Goal: Answer question/provide support: Answer question/provide support

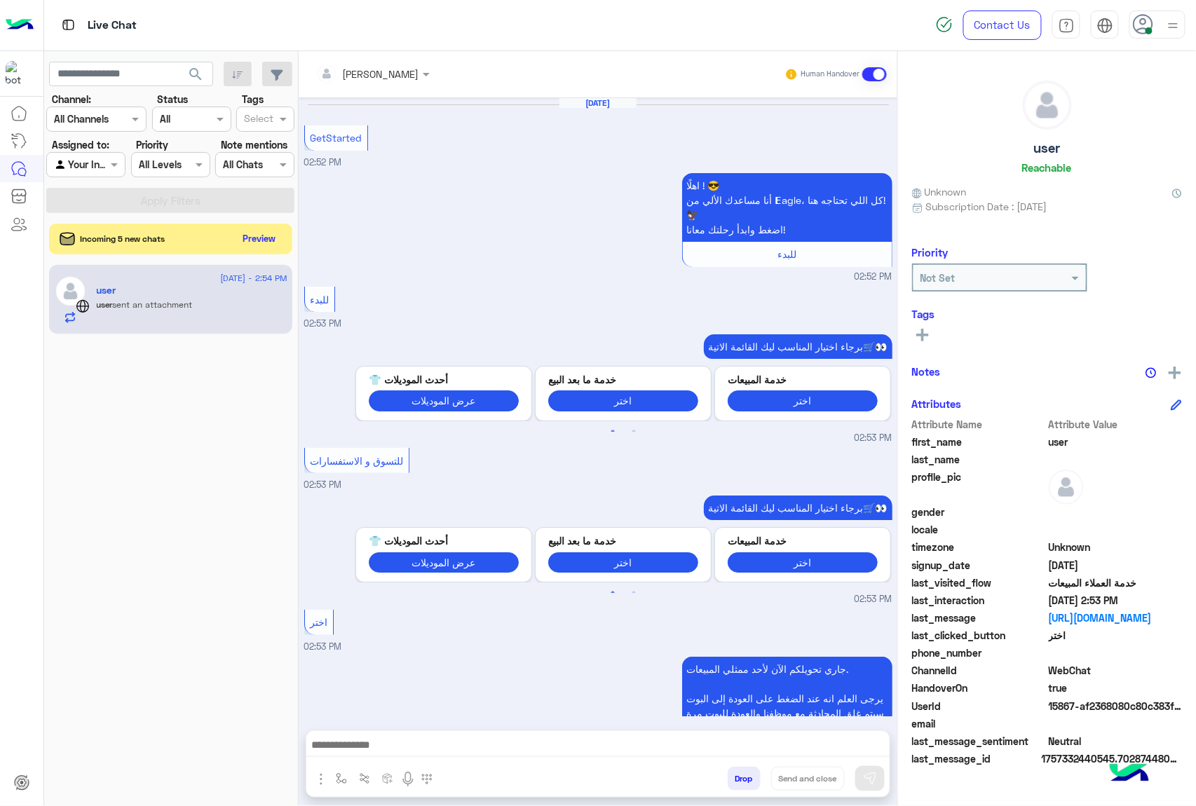
scroll to position [951, 0]
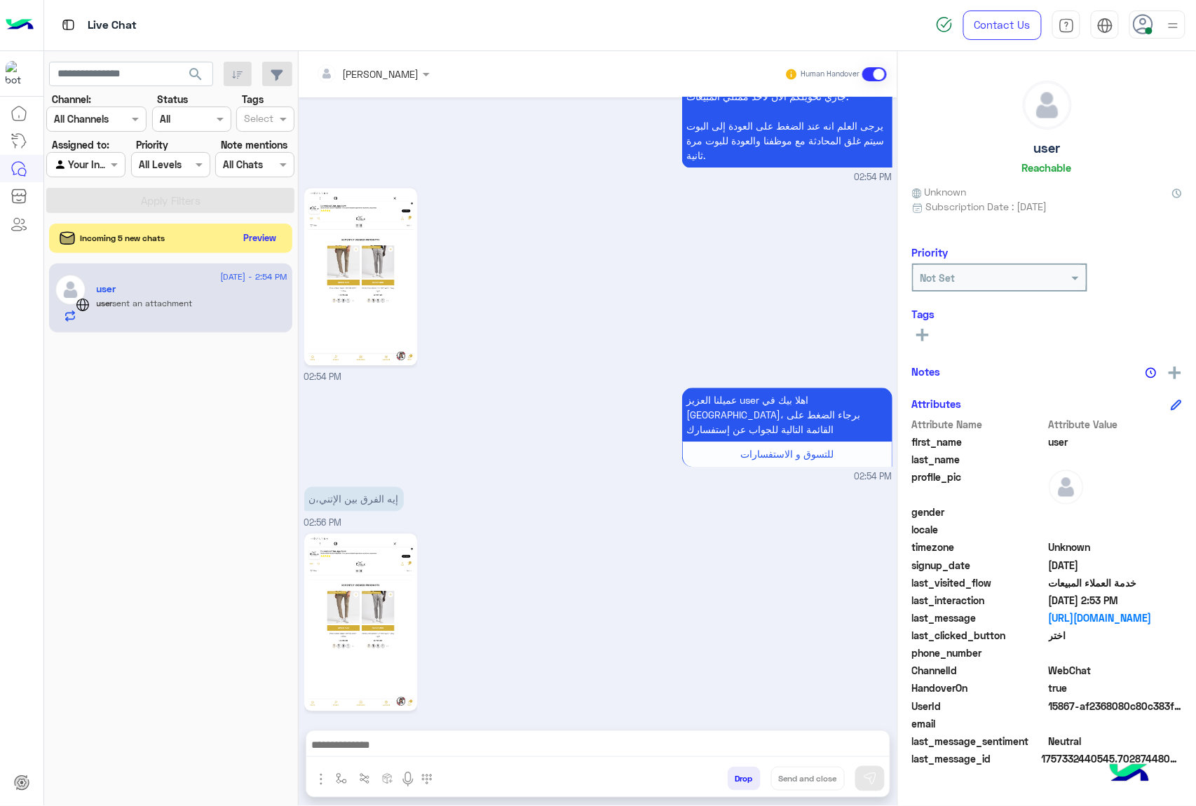
click at [259, 244] on button "Preview" at bounding box center [259, 238] width 43 height 19
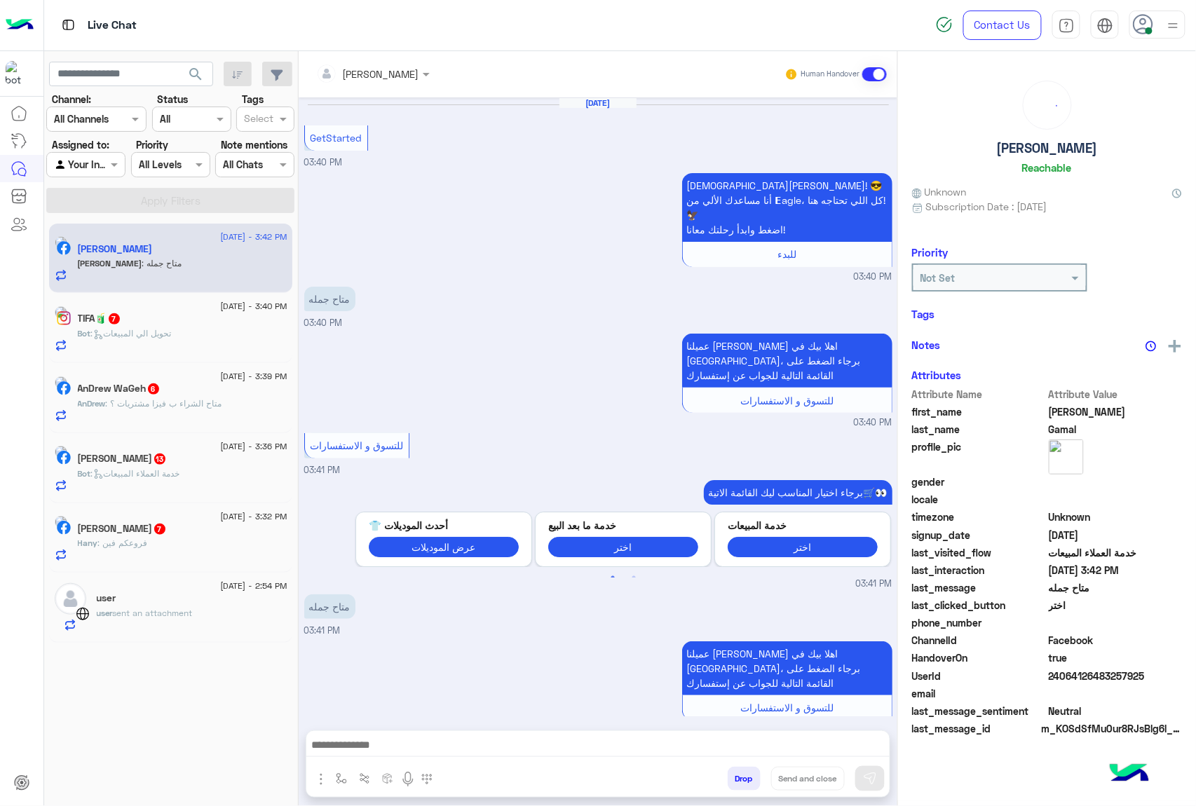
scroll to position [428, 0]
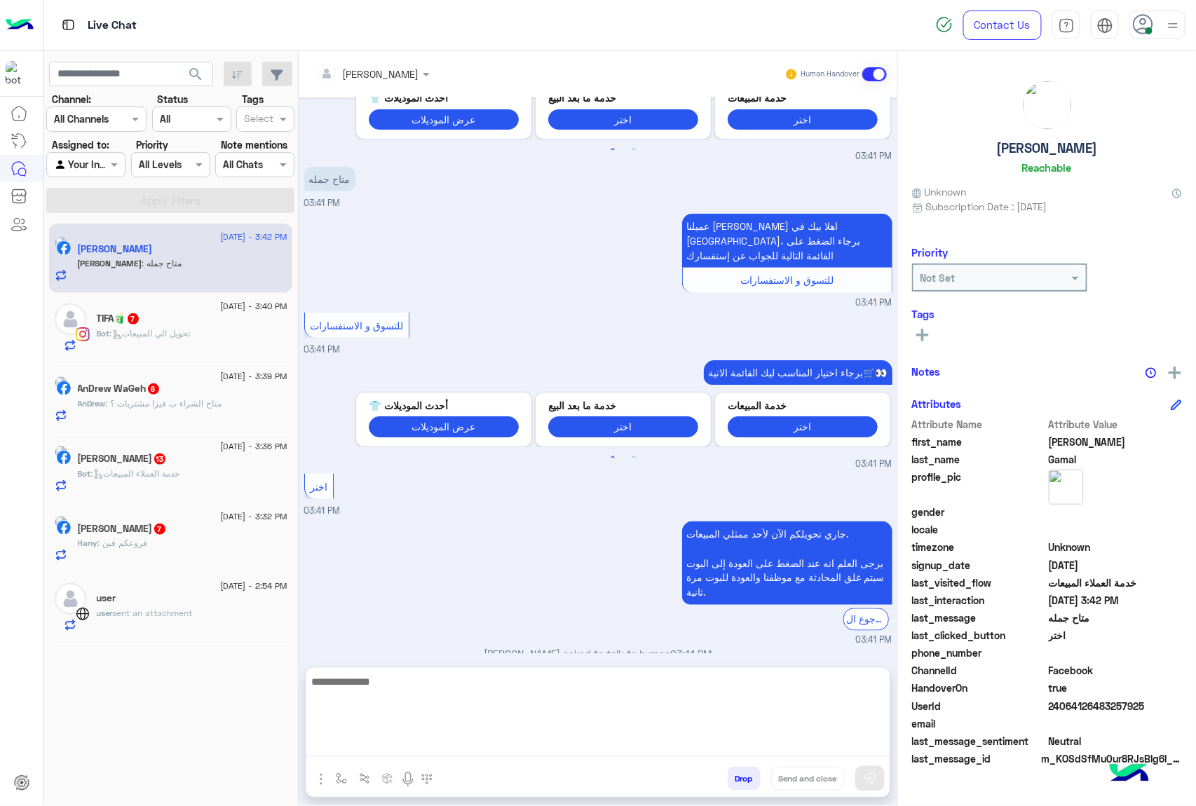
click at [478, 752] on textarea at bounding box center [597, 715] width 583 height 84
type textarea "********"
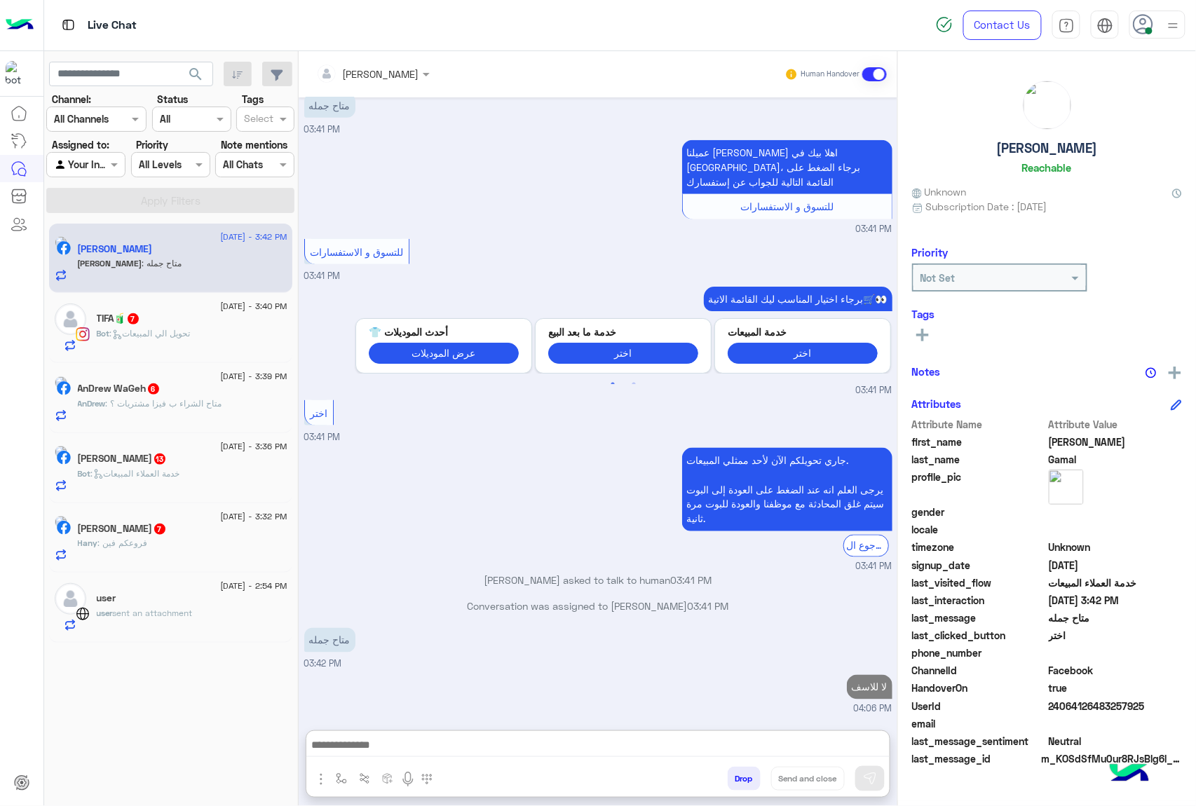
click at [127, 352] on div "Bot : تحويل الي المبيعات" at bounding box center [192, 339] width 191 height 25
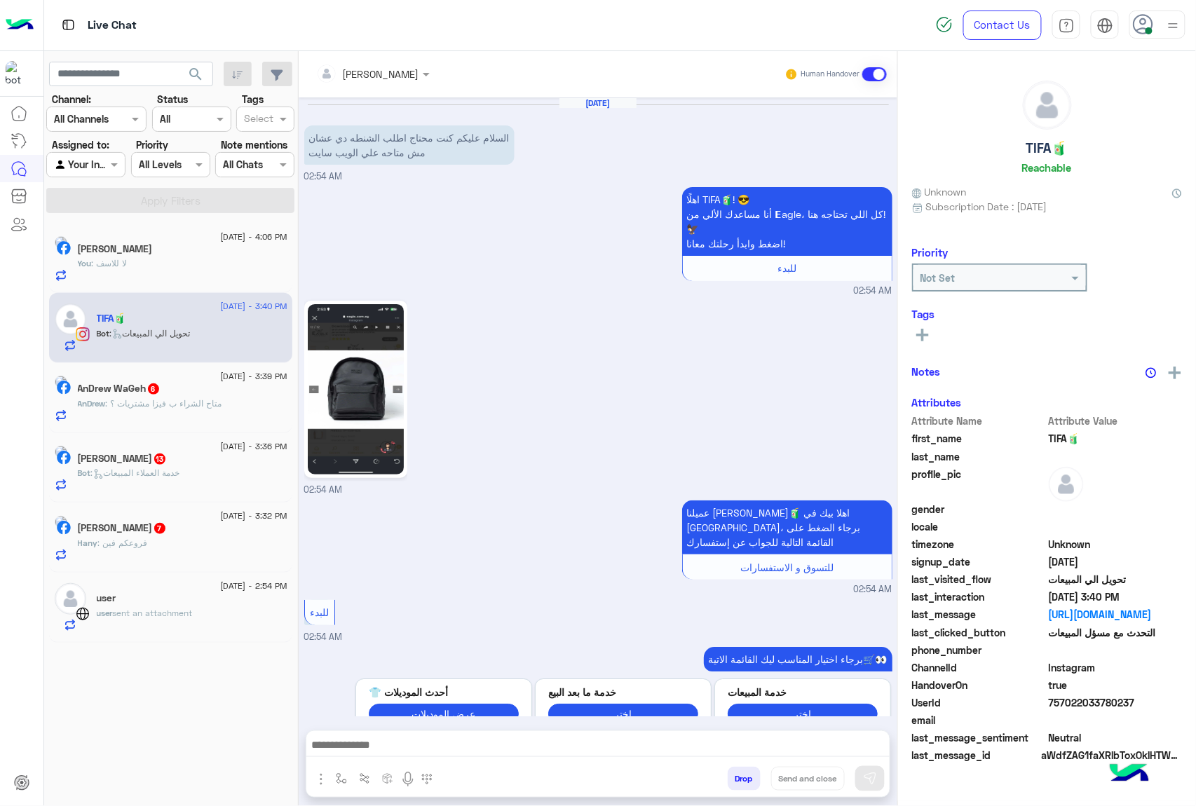
scroll to position [951, 0]
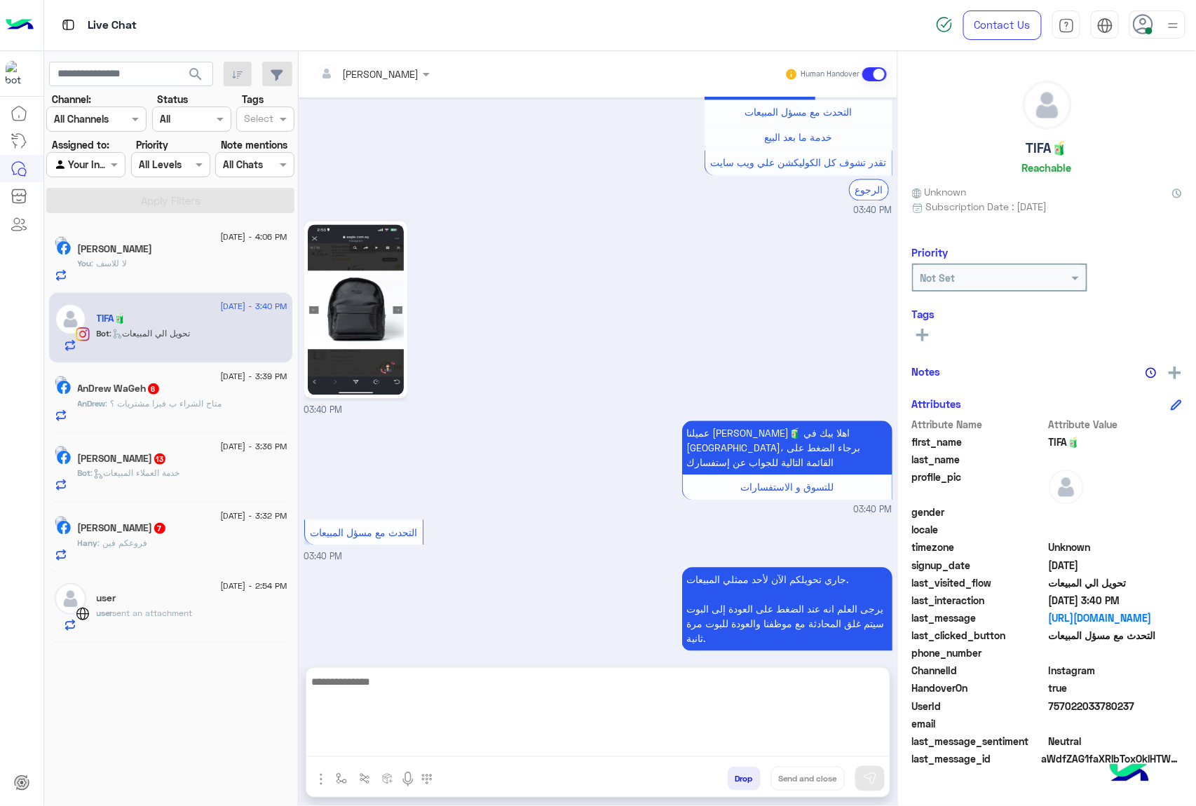
click at [450, 752] on textarea at bounding box center [597, 715] width 583 height 84
paste textarea "**********"
type textarea "**********"
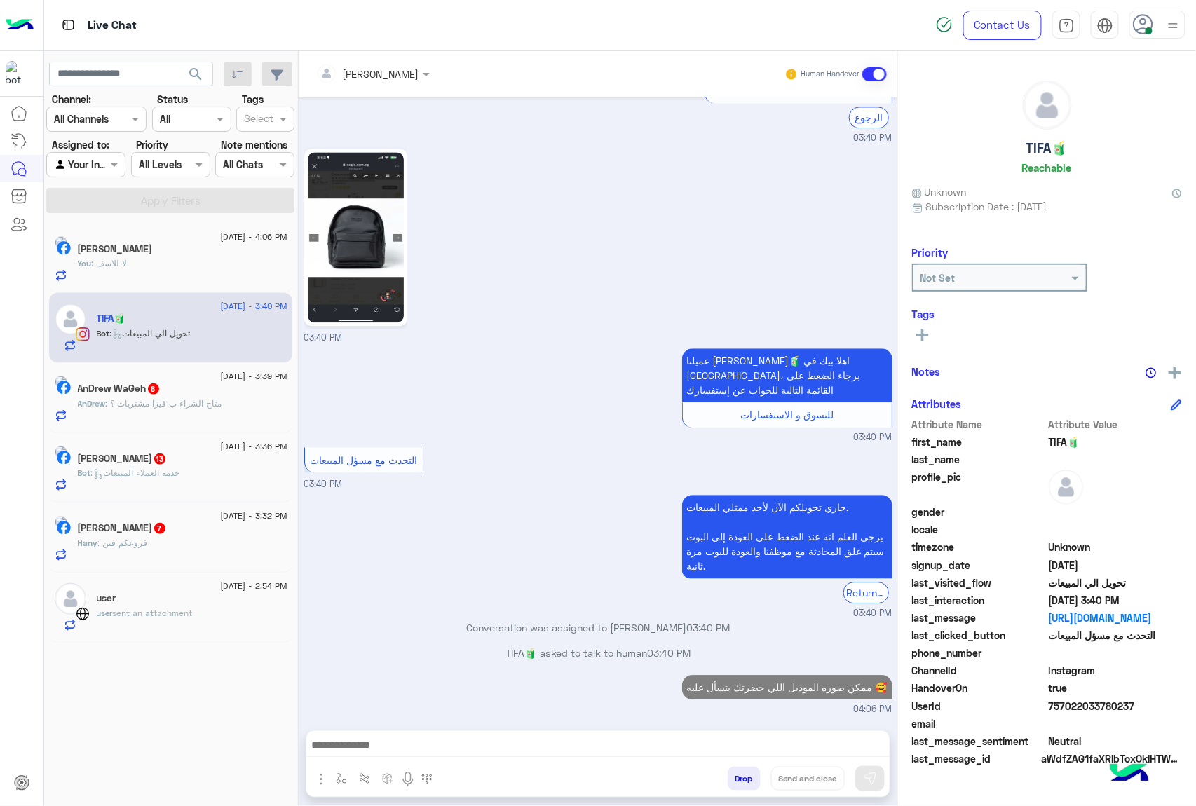
click at [210, 416] on div "AnDrew : متاح الشراء ب فيزا مشتريات ؟" at bounding box center [183, 410] width 210 height 25
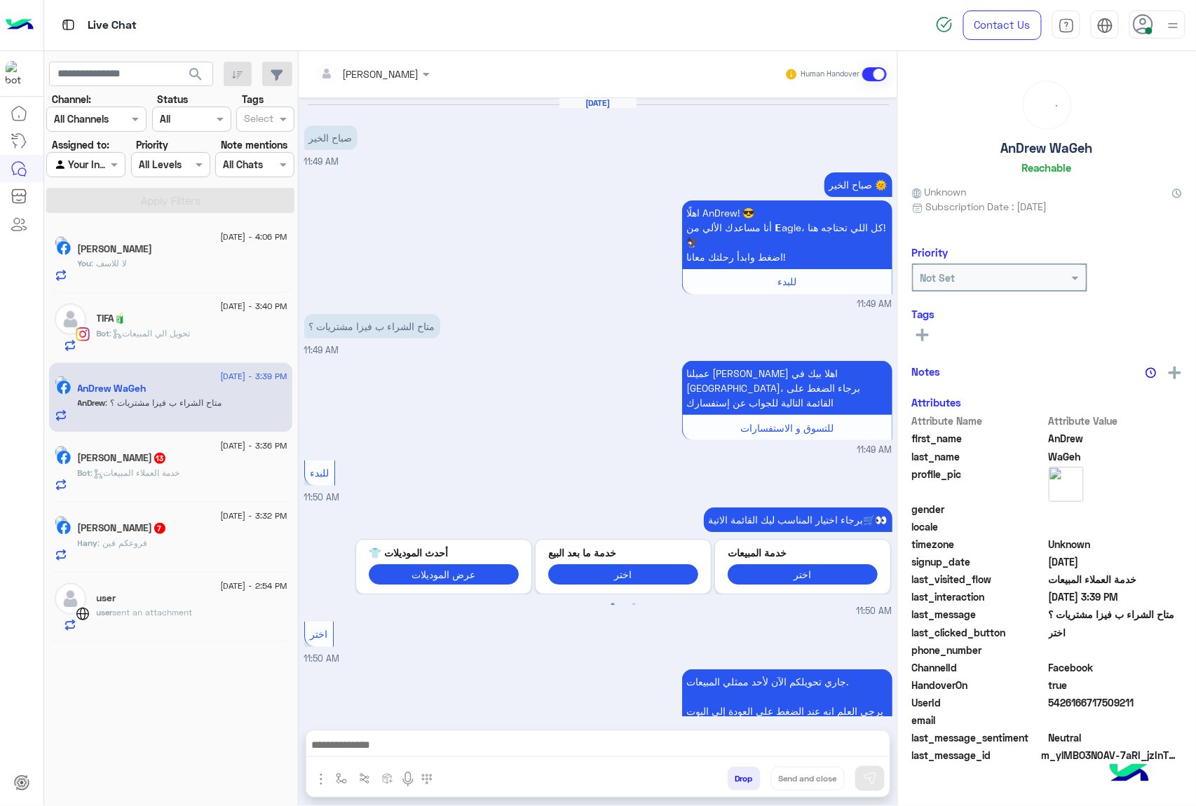
scroll to position [1133, 0]
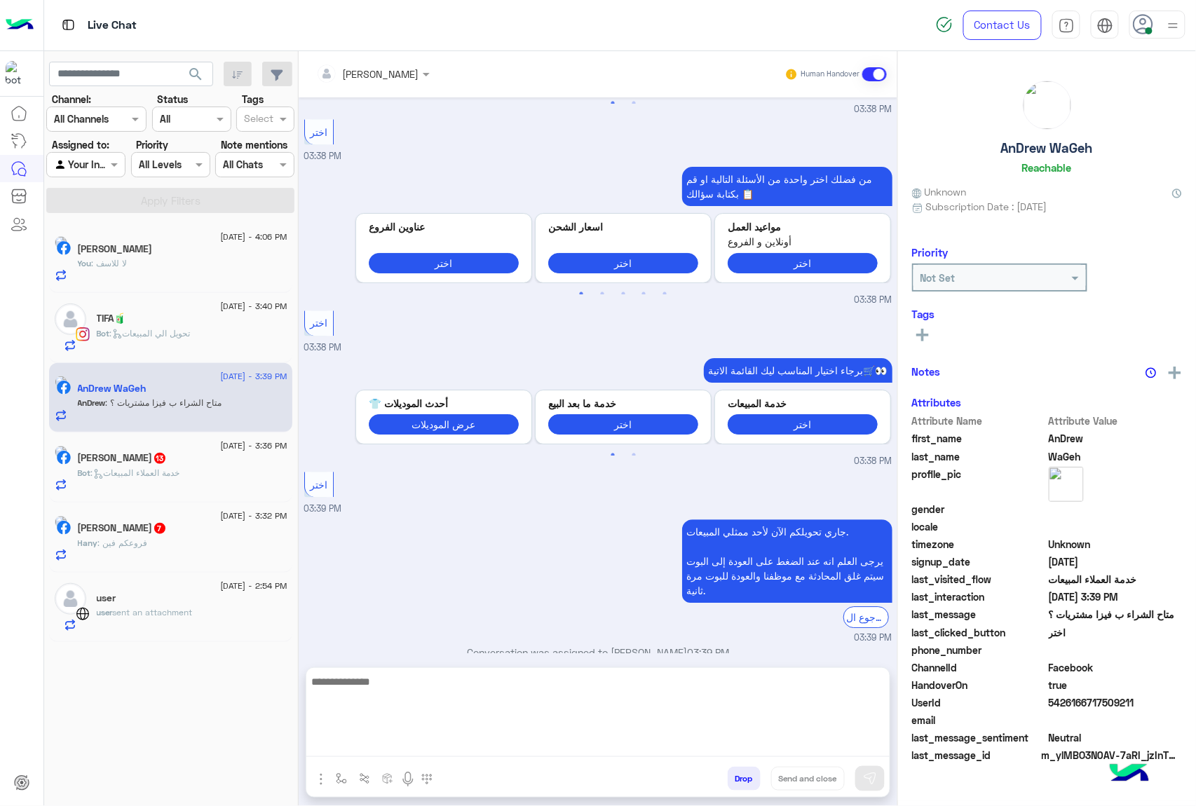
click at [480, 750] on textarea at bounding box center [597, 715] width 583 height 84
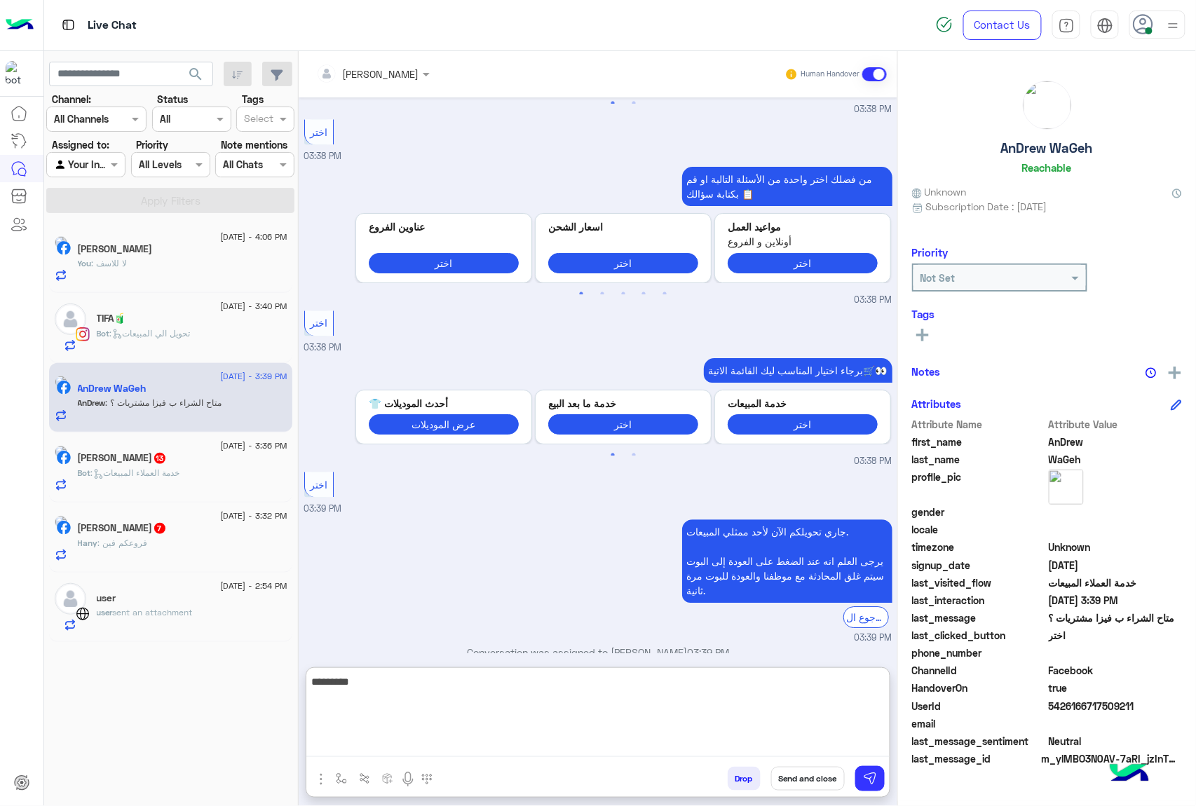
type textarea "********"
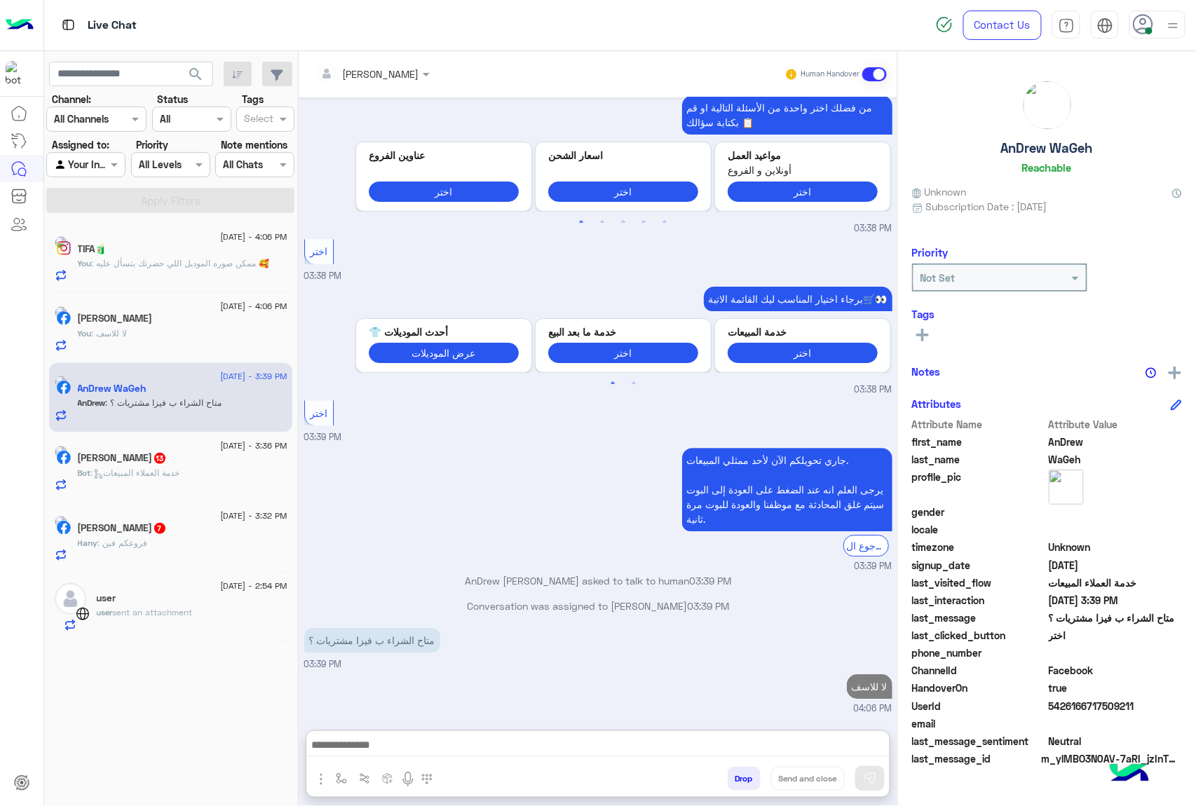
click at [180, 475] on span ": خدمة العملاء المبيعات" at bounding box center [135, 473] width 89 height 11
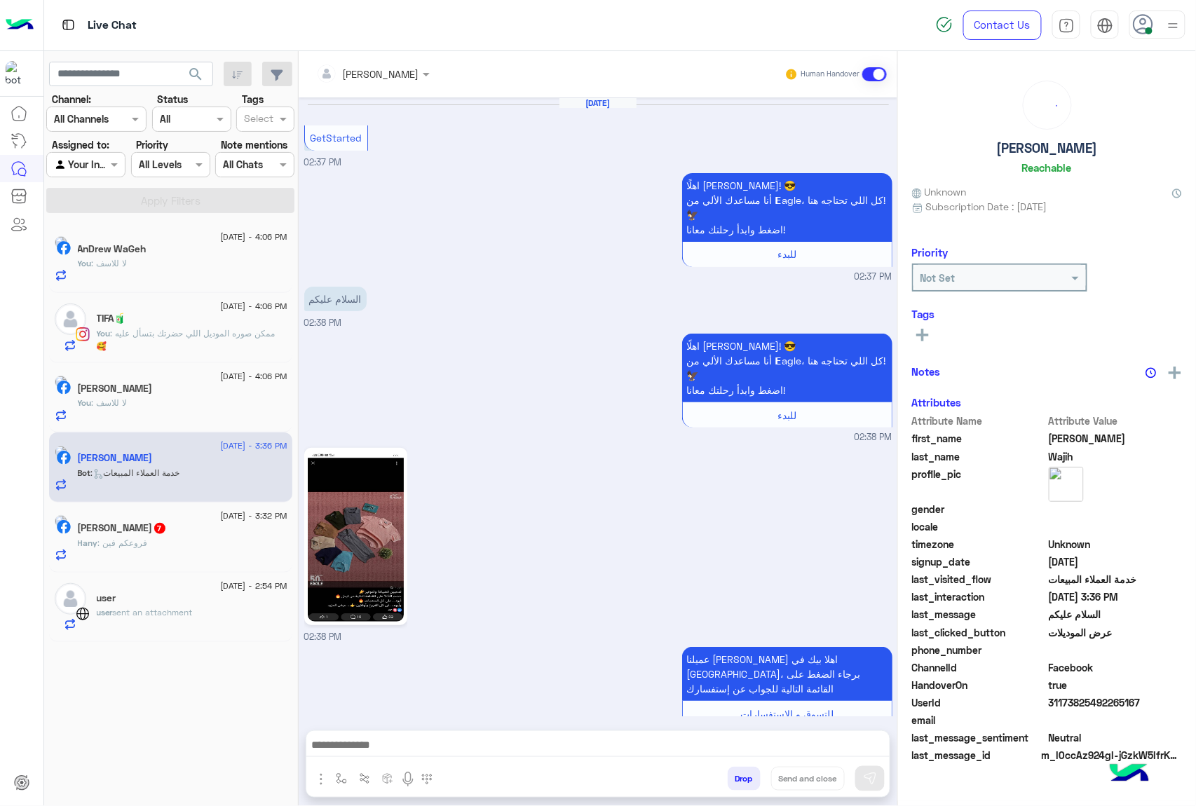
scroll to position [1734, 0]
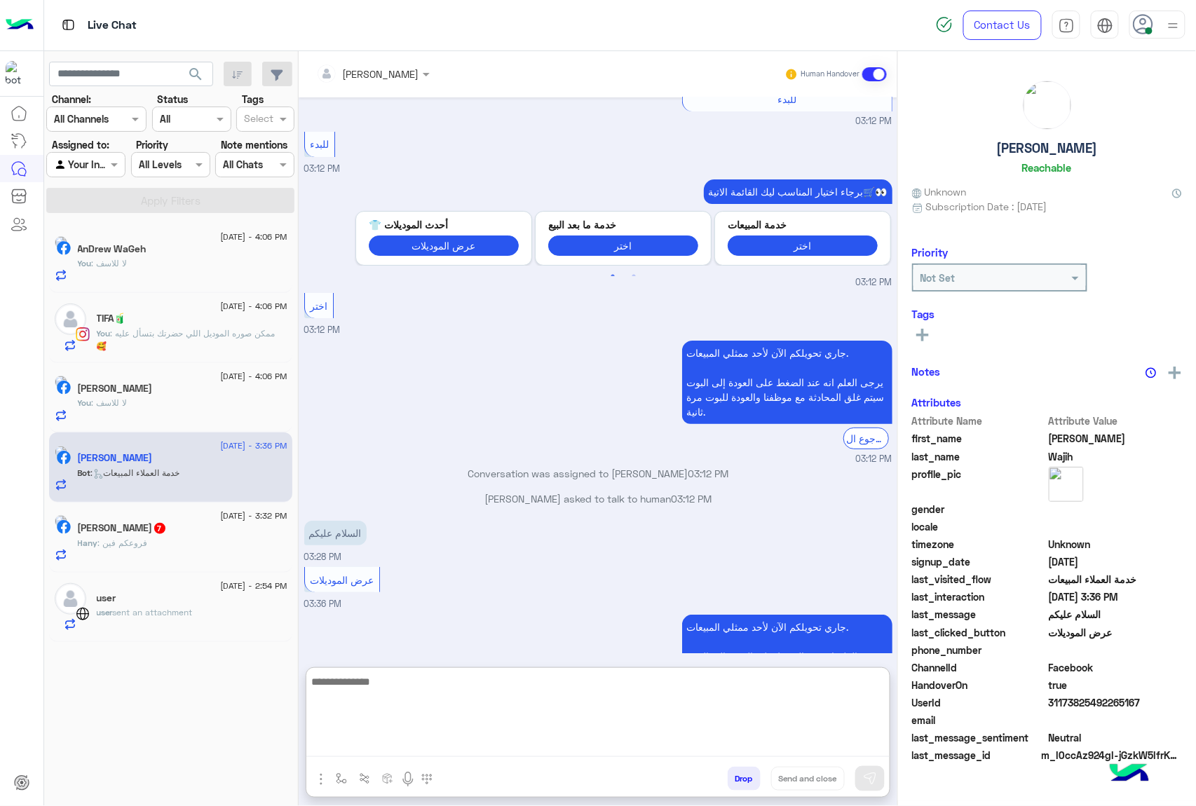
click at [453, 741] on textarea at bounding box center [597, 715] width 583 height 84
paste textarea "**********"
type textarea "**********"
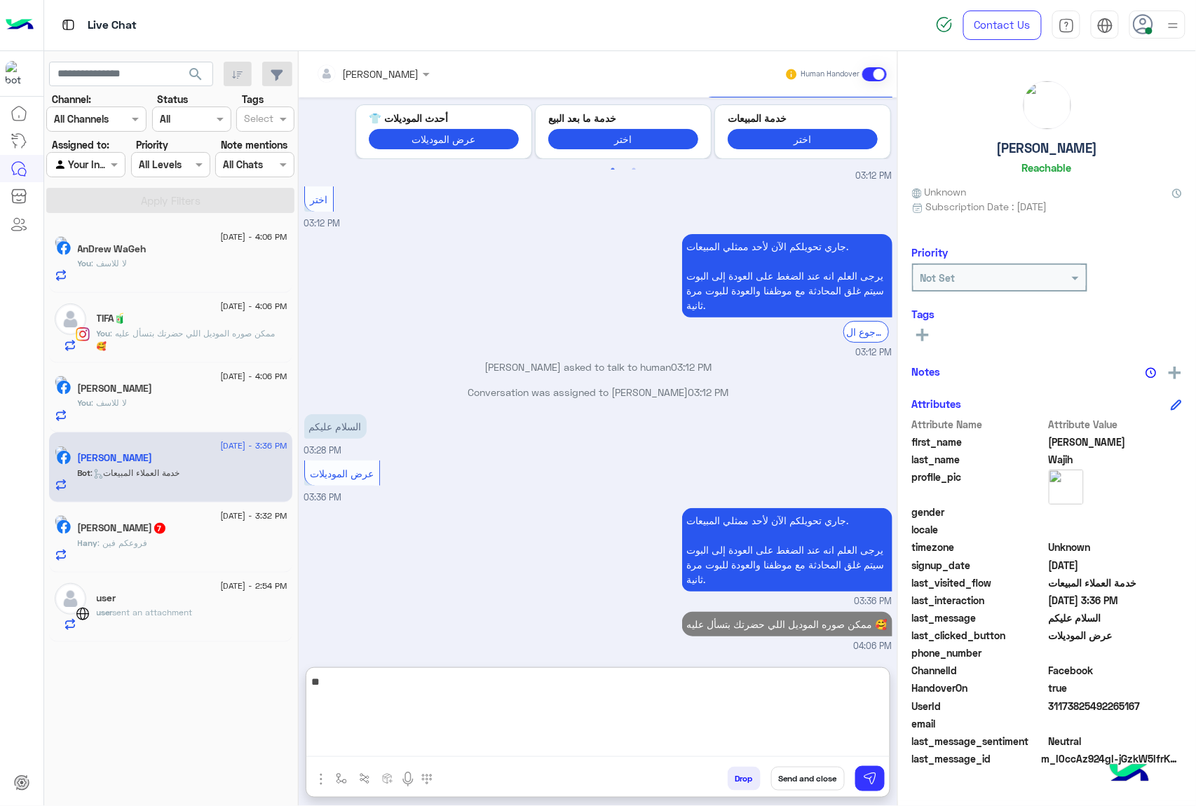
scroll to position [1868, 0]
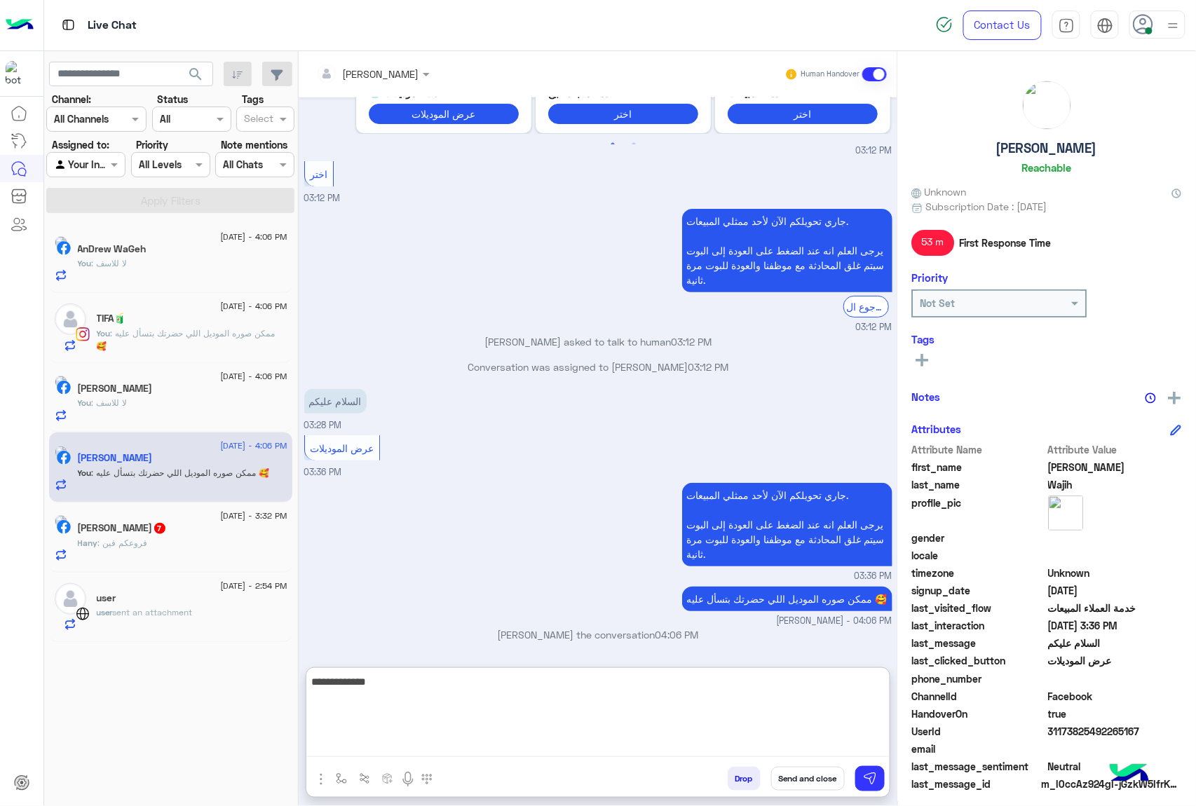
type textarea "**********"
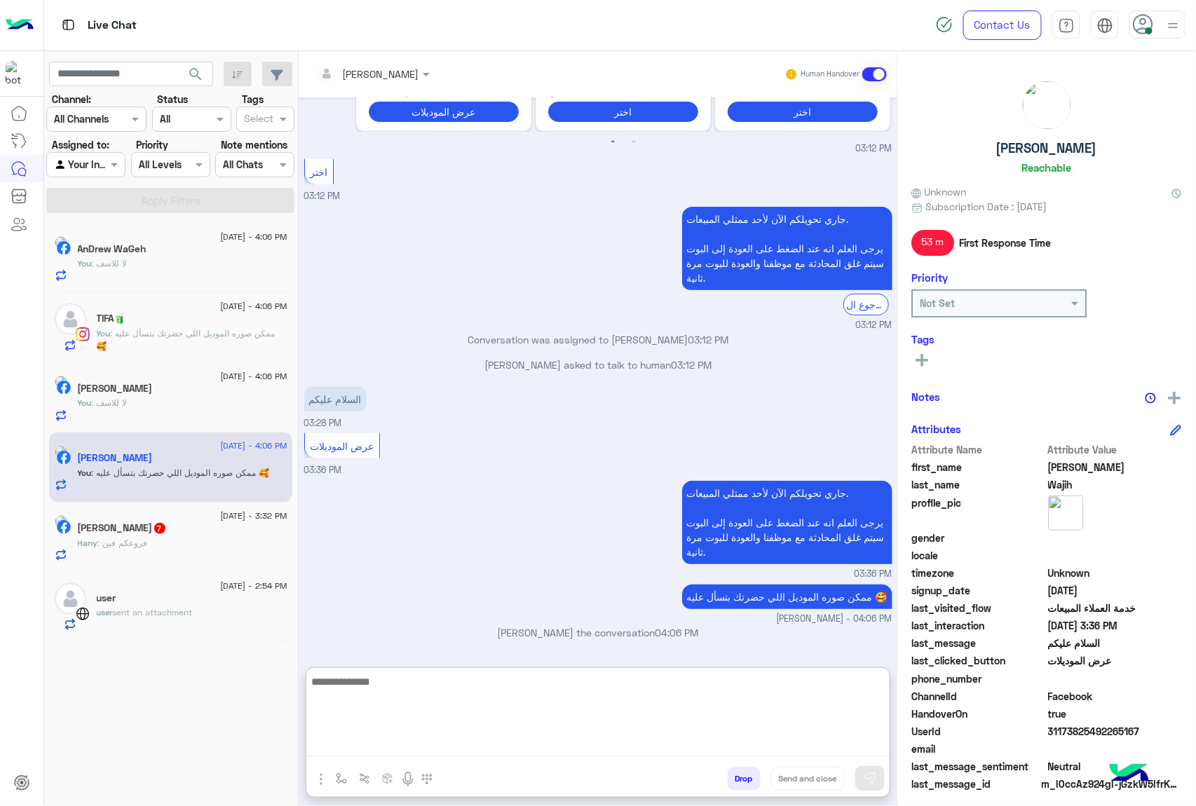
scroll to position [1913, 0]
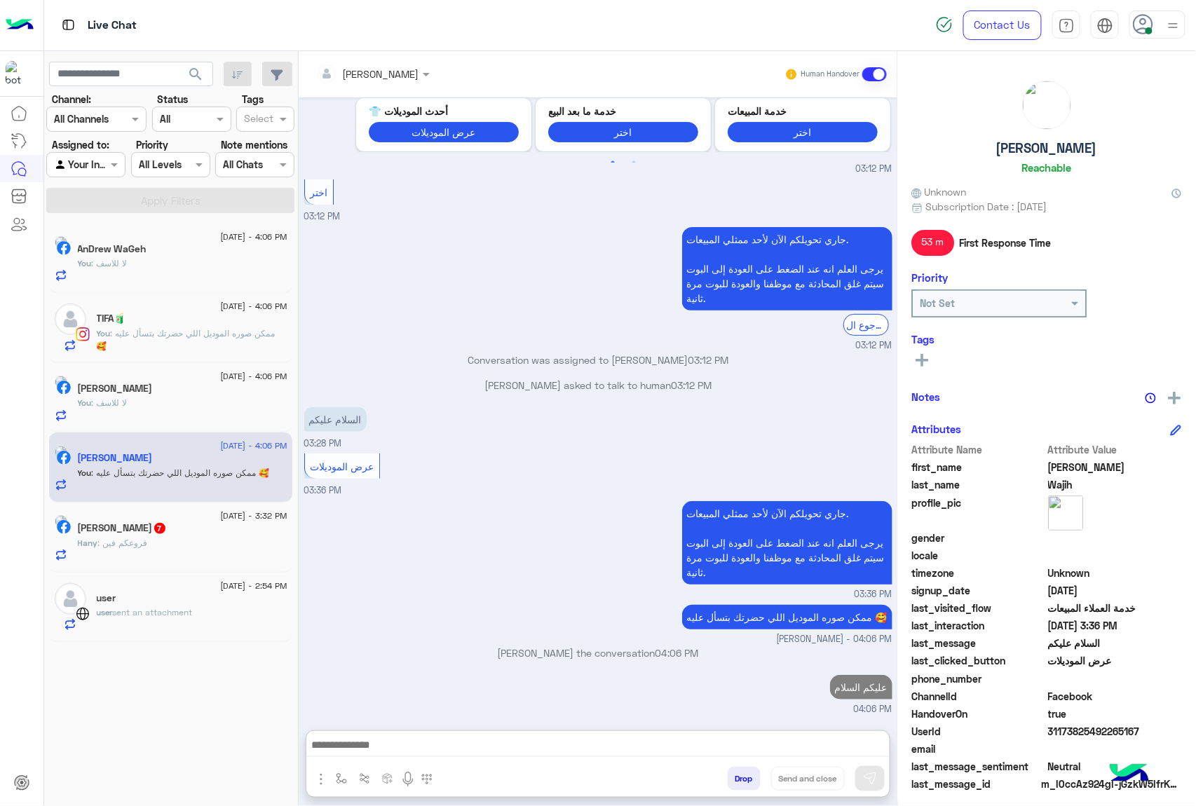
click at [174, 519] on div "[DATE] - 3:32 PM" at bounding box center [183, 517] width 210 height 9
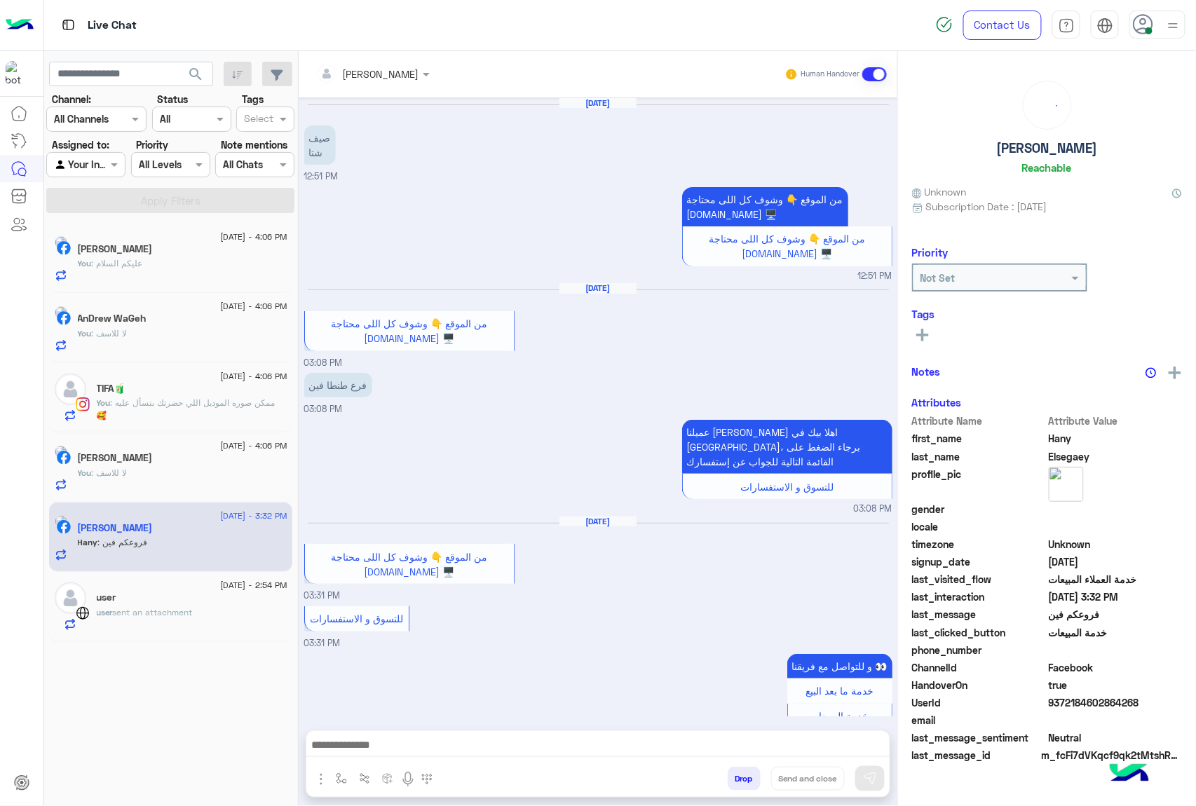
scroll to position [289, 0]
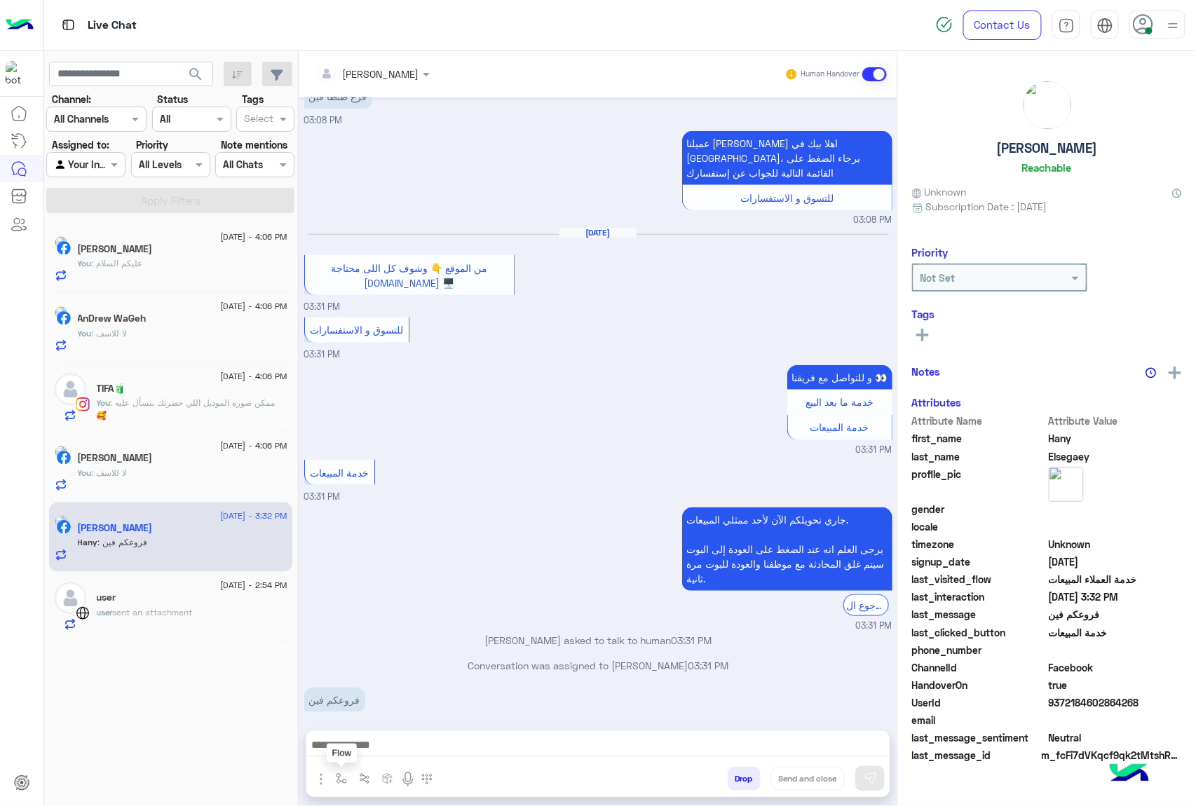
click at [341, 783] on img "button" at bounding box center [341, 778] width 11 height 11
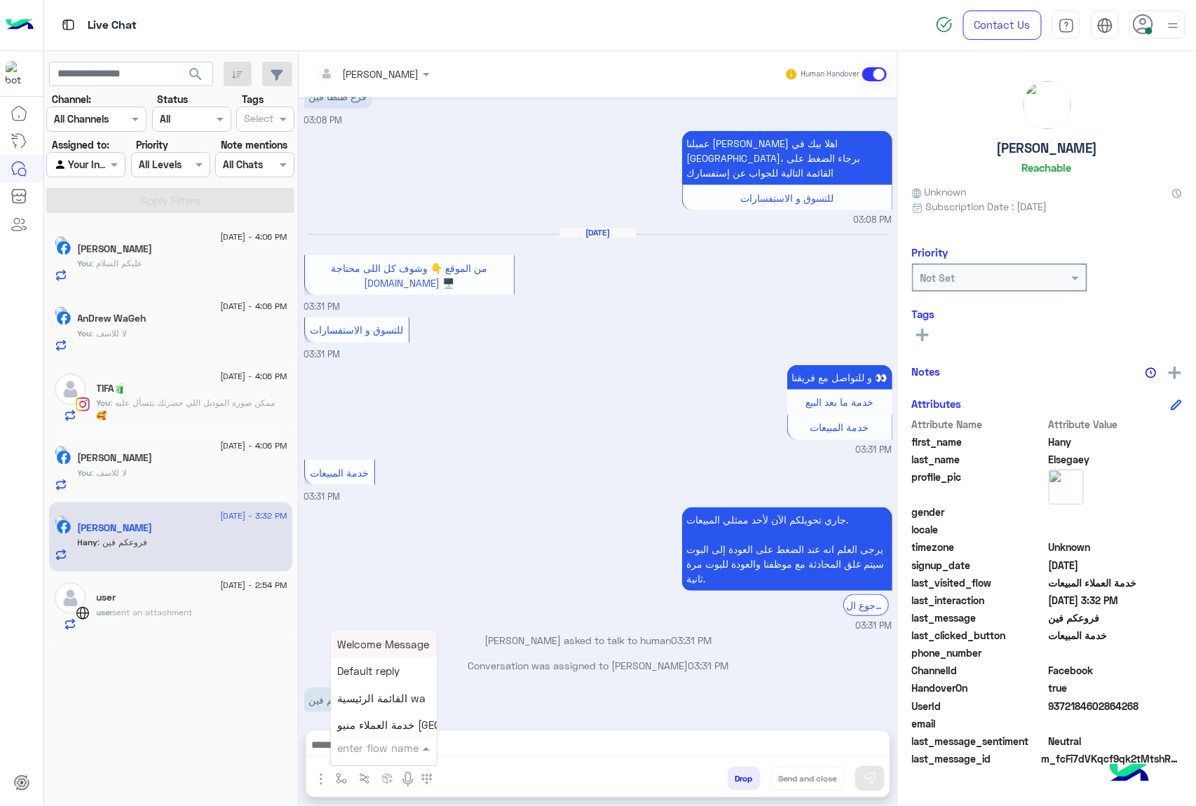
click at [381, 755] on div "enter flow name" at bounding box center [378, 748] width 81 height 16
type input "**"
click at [376, 646] on span "عناوين الفروع" at bounding box center [368, 644] width 61 height 13
type textarea "**********"
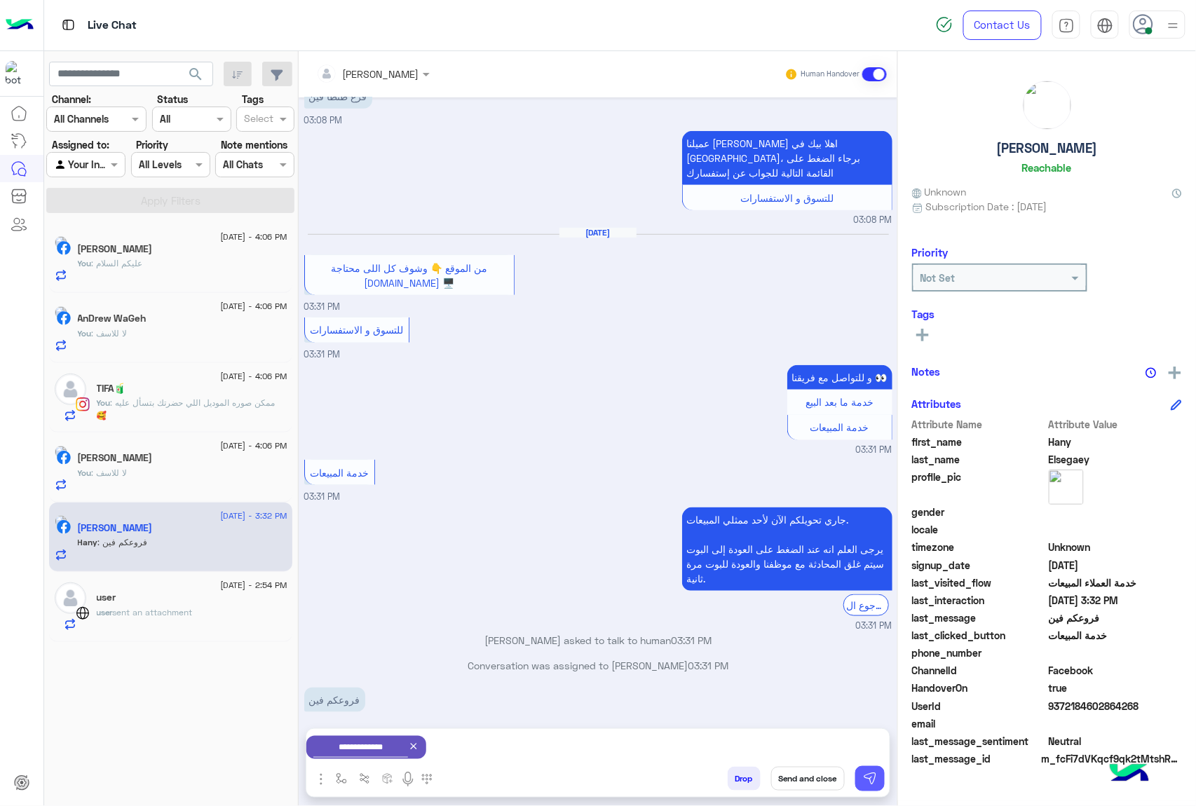
click at [882, 780] on button at bounding box center [869, 778] width 29 height 25
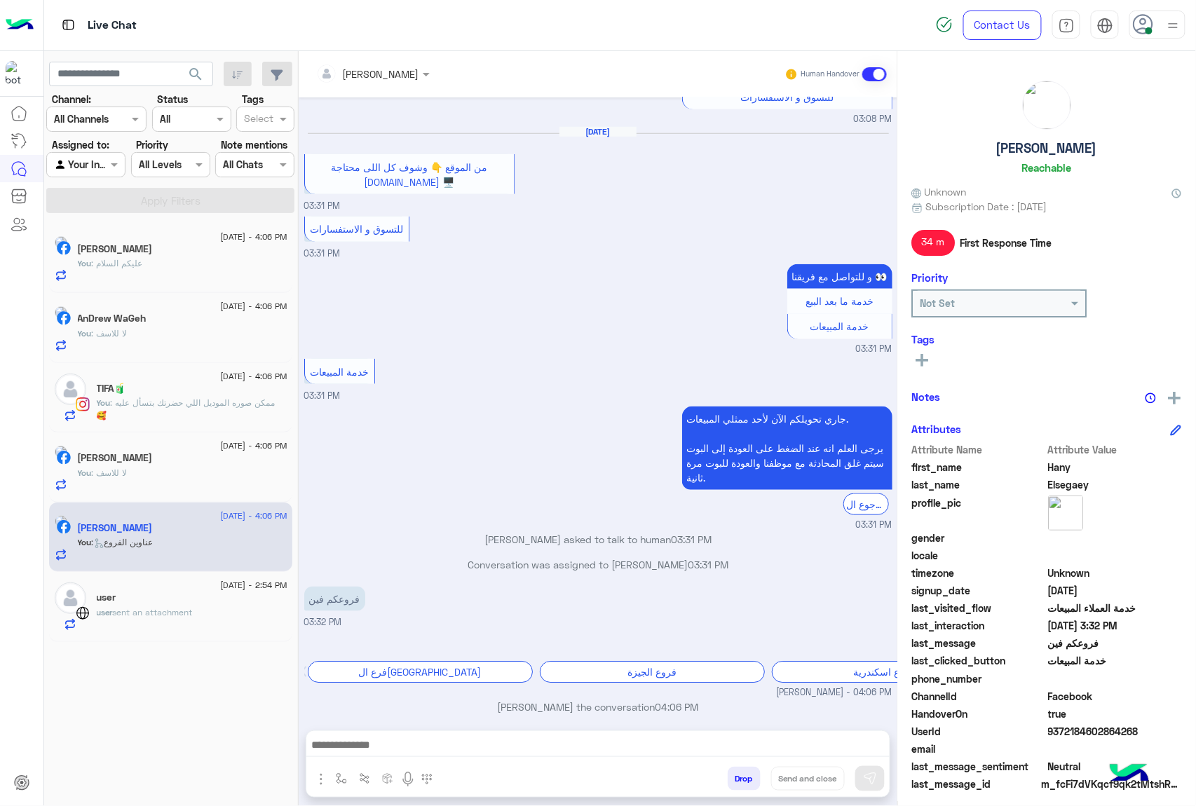
click at [194, 483] on div "You : لا للاسف" at bounding box center [183, 479] width 210 height 25
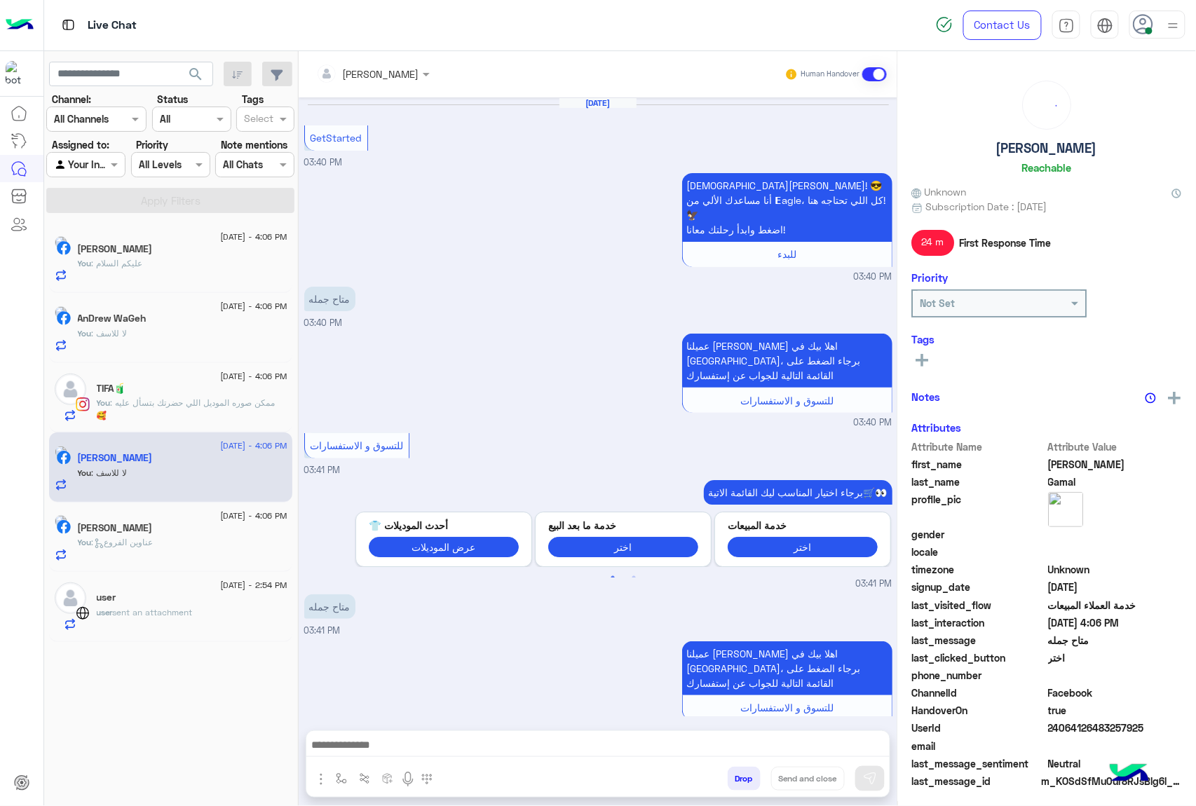
scroll to position [498, 0]
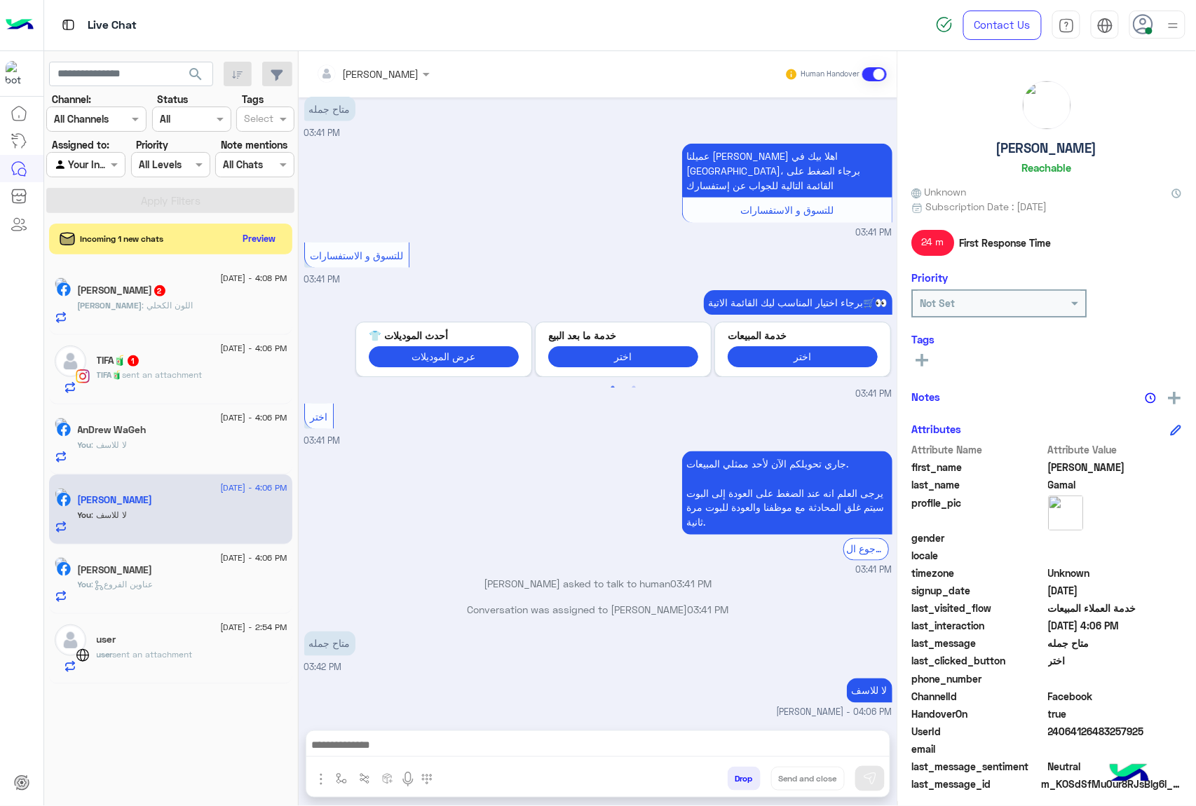
click at [194, 643] on div "user" at bounding box center [192, 641] width 191 height 15
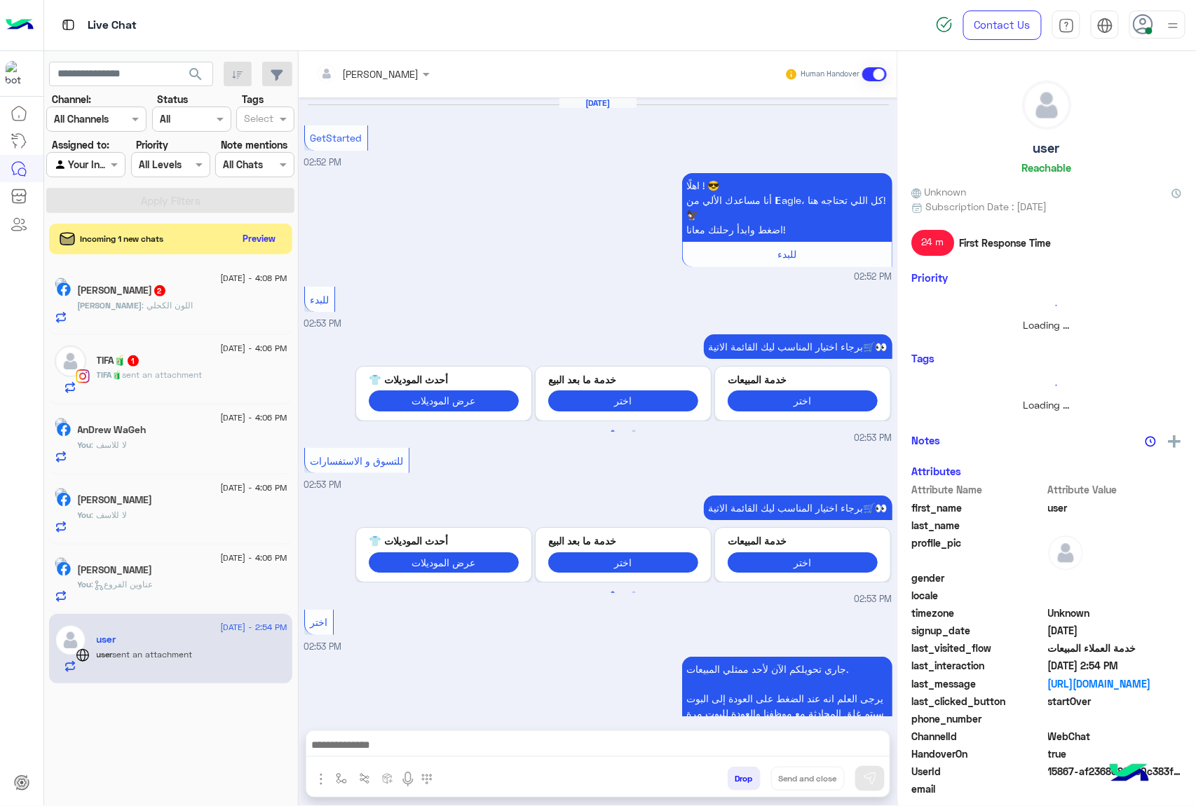
scroll to position [951, 0]
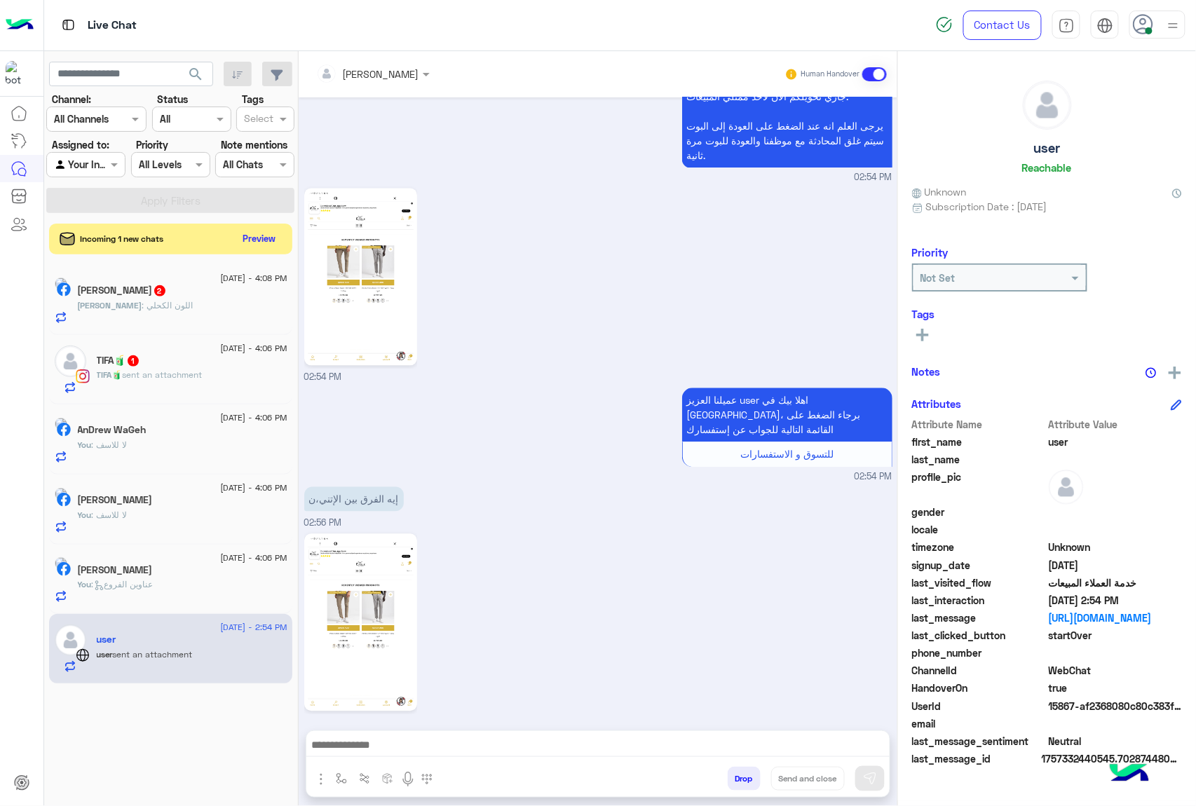
click at [180, 318] on div "[PERSON_NAME] : اللون الكحلي" at bounding box center [183, 311] width 210 height 25
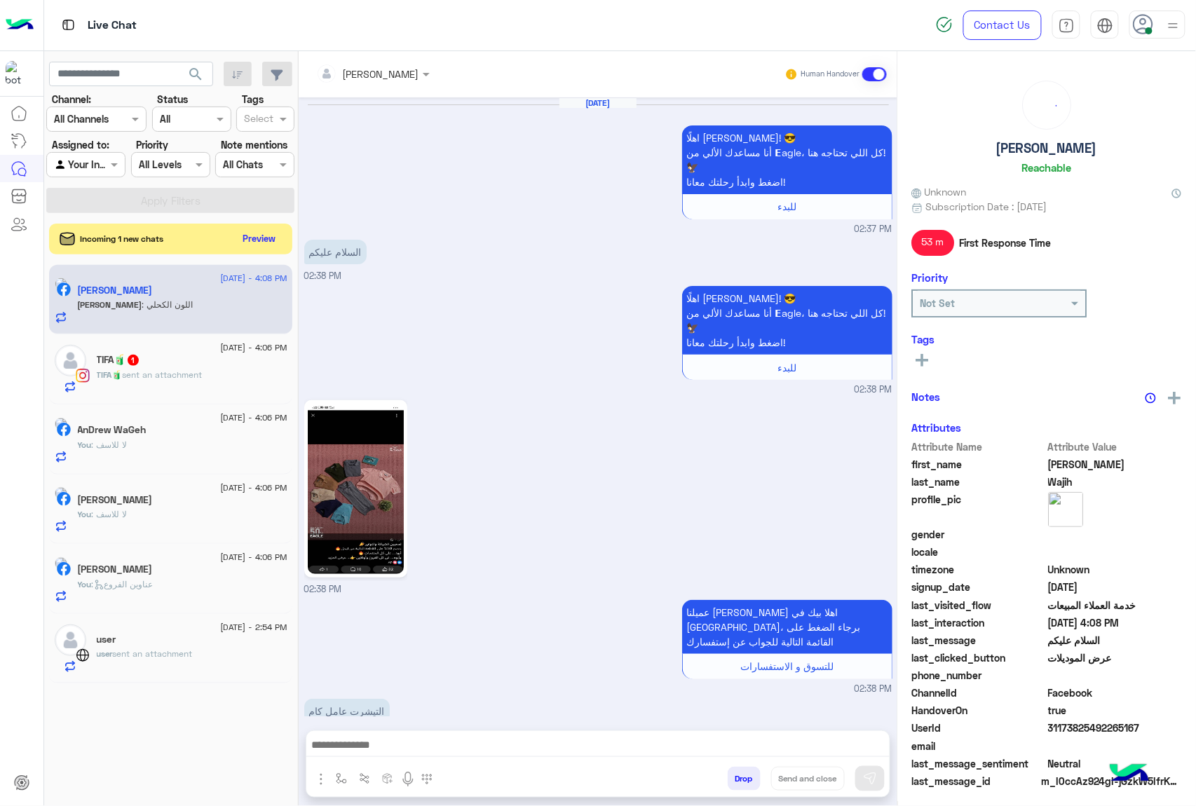
scroll to position [2048, 0]
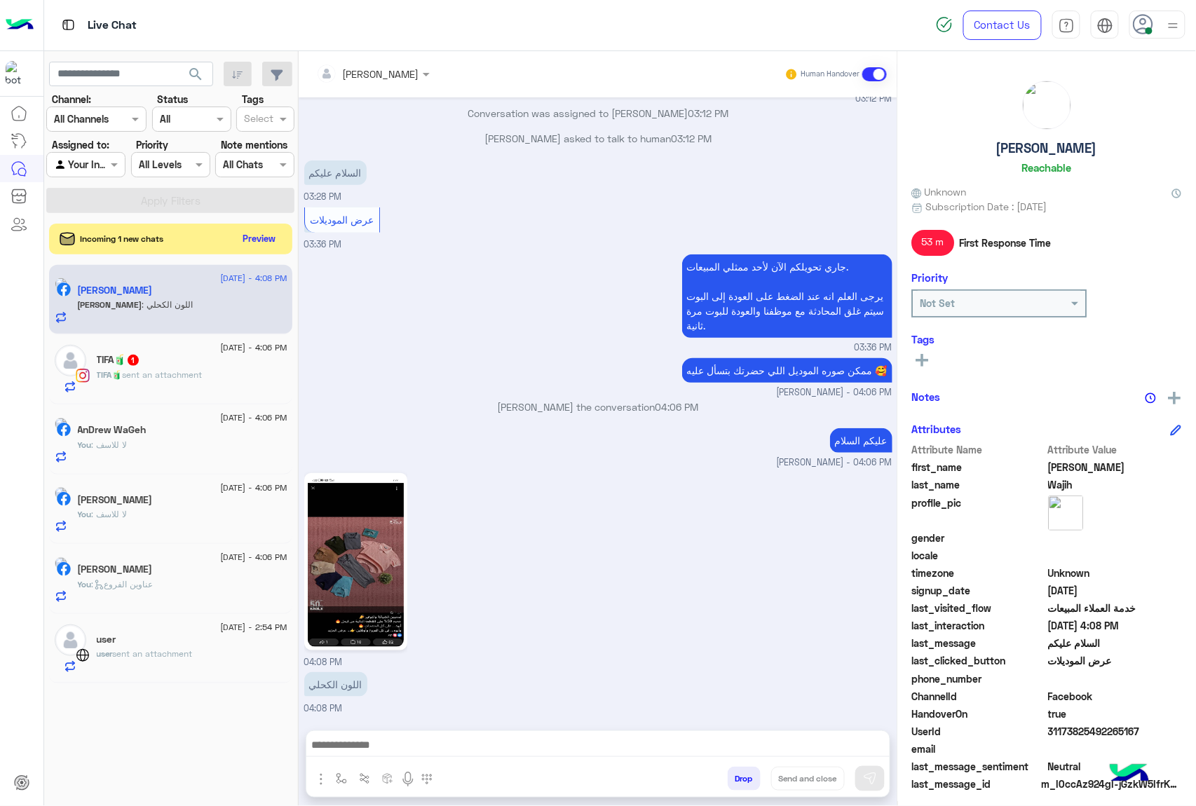
click at [220, 365] on div "TIFA🧃 1" at bounding box center [192, 361] width 191 height 15
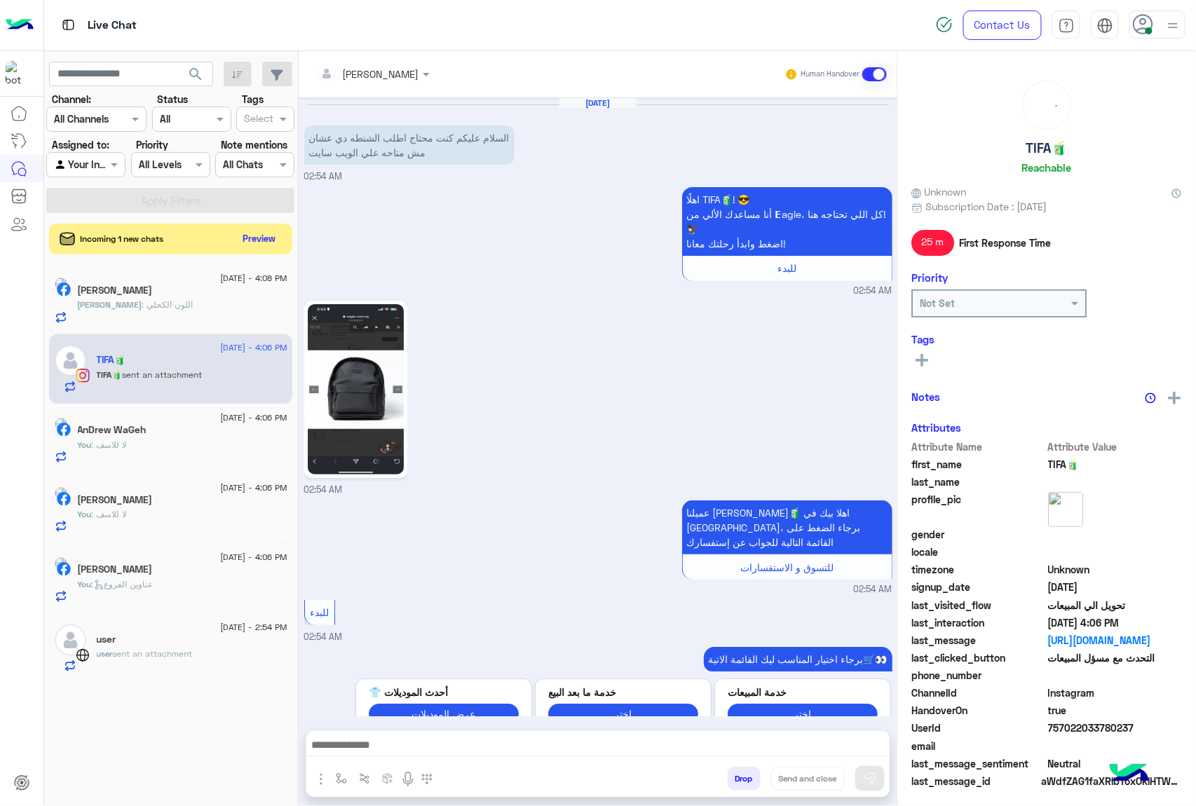
scroll to position [1221, 0]
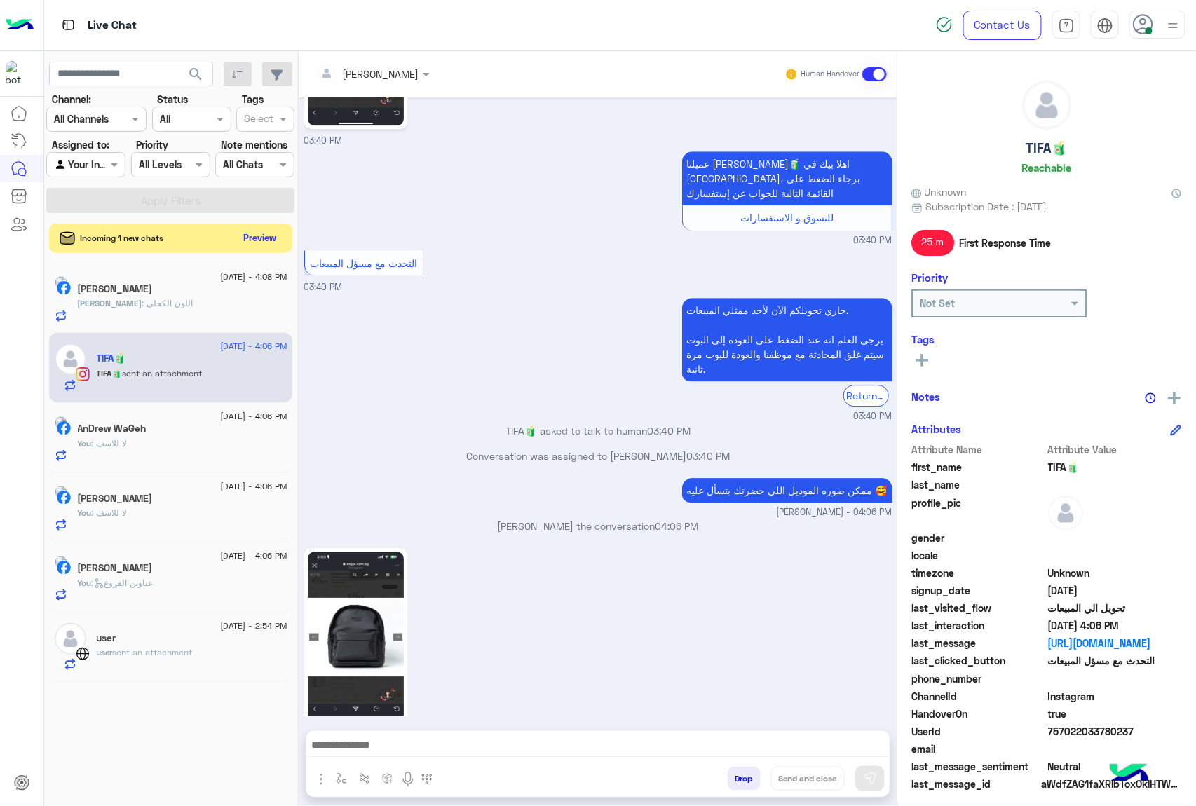
click at [261, 244] on button "Preview" at bounding box center [259, 238] width 43 height 19
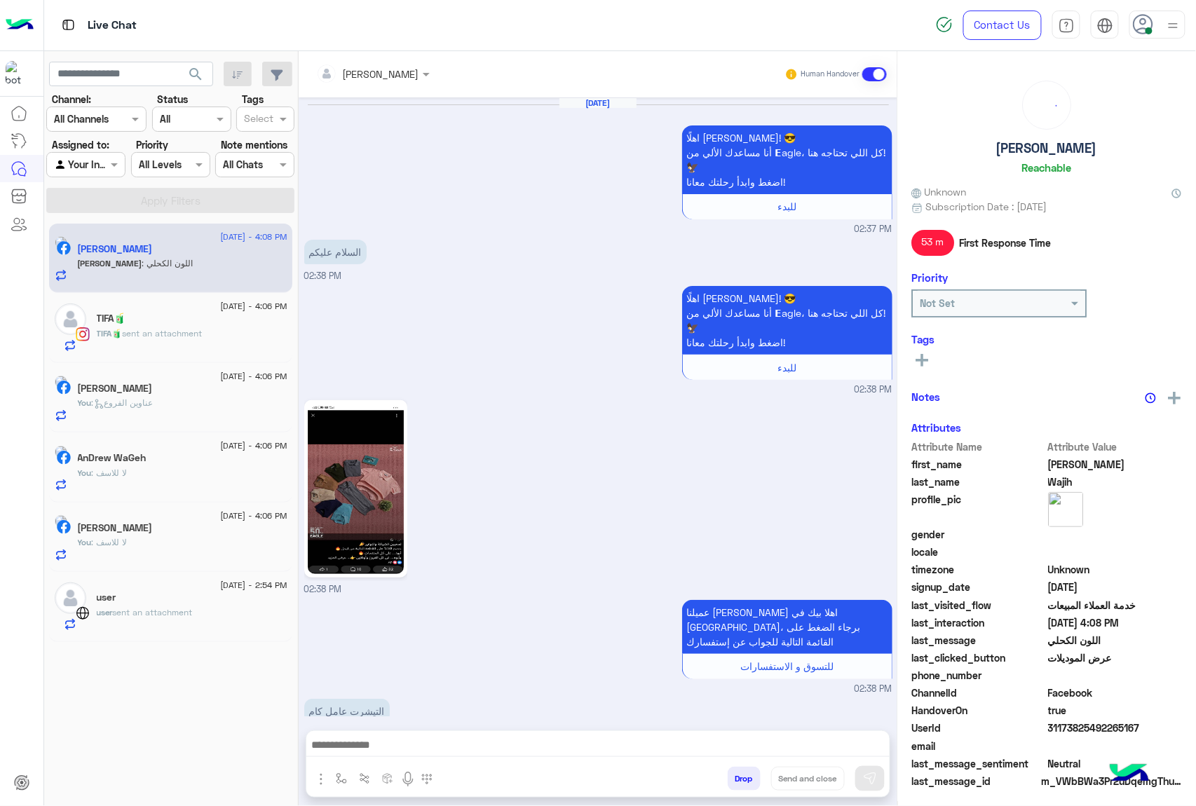
scroll to position [2048, 0]
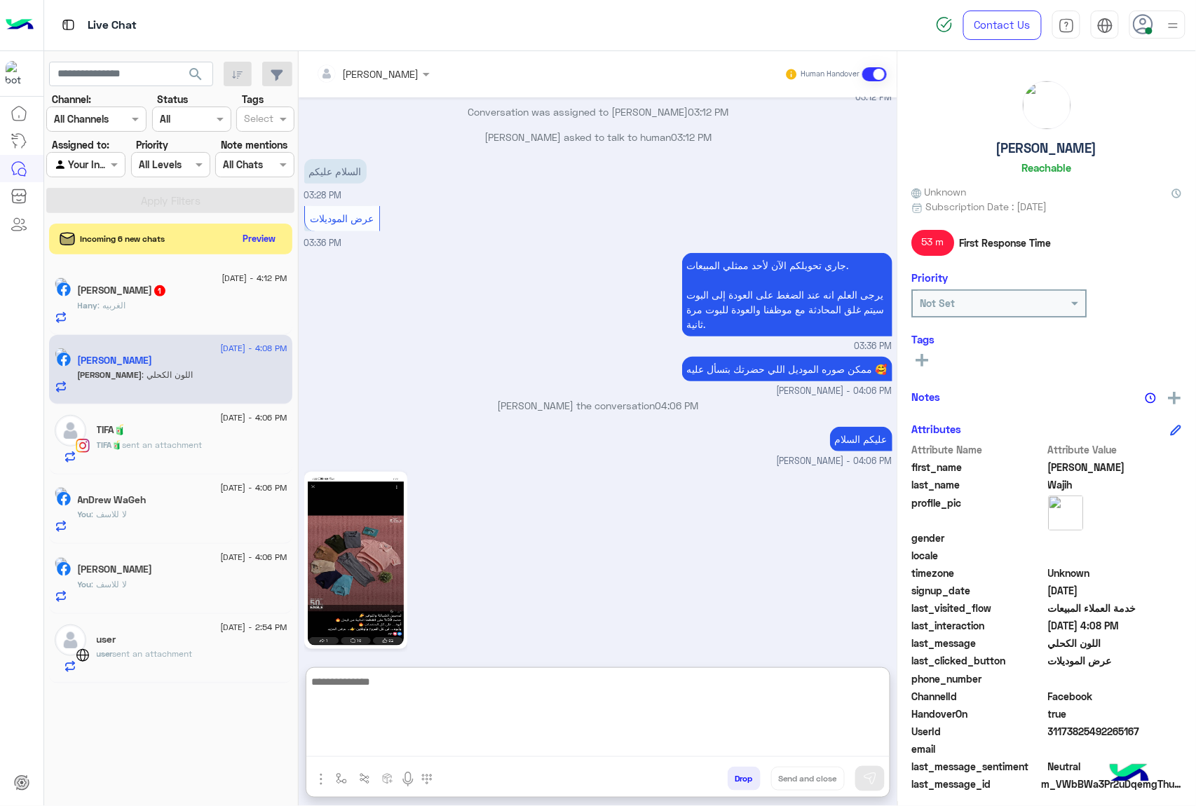
click at [414, 738] on textarea at bounding box center [597, 715] width 583 height 84
type textarea "********"
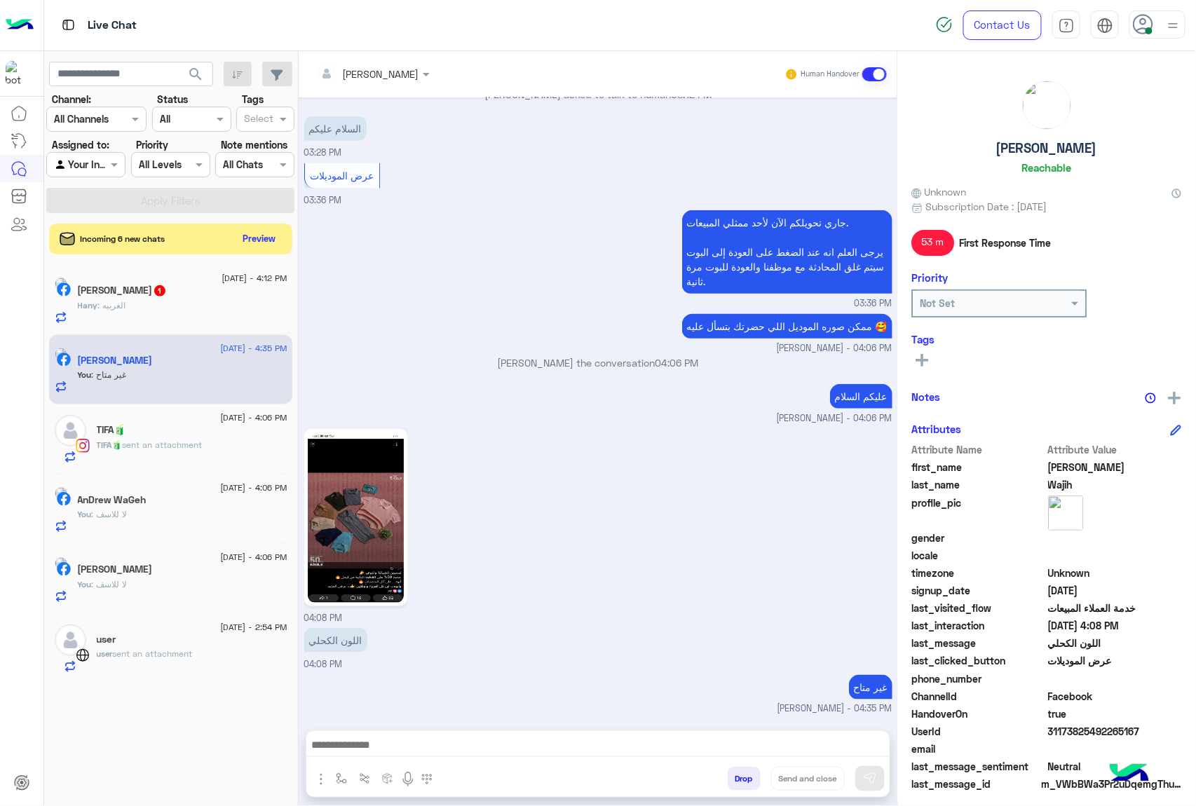
click at [119, 308] on span ": الغربيه" at bounding box center [112, 305] width 28 height 11
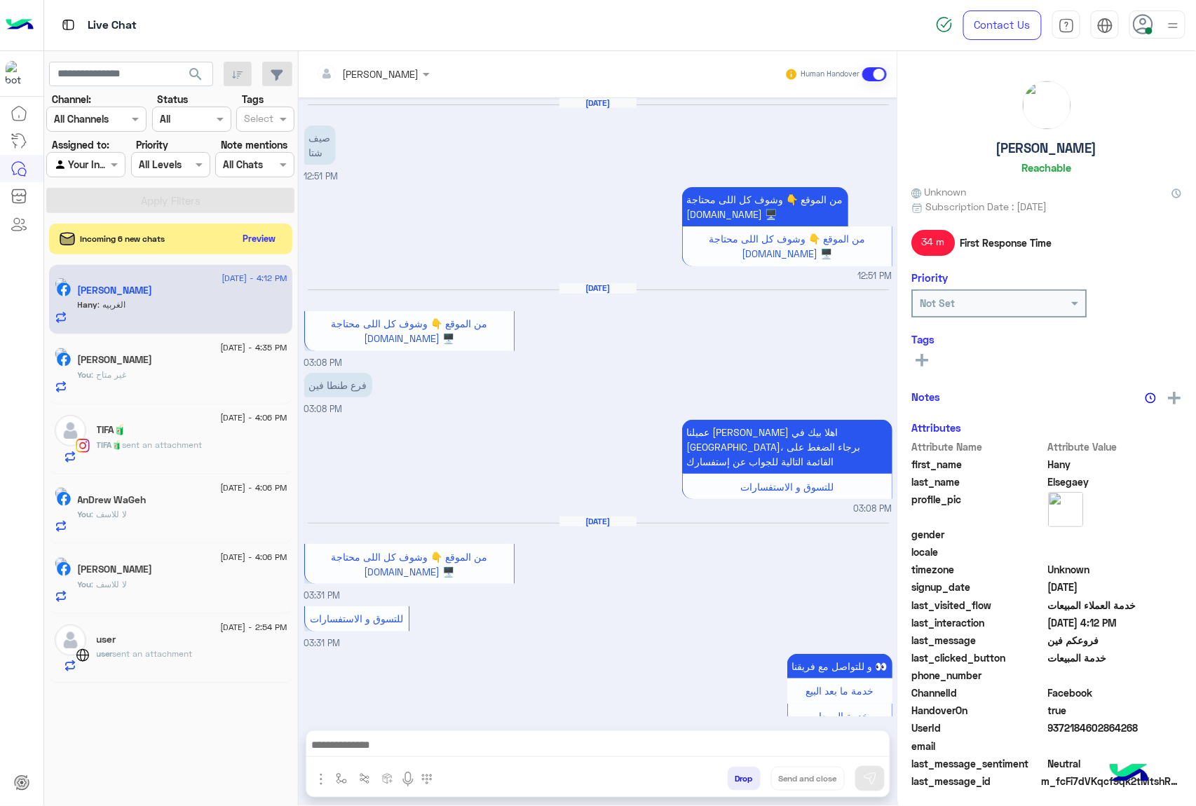
scroll to position [435, 0]
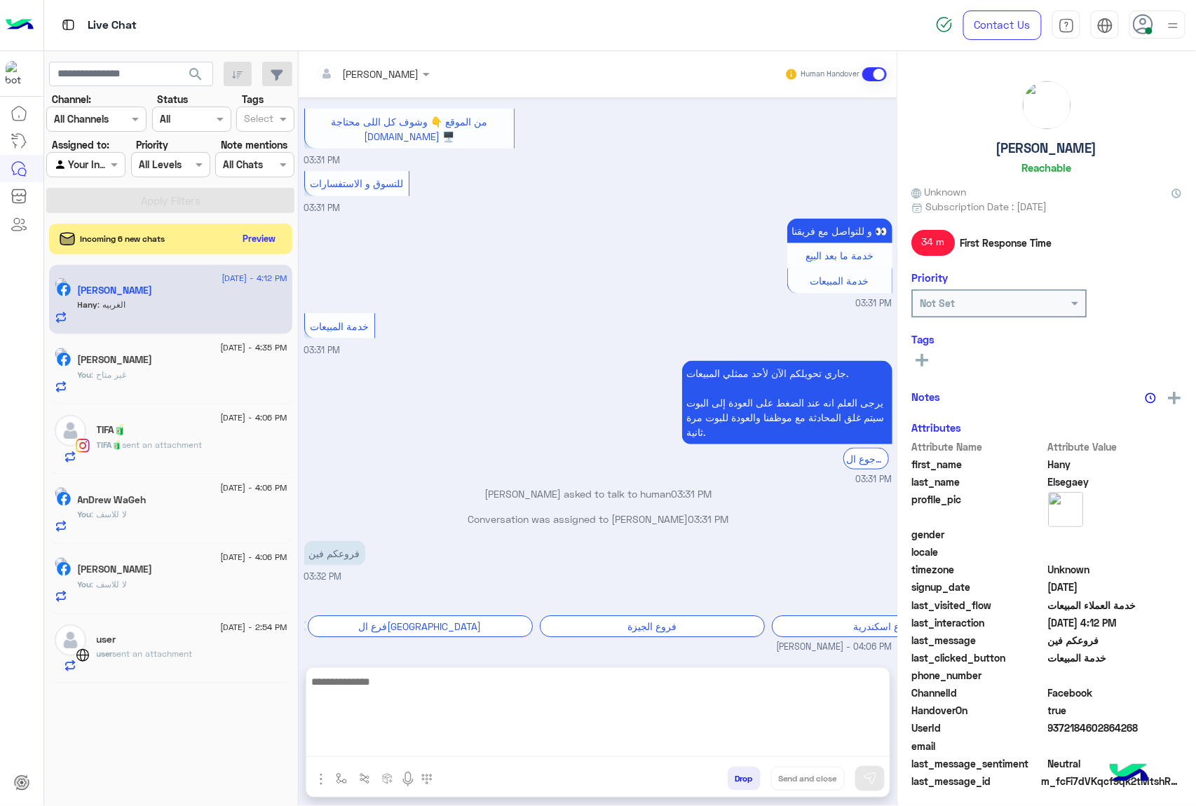
click at [471, 746] on textarea at bounding box center [597, 715] width 583 height 84
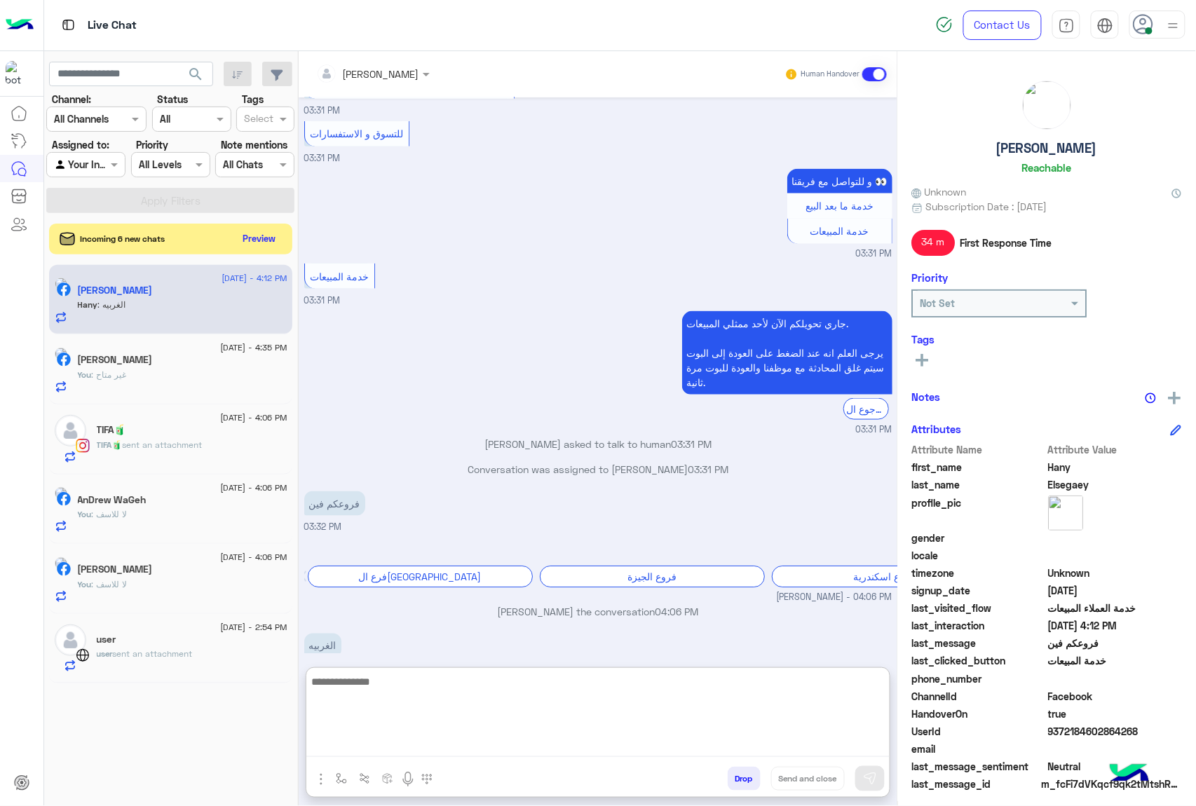
scroll to position [499, 0]
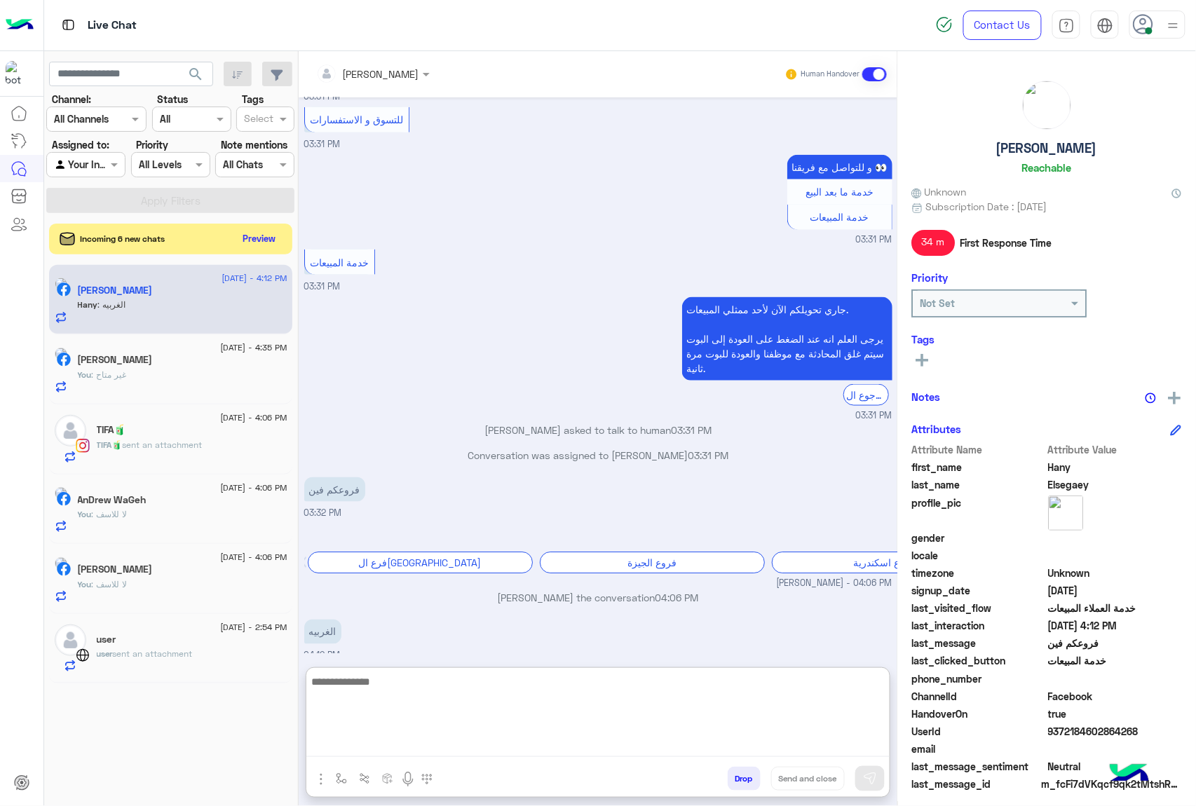
click at [440, 679] on textarea at bounding box center [597, 715] width 583 height 84
type textarea "********"
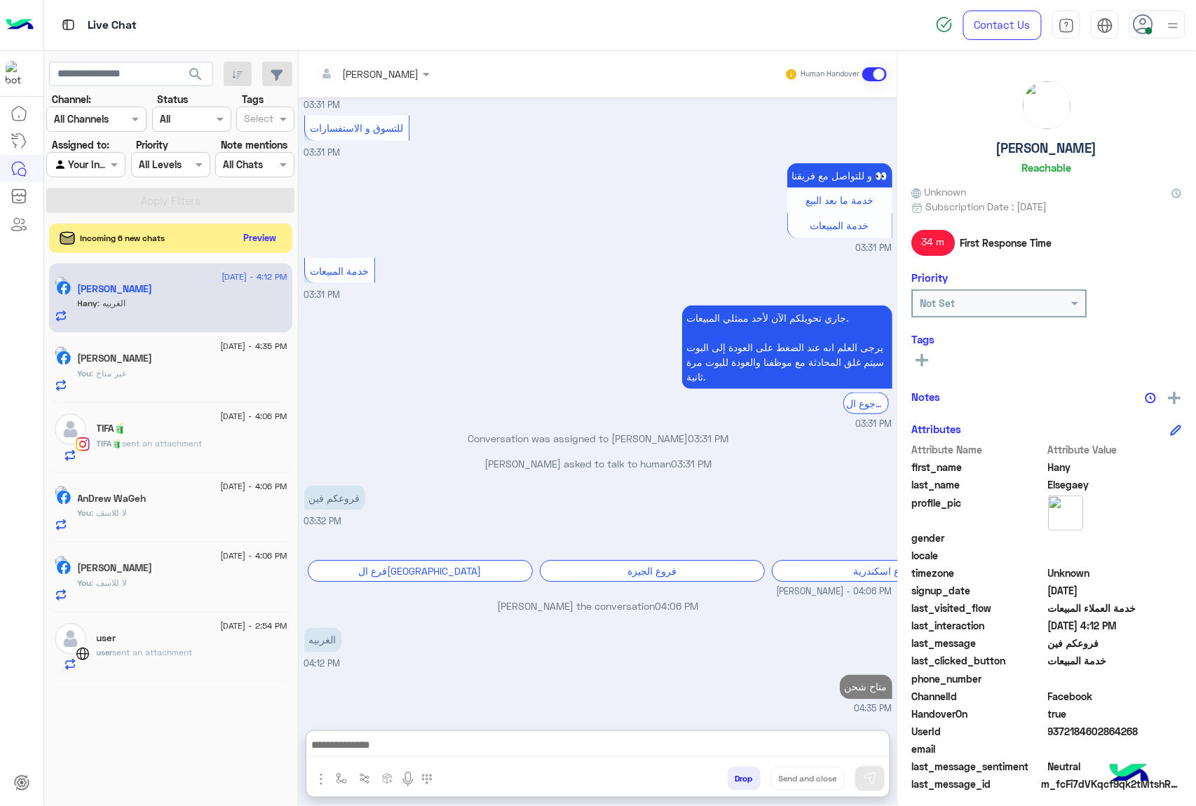
click at [248, 247] on button "Preview" at bounding box center [259, 238] width 43 height 19
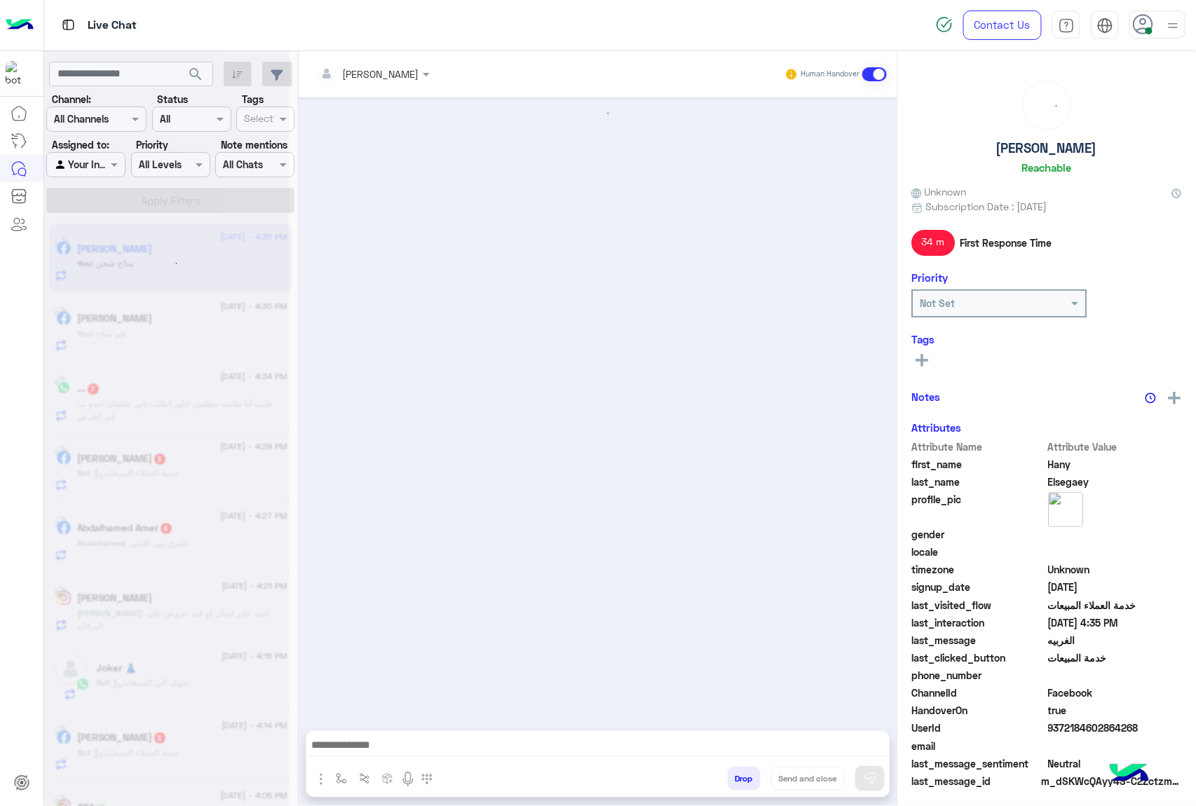
scroll to position [480, 0]
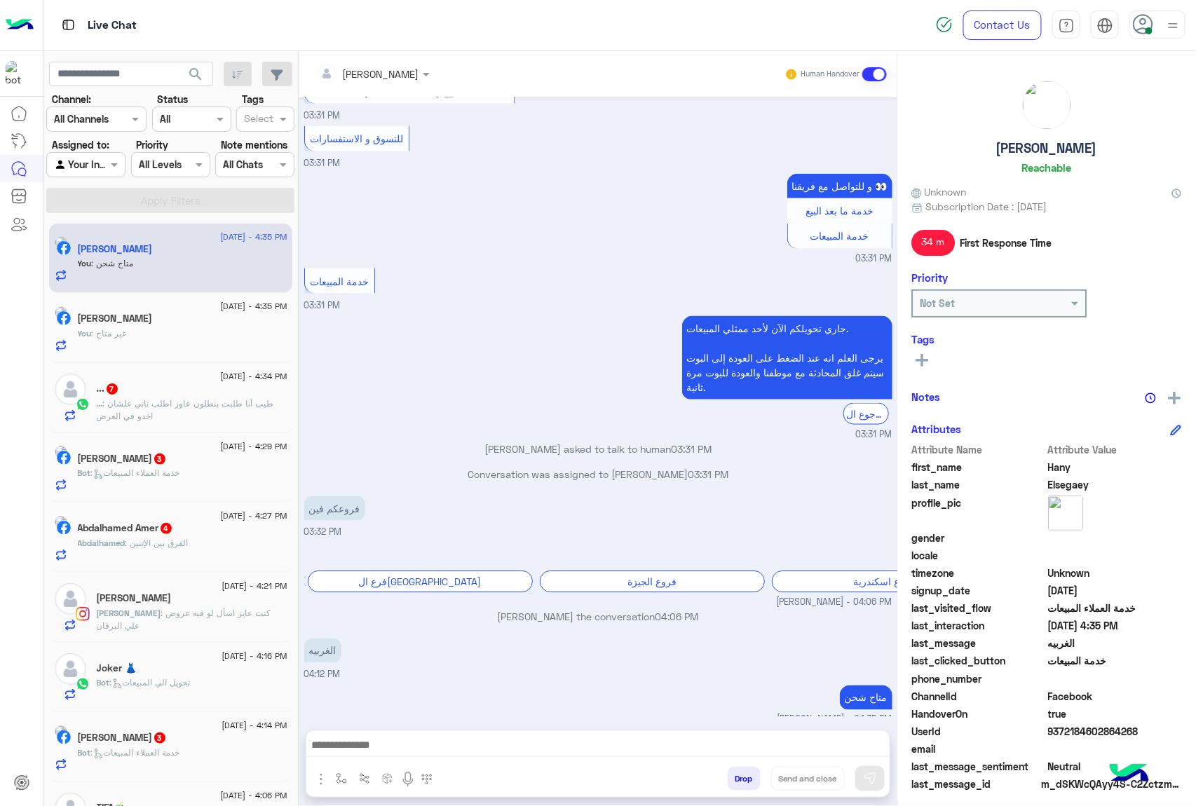
click at [180, 475] on span ": خدمة العملاء المبيعات" at bounding box center [135, 473] width 89 height 11
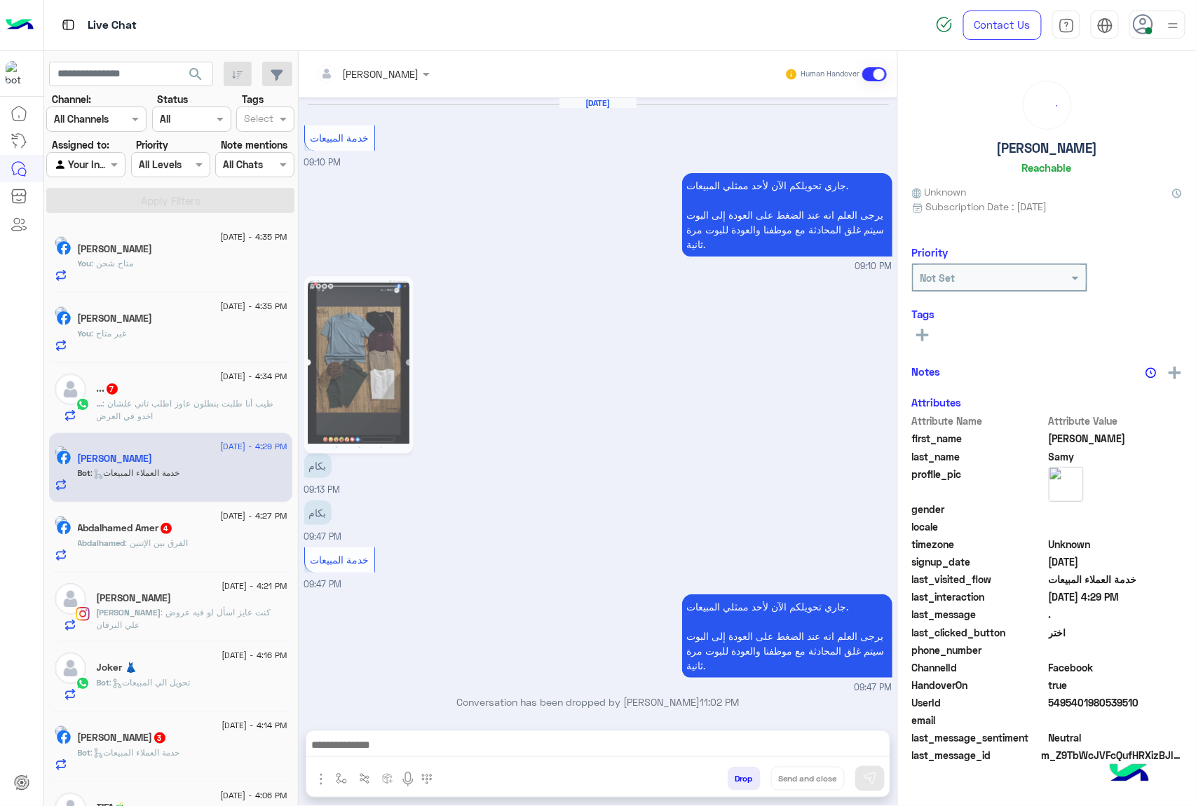
scroll to position [1709, 0]
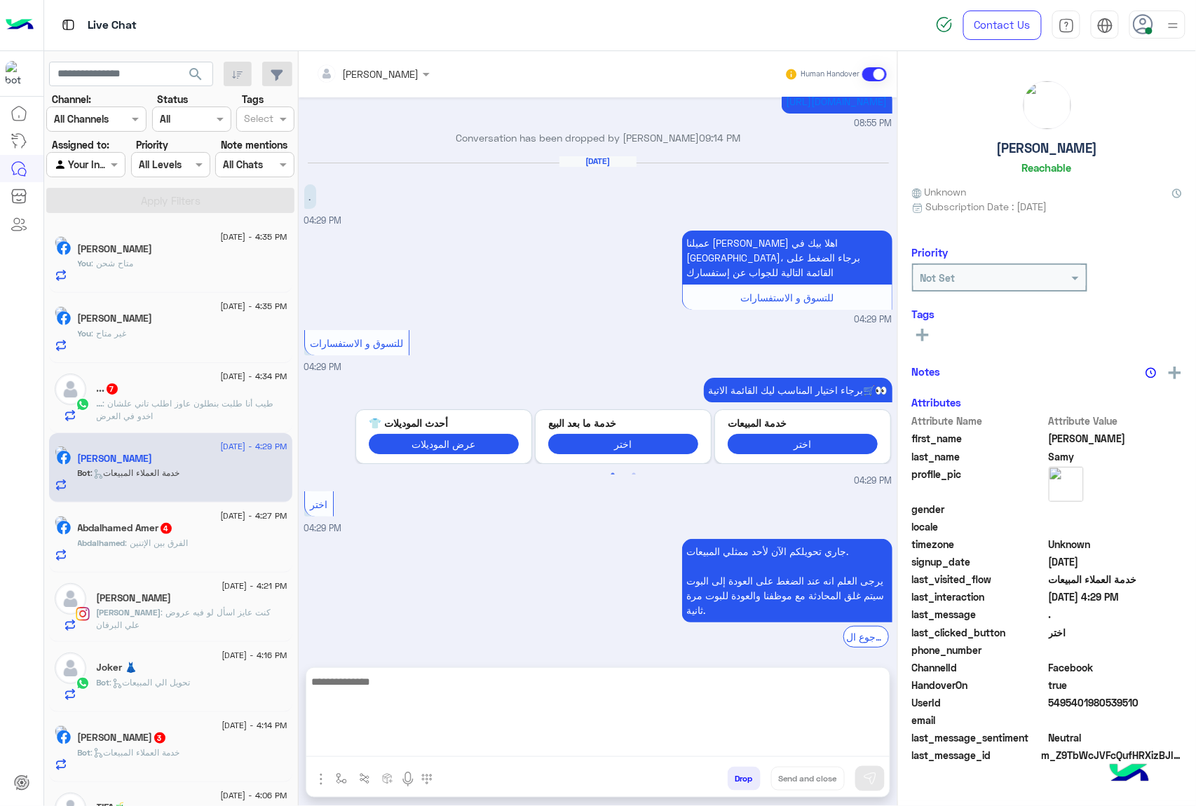
click at [470, 746] on textarea at bounding box center [597, 715] width 583 height 84
paste textarea "**********"
type textarea "**********"
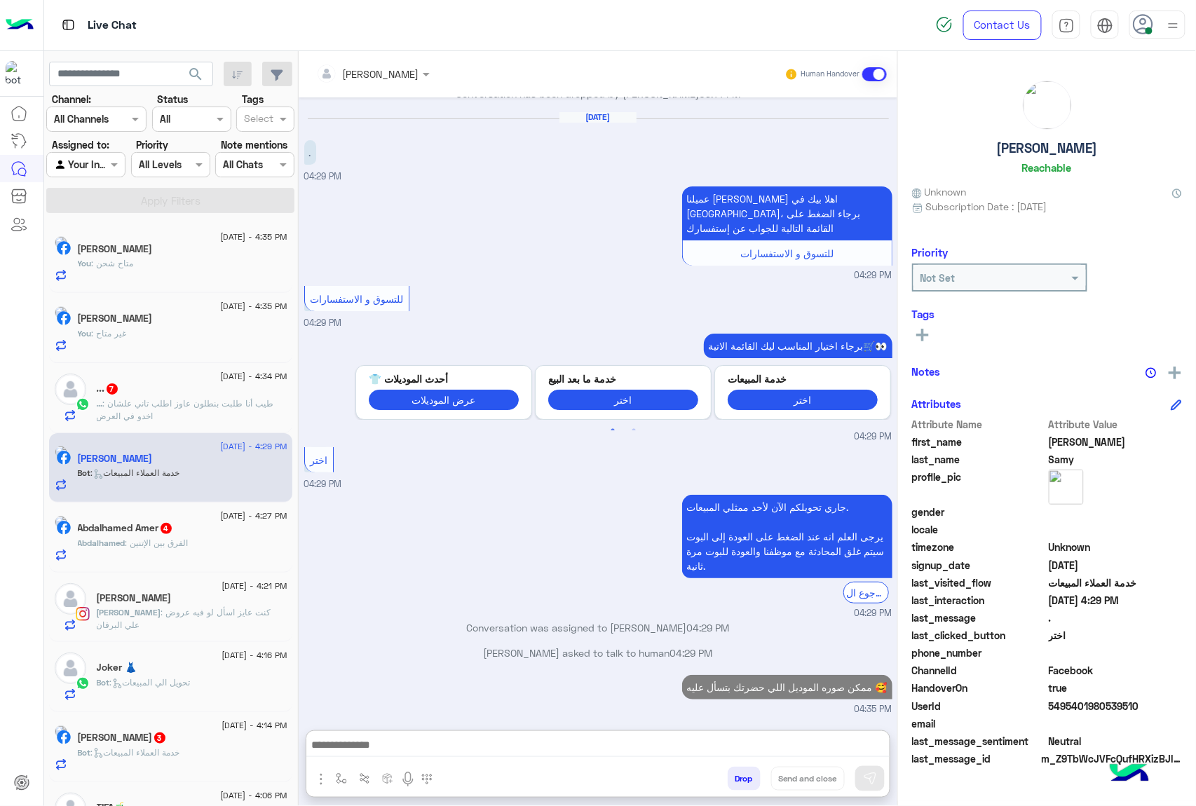
click at [208, 547] on div "Abdalhamed : الفرق بين الإتنين" at bounding box center [183, 549] width 210 height 25
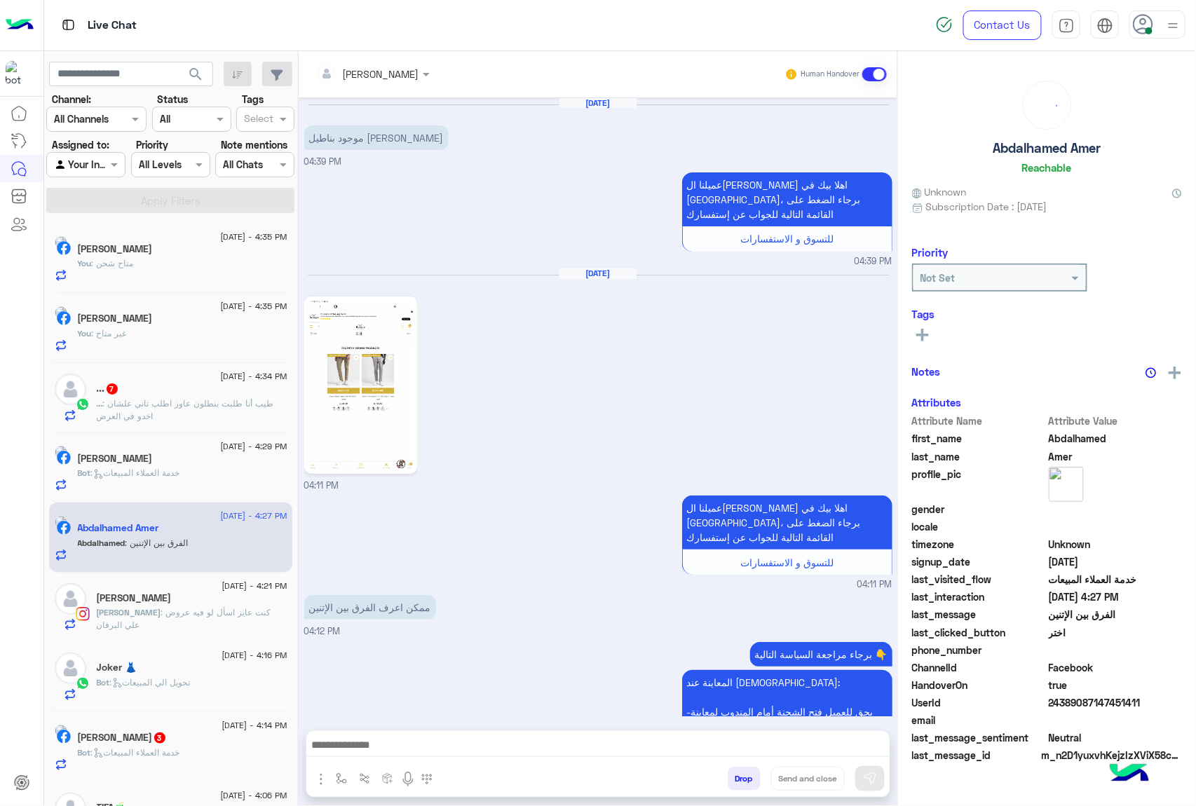
scroll to position [1555, 0]
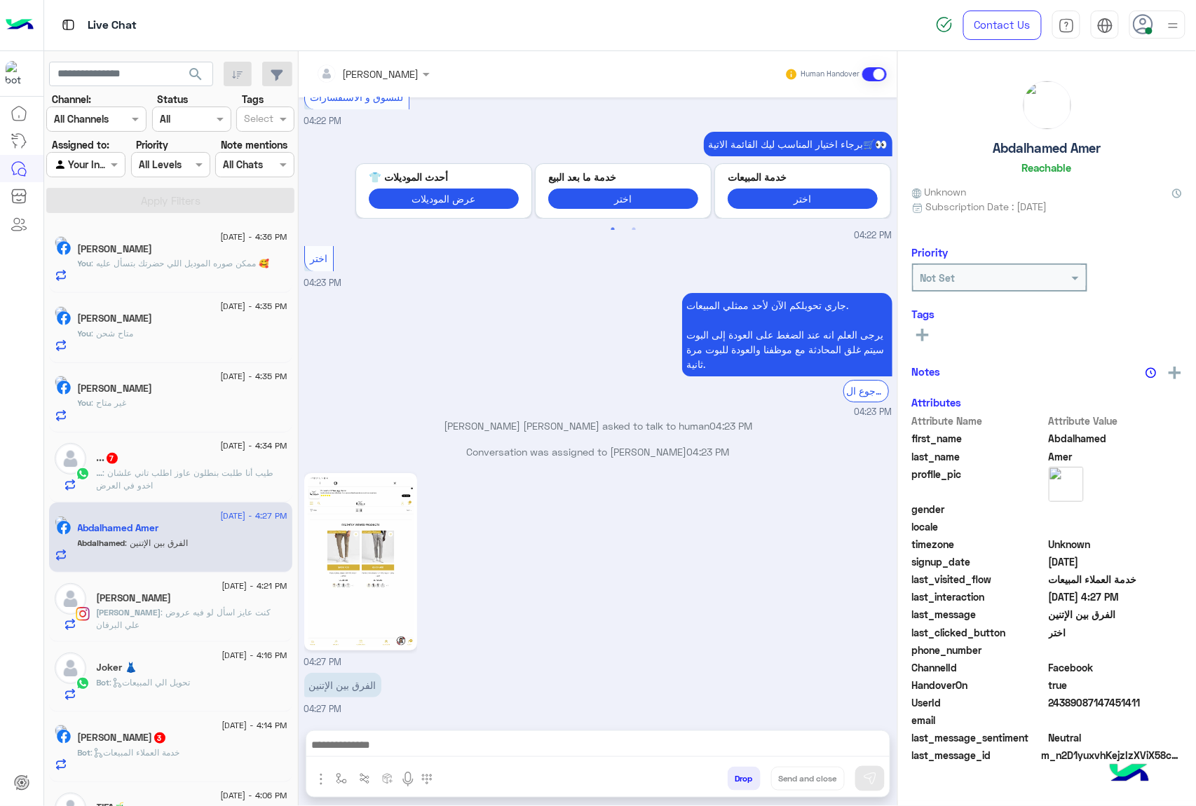
click at [363, 548] on img at bounding box center [361, 562] width 107 height 170
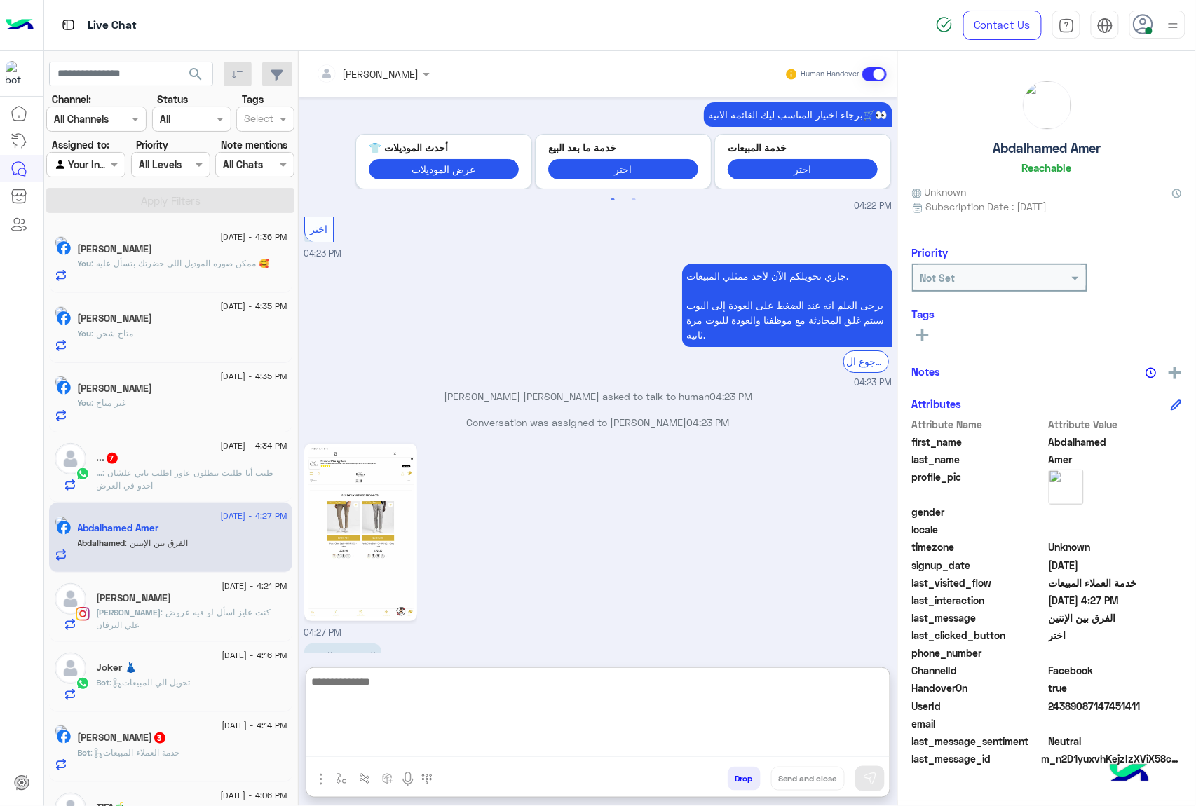
click at [492, 749] on textarea at bounding box center [597, 715] width 583 height 84
type textarea "**********"
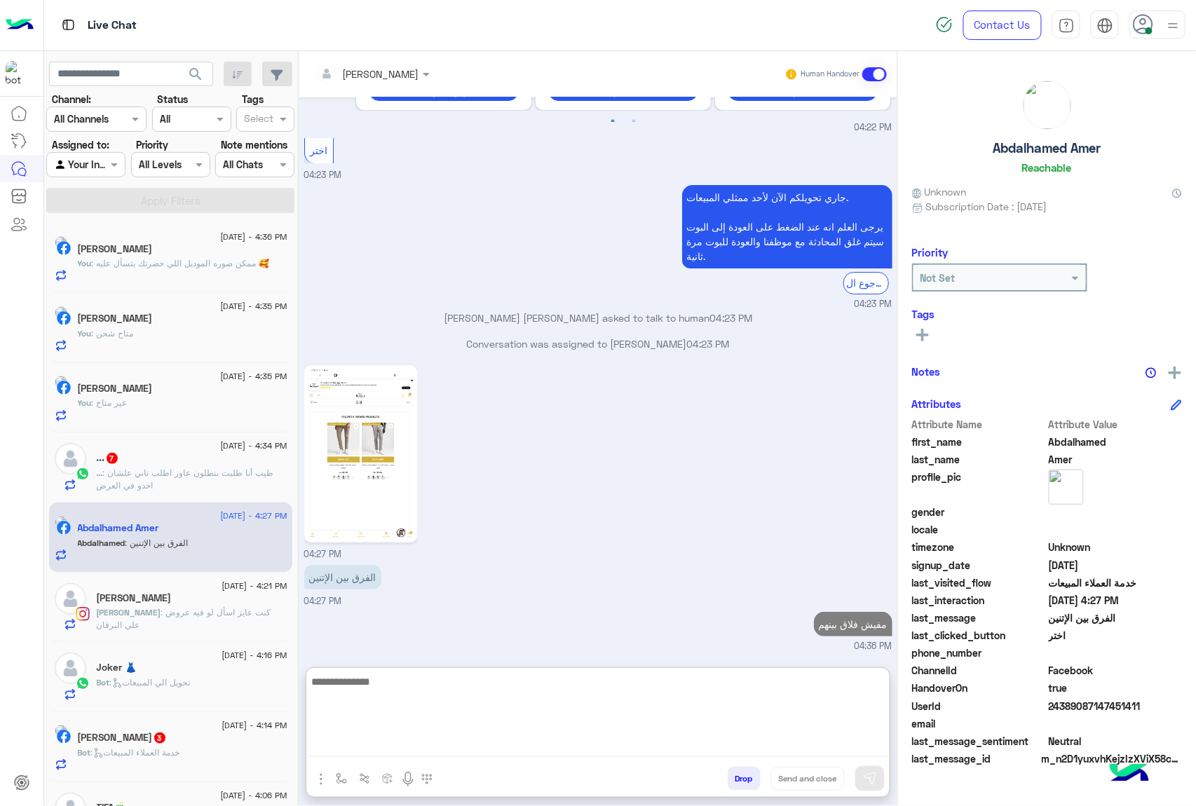
scroll to position [1689, 0]
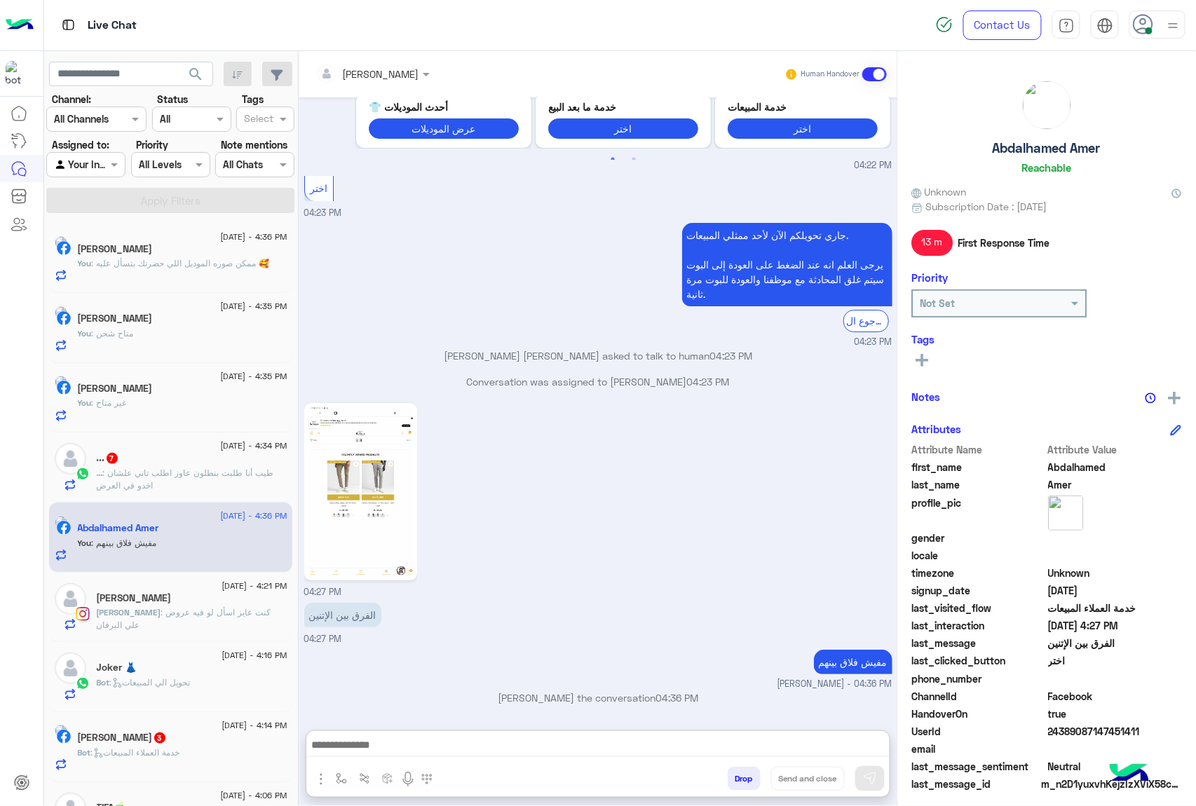
click at [205, 741] on div "Fathy Sharsheer 3" at bounding box center [183, 739] width 210 height 15
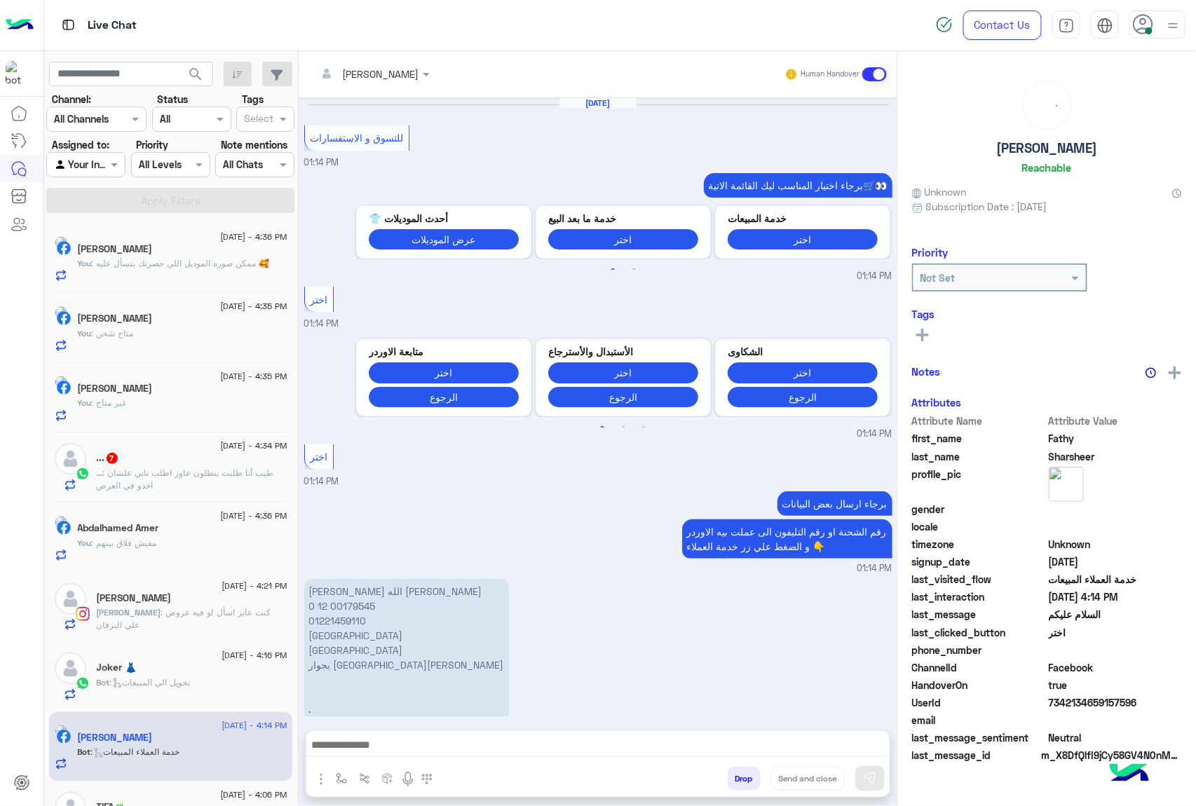
scroll to position [1432, 0]
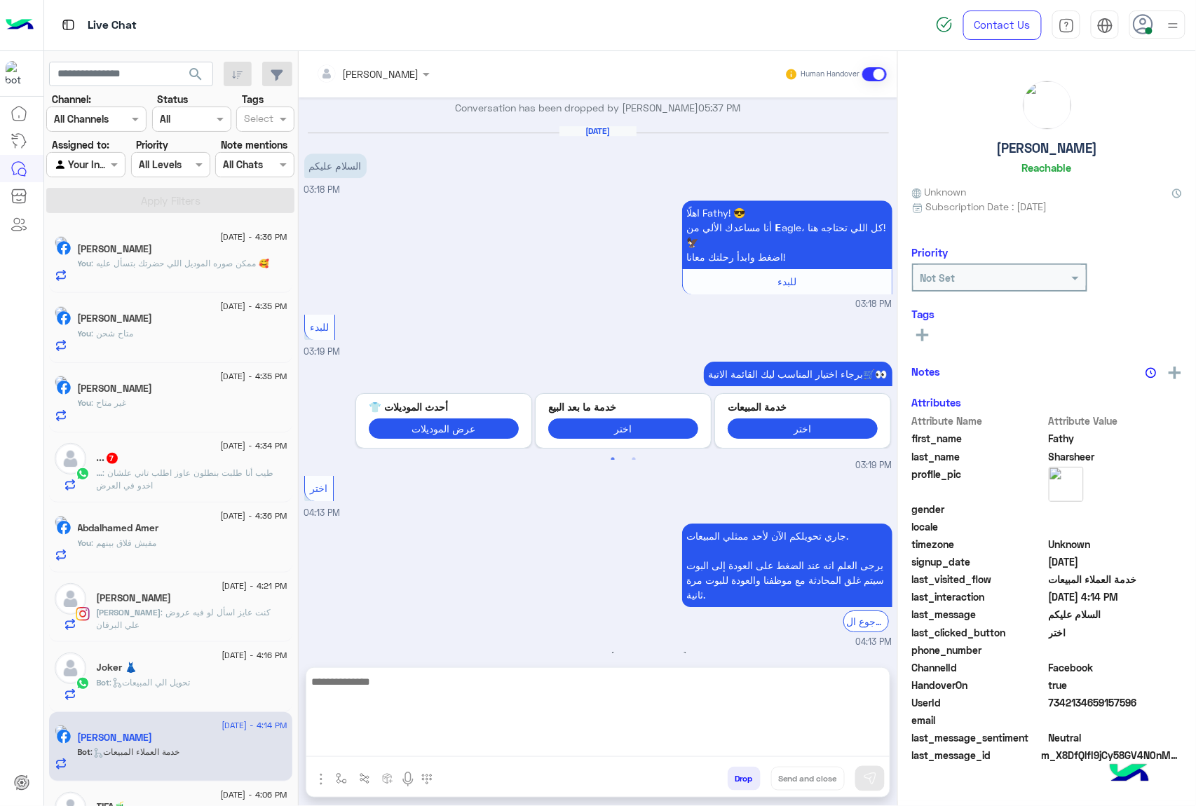
click at [435, 744] on textarea at bounding box center [597, 715] width 583 height 84
paste textarea "**********"
type textarea "**********"
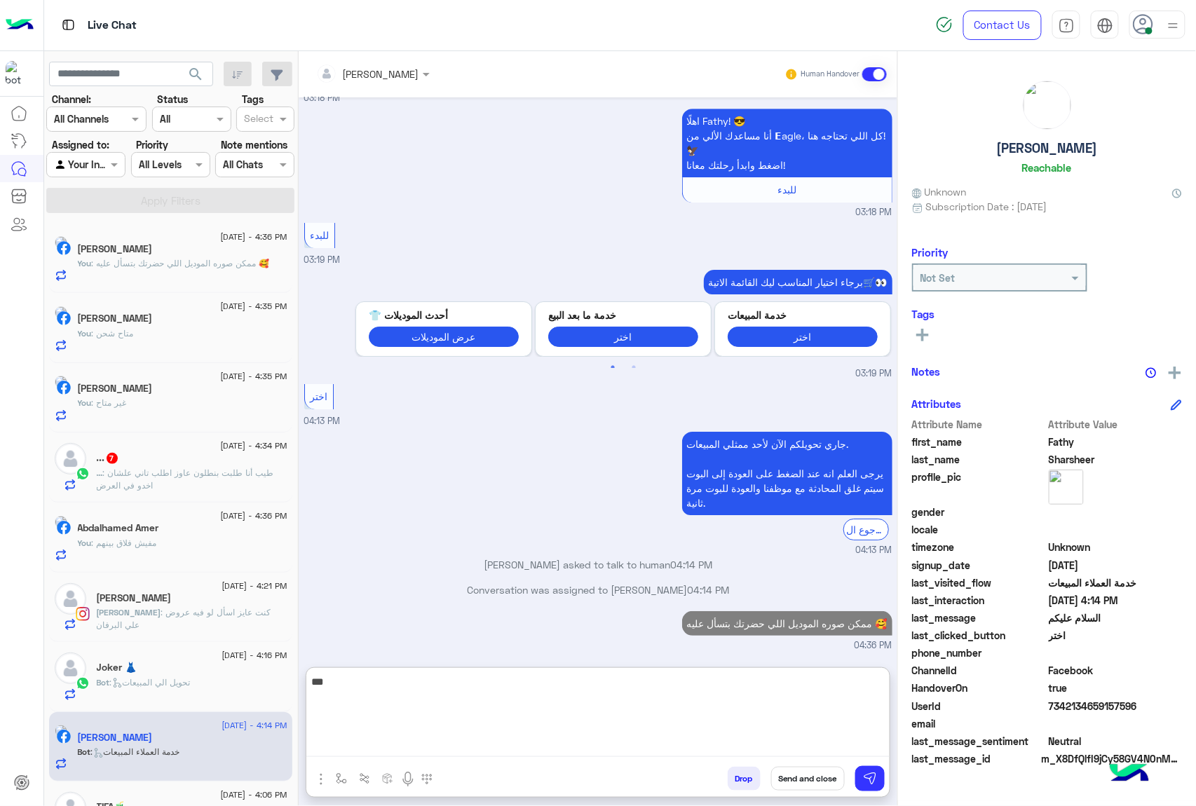
scroll to position [1566, 0]
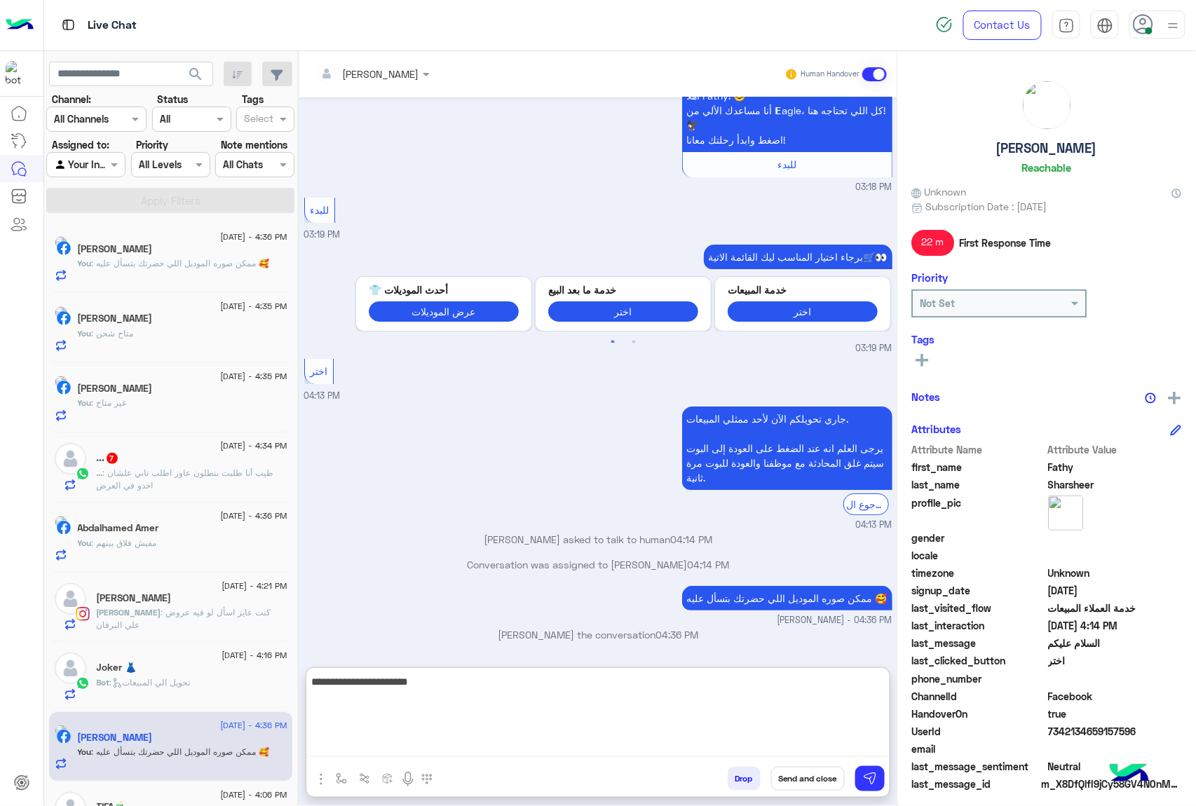
type textarea "**********"
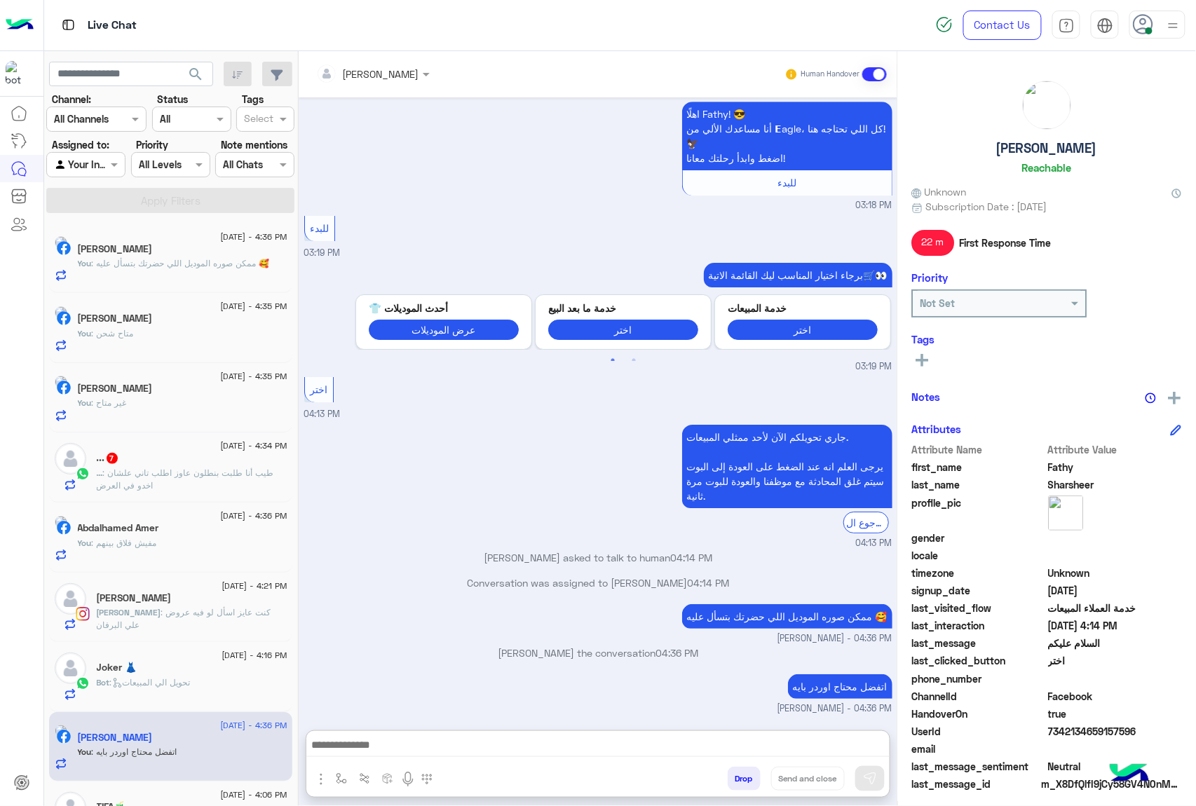
click at [180, 486] on p "... : طيب أنا طلبت بنطلون عاوز اطلب تاني علشان اخدو في العرض" at bounding box center [192, 479] width 191 height 25
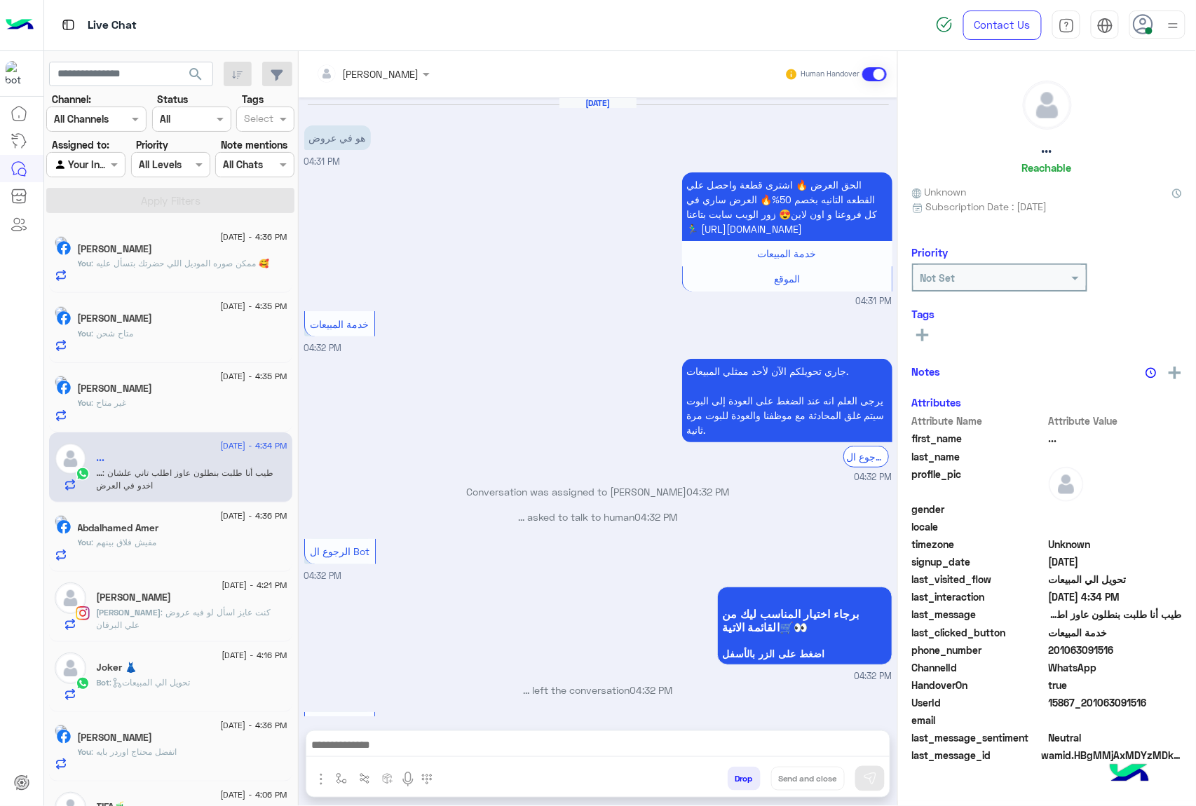
scroll to position [683, 0]
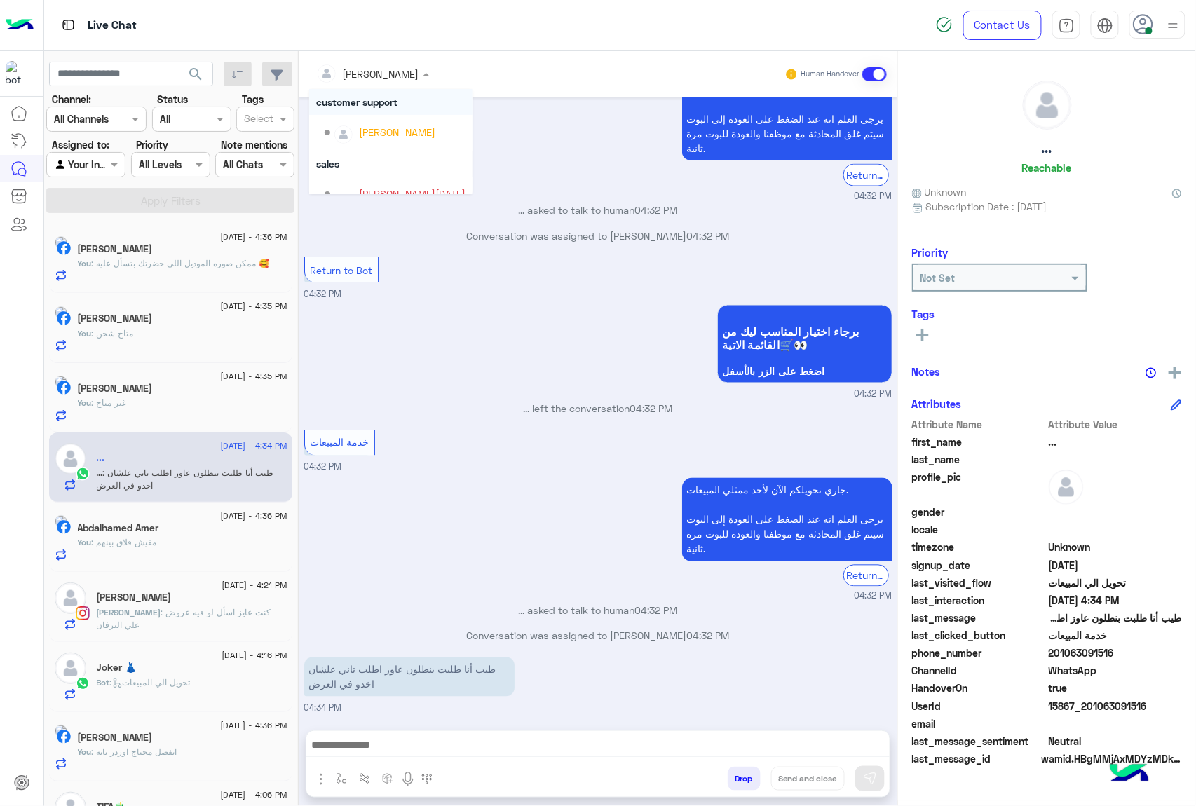
click at [369, 67] on input "text" at bounding box center [354, 74] width 76 height 15
click at [383, 156] on div "[PERSON_NAME]" at bounding box center [395, 168] width 141 height 25
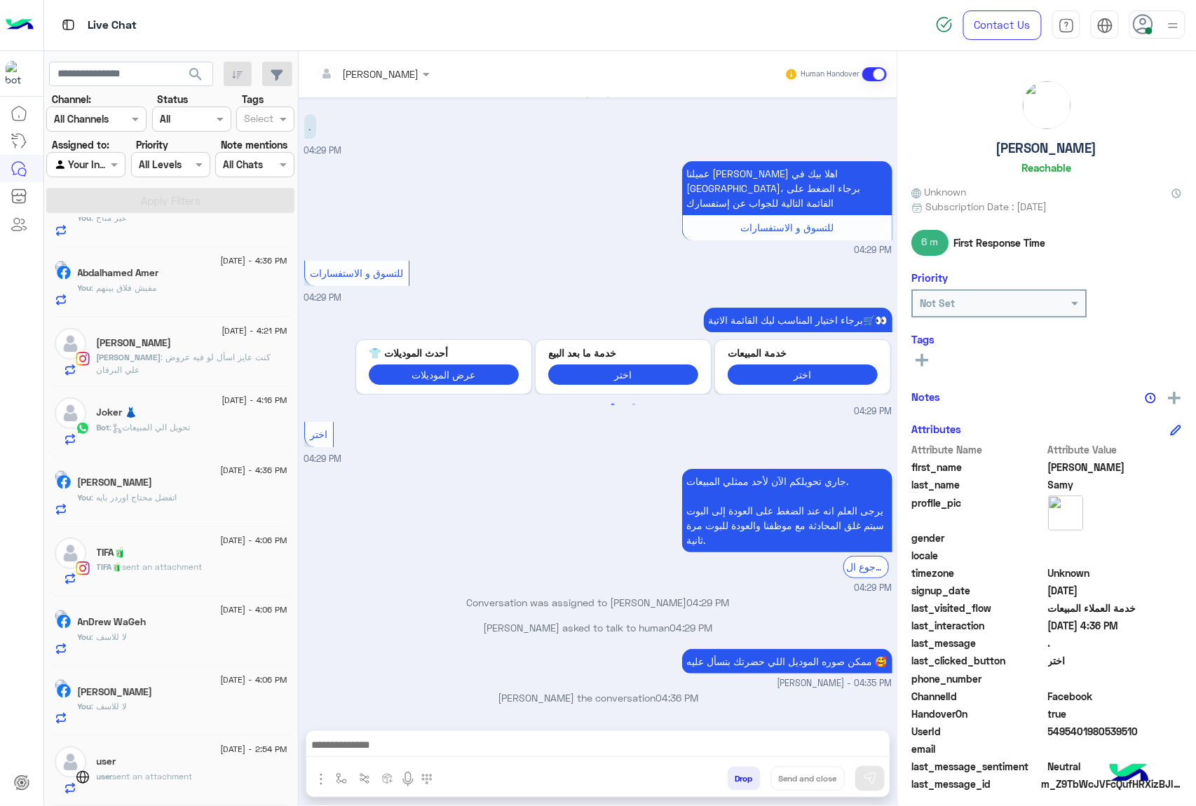
scroll to position [1827, 0]
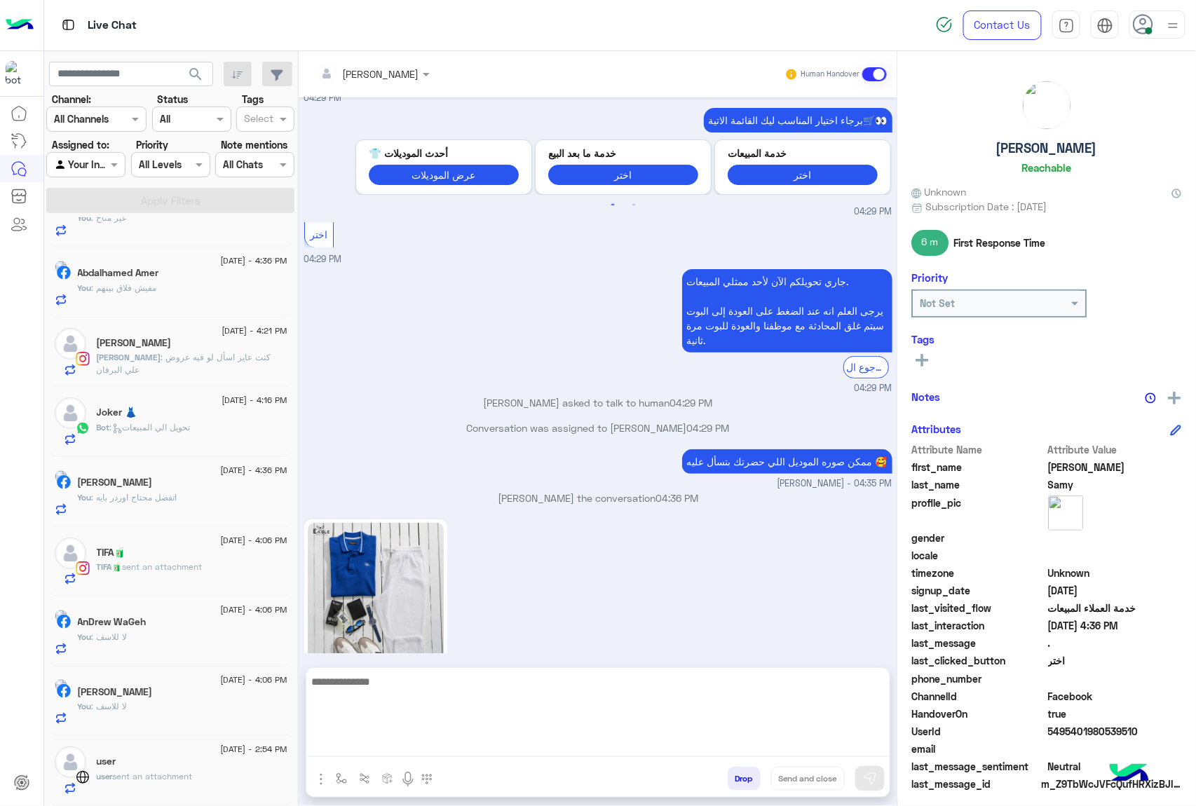
click at [447, 742] on textarea at bounding box center [597, 715] width 583 height 84
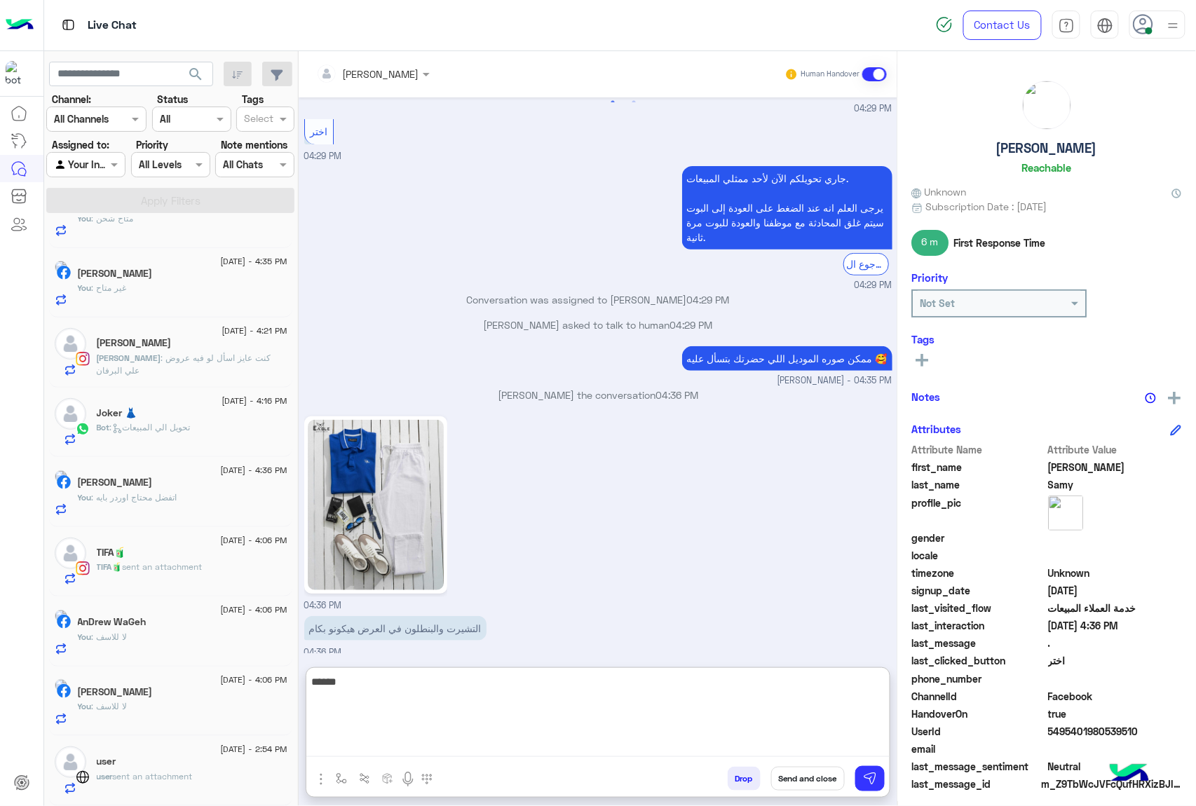
scroll to position [1938, 0]
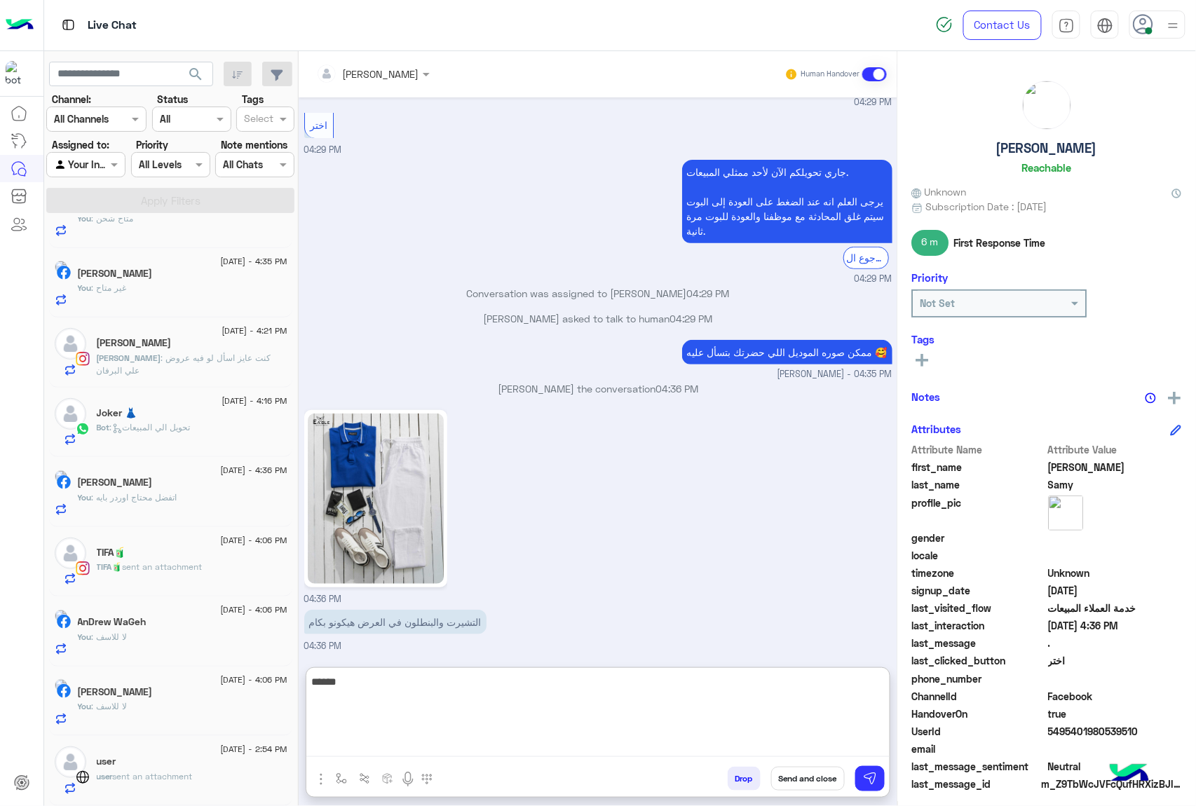
click at [445, 701] on textarea "*****" at bounding box center [597, 715] width 583 height 84
paste textarea "**********"
type textarea "**********"
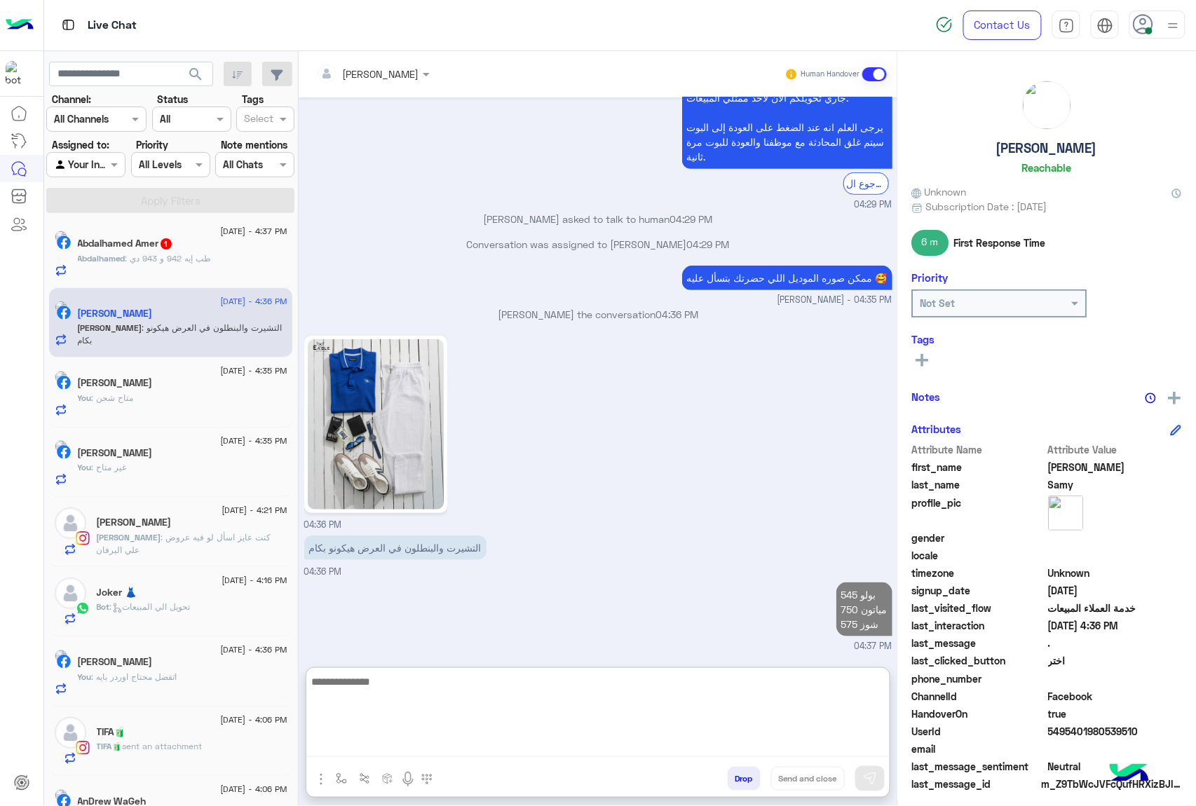
scroll to position [0, 0]
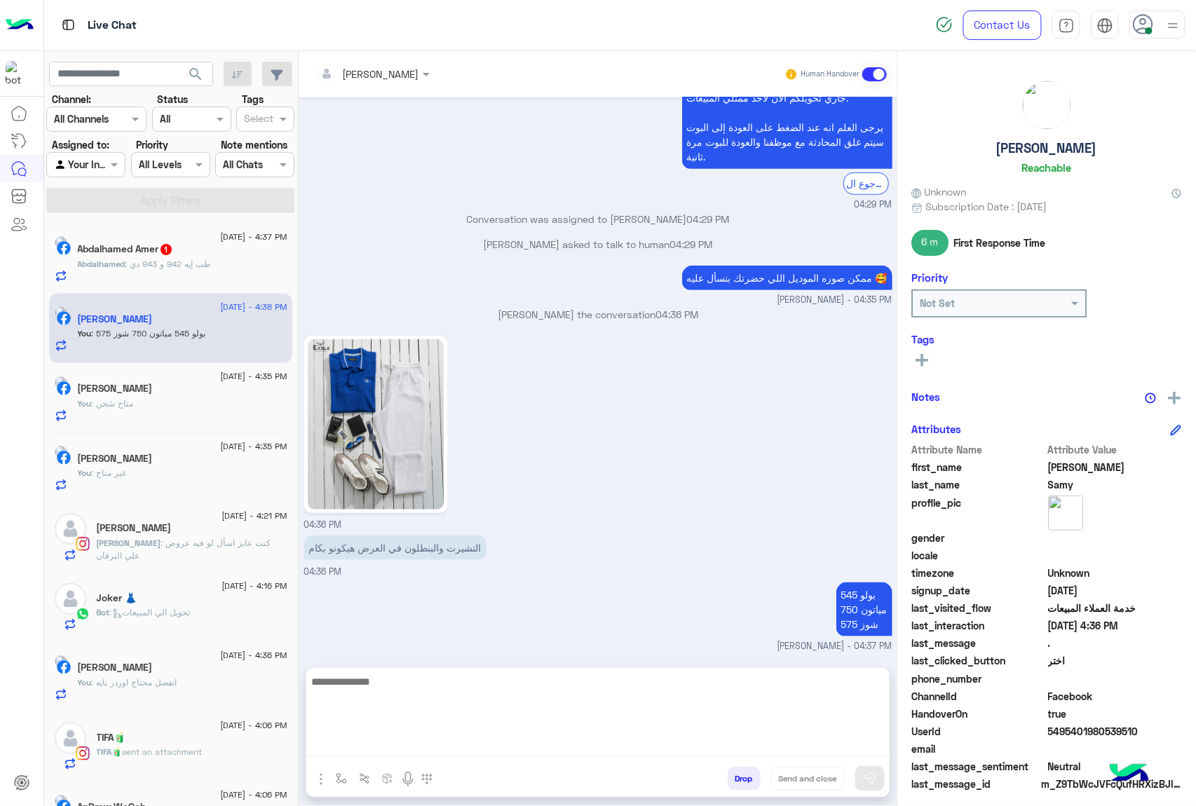
click at [205, 273] on div "Abdalhamed : طب إيه 942 و 943 دي" at bounding box center [183, 270] width 210 height 25
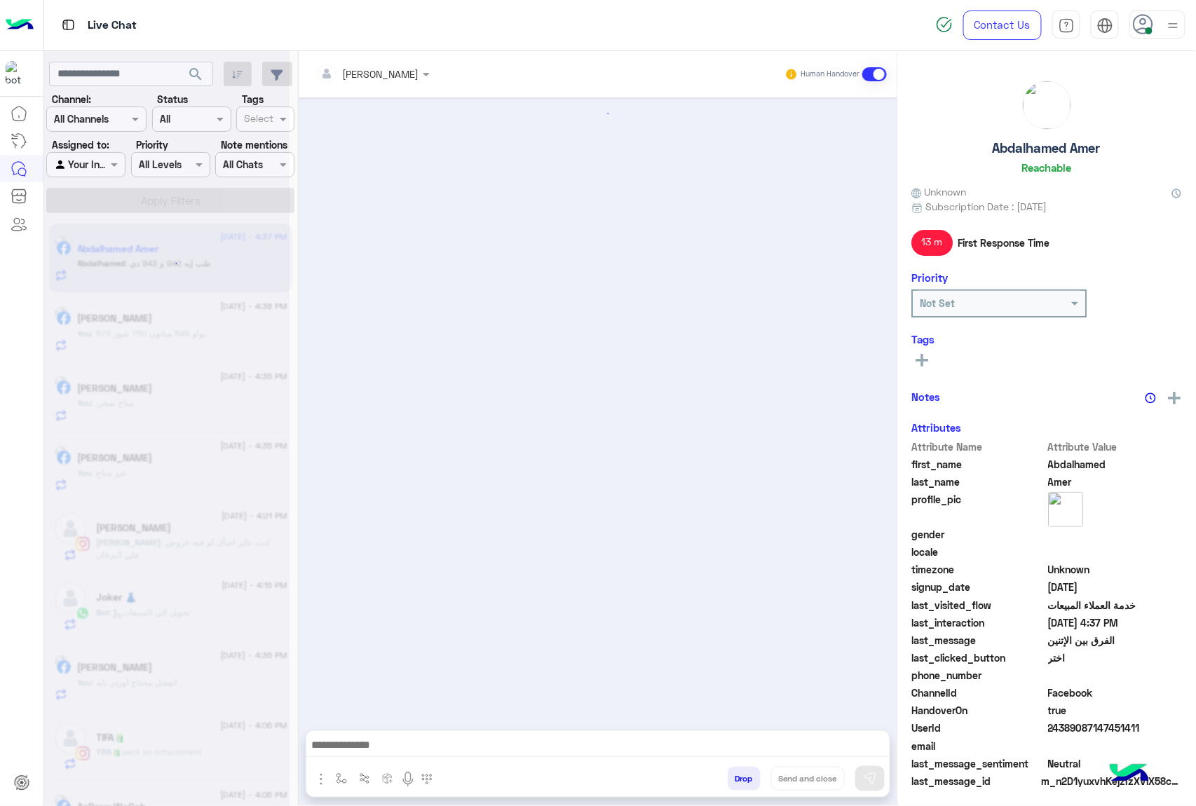
scroll to position [1672, 0]
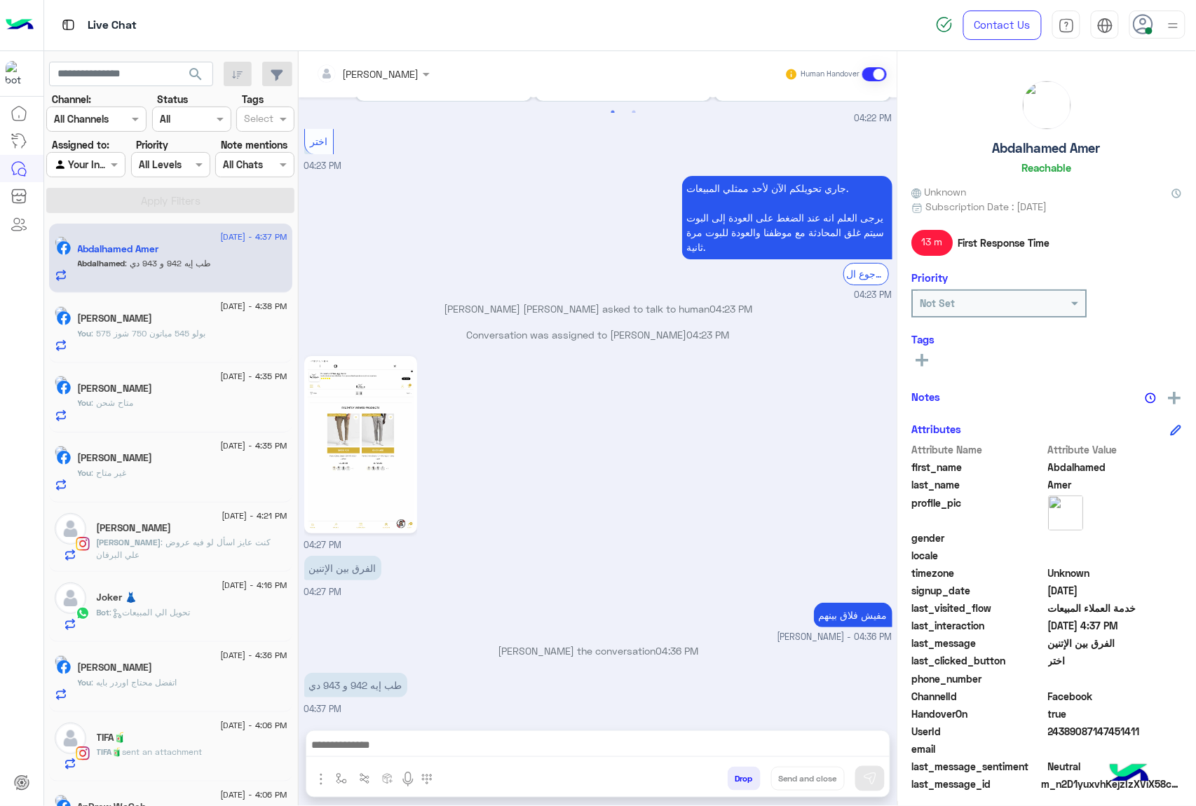
click at [377, 464] on img at bounding box center [361, 445] width 107 height 170
click at [557, 743] on textarea at bounding box center [597, 746] width 583 height 21
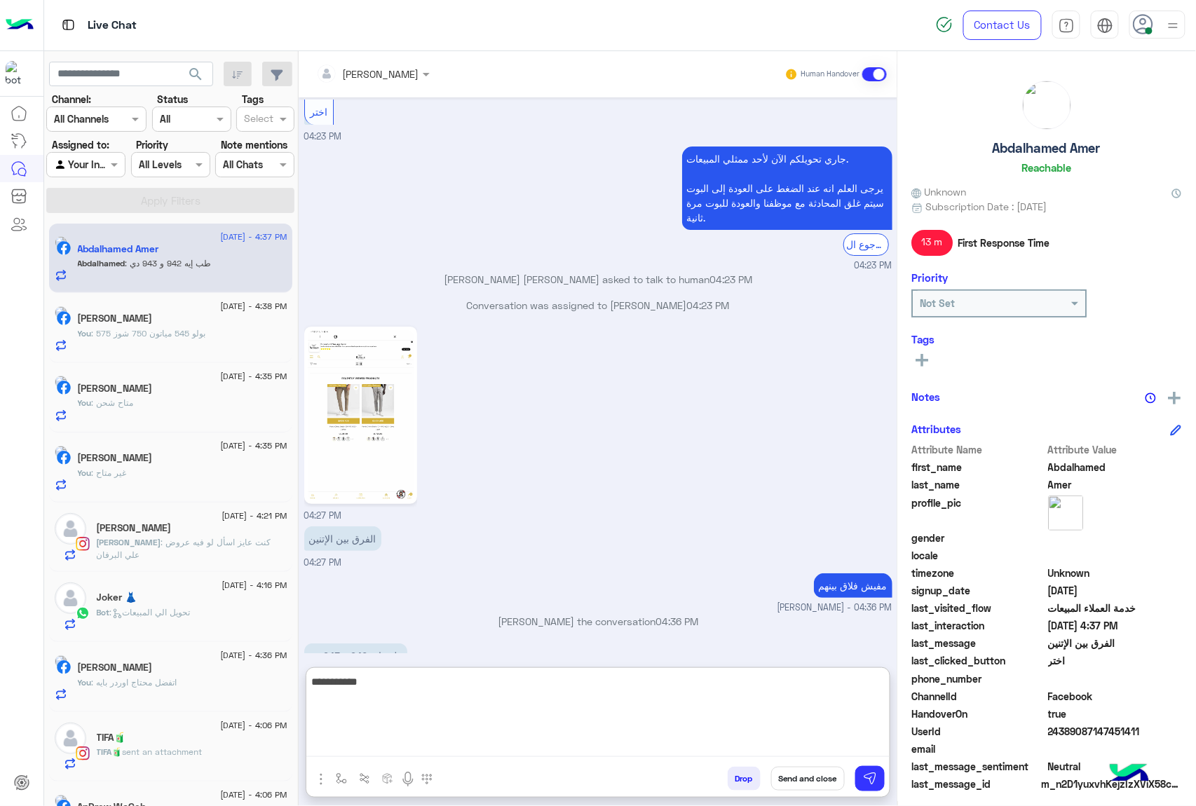
type textarea "**********"
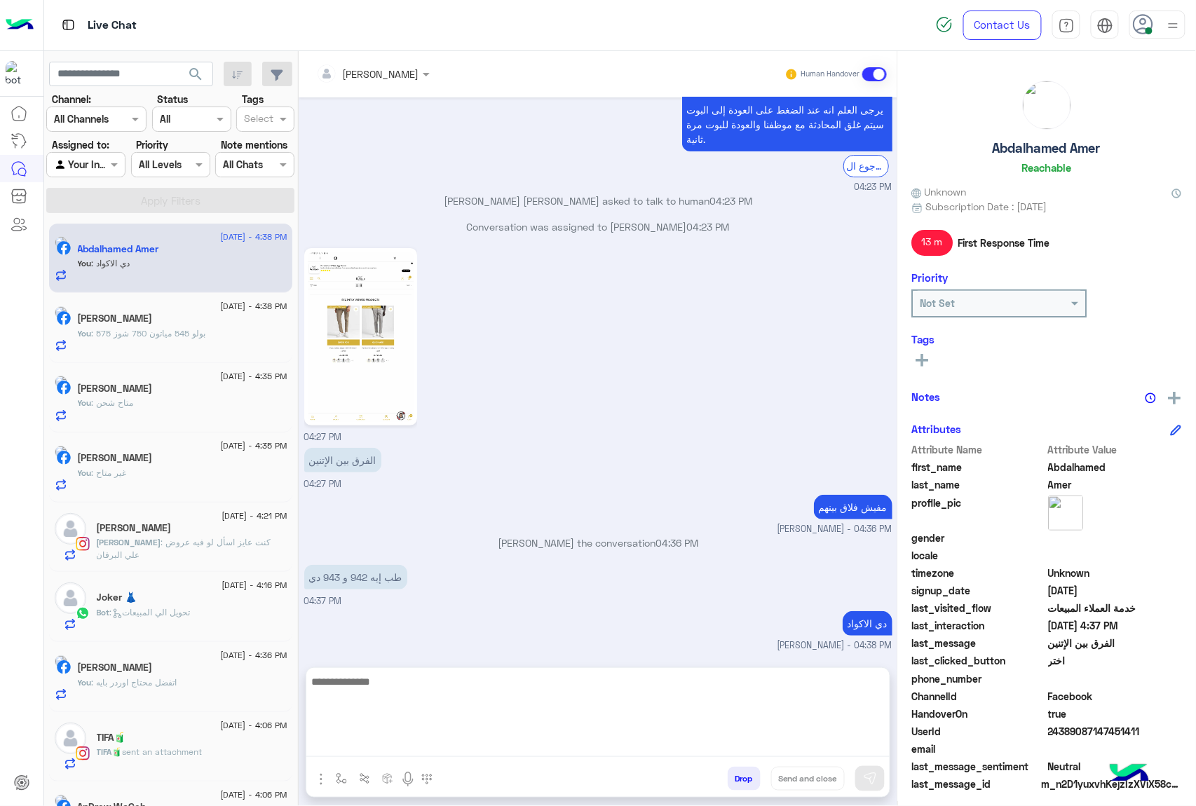
click at [172, 618] on span ": تحويل الي المبيعات" at bounding box center [150, 612] width 81 height 11
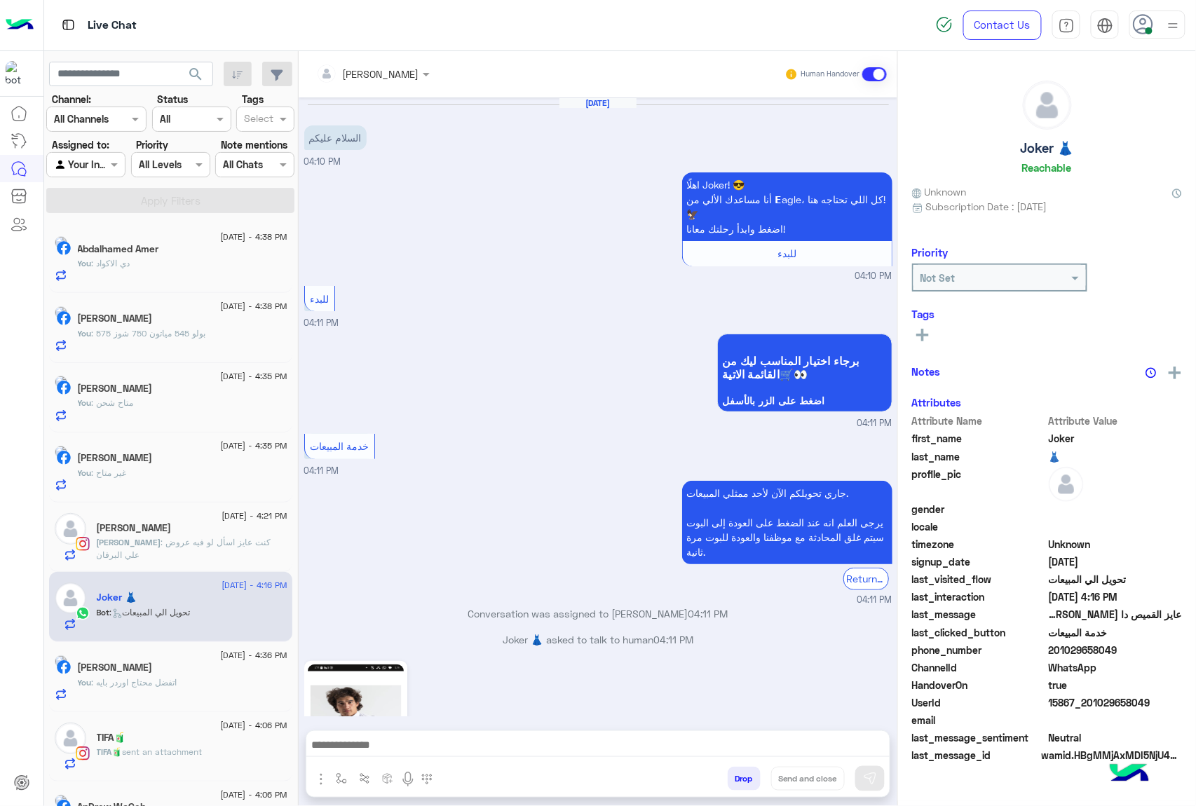
scroll to position [589, 0]
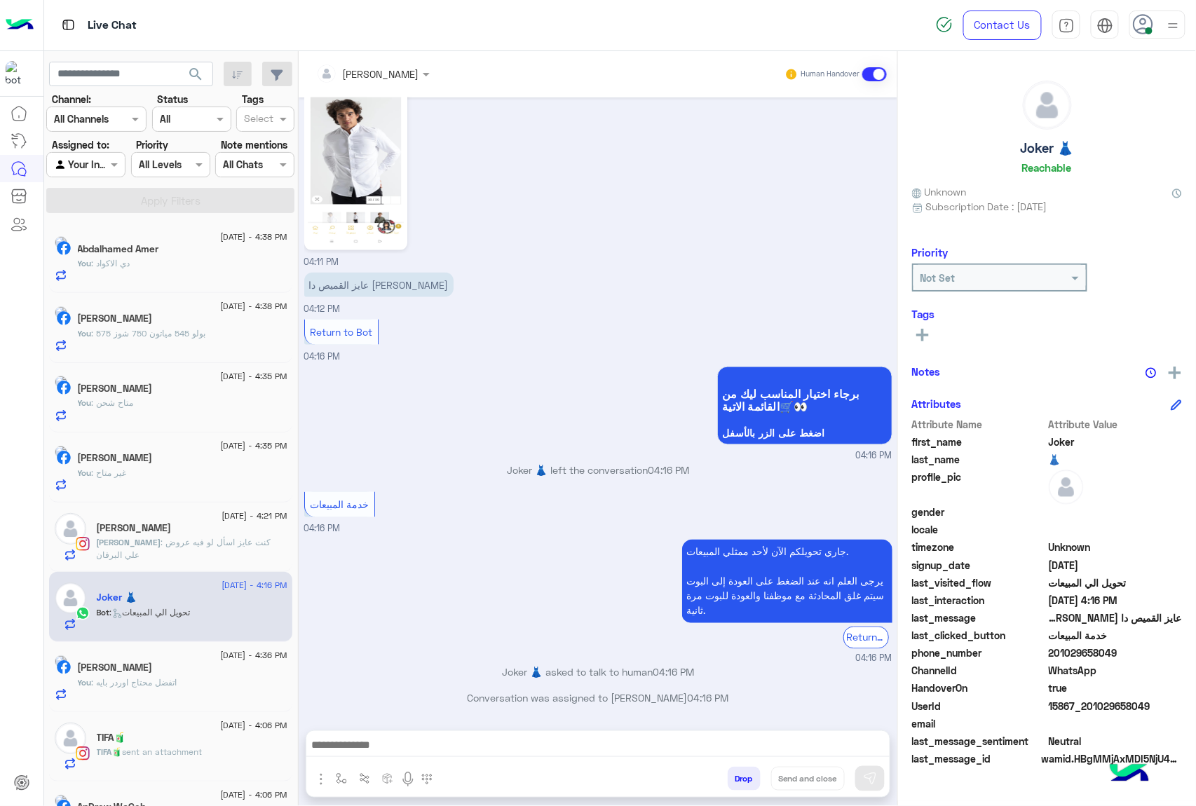
click at [421, 656] on small "04:16 PM" at bounding box center [598, 659] width 588 height 13
click at [435, 747] on textarea at bounding box center [597, 746] width 583 height 21
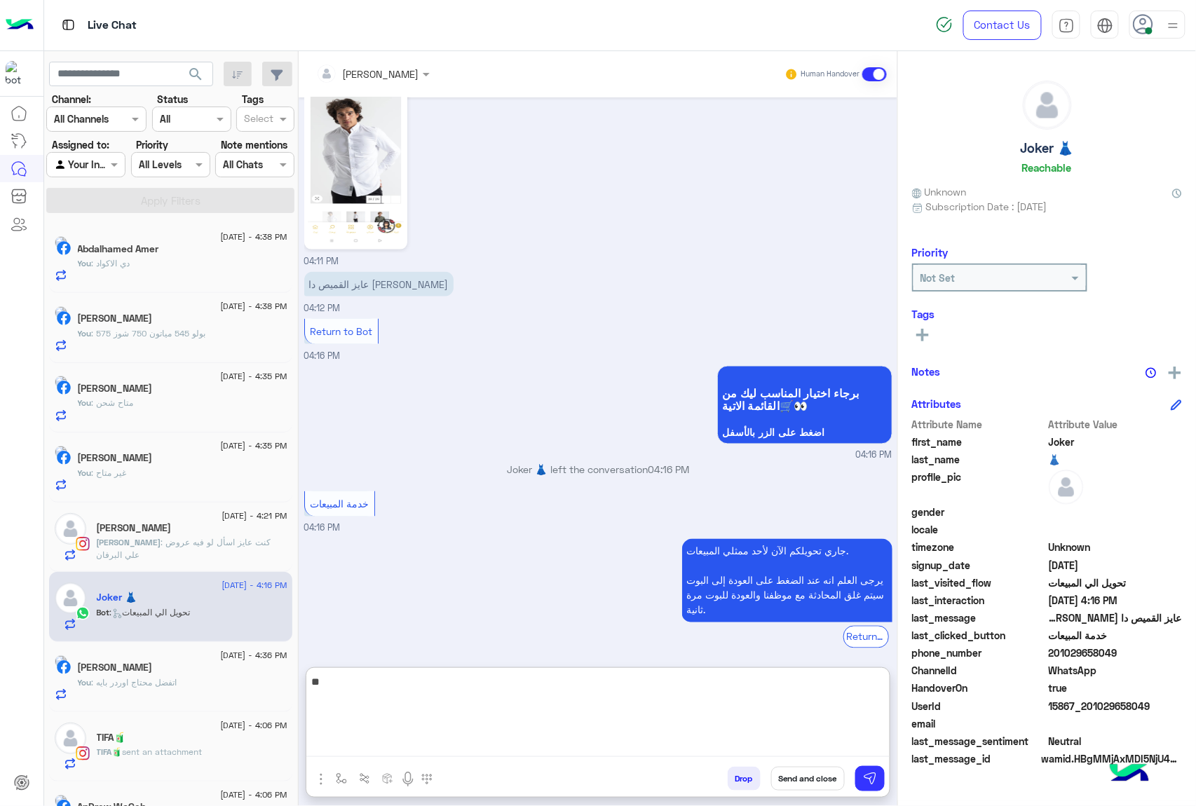
type textarea "***"
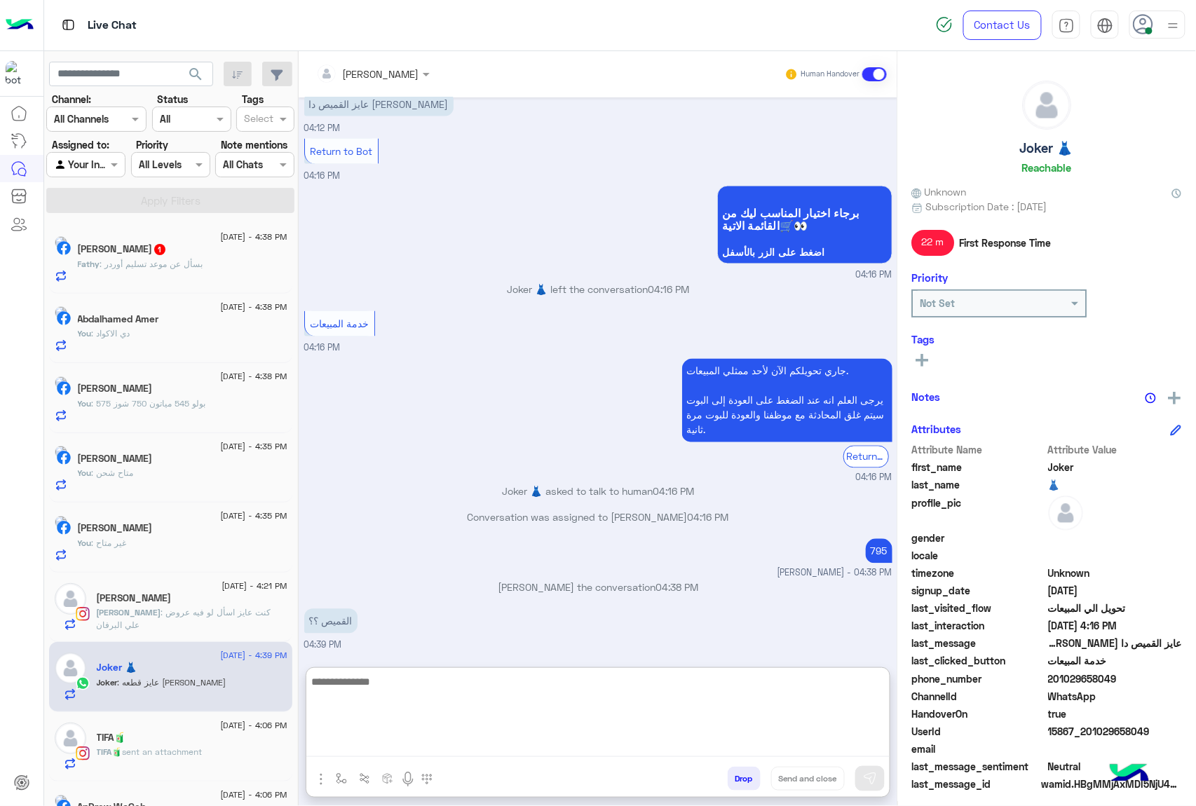
scroll to position [816, 0]
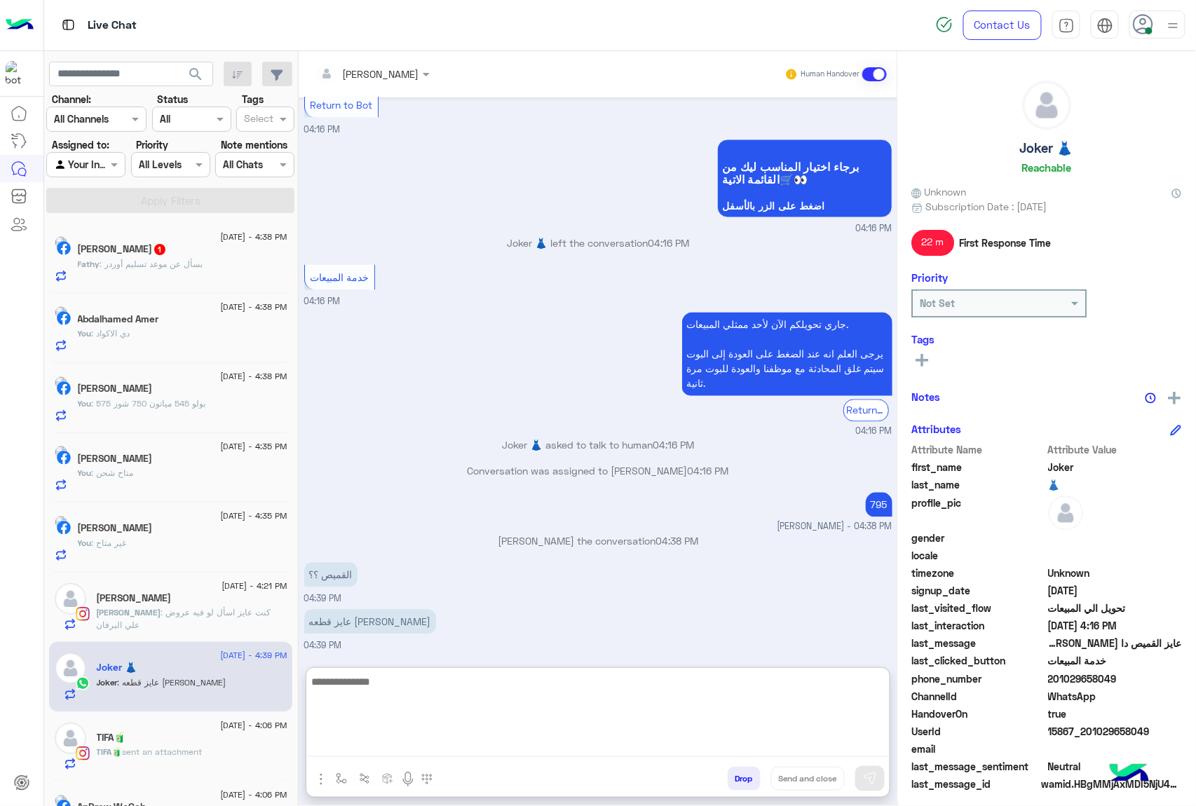
click at [469, 685] on textarea at bounding box center [597, 715] width 583 height 84
type textarea "*********"
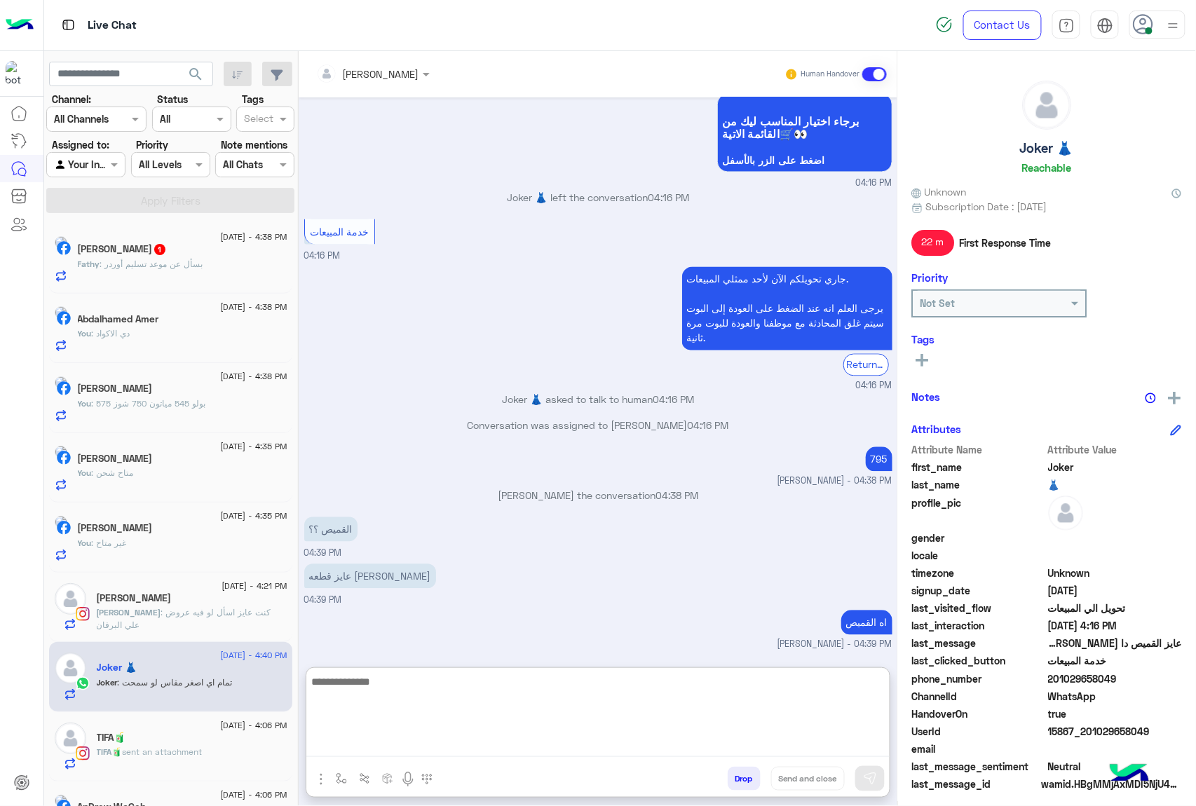
scroll to position [947, 0]
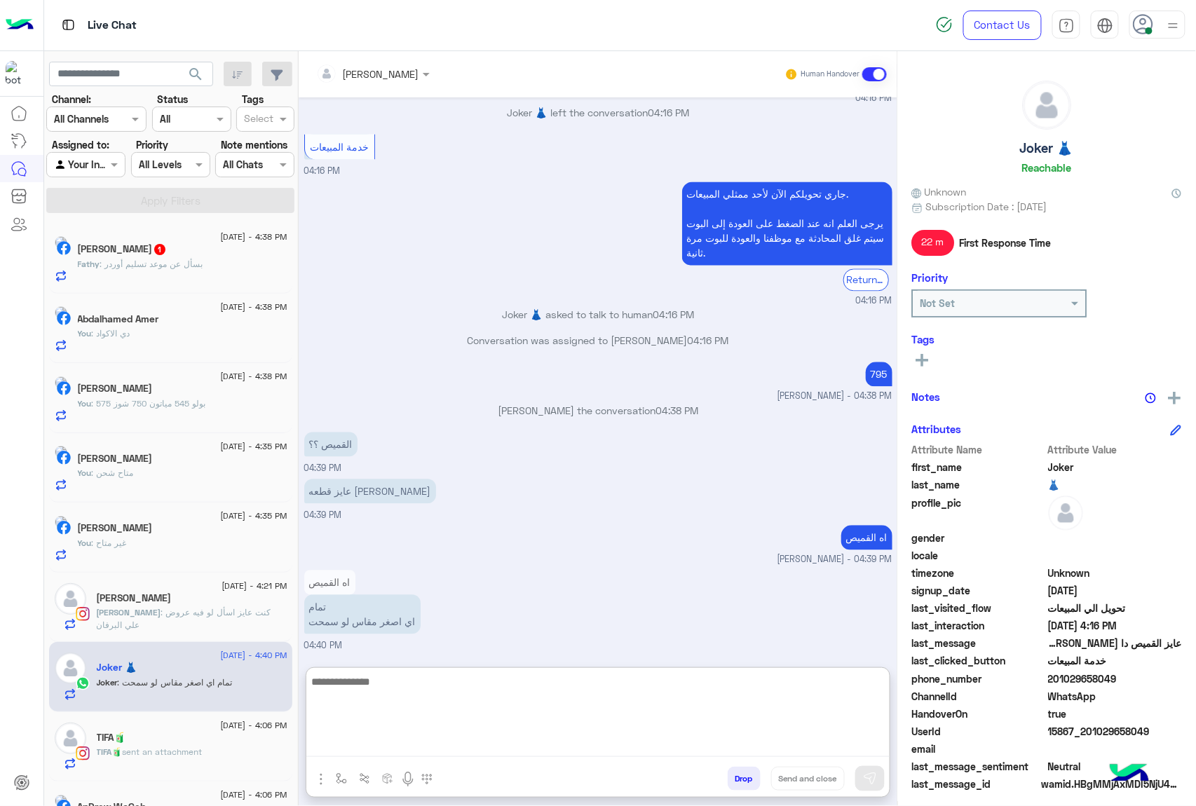
click at [475, 684] on textarea at bounding box center [597, 715] width 583 height 84
type textarea "****"
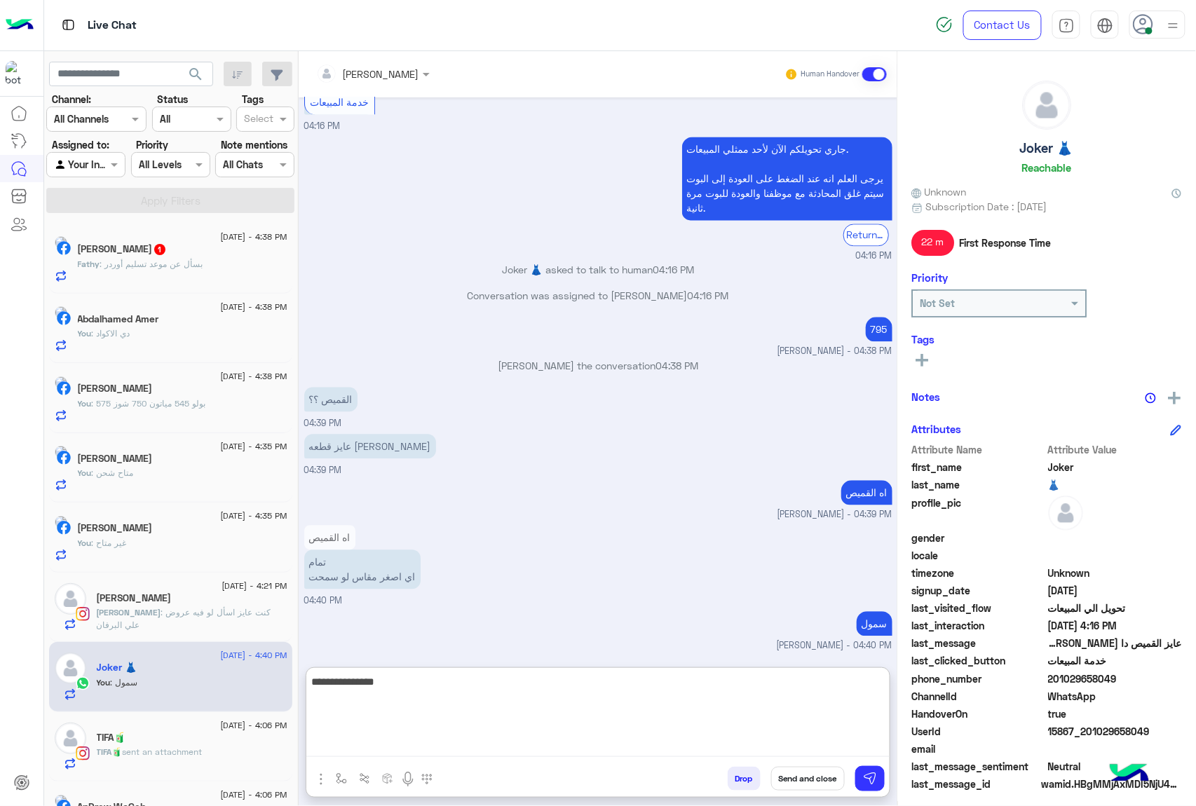
type textarea "**********"
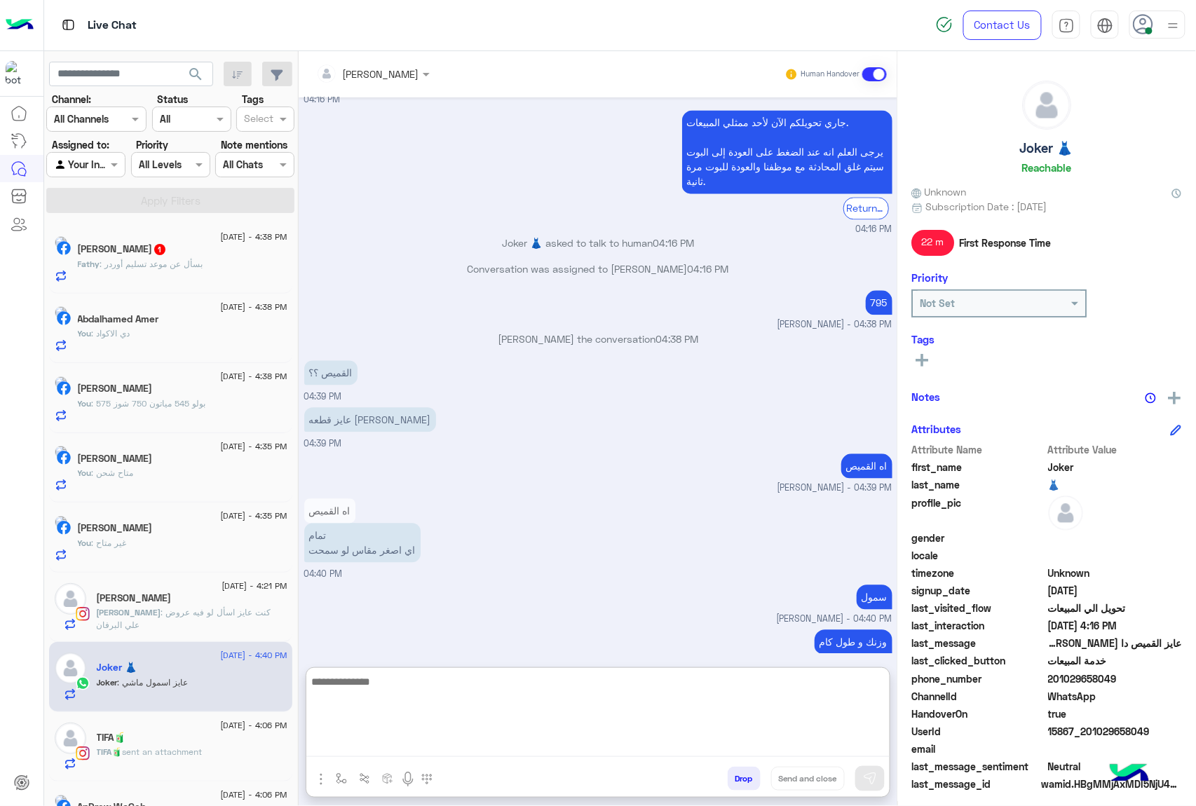
scroll to position [1106, 0]
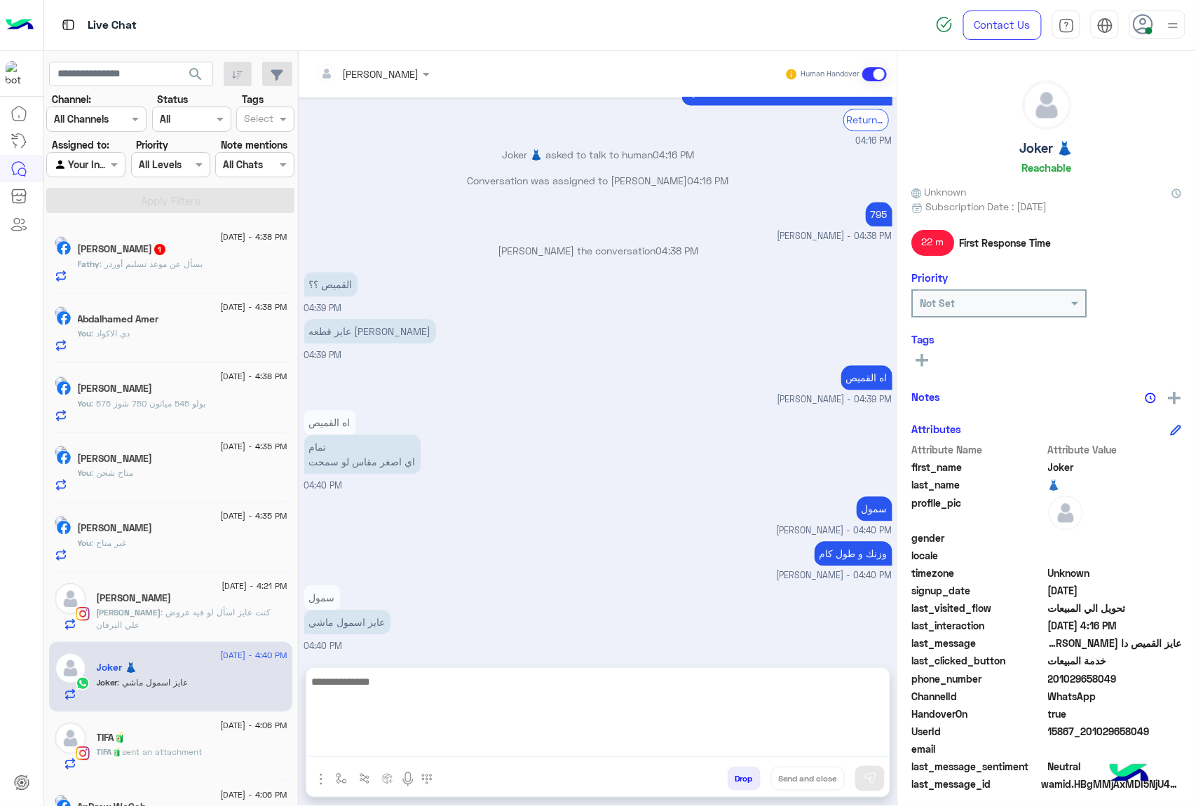
click at [165, 284] on div "[DATE] - 4:38 PM Fathy Sharsheer 1 Fathy : بسأل عن موعد تسليم أوردر" at bounding box center [170, 259] width 243 height 70
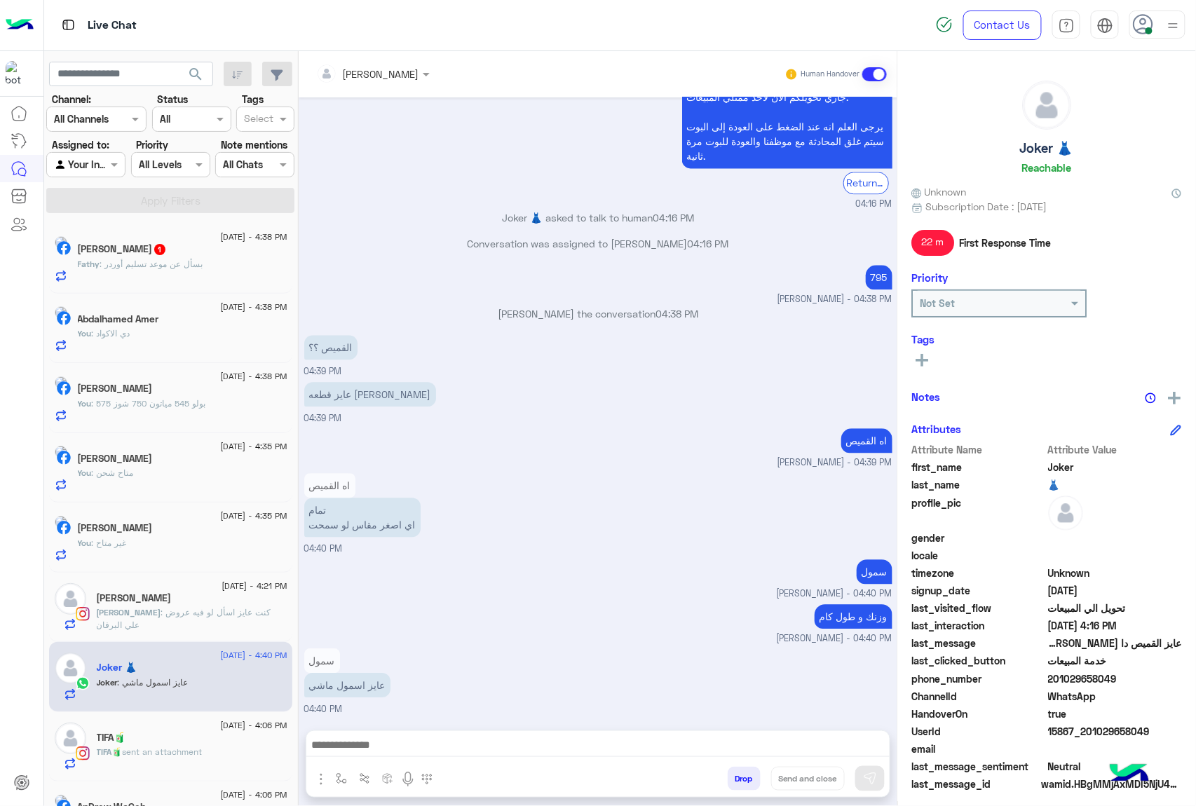
click at [172, 272] on div "Fathy : بسأل عن موعد تسليم أوردر" at bounding box center [183, 270] width 210 height 25
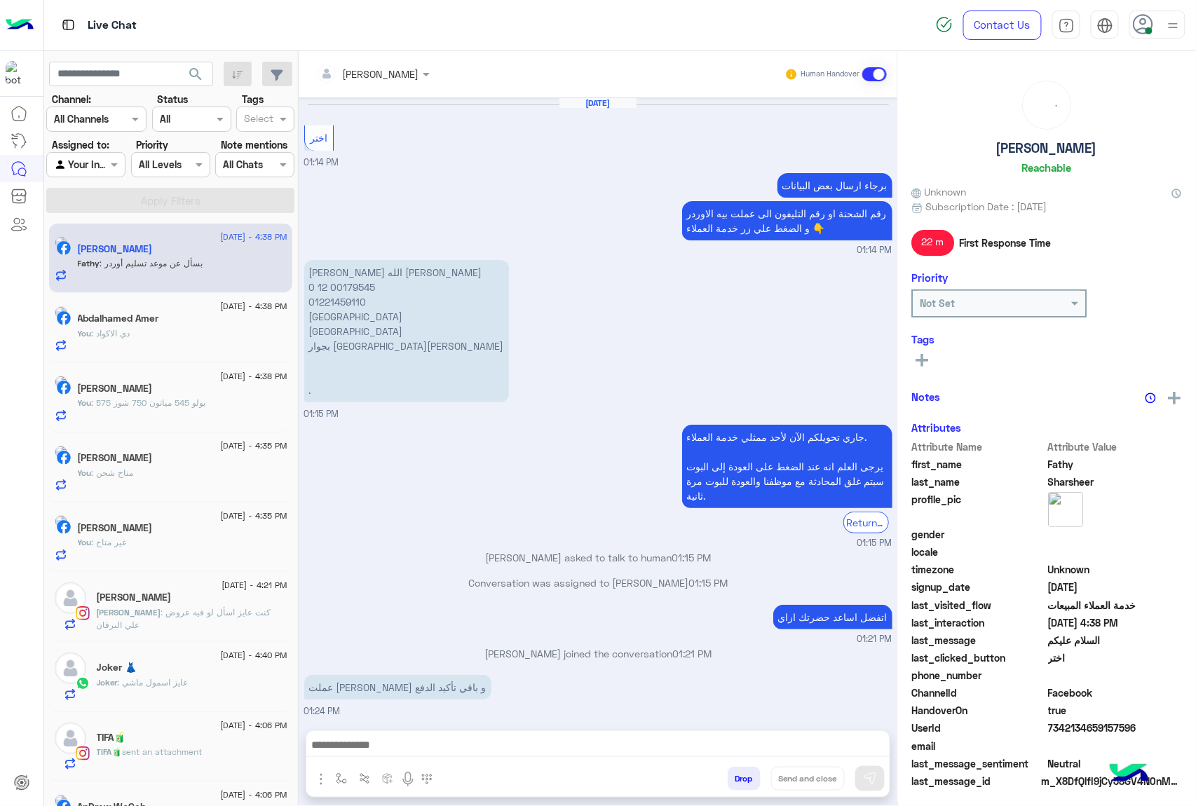
scroll to position [1258, 0]
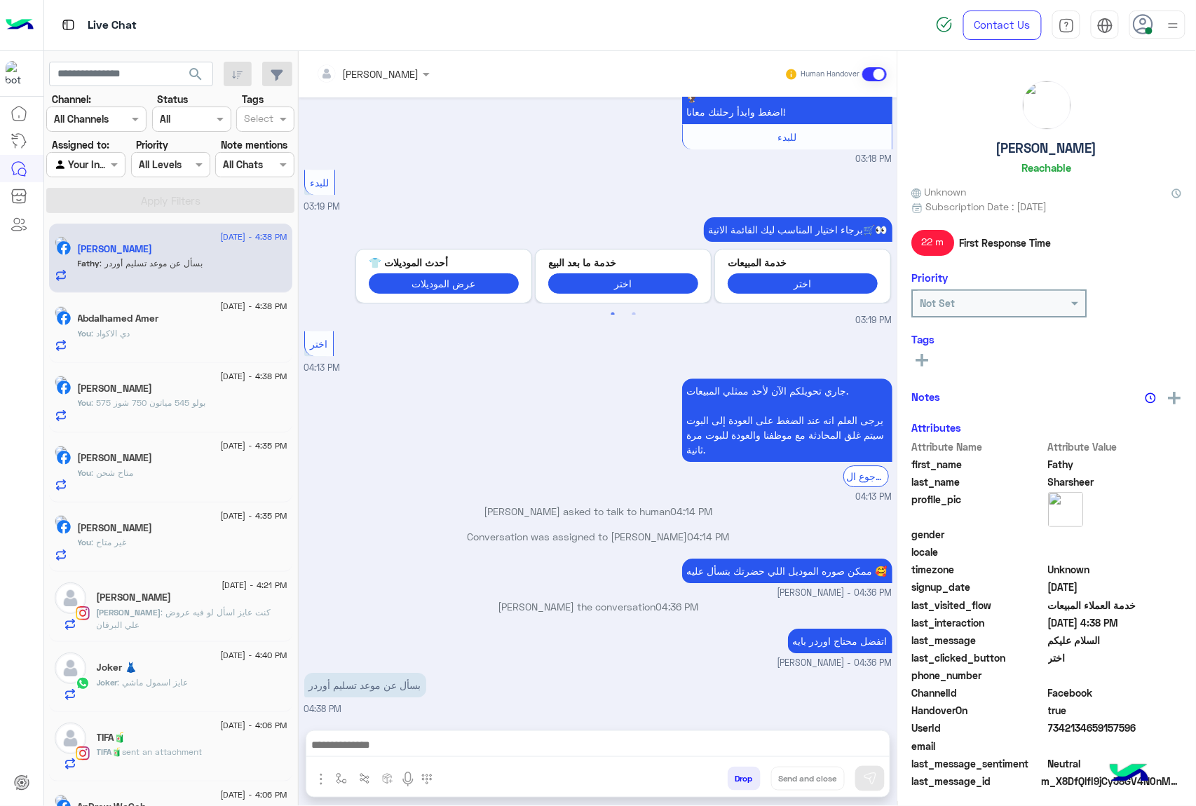
click at [450, 569] on div "ممكن صوره الموديل اللي حضرتك بتسأل عليه 🥰 [PERSON_NAME] - 04:36 PM" at bounding box center [598, 577] width 588 height 45
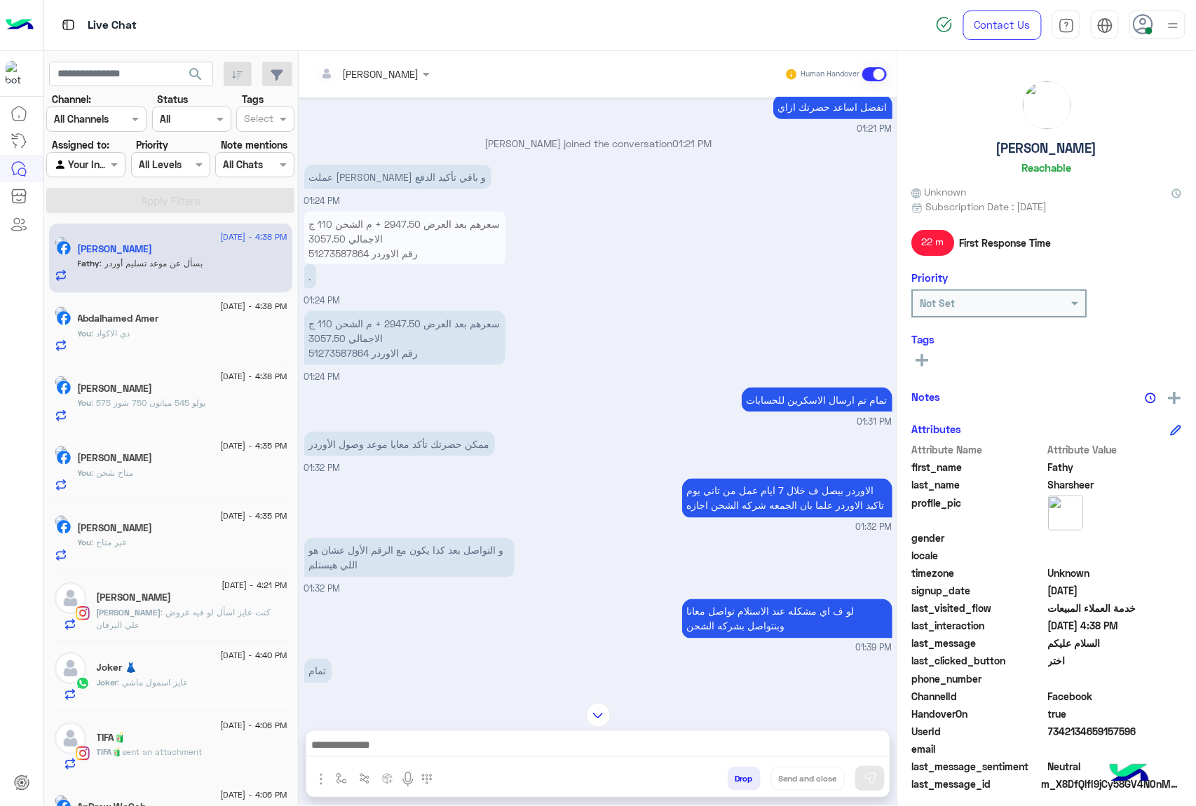
scroll to position [977, 0]
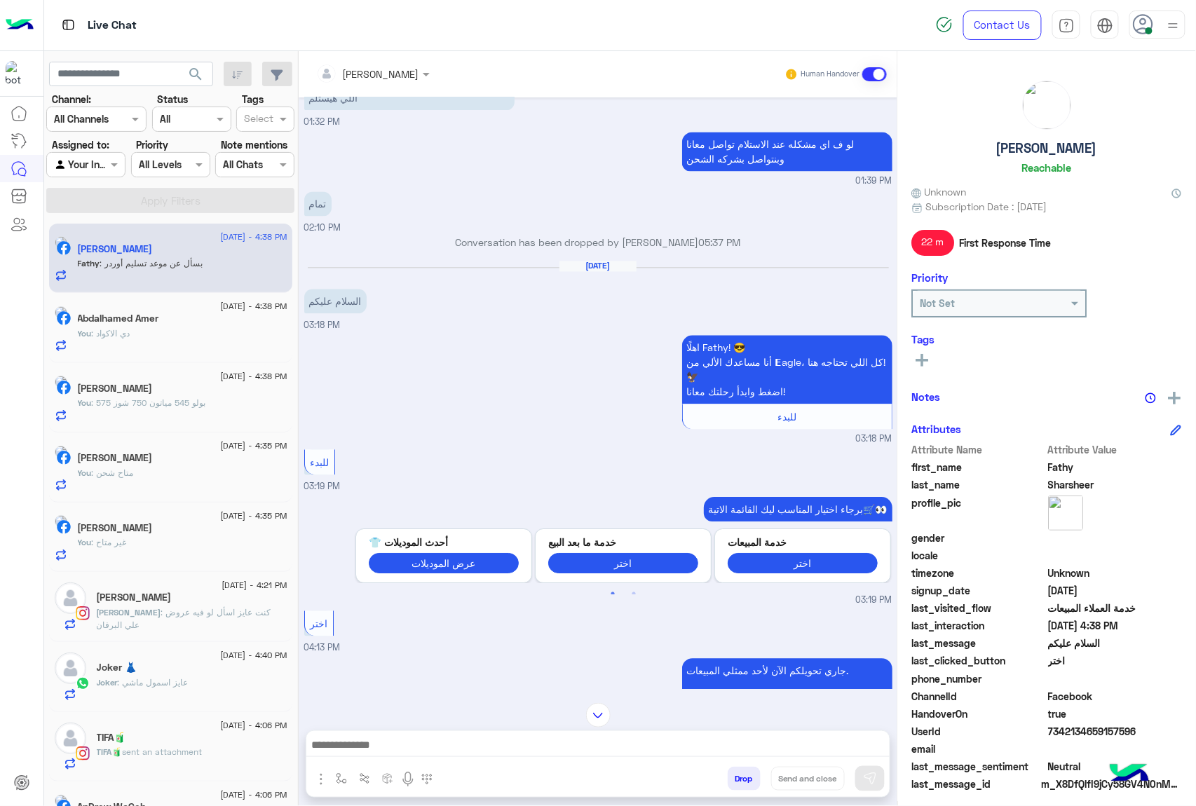
click at [391, 71] on input "text" at bounding box center [354, 74] width 76 height 15
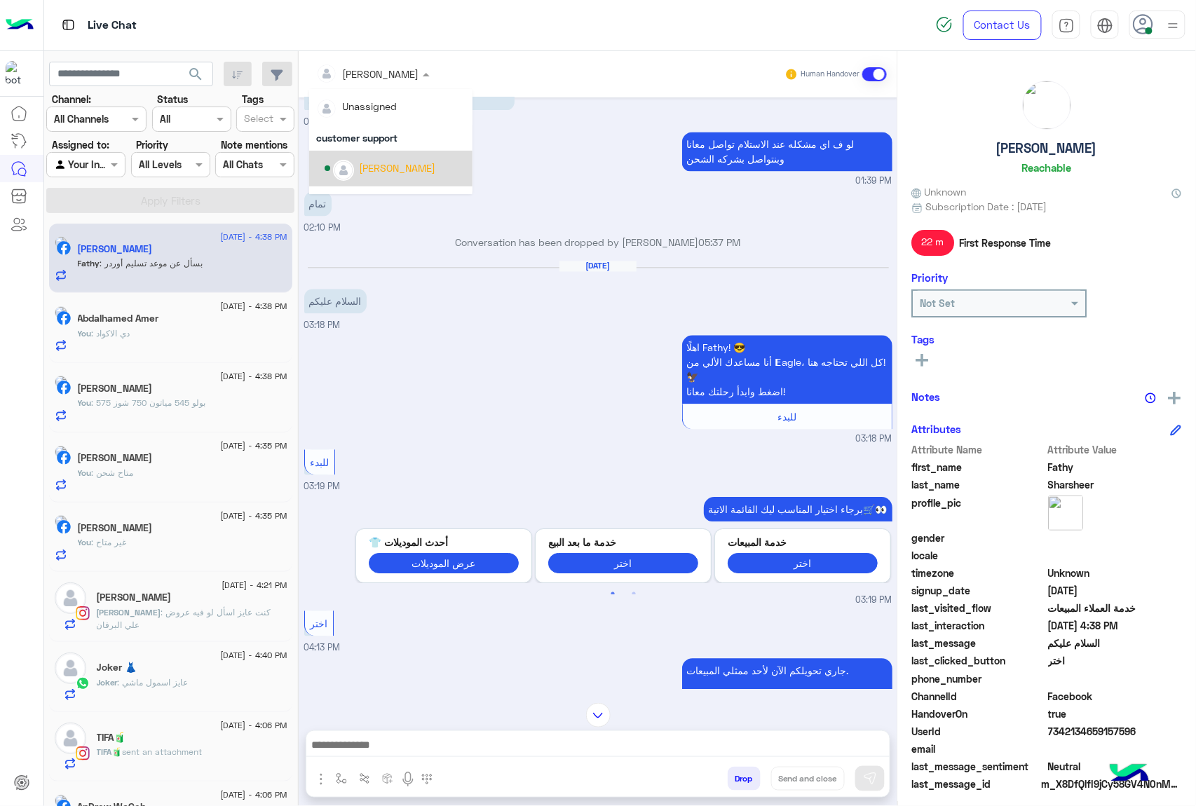
click at [415, 164] on div "[PERSON_NAME]" at bounding box center [397, 168] width 76 height 15
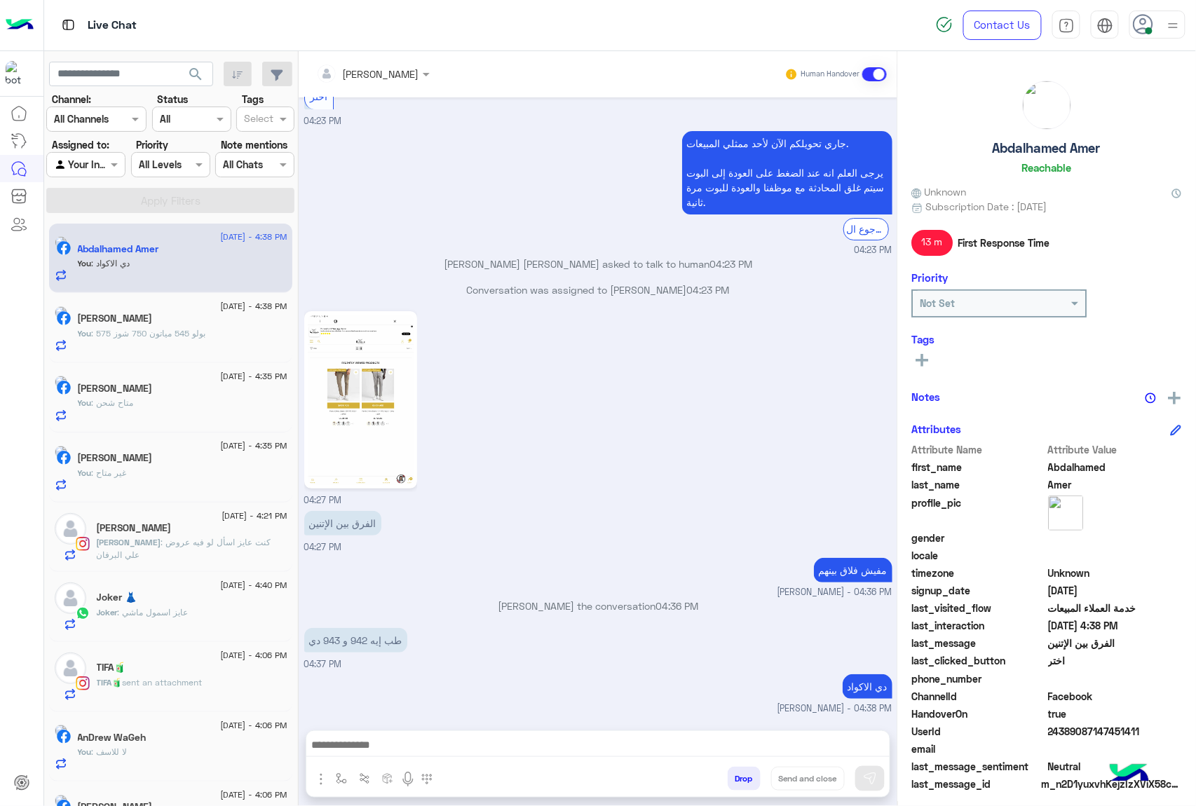
click at [178, 616] on span ": عايز اسمول ماشي" at bounding box center [153, 612] width 71 height 11
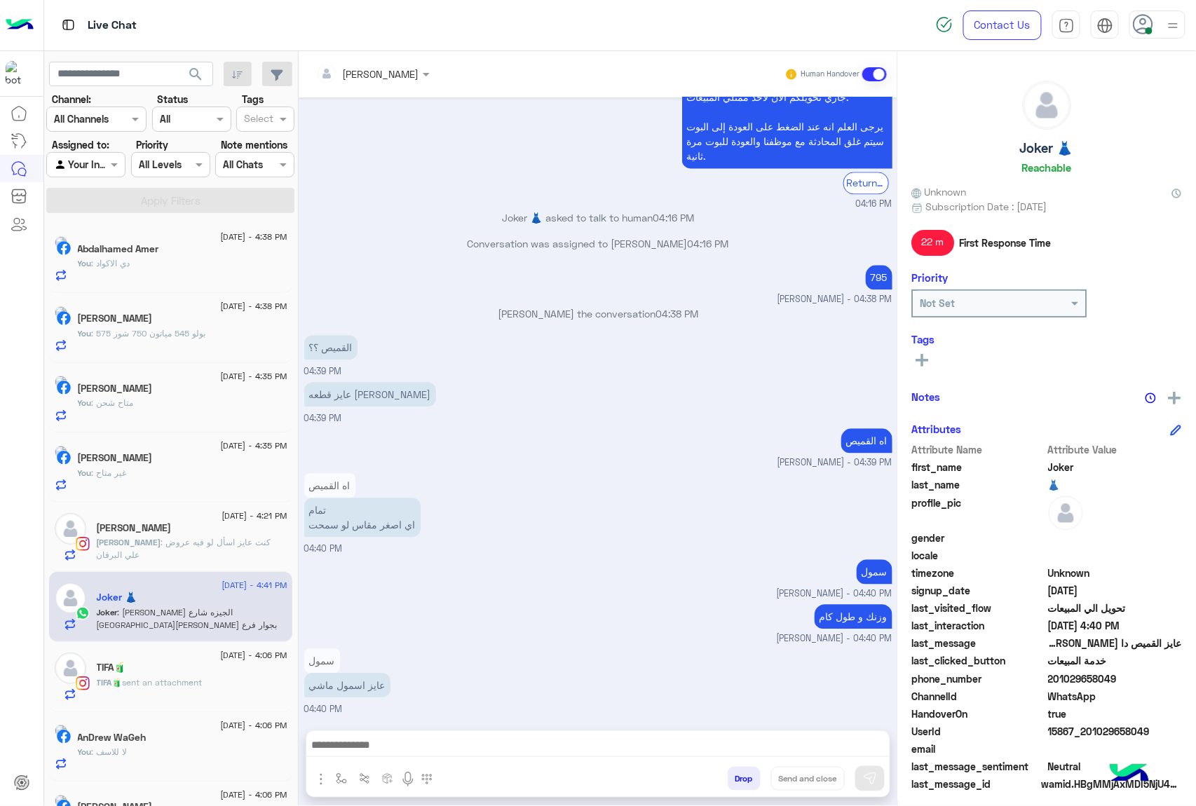
scroll to position [1134, 0]
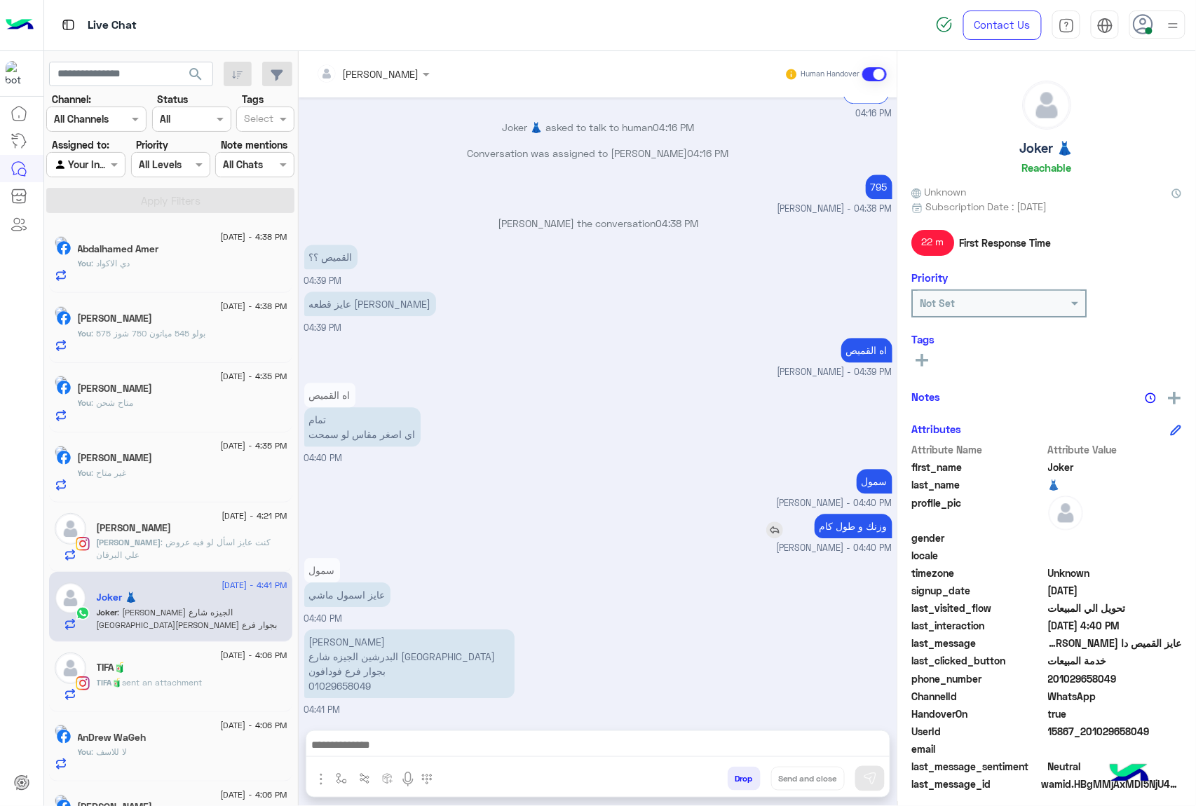
click at [851, 517] on p "وزنك و طول كام" at bounding box center [854, 526] width 78 height 25
copy app-msgs-text
click at [623, 747] on textarea at bounding box center [597, 746] width 583 height 21
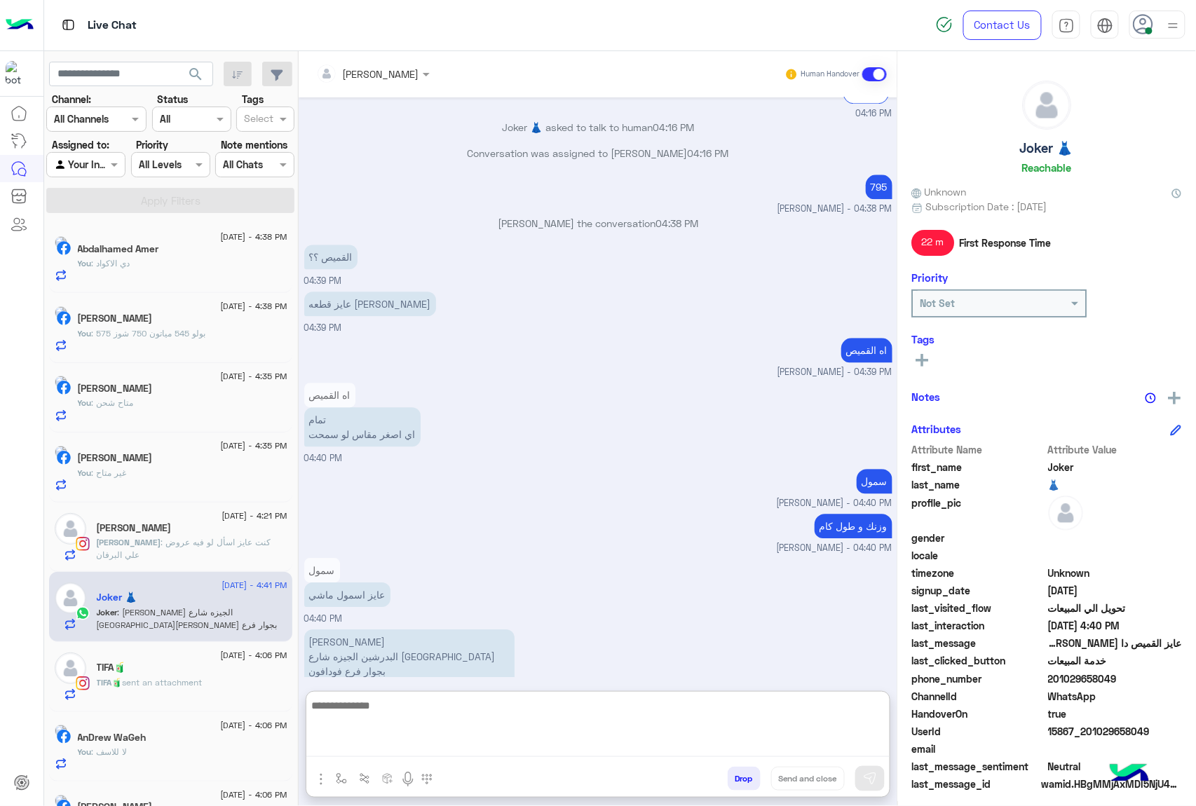
paste textarea "**********"
type textarea "**********"
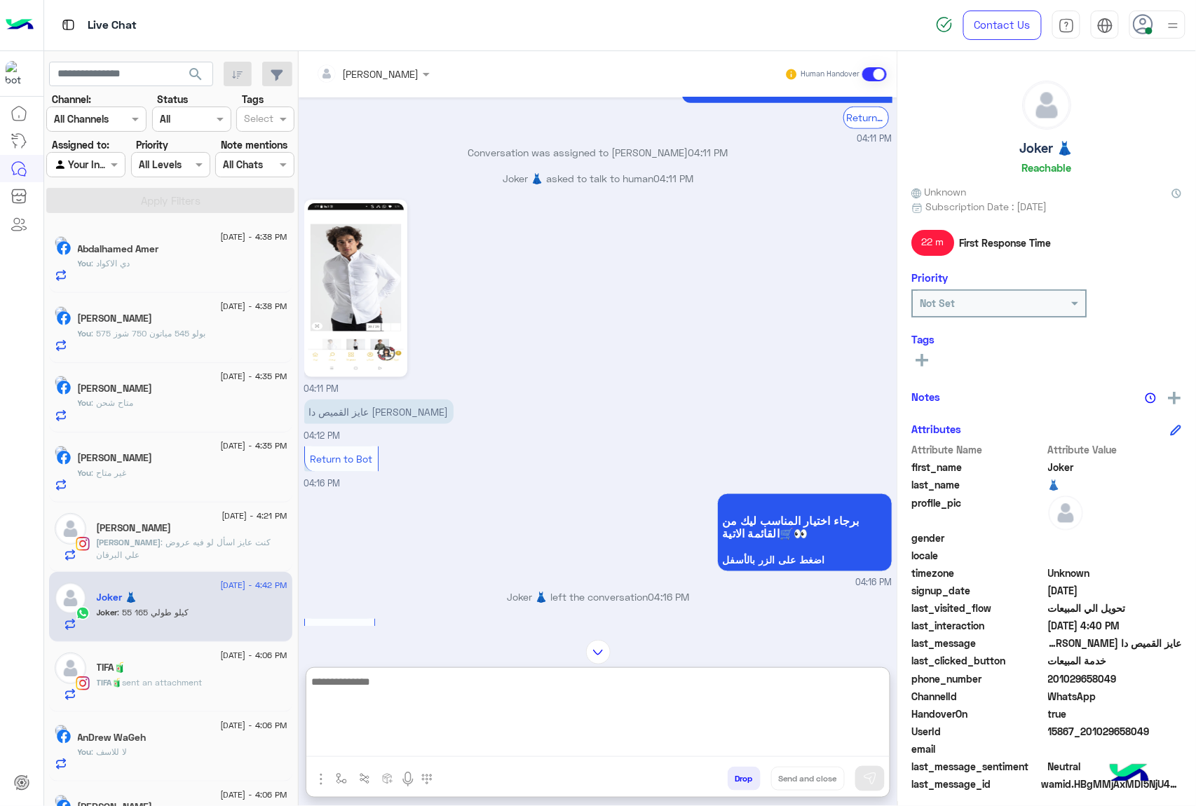
scroll to position [368, 0]
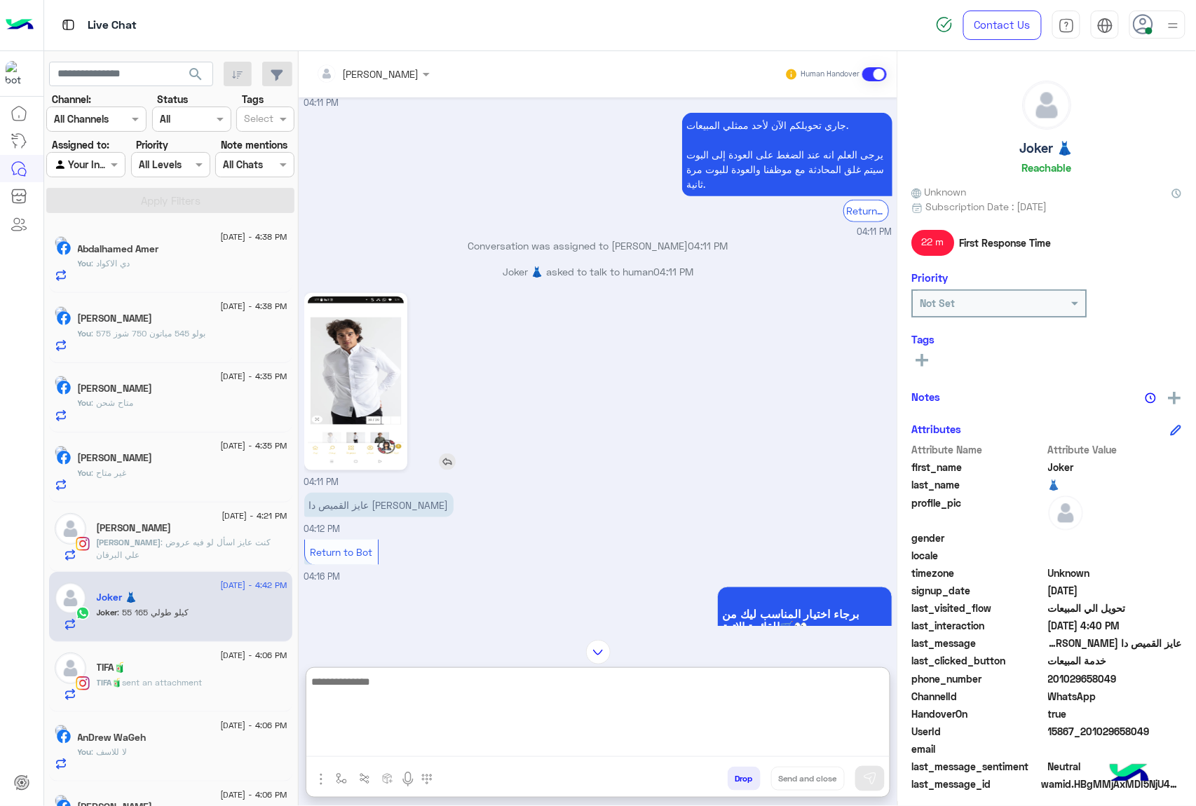
click at [334, 348] on img at bounding box center [356, 382] width 96 height 170
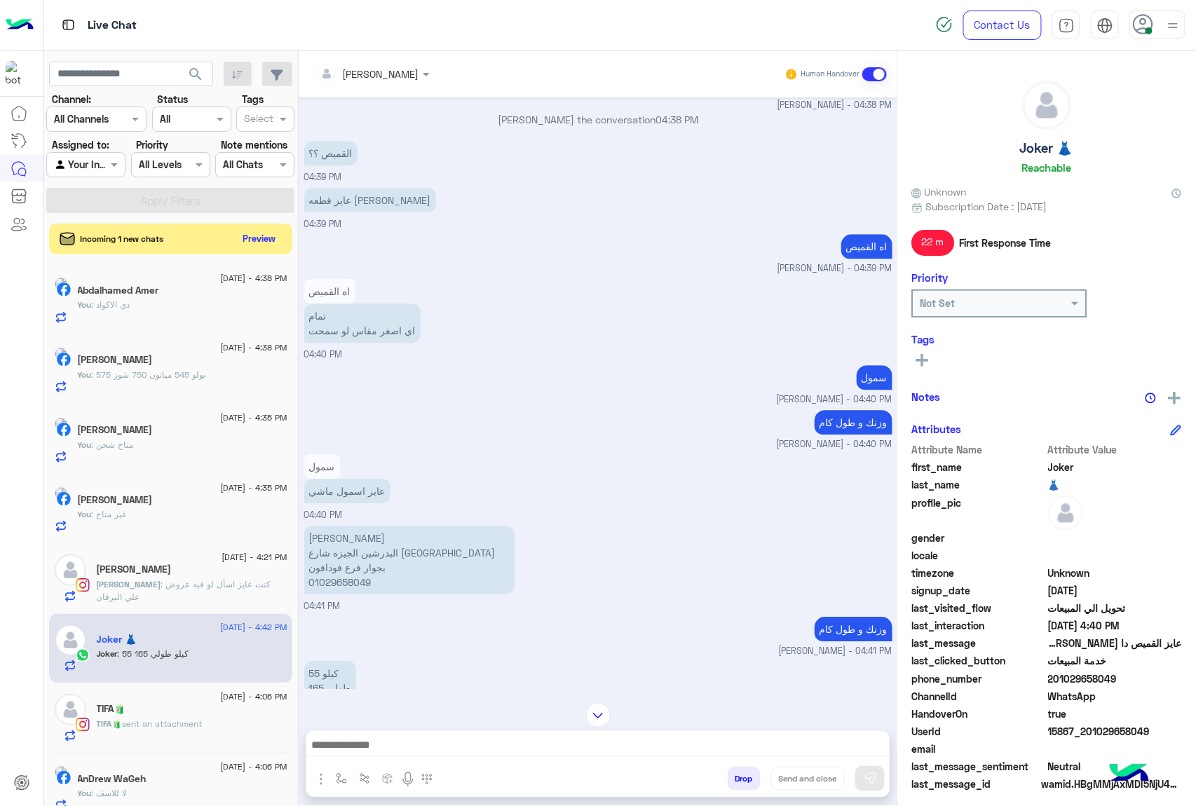
scroll to position [1240, 0]
click at [512, 747] on textarea at bounding box center [597, 746] width 583 height 21
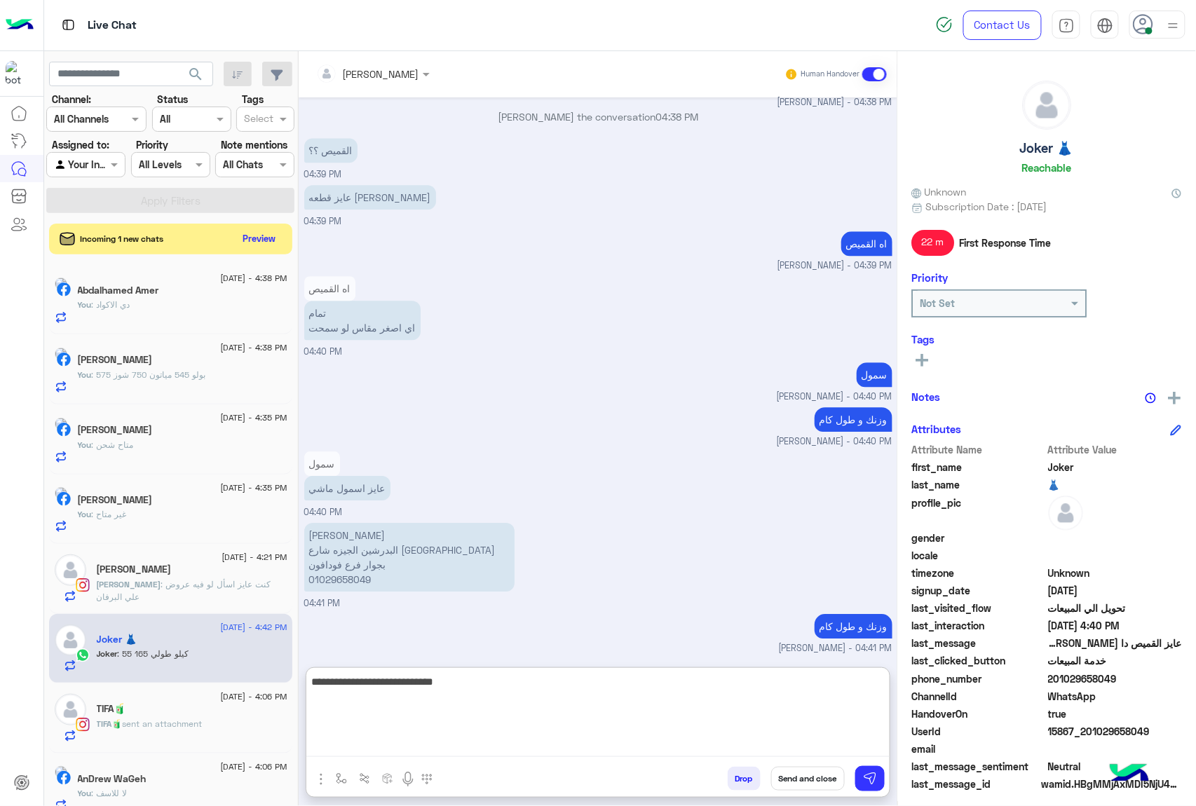
type textarea "**********"
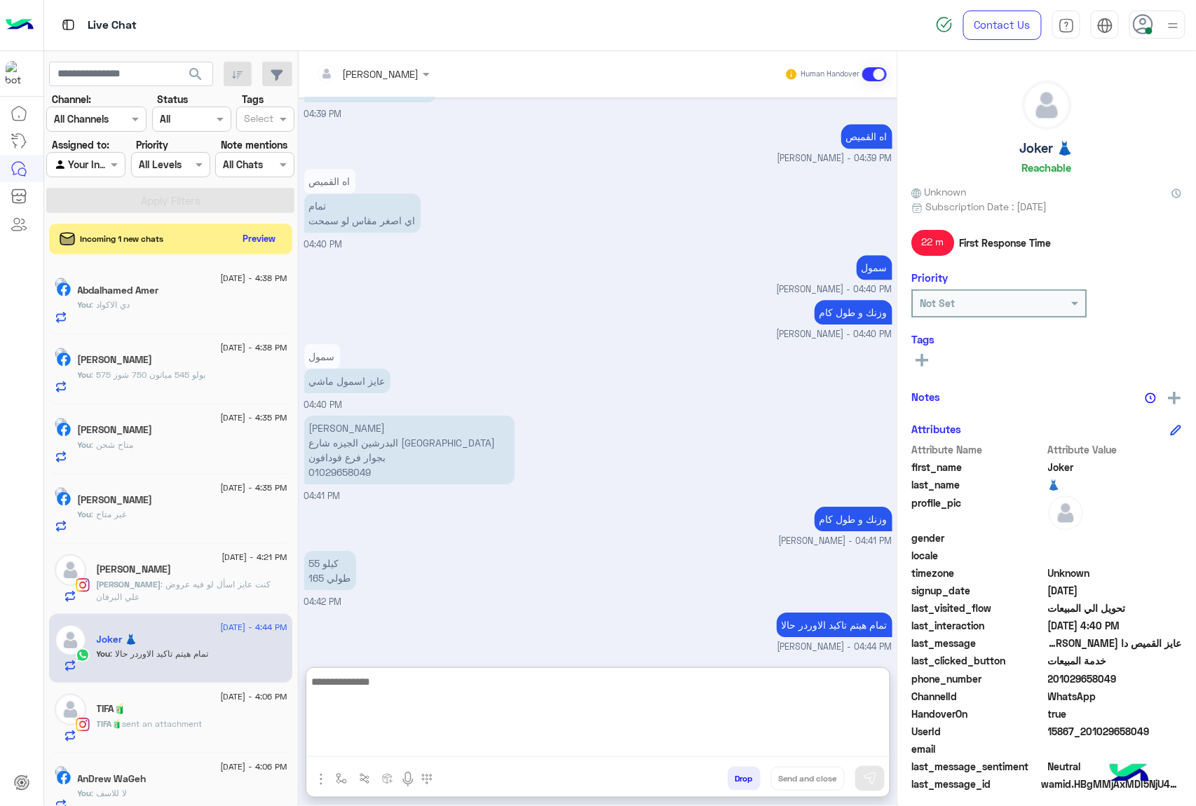
scroll to position [1395, 0]
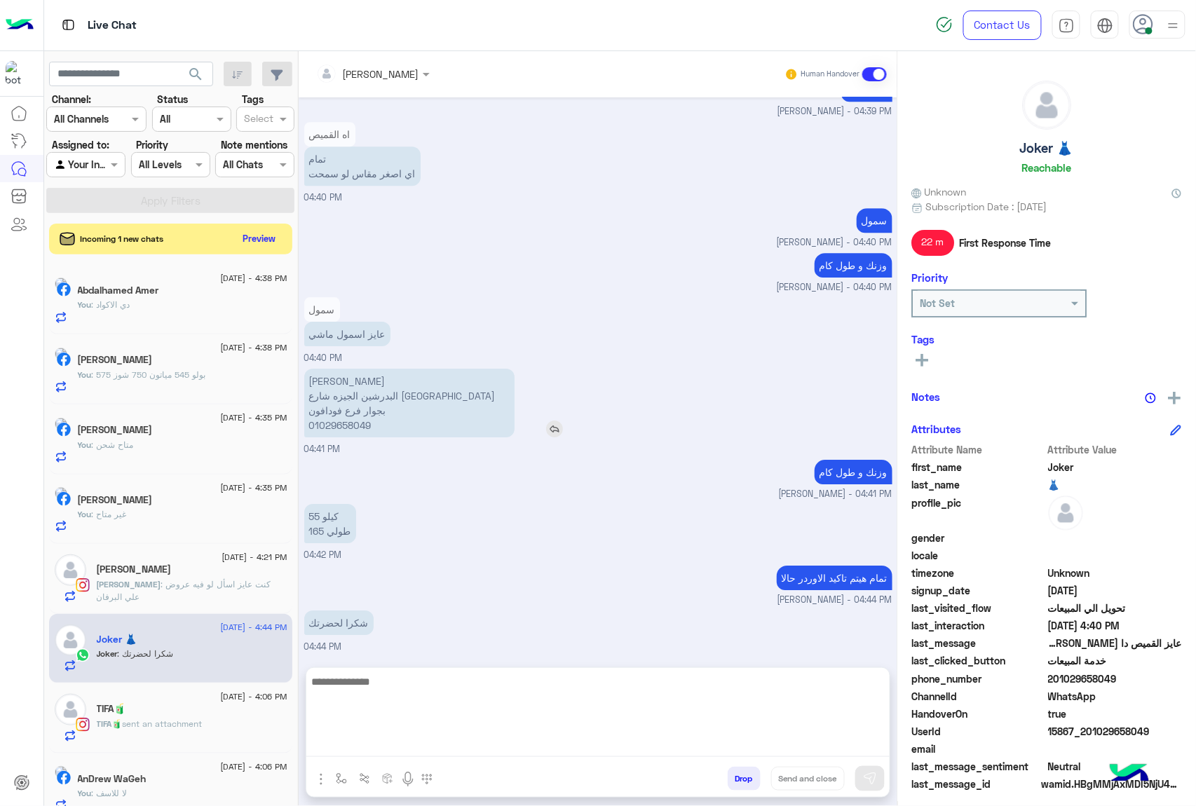
click at [344, 385] on p "[PERSON_NAME] الجيزه شارع [GEOGRAPHIC_DATA][PERSON_NAME] بجوار فرع فودافون 0102…" at bounding box center [409, 403] width 210 height 69
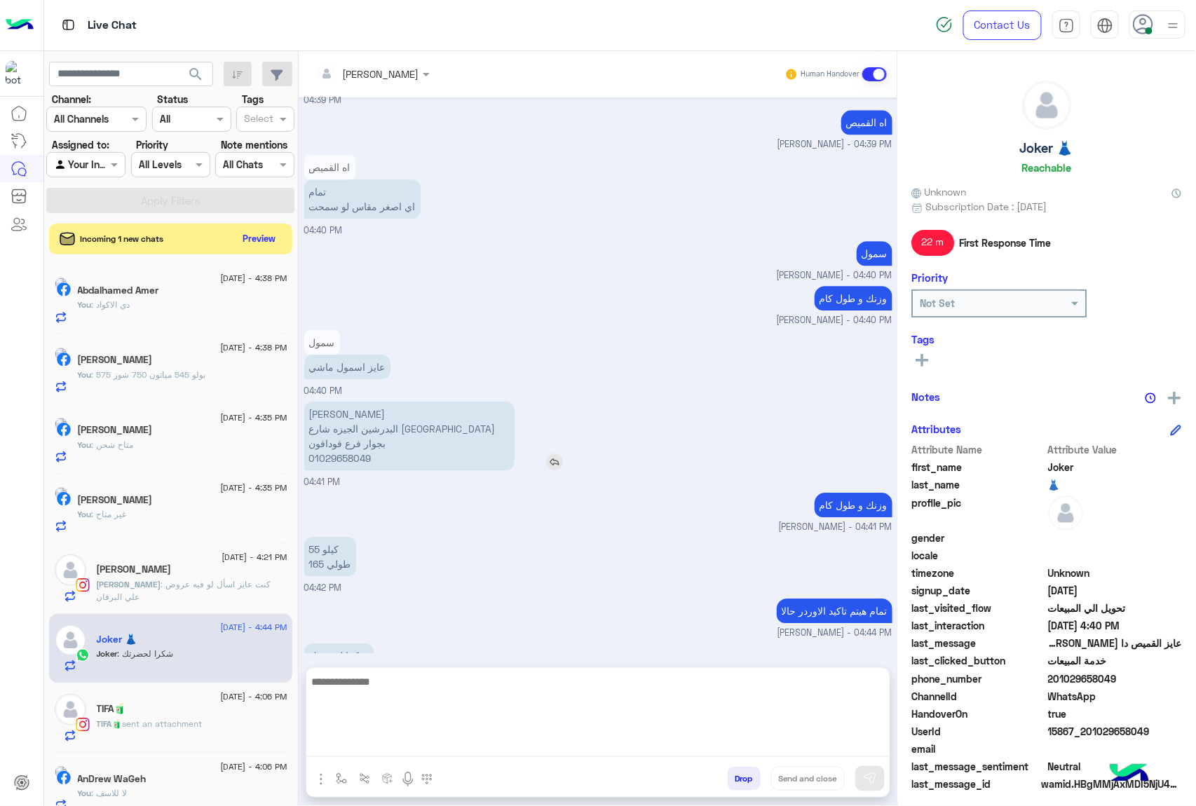
click at [344, 385] on div "سمول عايز اسمول ماشي 04:40 PM" at bounding box center [598, 363] width 588 height 72
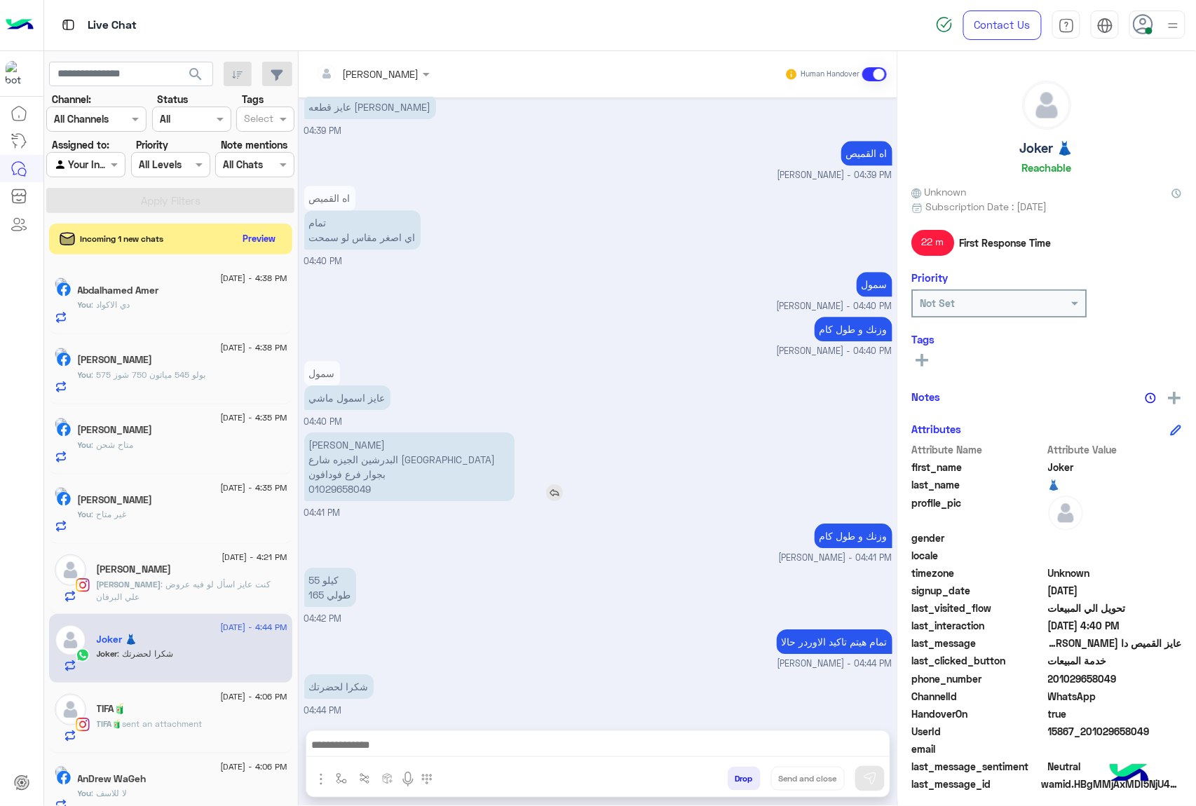
click at [344, 385] on app-msgs-text "سمول" at bounding box center [387, 373] width 166 height 25
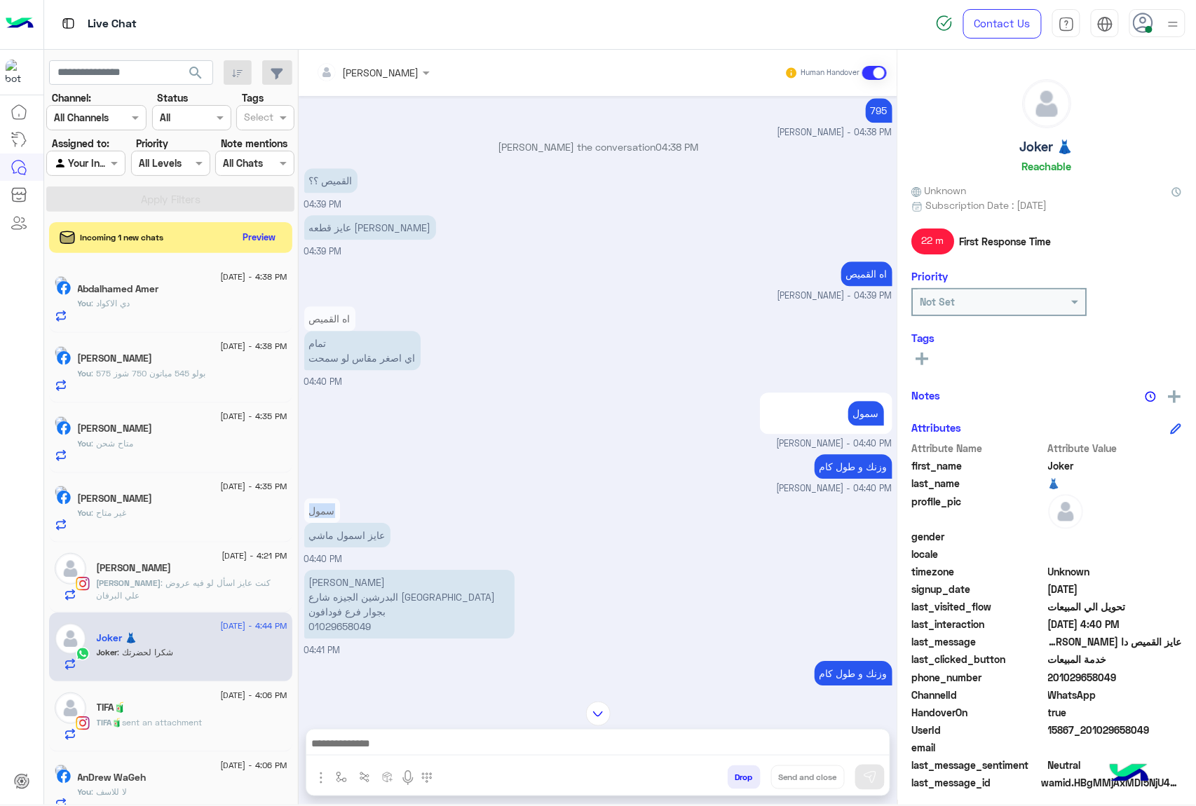
scroll to position [1348, 0]
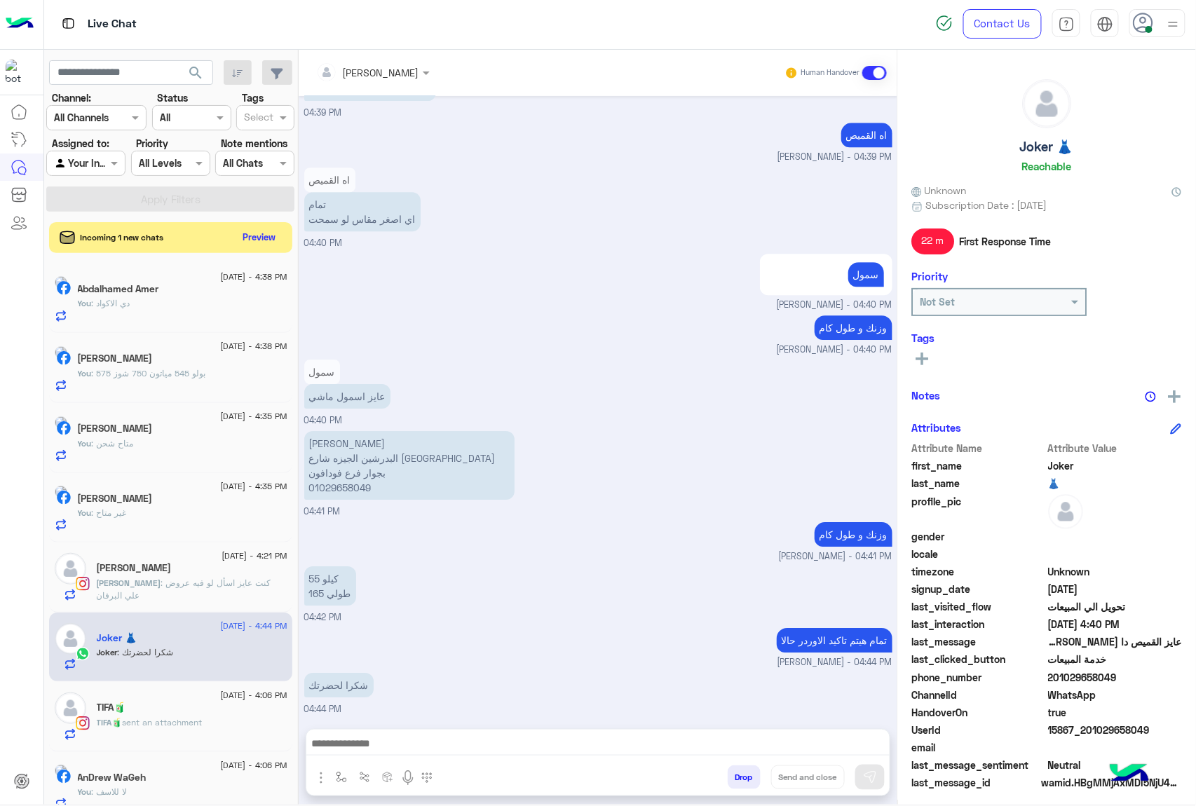
click at [562, 395] on div "سمول عايز اسمول ماشي 04:40 PM" at bounding box center [598, 392] width 588 height 72
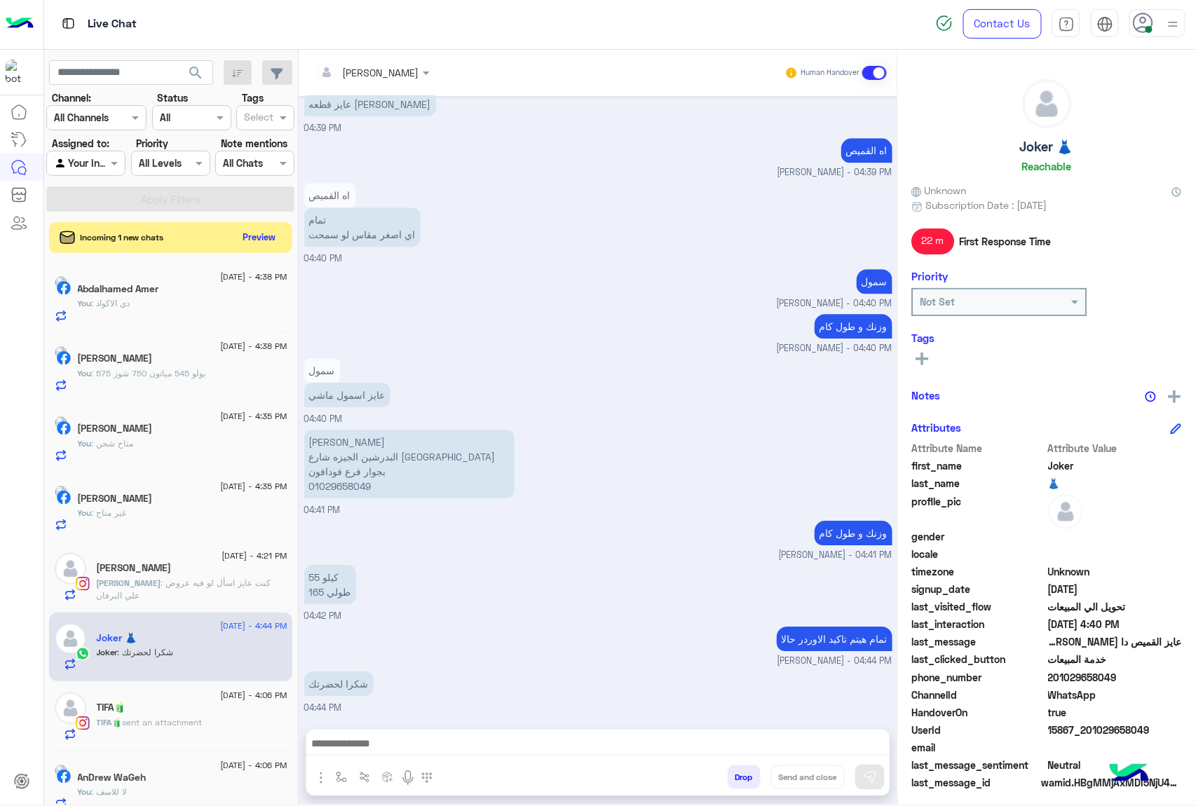
scroll to position [1331, 0]
click at [331, 446] on p "[PERSON_NAME] الجيزه شارع [GEOGRAPHIC_DATA][PERSON_NAME] بجوار فرع فودافون 0102…" at bounding box center [409, 465] width 210 height 69
copy p "[PERSON_NAME]"
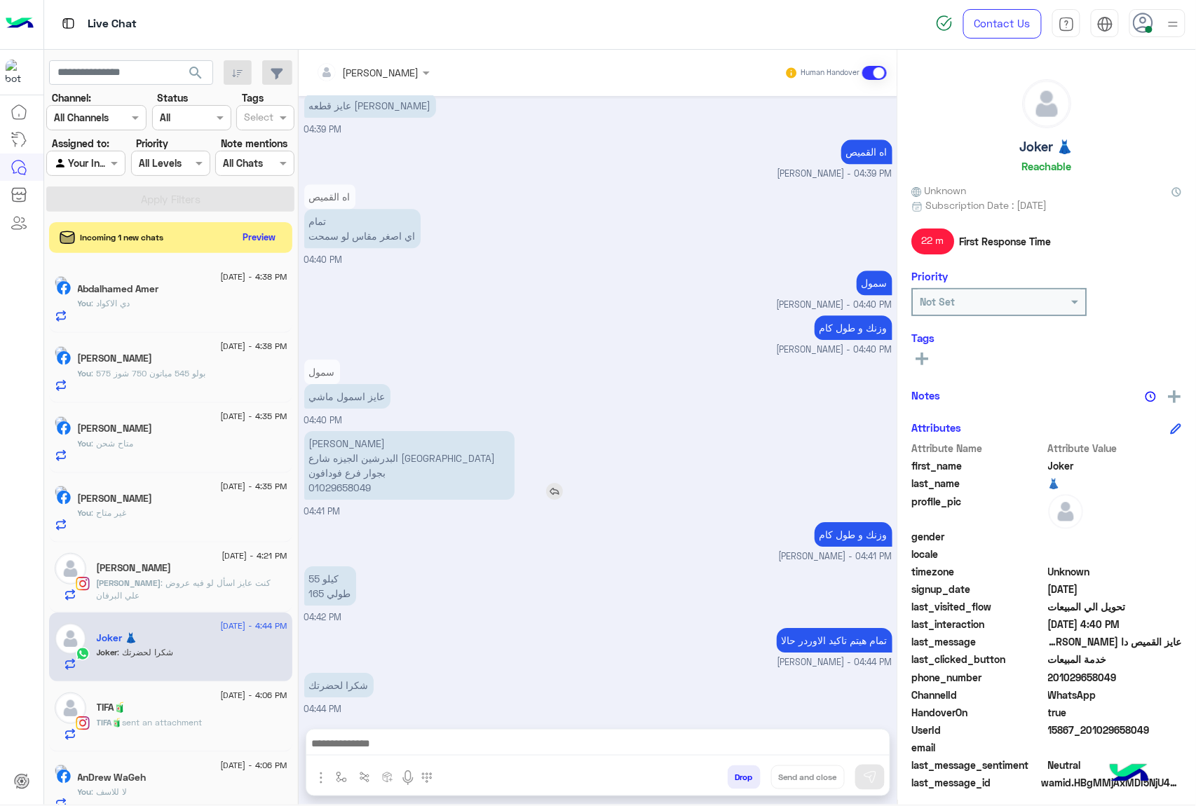
click at [409, 459] on p "[PERSON_NAME] الجيزه شارع [GEOGRAPHIC_DATA][PERSON_NAME] بجوار فرع فودافون 0102…" at bounding box center [409, 465] width 210 height 69
copy p "البدرشين الجيزه شارع [GEOGRAPHIC_DATA] بجوار فرع فودافون"
click at [355, 482] on p "[PERSON_NAME] الجيزه شارع [GEOGRAPHIC_DATA][PERSON_NAME] بجوار فرع فودافون 0102…" at bounding box center [409, 465] width 210 height 69
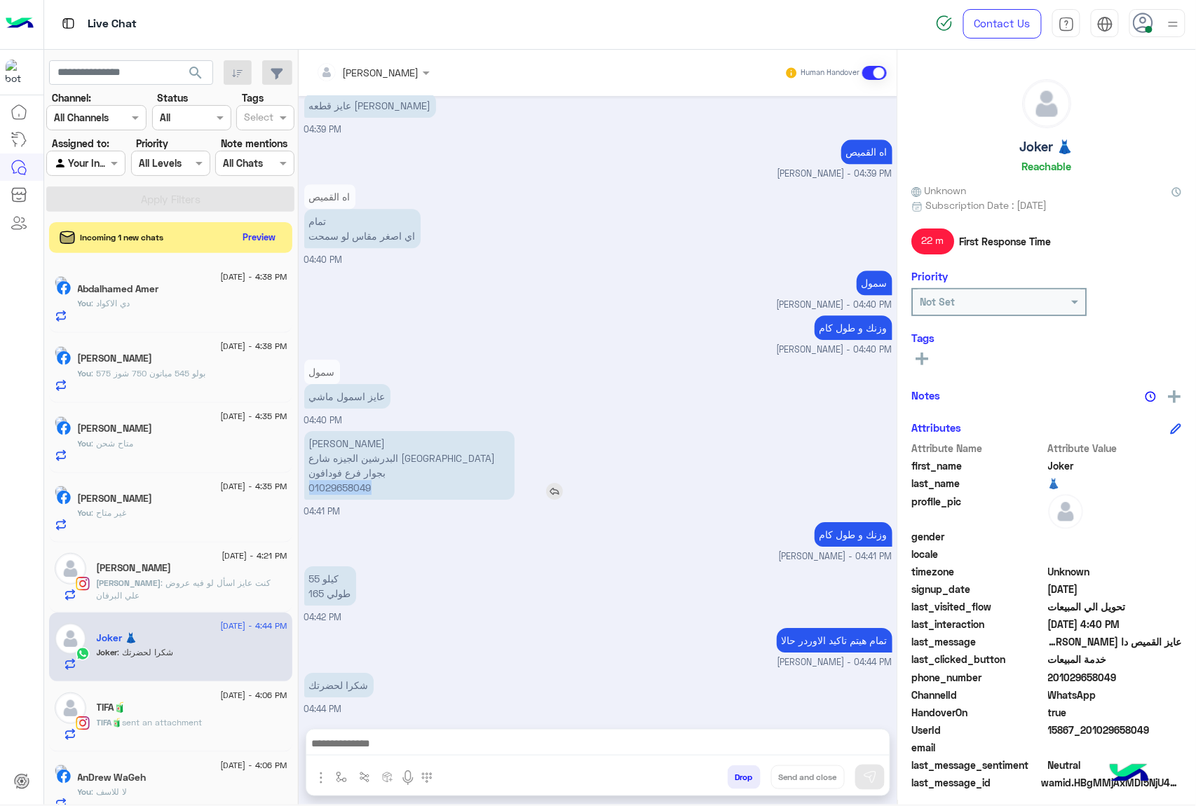
click at [355, 482] on p "[PERSON_NAME] الجيزه شارع [GEOGRAPHIC_DATA][PERSON_NAME] بجوار فرع فودافون 0102…" at bounding box center [409, 465] width 210 height 69
copy p "01029658049"
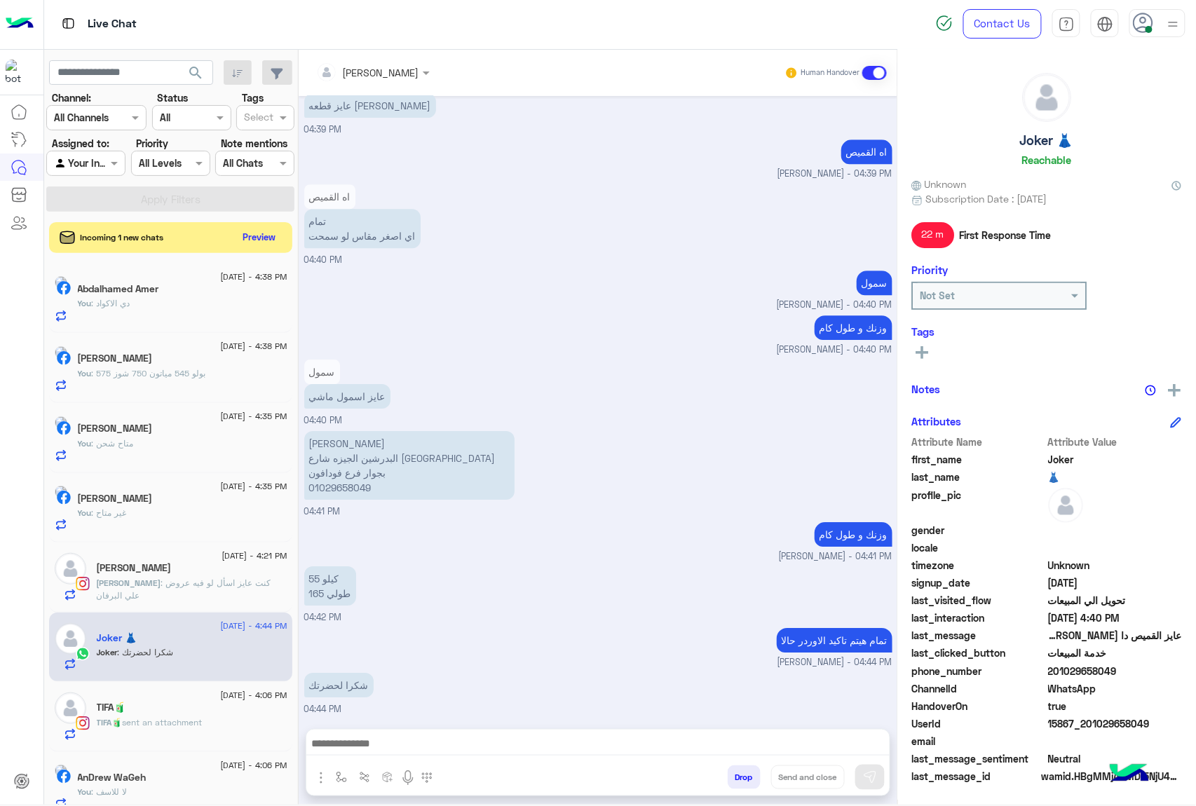
click at [1097, 719] on span "15867_201029658049" at bounding box center [1116, 724] width 134 height 15
copy span "15867_201029658049"
click at [583, 743] on textarea at bounding box center [597, 737] width 583 height 37
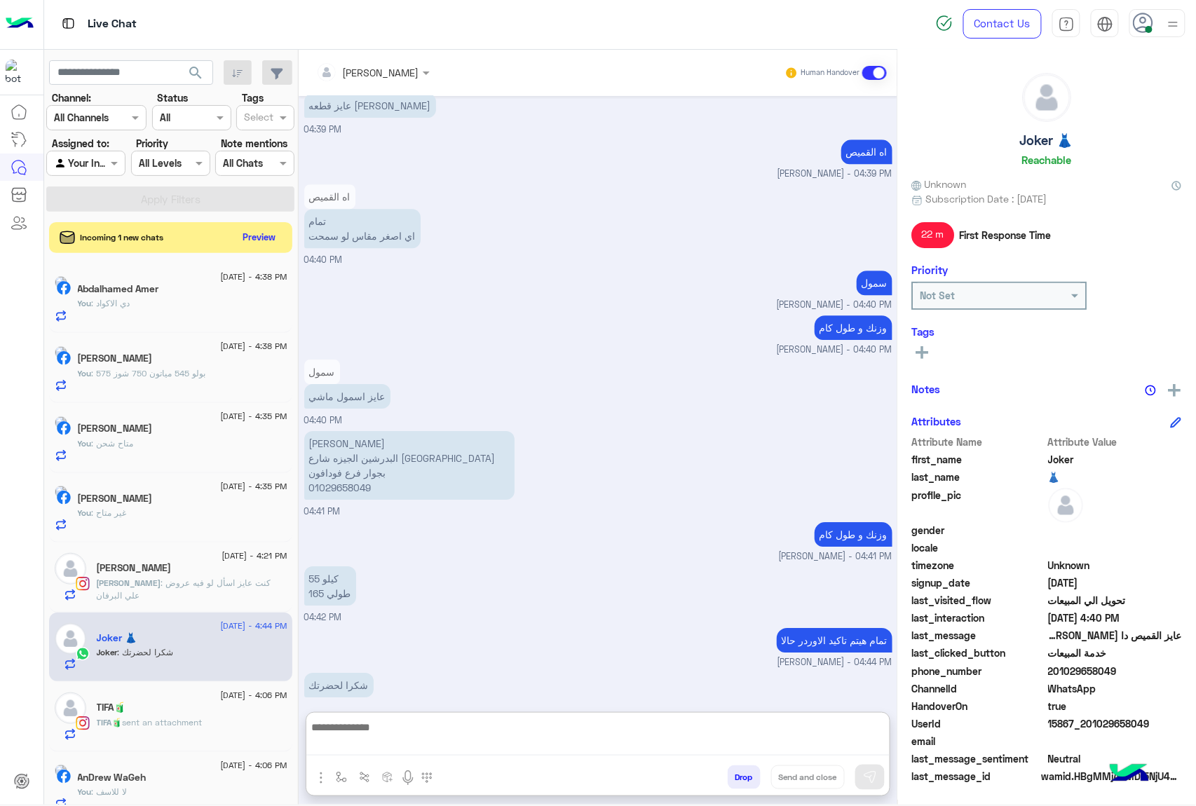
scroll to position [1348, 0]
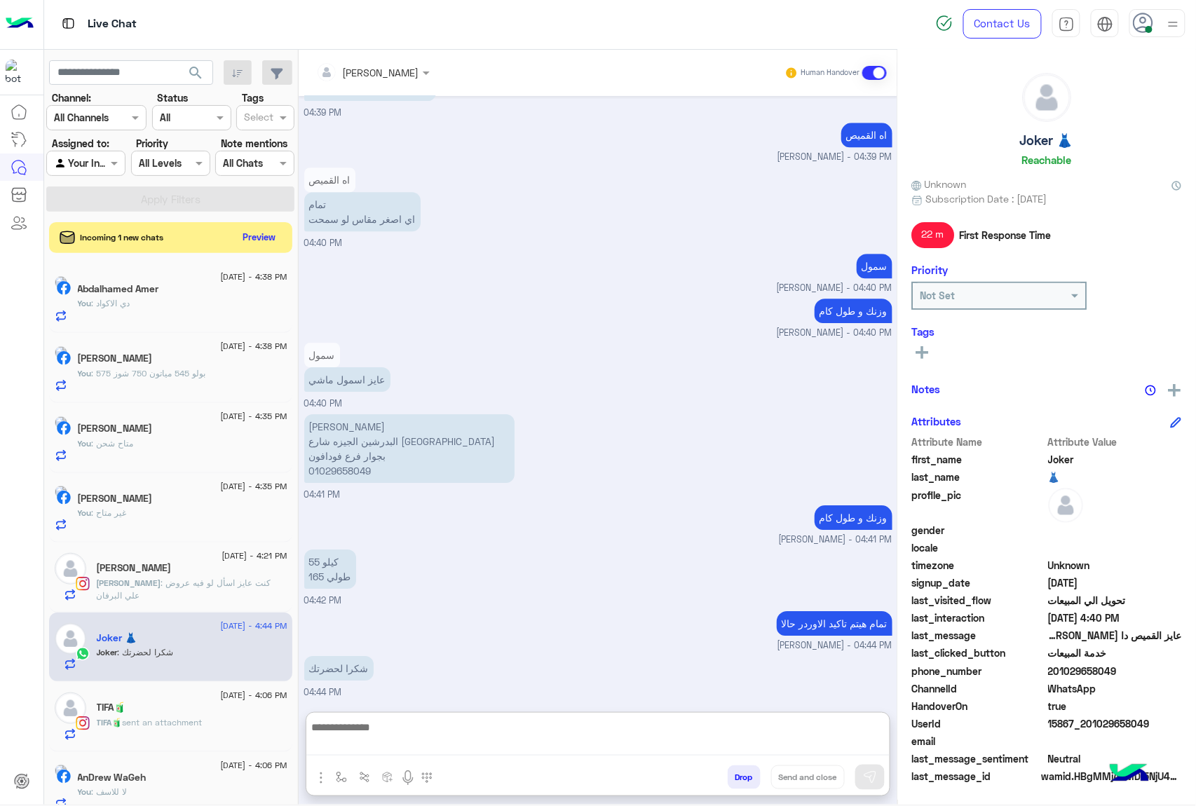
paste textarea "**********"
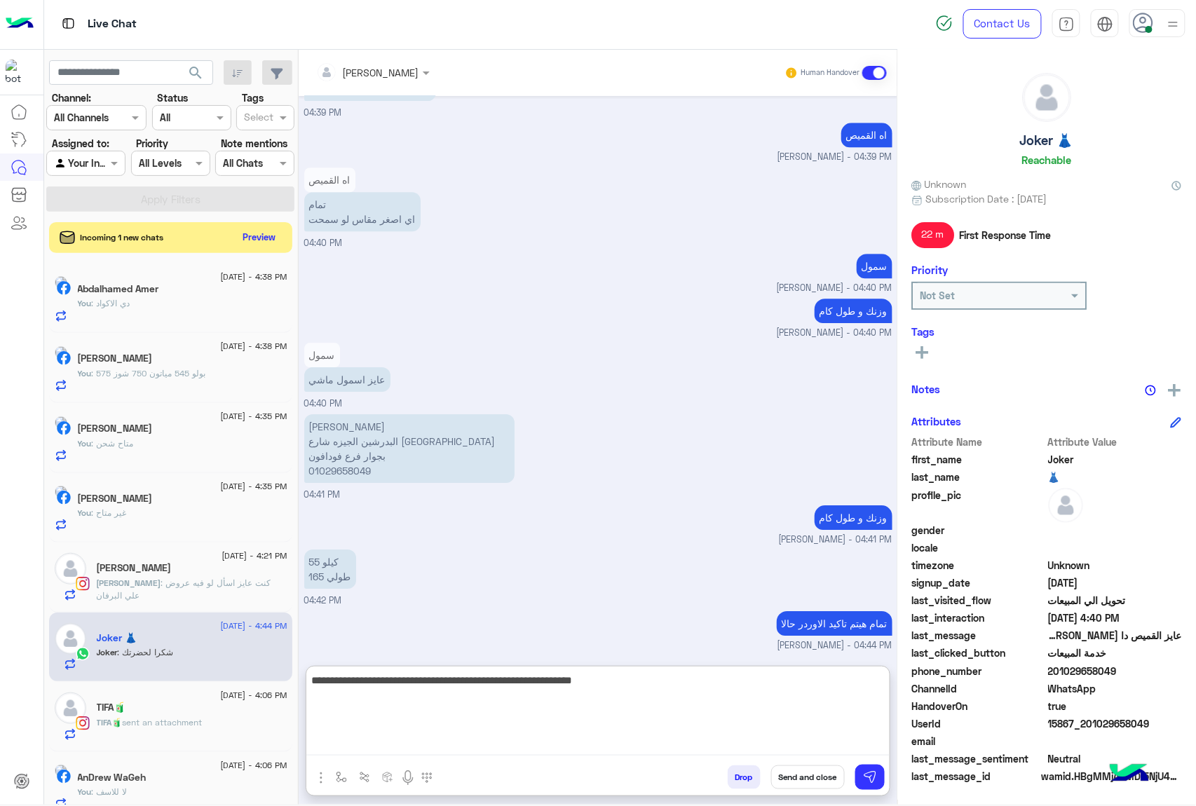
type textarea "**********"
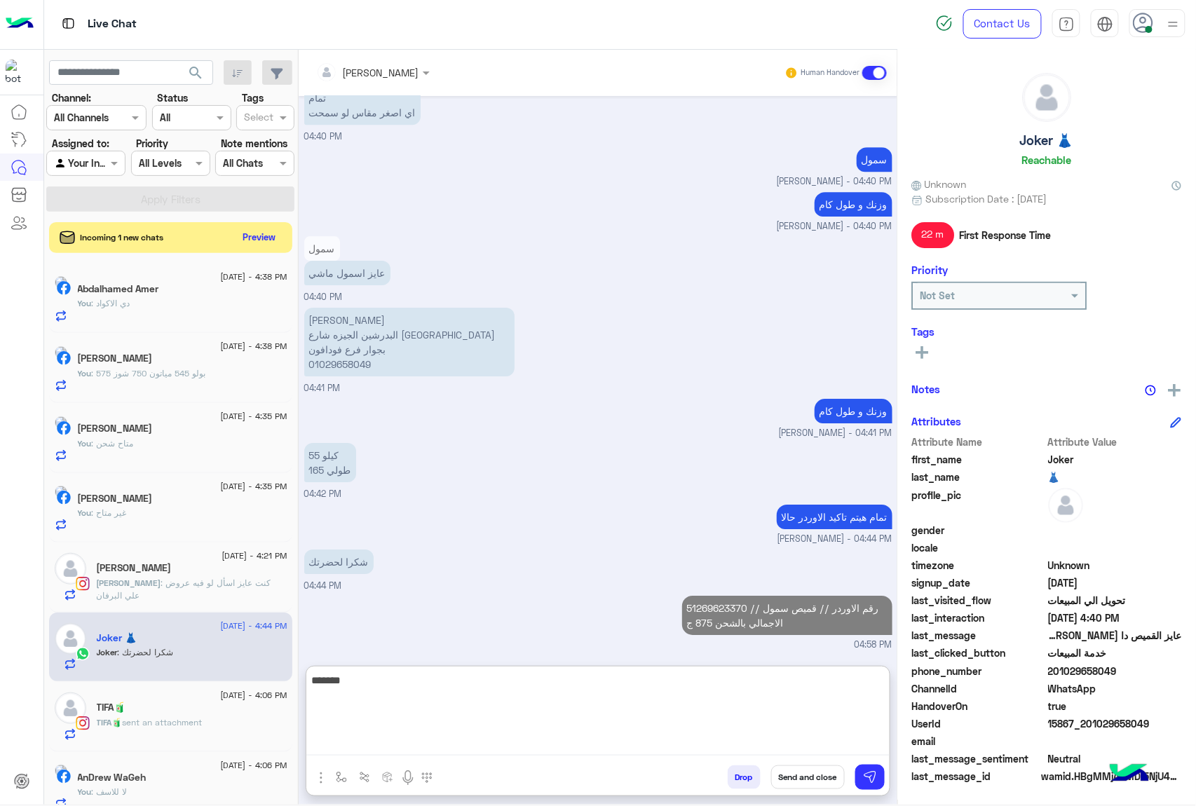
type textarea "******"
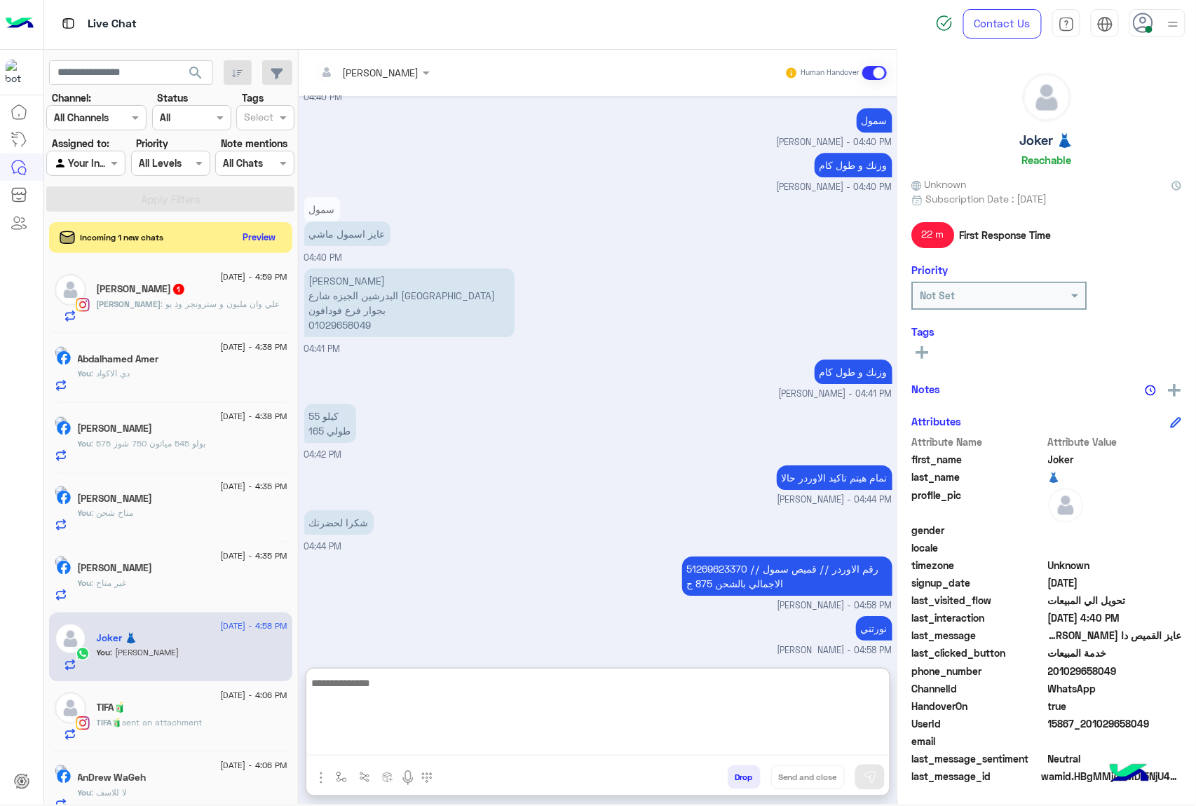
scroll to position [1498, 0]
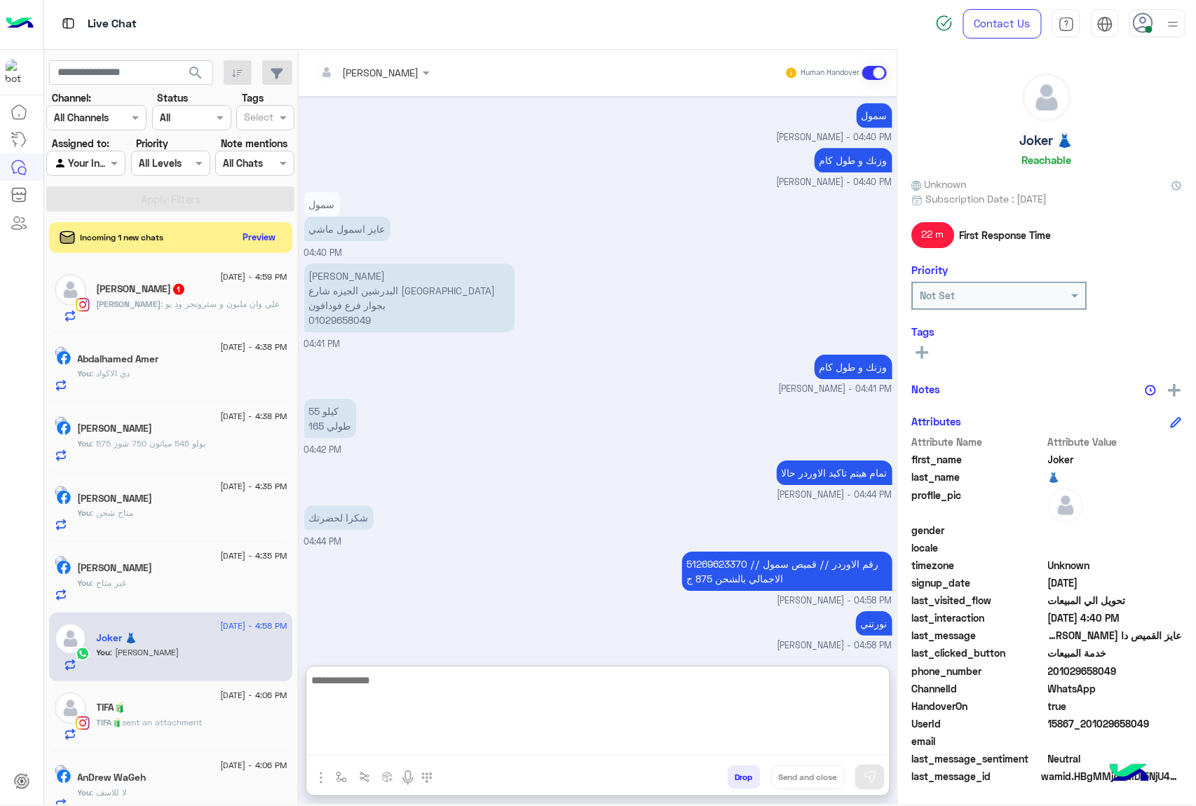
click at [217, 306] on span ": علي وان مليون و سترونجر وذ يو" at bounding box center [220, 304] width 119 height 11
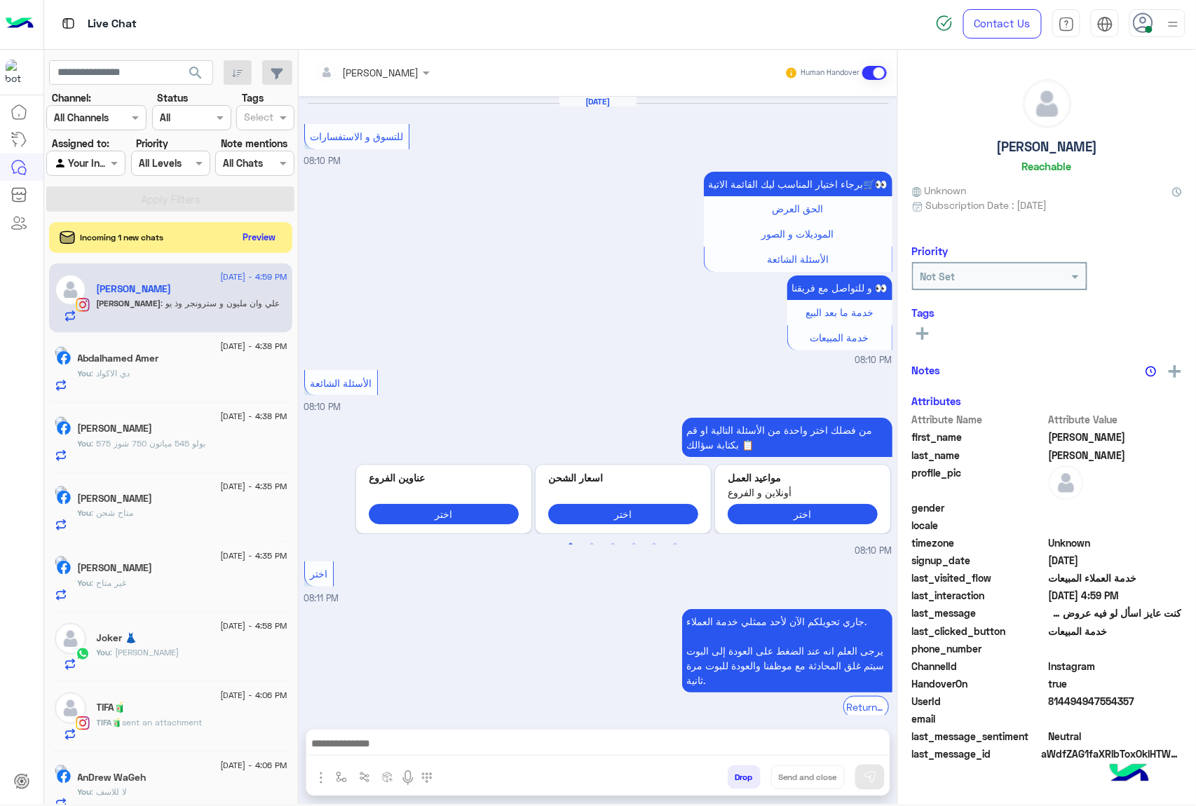
scroll to position [1817, 0]
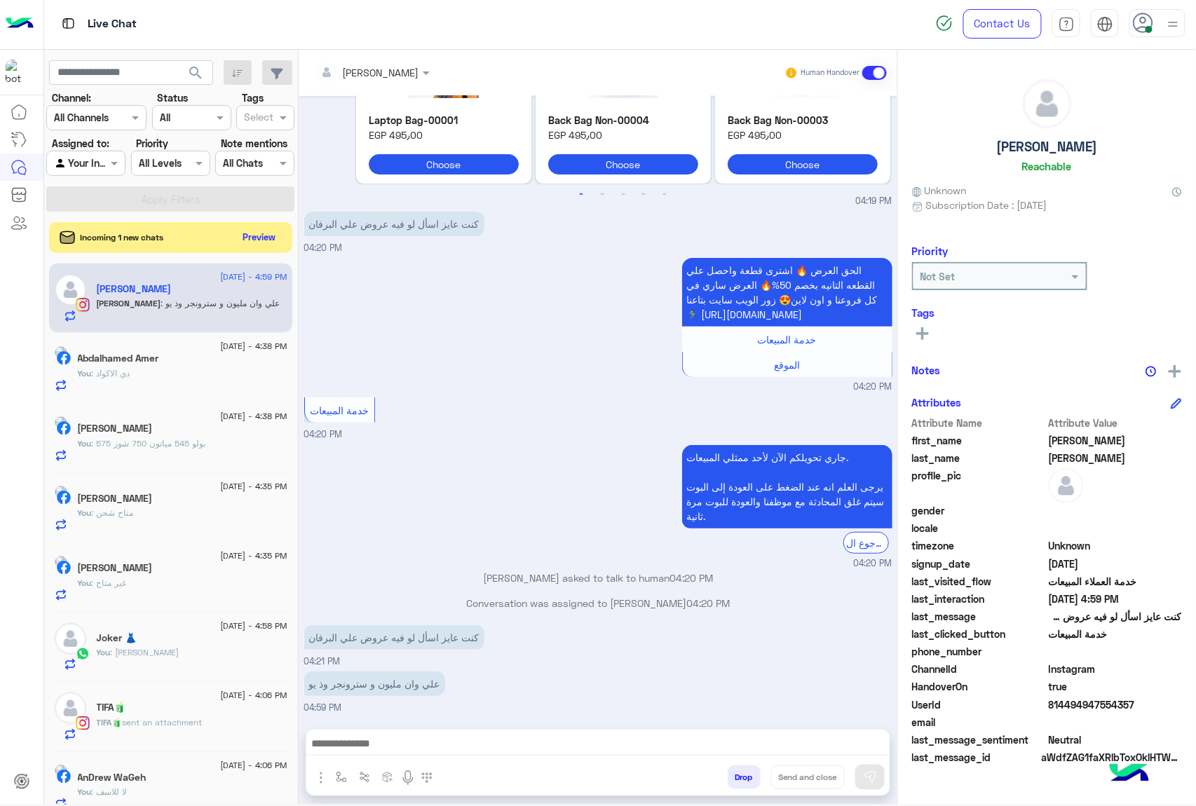
click at [738, 781] on button "Drop" at bounding box center [744, 778] width 33 height 24
click at [738, 781] on div "[PERSON_NAME] Human Handover [DATE] للتسوق و الاستفسارات 08:10 PM برجاء اختيار …" at bounding box center [598, 430] width 599 height 761
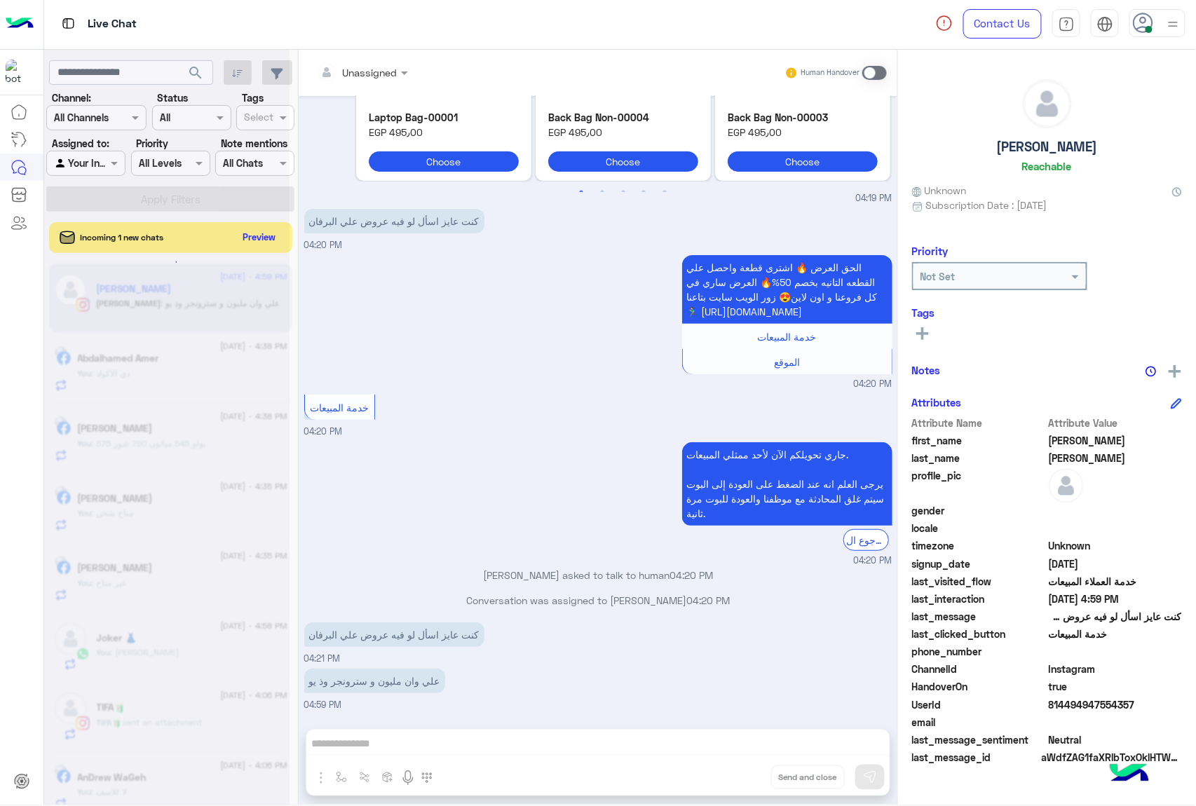
scroll to position [1843, 0]
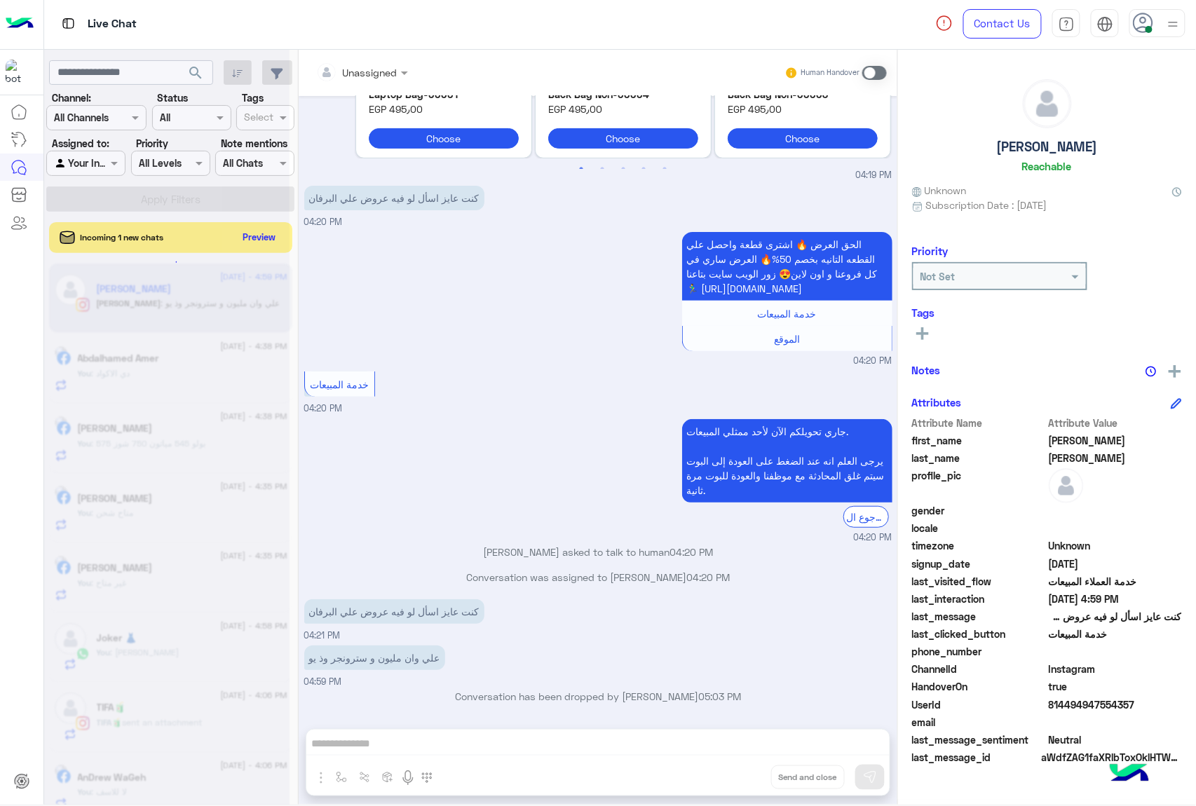
click at [738, 781] on div "Unassigned Human Handover [DATE] للتسوق و الاستفسارات 08:10 PM برجاء اختيار الم…" at bounding box center [598, 430] width 599 height 761
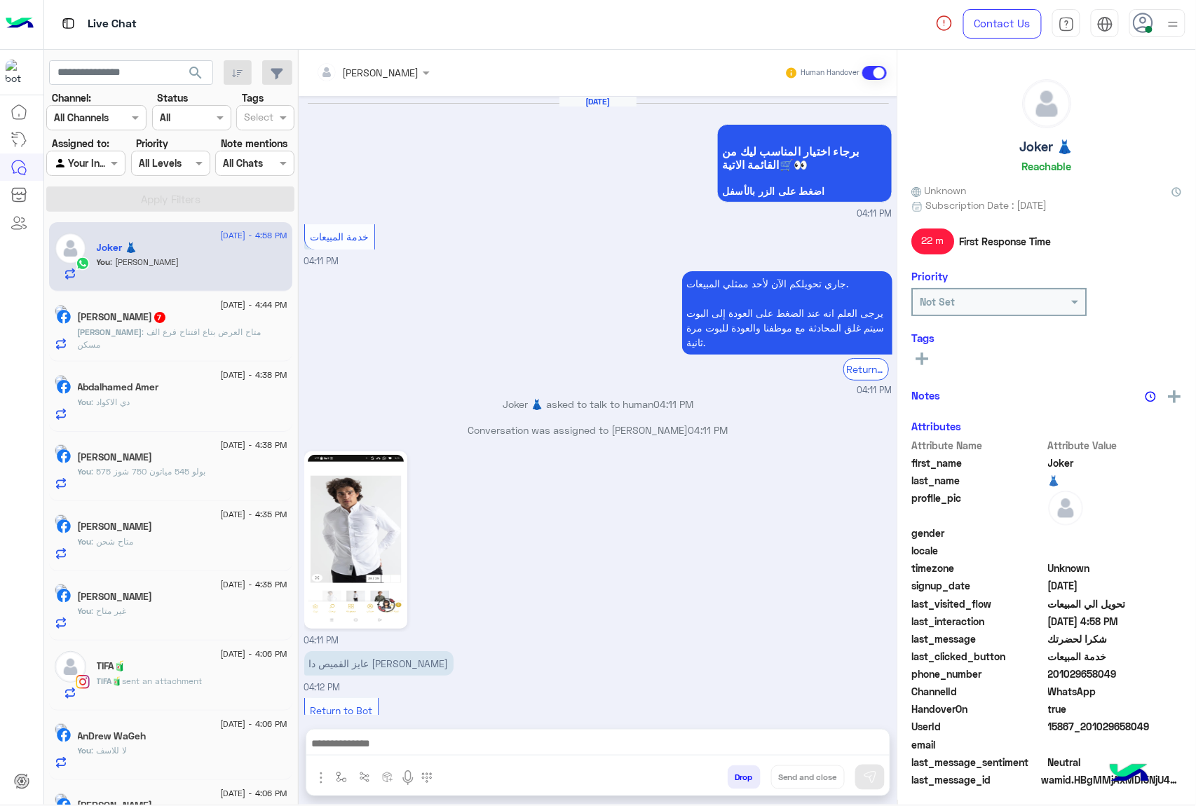
scroll to position [1227, 0]
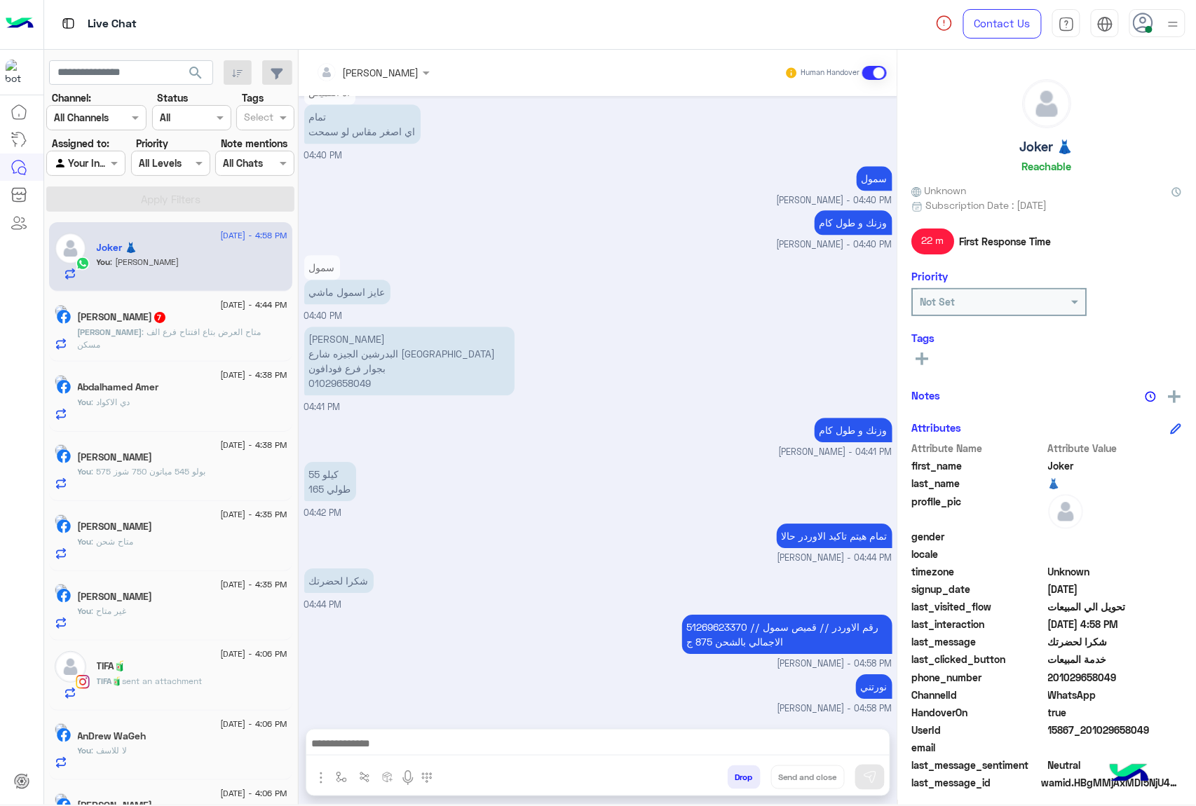
click at [738, 781] on button "Drop" at bounding box center [744, 778] width 33 height 24
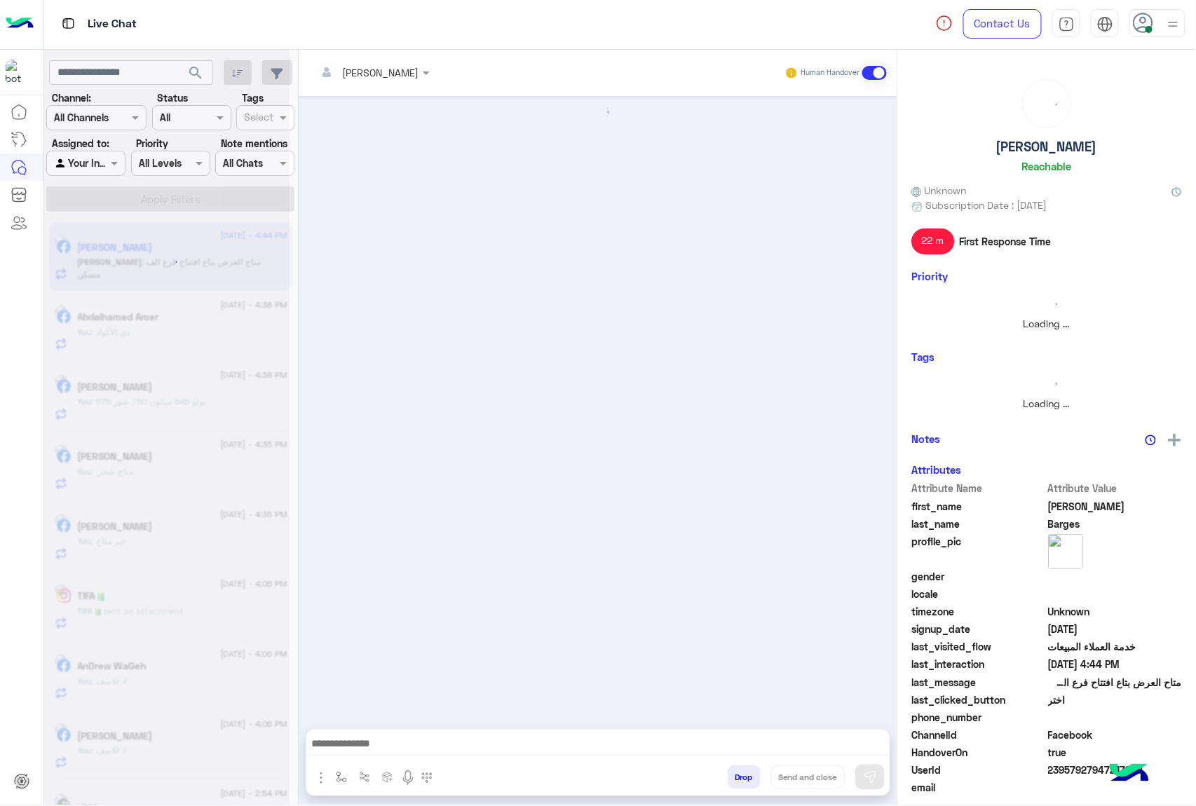
click at [738, 781] on div "[PERSON_NAME] Human Handover enter flow name Drop Send and close" at bounding box center [598, 430] width 599 height 761
click at [738, 781] on button "Drop" at bounding box center [744, 778] width 33 height 24
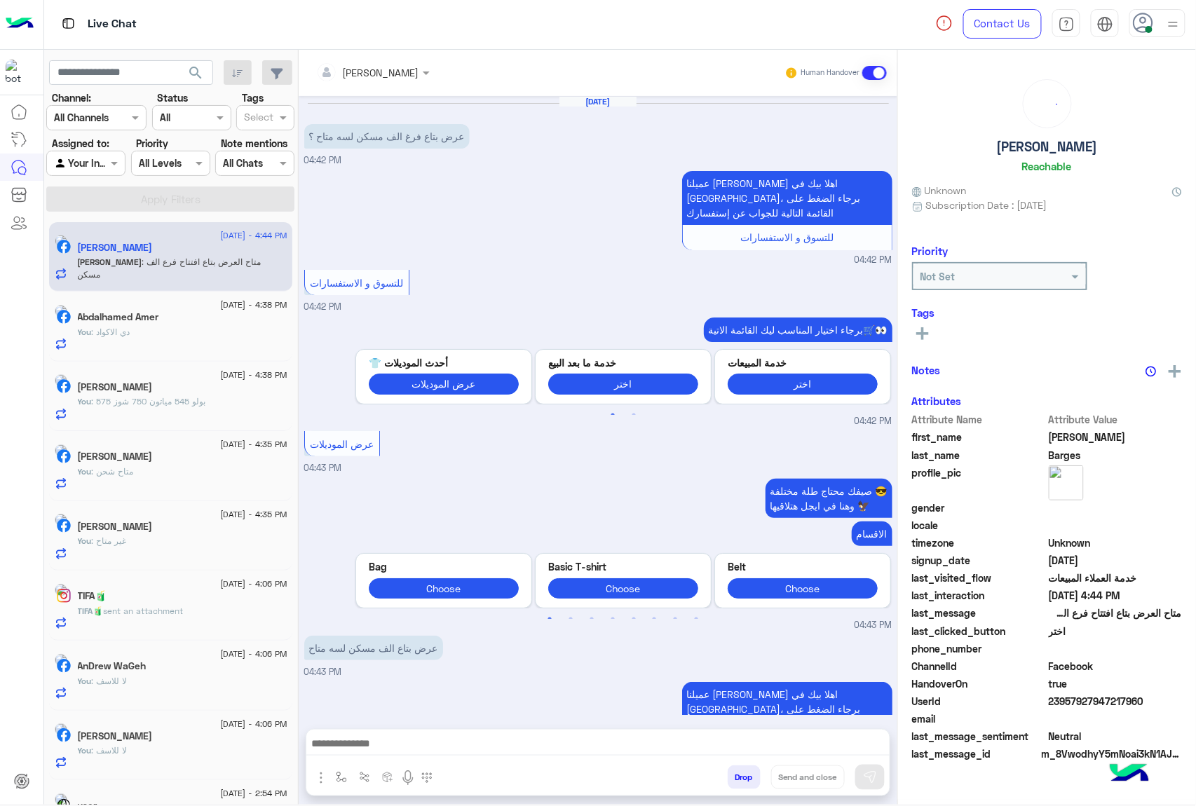
click at [738, 781] on button "Drop" at bounding box center [744, 778] width 33 height 24
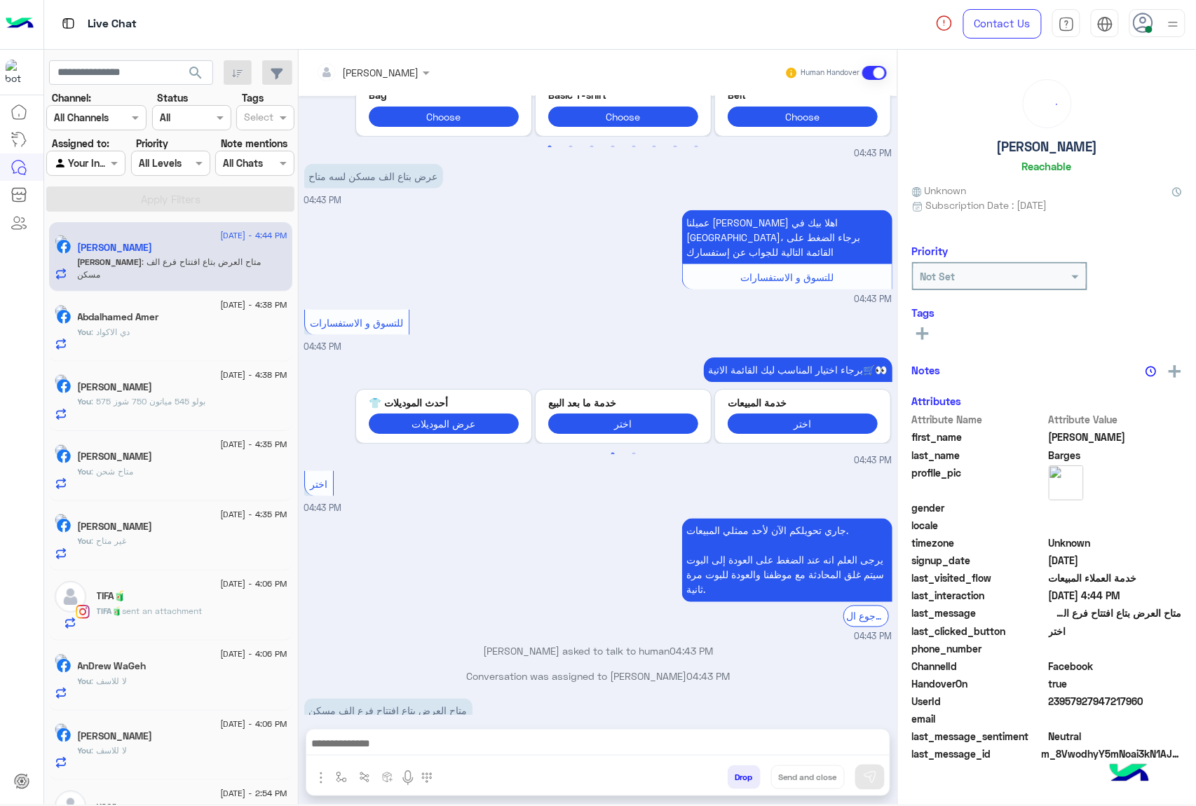
click at [738, 781] on div "[PERSON_NAME] Human Handover [DATE] عرض بتاع فرغ الف مسكن لسه متاح ؟ 04:42 PM ع…" at bounding box center [598, 430] width 599 height 761
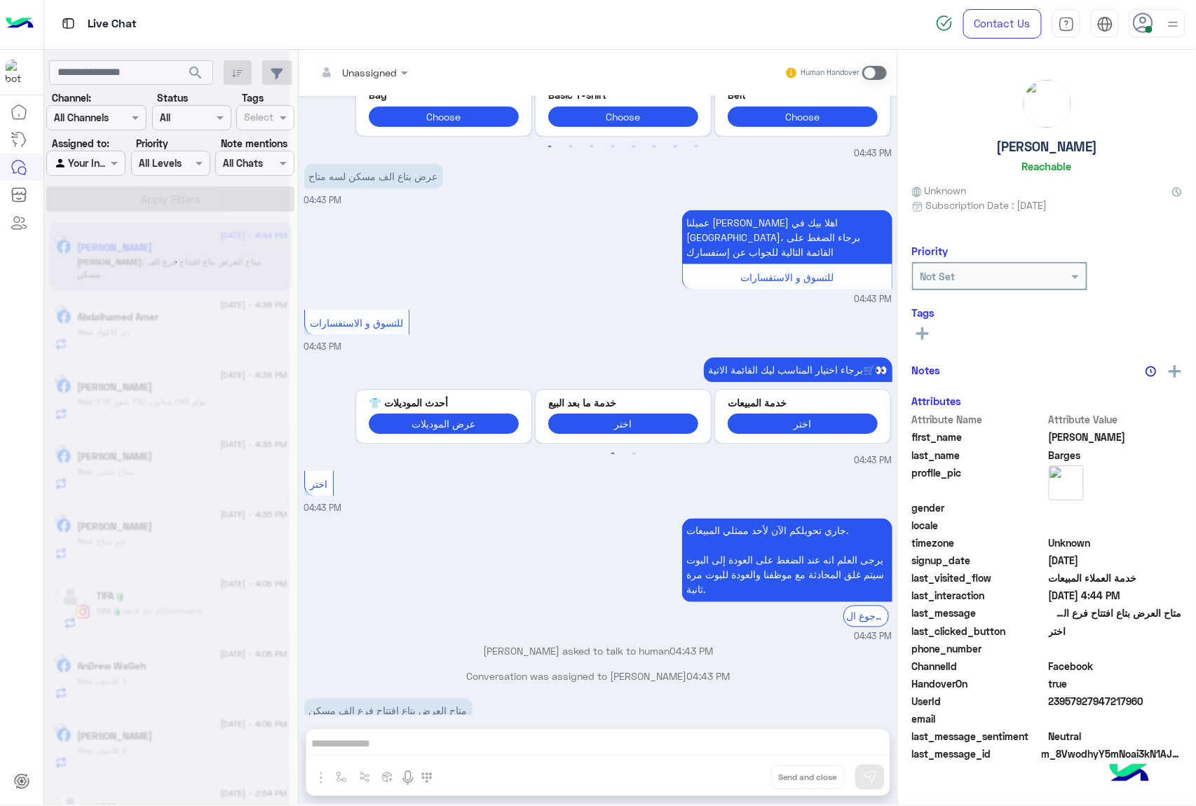
scroll to position [497, 0]
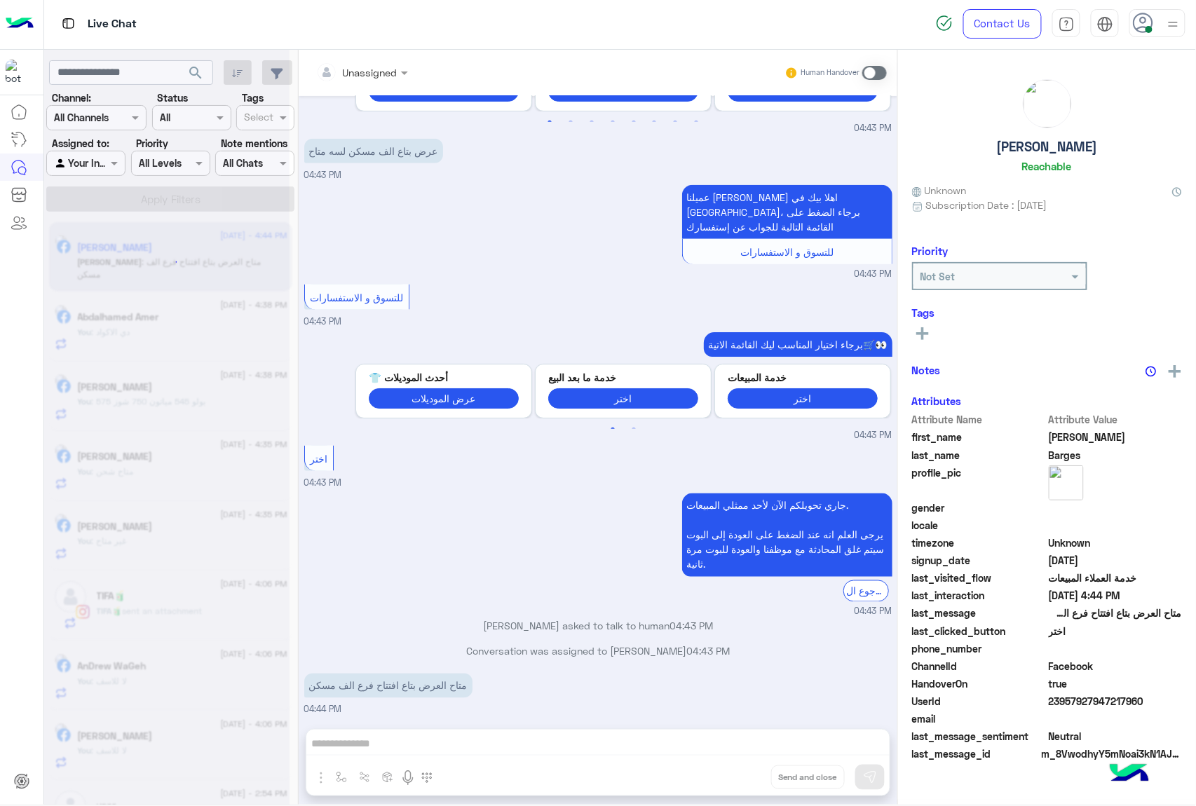
click at [738, 781] on div "Unassigned Human Handover [DATE] عرض بتاع فرغ الف مسكن لسه متاح ؟ 04:42 PM عميل…" at bounding box center [598, 430] width 599 height 761
click at [0, 0] on button "Drop" at bounding box center [0, 0] width 0 height 0
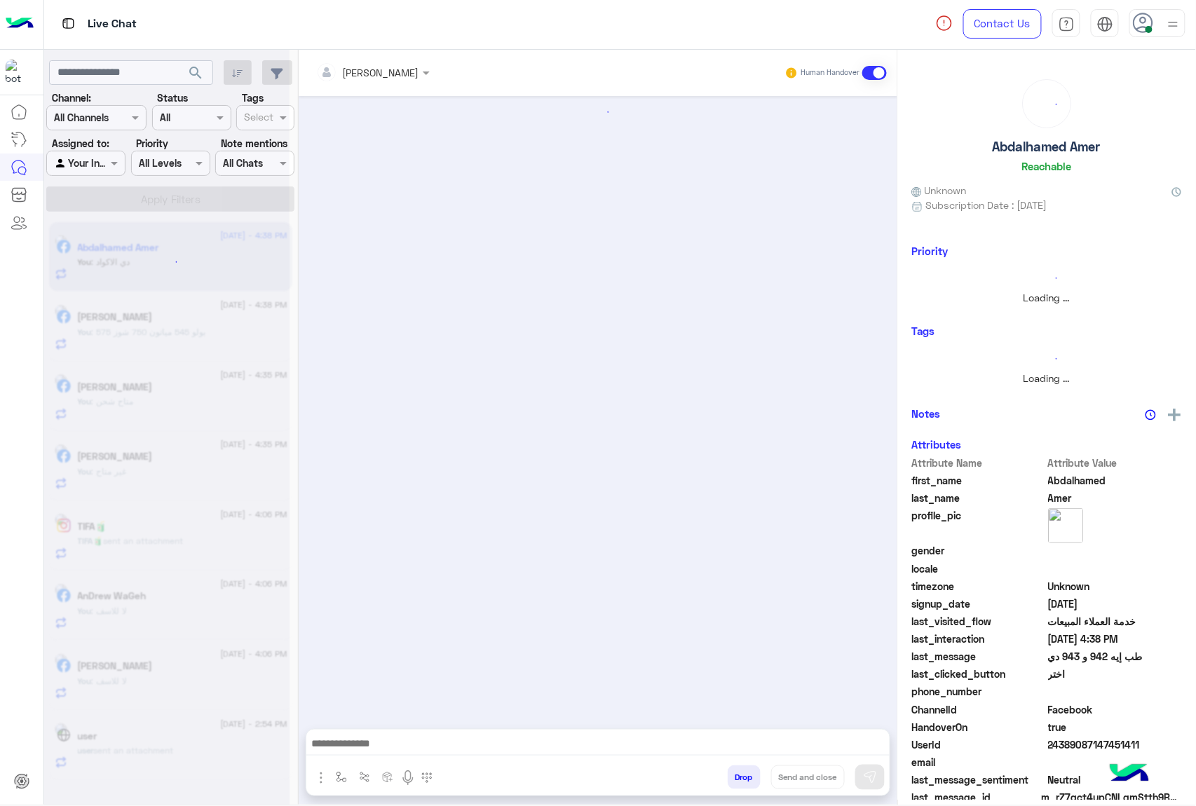
click at [738, 781] on button "Drop" at bounding box center [744, 778] width 33 height 24
click at [738, 781] on div "[PERSON_NAME] Human Handover enter flow name Drop Send and close" at bounding box center [598, 430] width 599 height 761
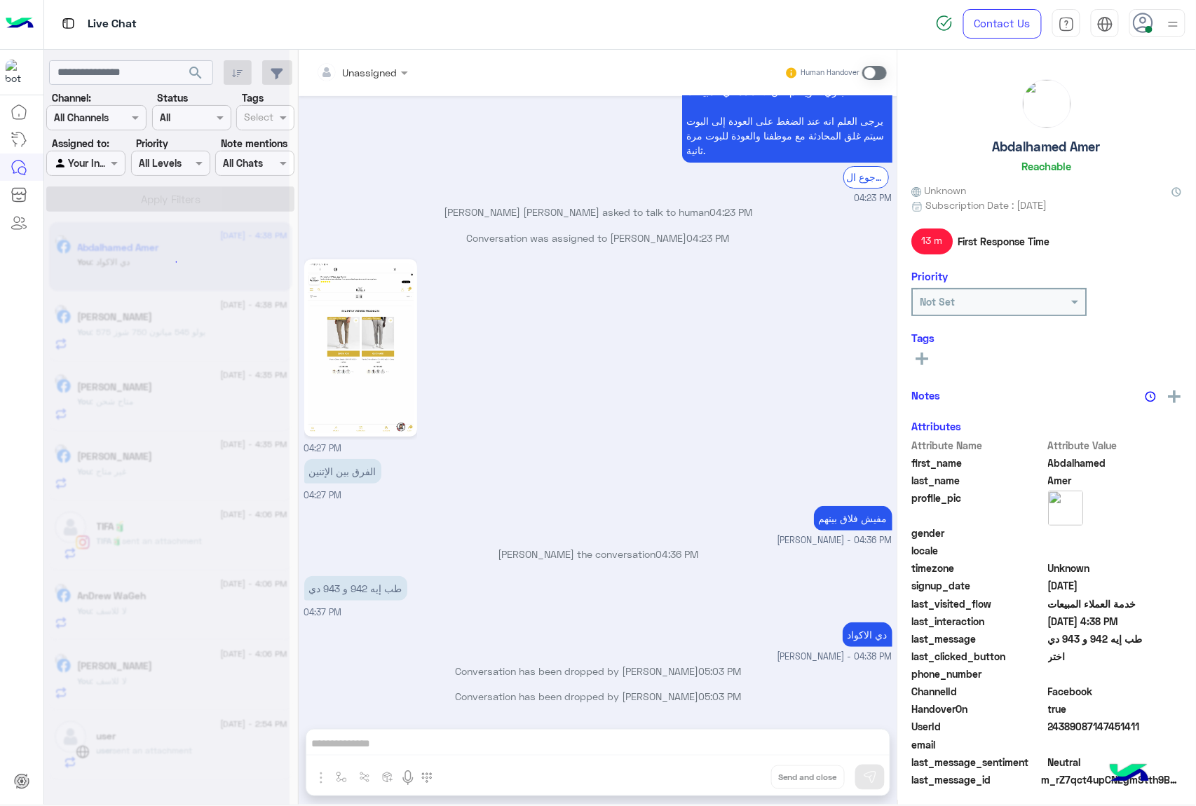
click at [738, 781] on div "Unassigned Human Handover [DATE] موجود بناطيل جبردين تشينو 04:39 PM عميلنا ال[P…" at bounding box center [598, 430] width 599 height 761
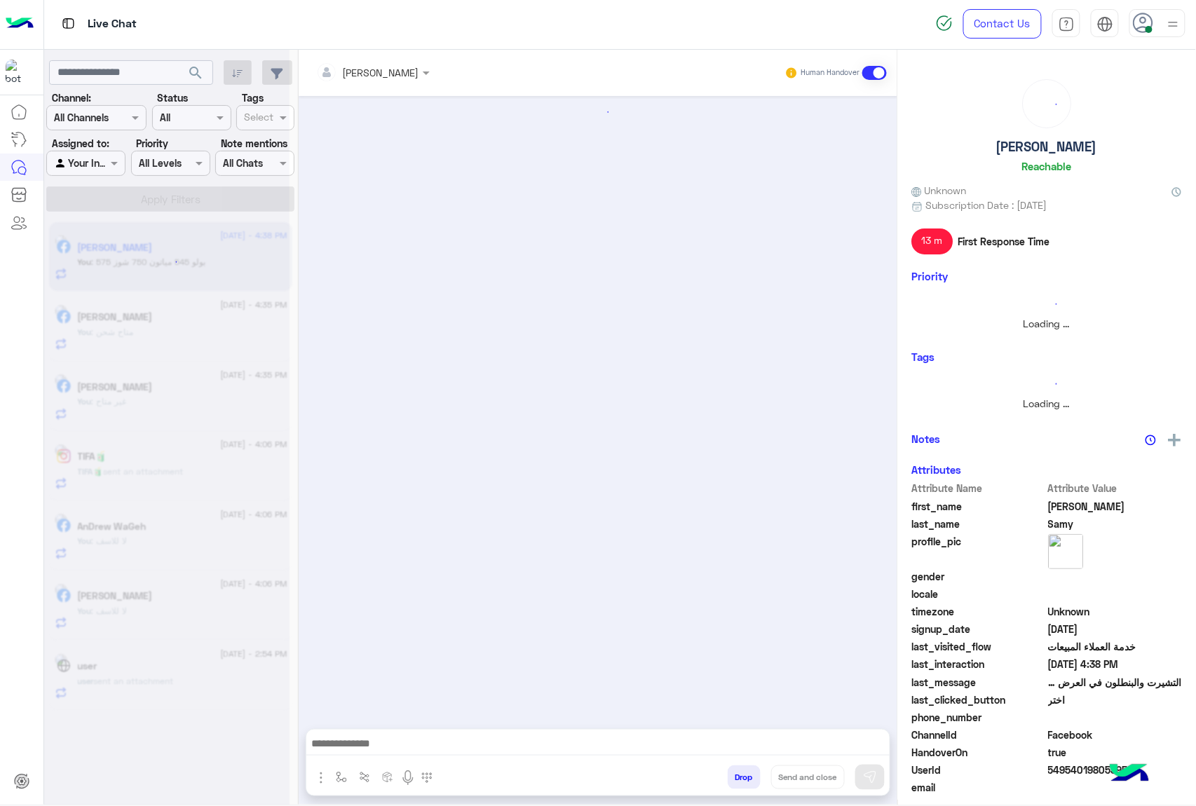
click at [738, 781] on button "Drop" at bounding box center [744, 778] width 33 height 24
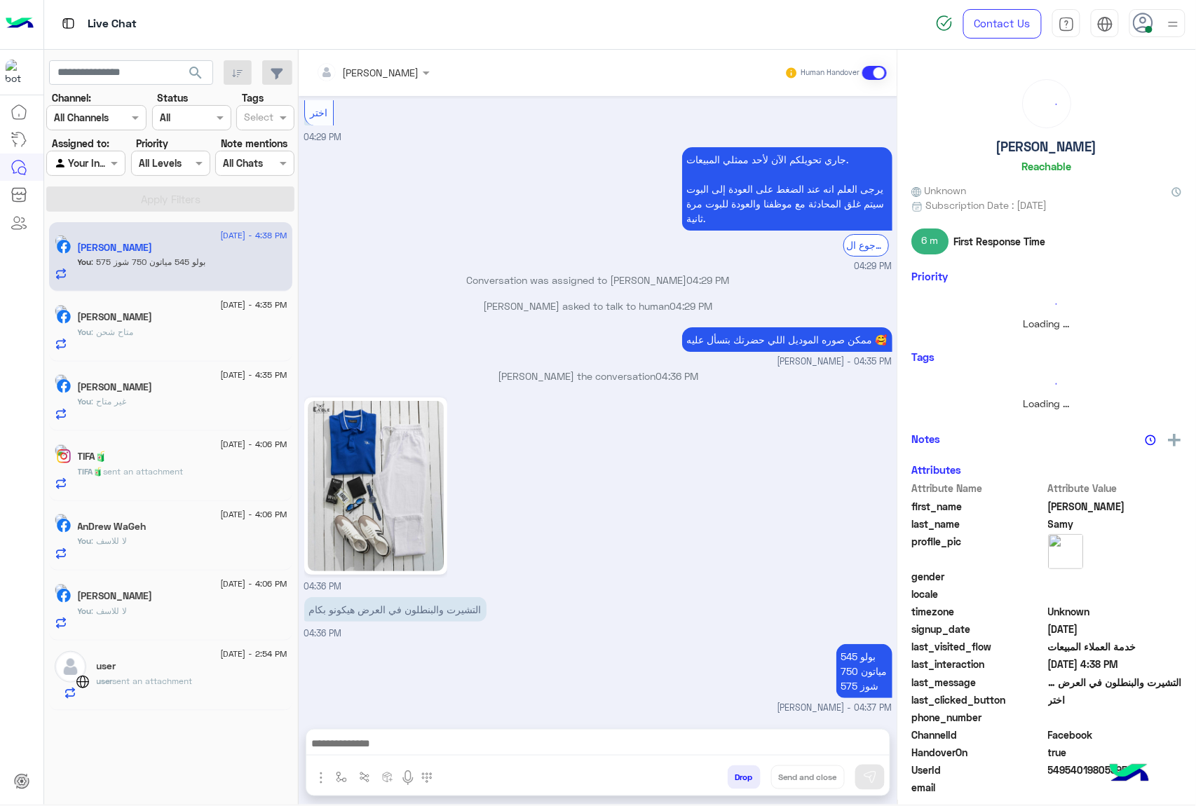
click at [738, 781] on button "Drop" at bounding box center [744, 778] width 33 height 24
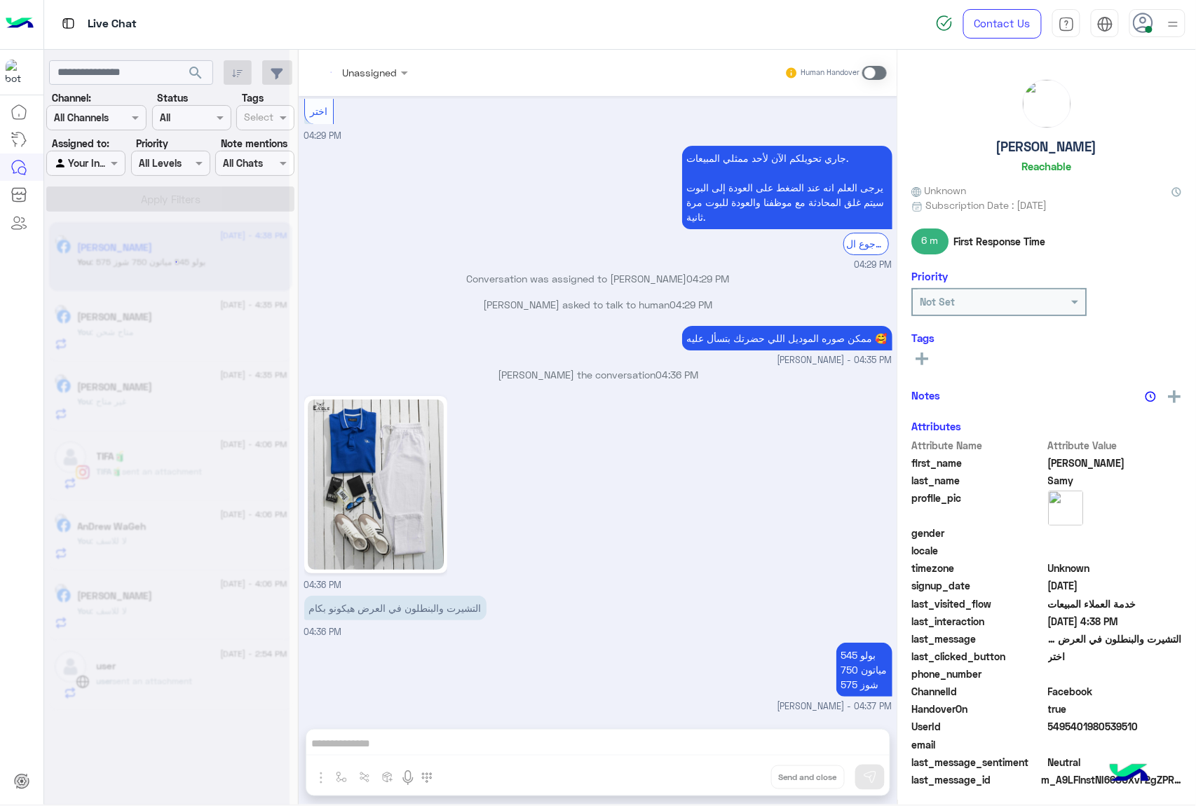
click at [738, 781] on div "Unassigned Human Handover [DATE] جاري تحويلكم الآن لأحد ممثلي المبيعات. يرجى ال…" at bounding box center [598, 430] width 599 height 761
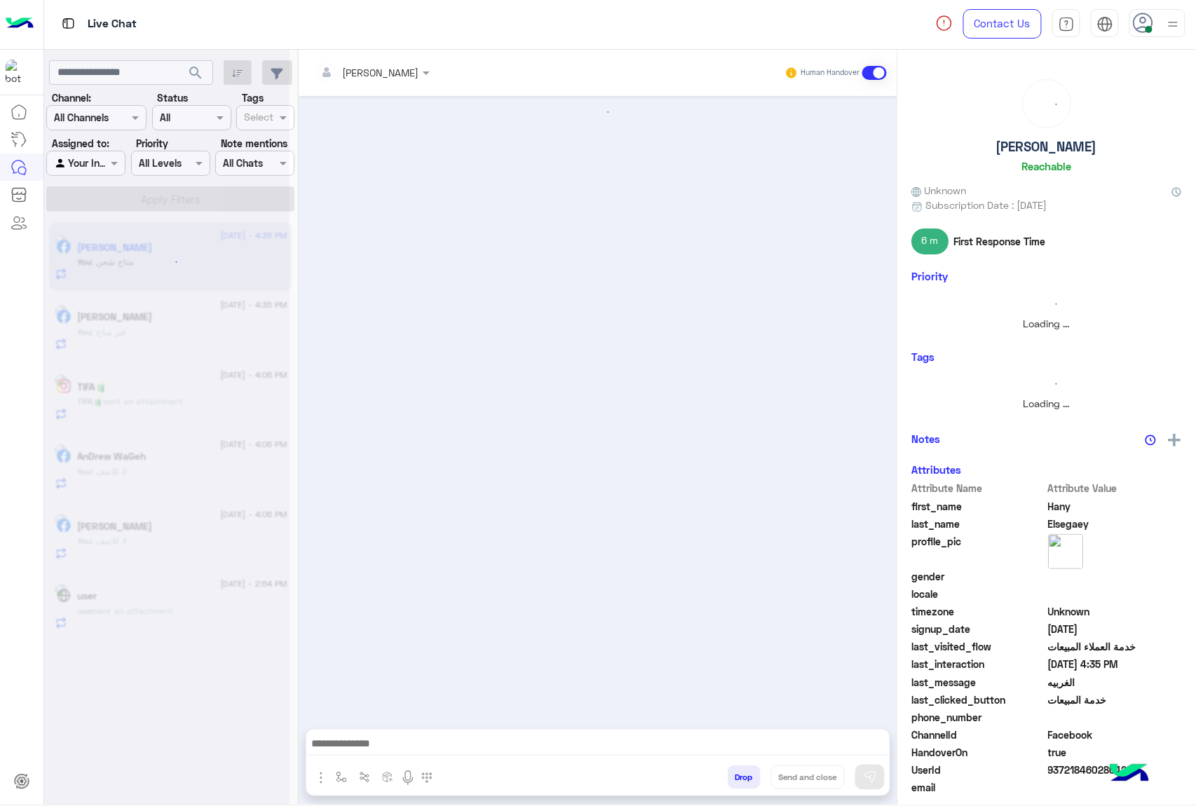
click at [738, 781] on button "Drop" at bounding box center [744, 778] width 33 height 24
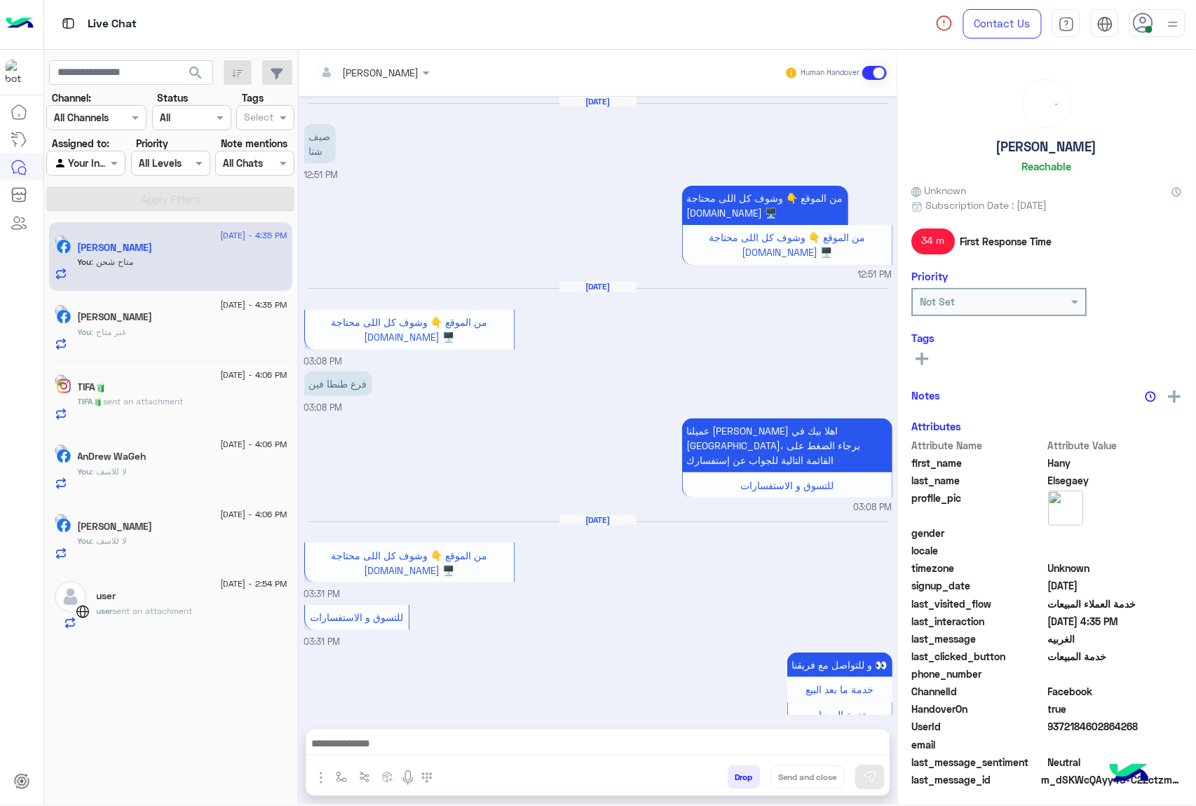
click at [738, 781] on button "Drop" at bounding box center [744, 778] width 33 height 24
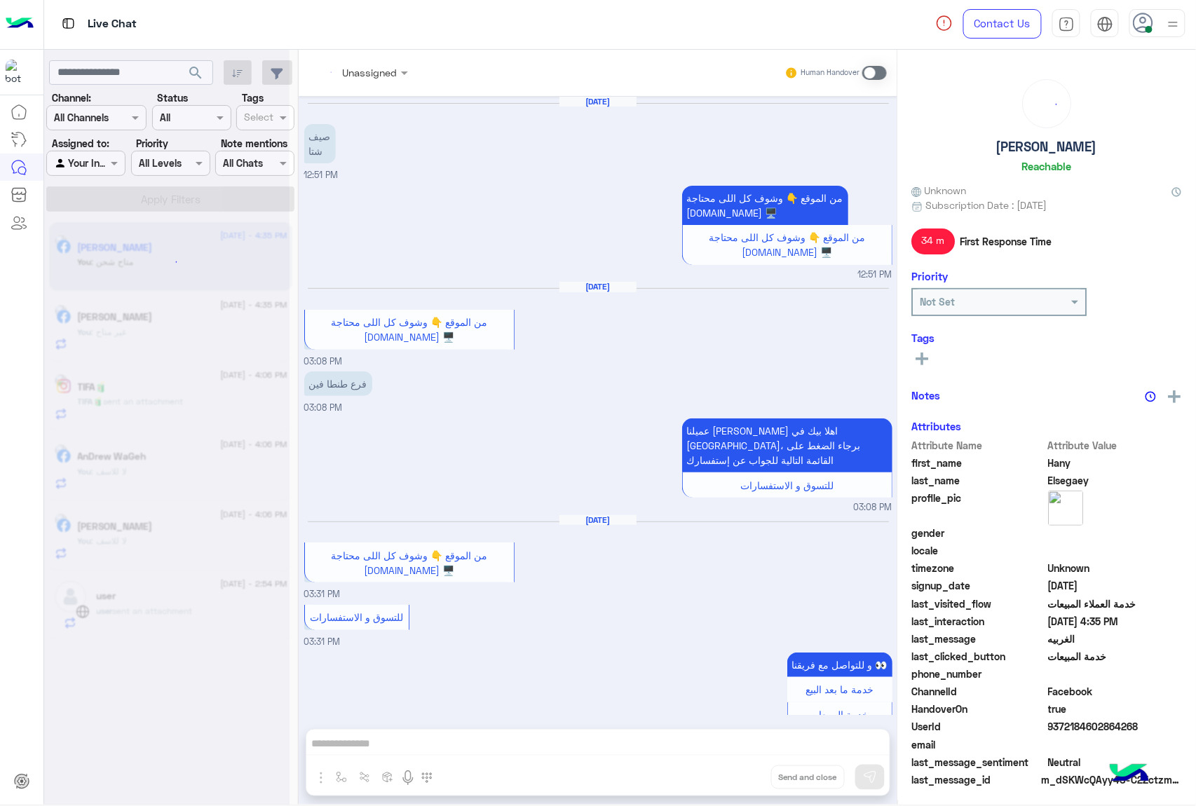
click at [738, 781] on div "Unassigned Human Handover [DATE] صيف شتا 12:51 PM من الموقع 👇 وشوف كل اللى محتا…" at bounding box center [598, 430] width 599 height 761
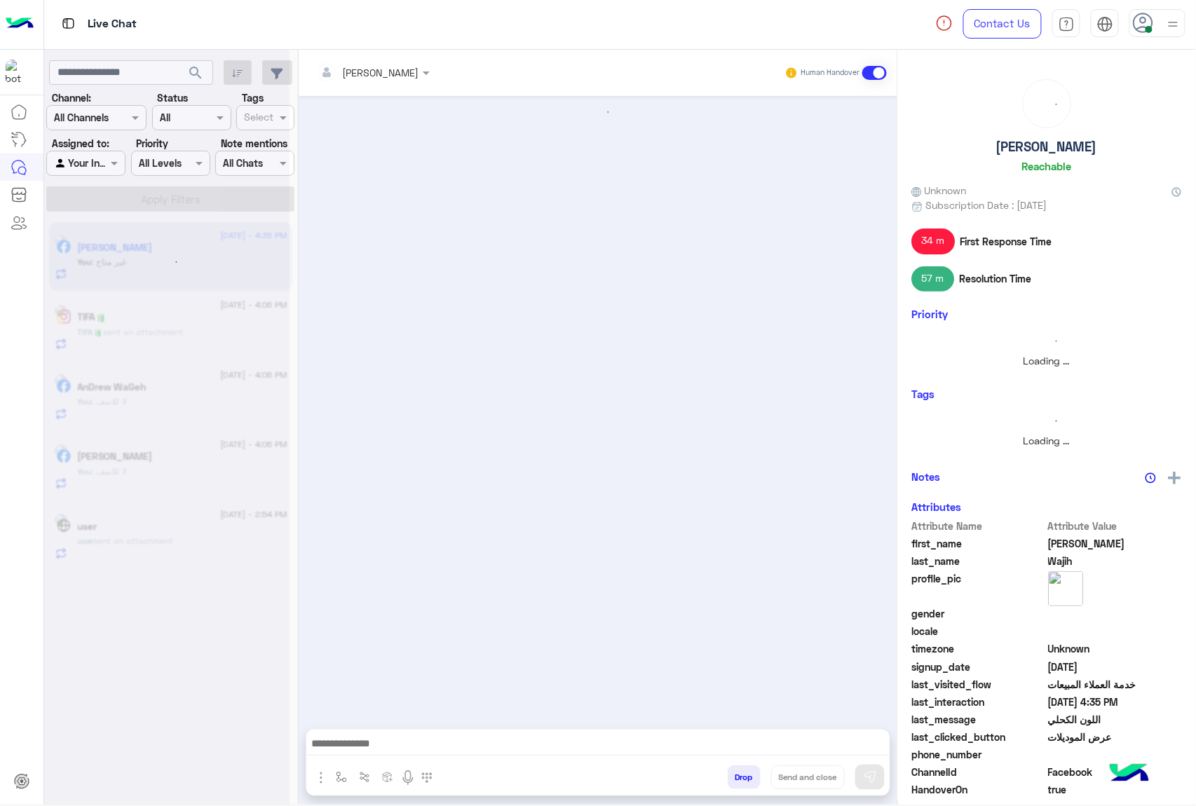
click at [738, 781] on div "[PERSON_NAME] Human Handover enter flow name Drop Send and close" at bounding box center [598, 430] width 599 height 761
click at [738, 781] on button "Drop" at bounding box center [744, 778] width 33 height 24
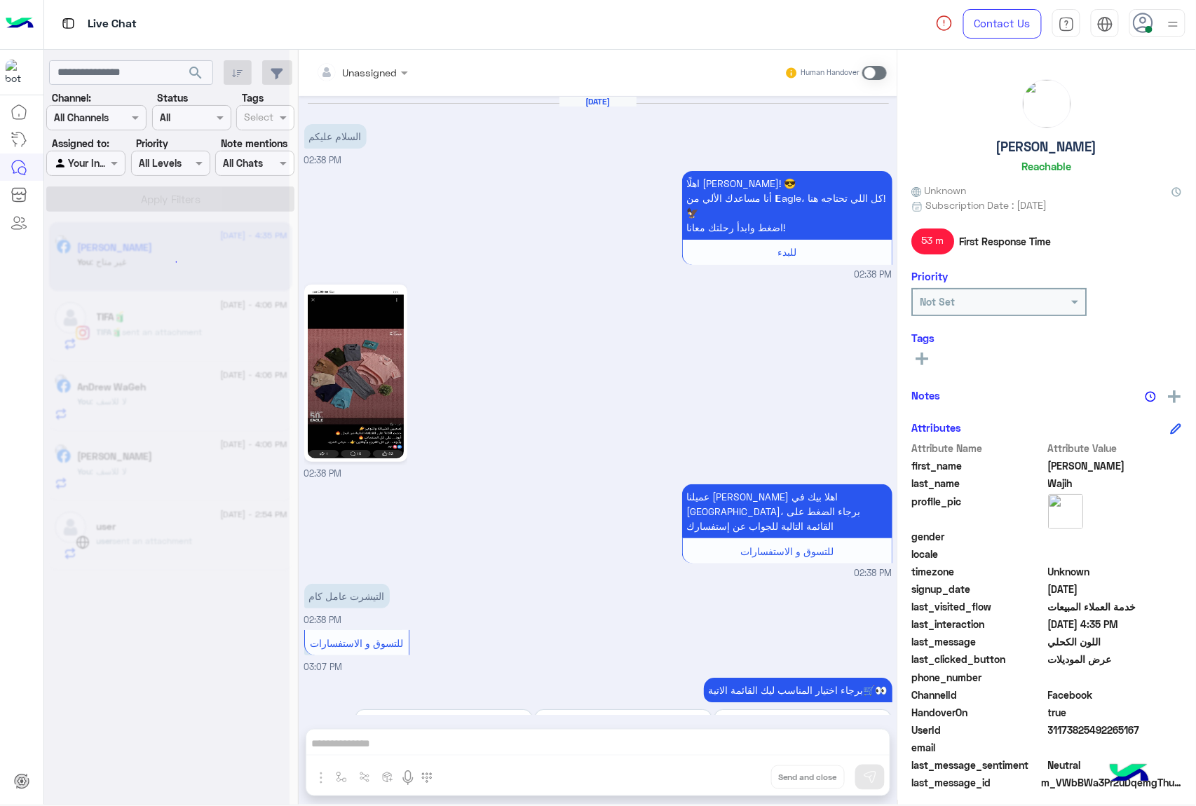
scroll to position [2004, 0]
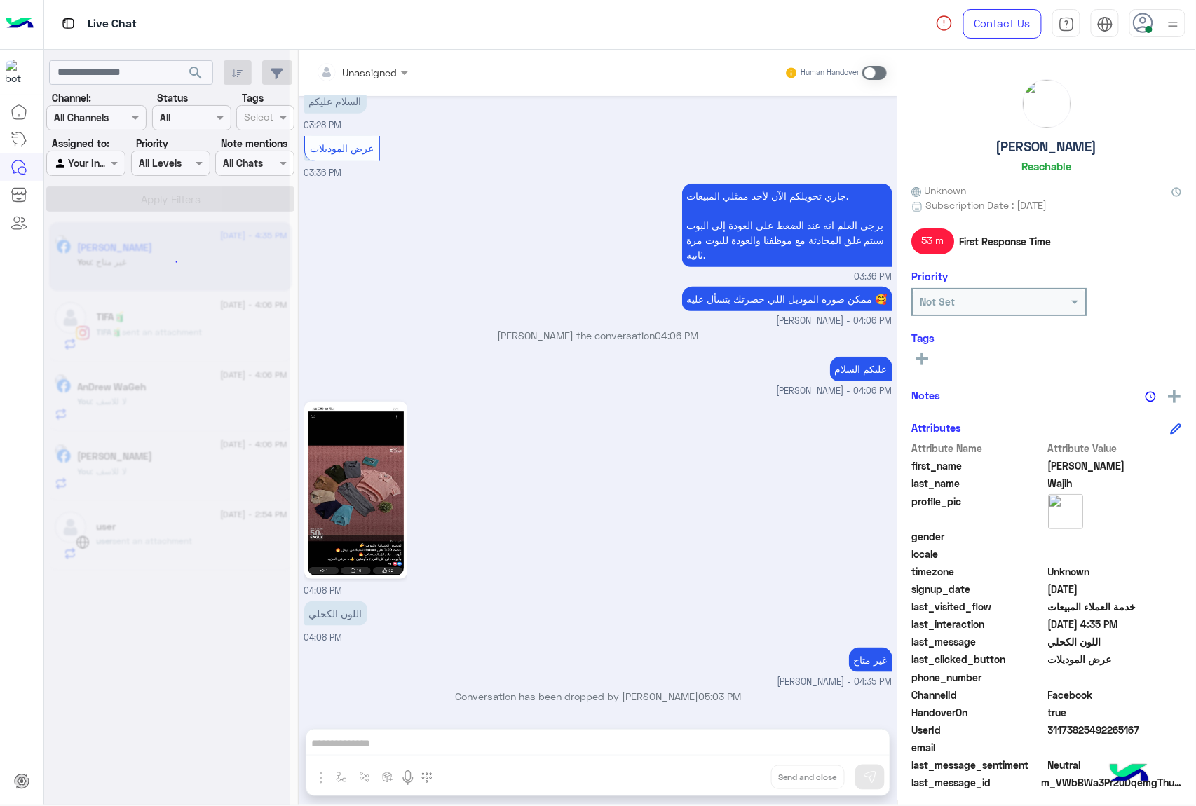
click at [738, 781] on div "Unassigned Human Handover [DATE] السلام عليكم 02:38 PM اهلًا Abdelrhman! 😎 أنا …" at bounding box center [598, 430] width 599 height 761
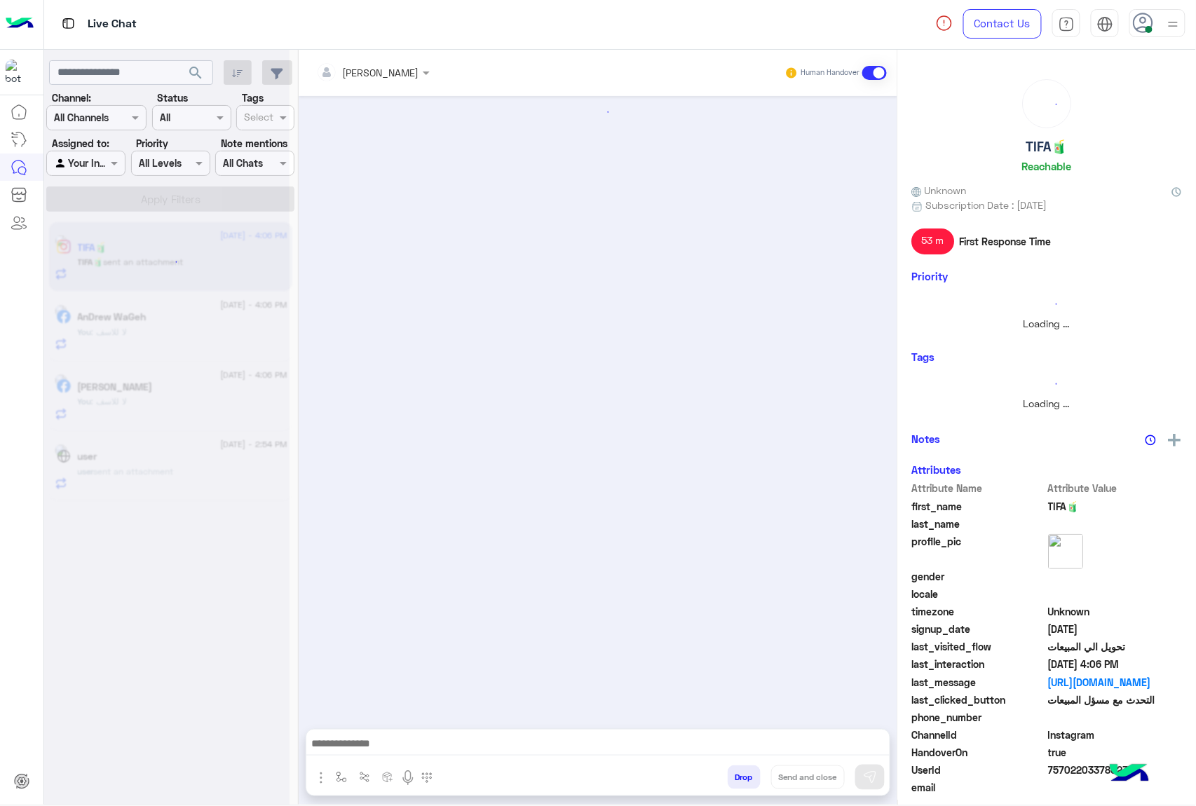
click at [738, 781] on button "Drop" at bounding box center [744, 778] width 33 height 24
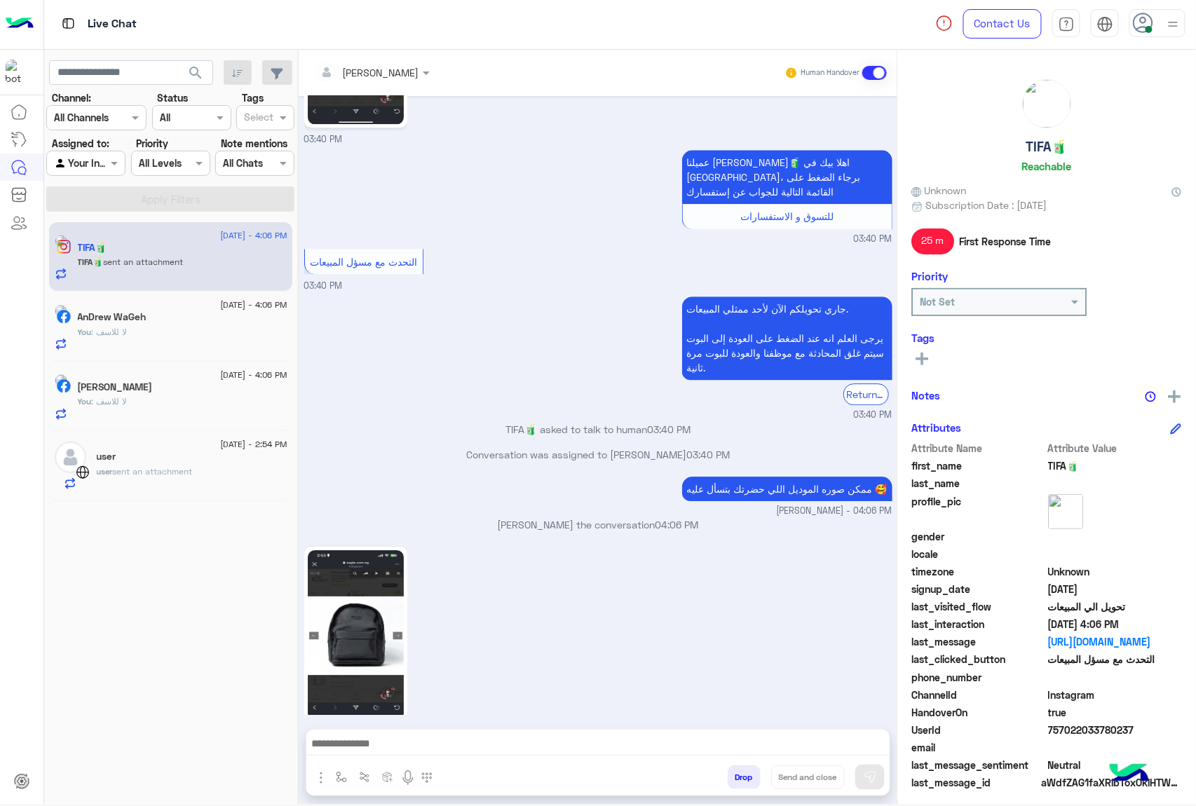
click at [738, 781] on button "Drop" at bounding box center [744, 778] width 33 height 24
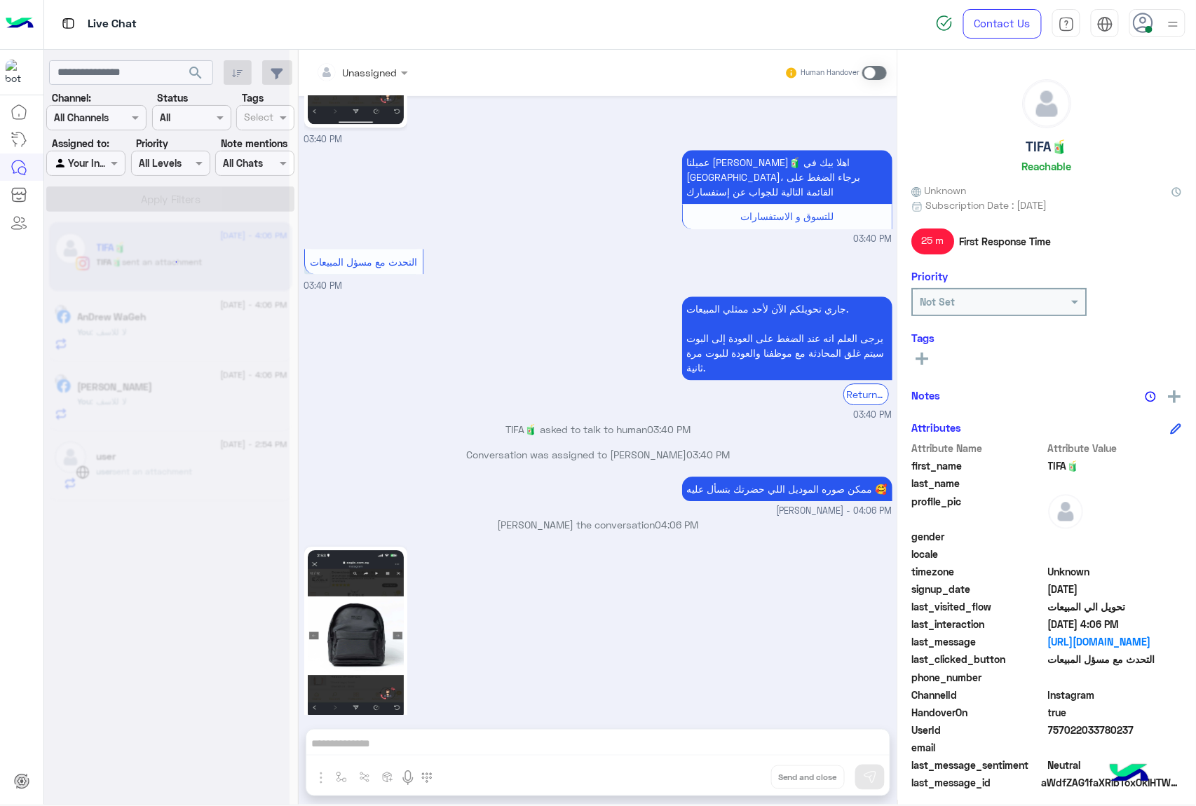
click at [738, 781] on div "Unassigned Human Handover [DATE] السلام عليكم كنت محتاج اطلب الشنطه دي عشان مش …" at bounding box center [598, 430] width 599 height 761
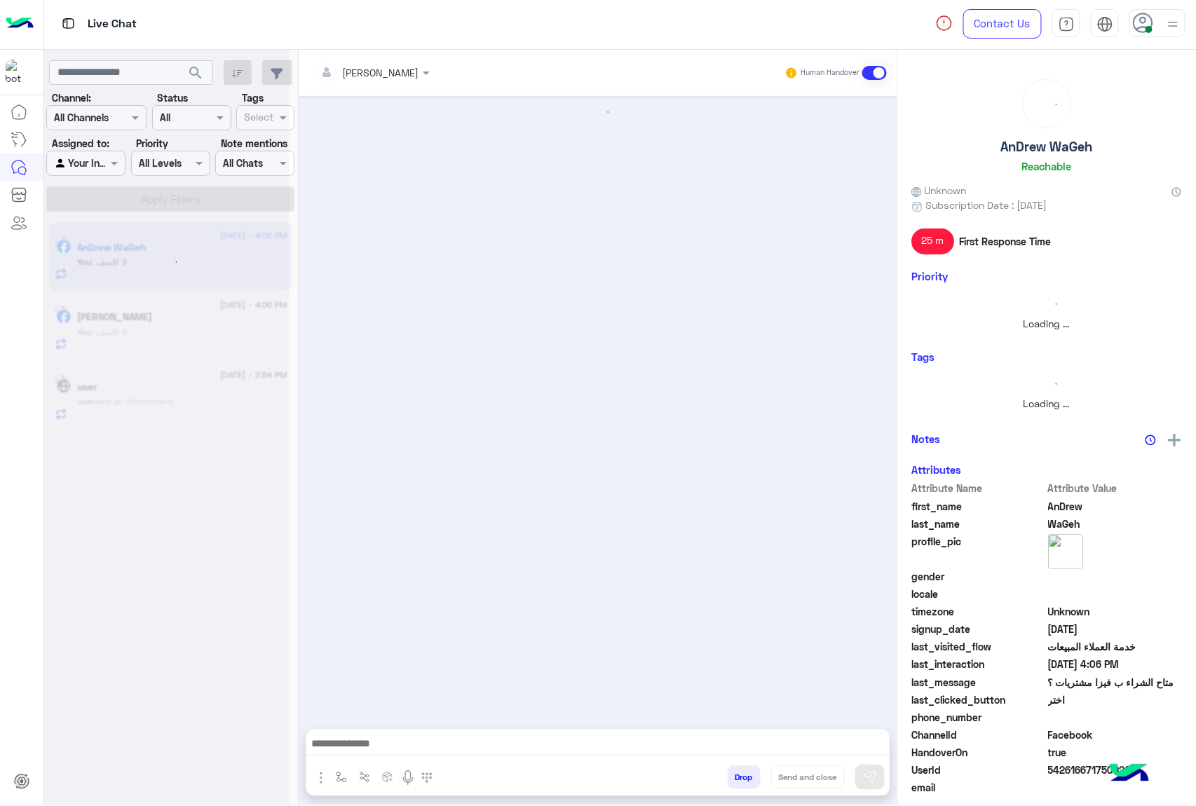
click at [738, 781] on button "Drop" at bounding box center [744, 778] width 33 height 24
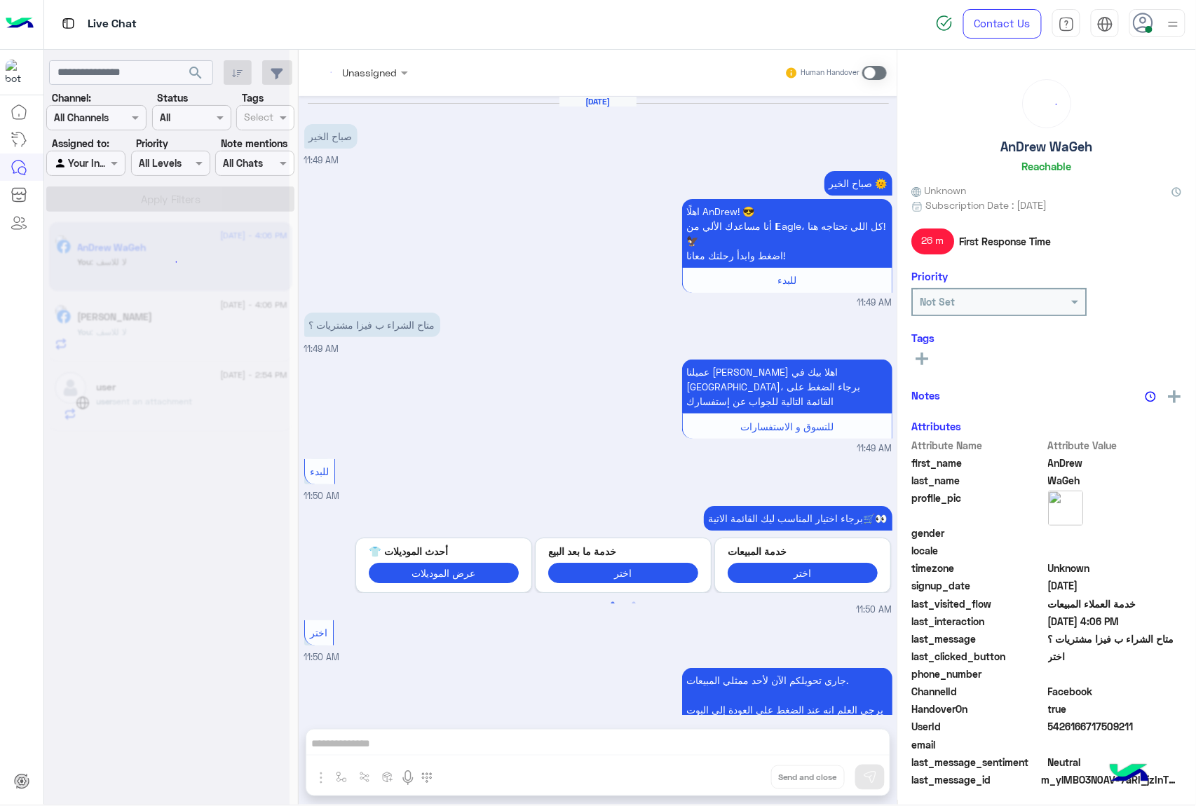
scroll to position [1254, 0]
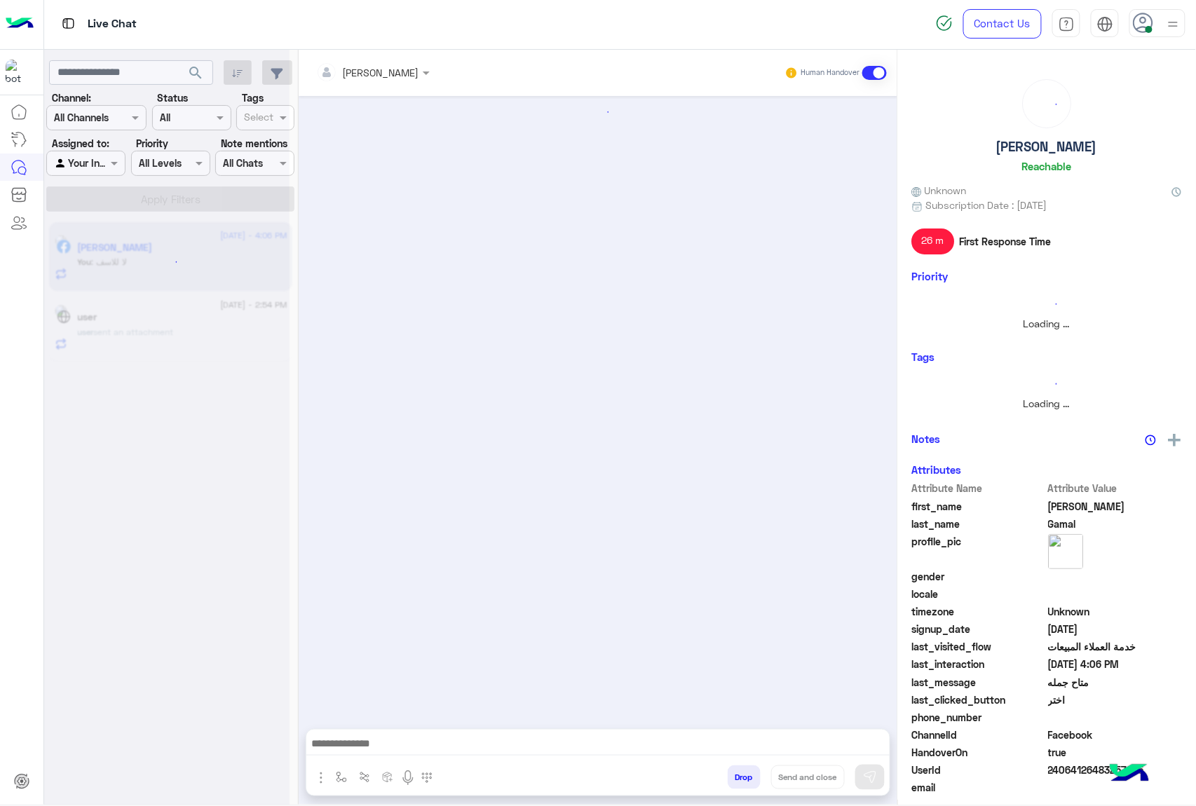
click at [738, 781] on button "Drop" at bounding box center [744, 778] width 33 height 24
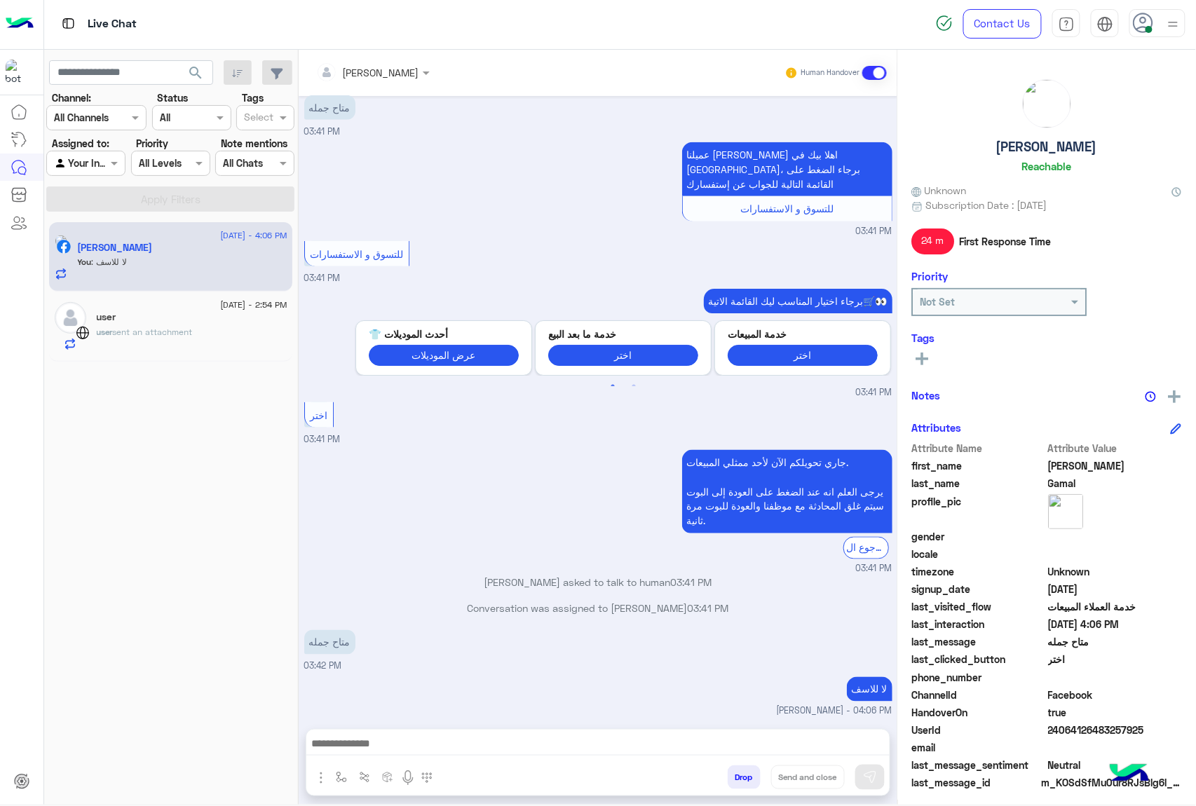
click at [738, 781] on div "[PERSON_NAME] Human Handover [DATE] GetStarted 03:40 PM [DEMOGRAPHIC_DATA][PERS…" at bounding box center [598, 430] width 599 height 761
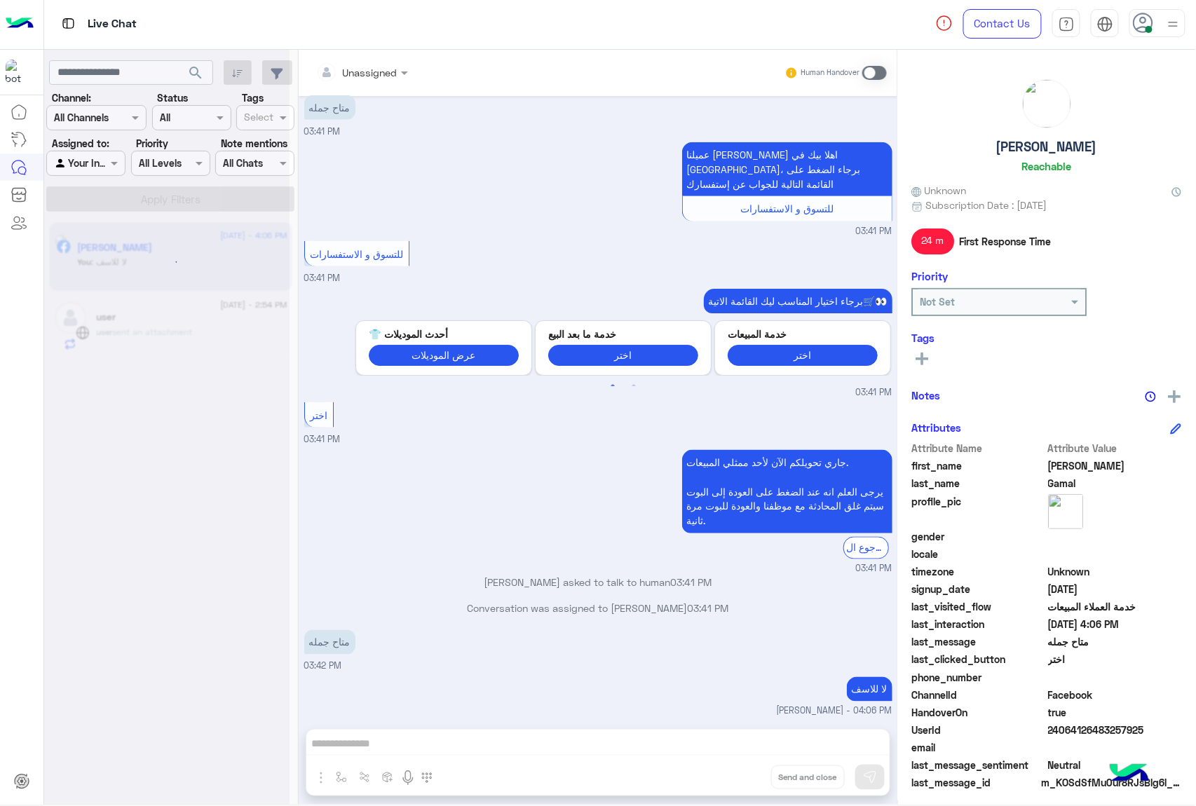
scroll to position [524, 0]
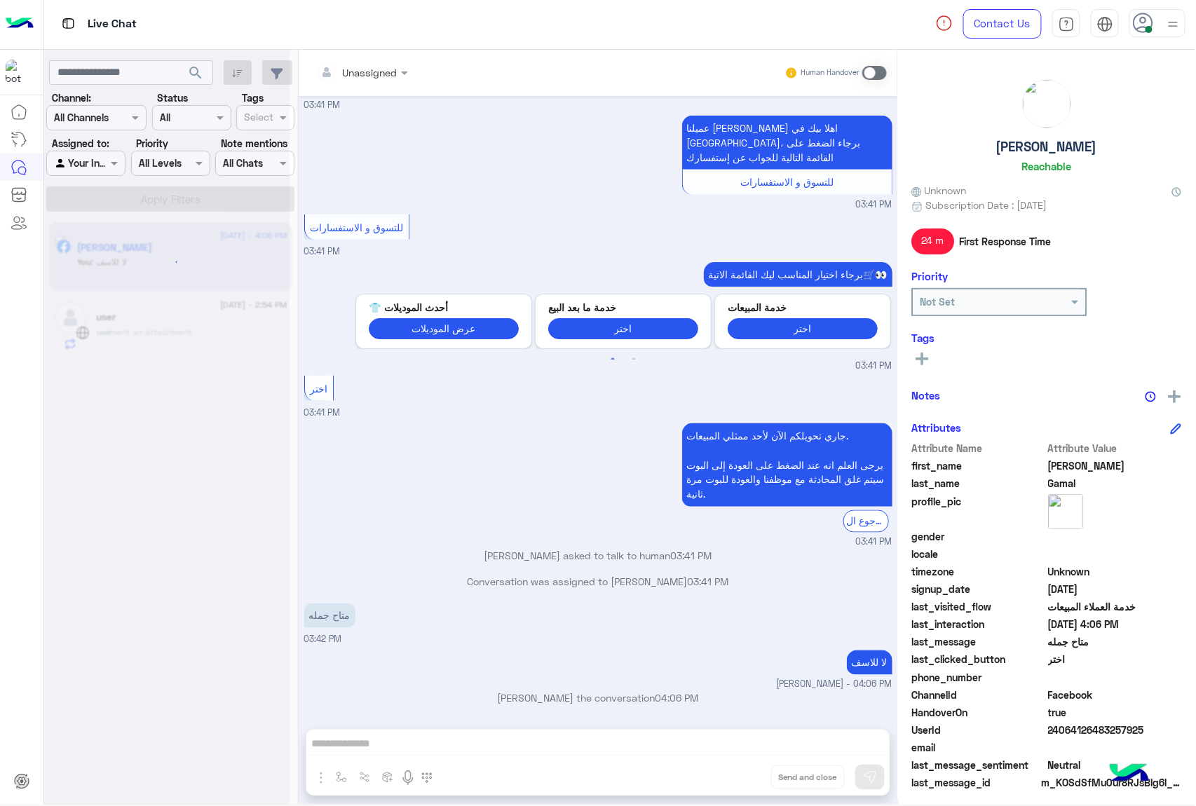
click at [738, 781] on div "Unassigned Human Handover [DATE] GetStarted 03:40 PM [DEMOGRAPHIC_DATA][PERSON_…" at bounding box center [598, 430] width 599 height 761
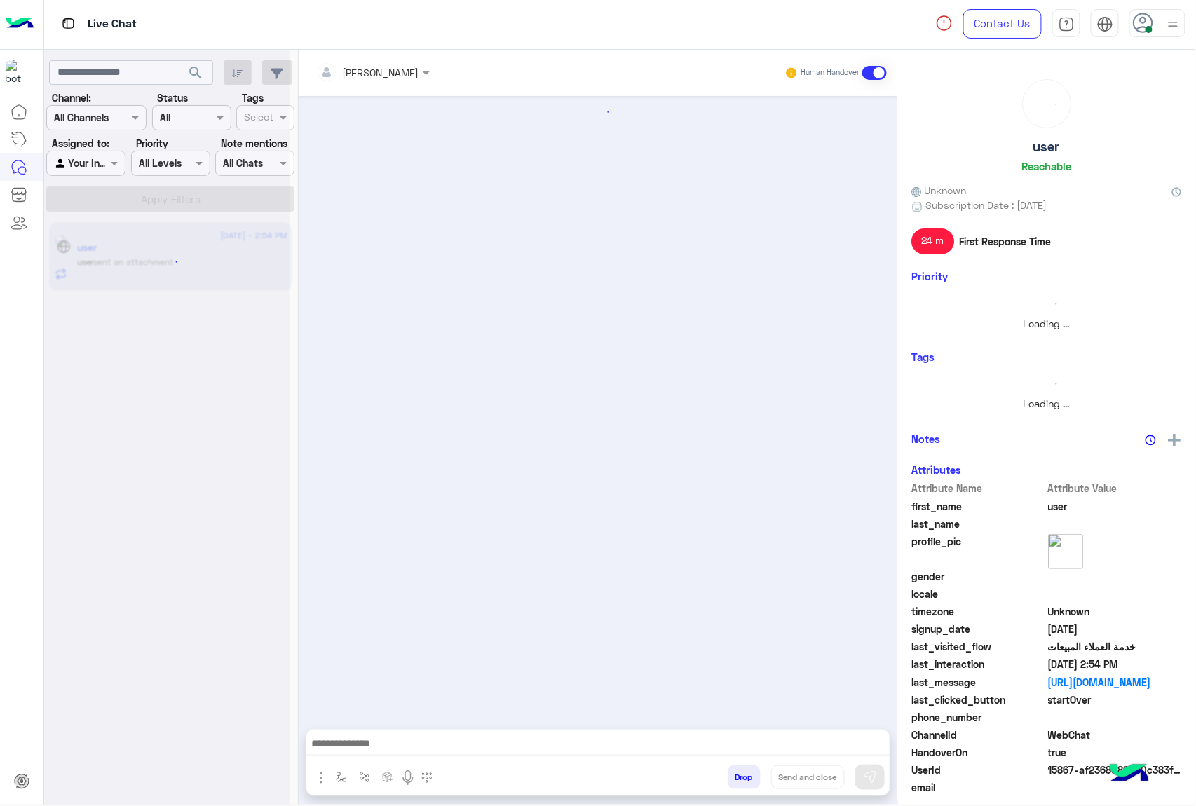
click at [738, 781] on button "Drop" at bounding box center [744, 778] width 33 height 24
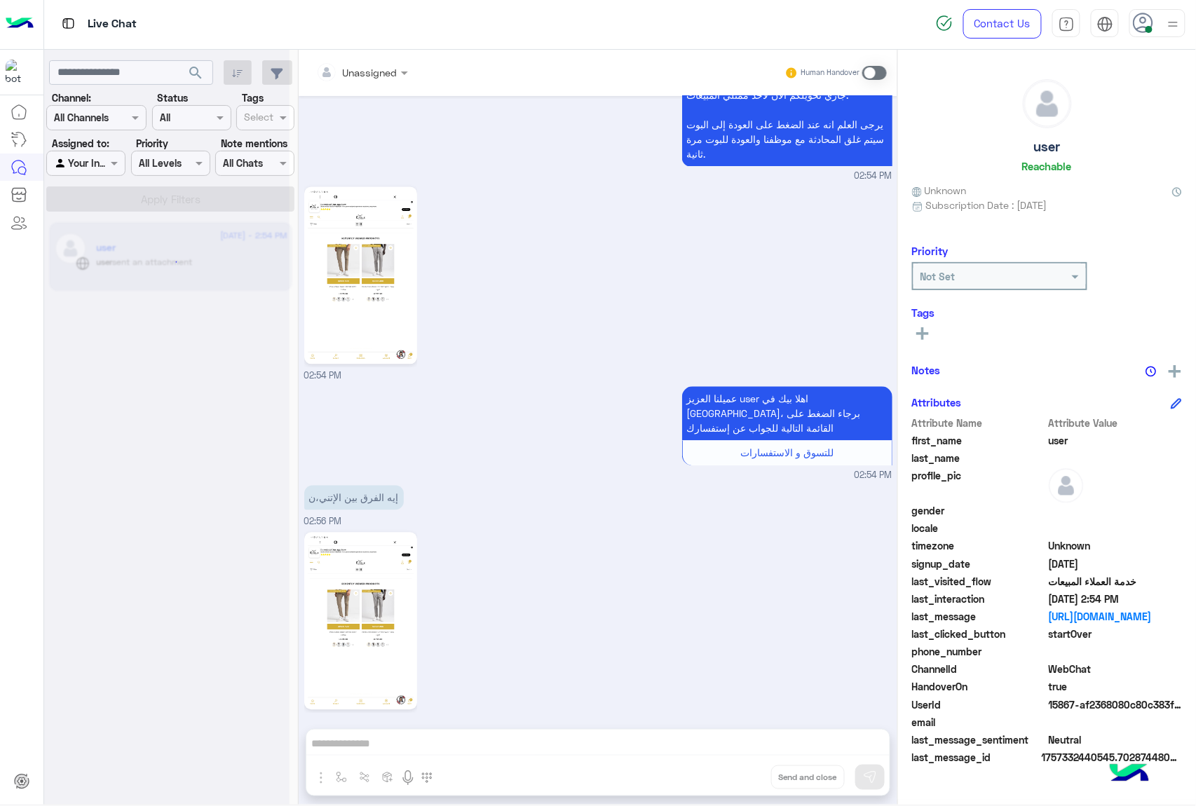
scroll to position [977, 0]
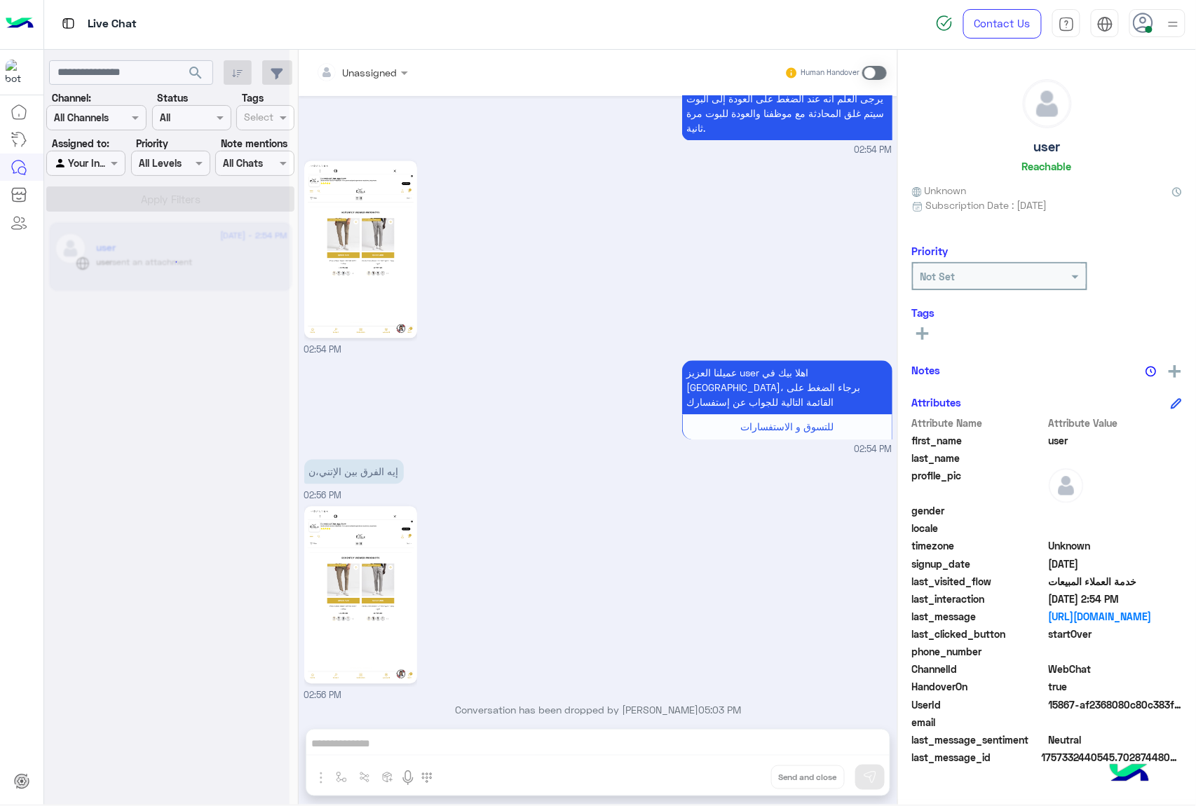
click at [738, 781] on div "Unassigned Human Handover [DATE] GetStarted 02:52 PM اهلًا ! 😎 أنا مساعدك الألي…" at bounding box center [598, 430] width 599 height 761
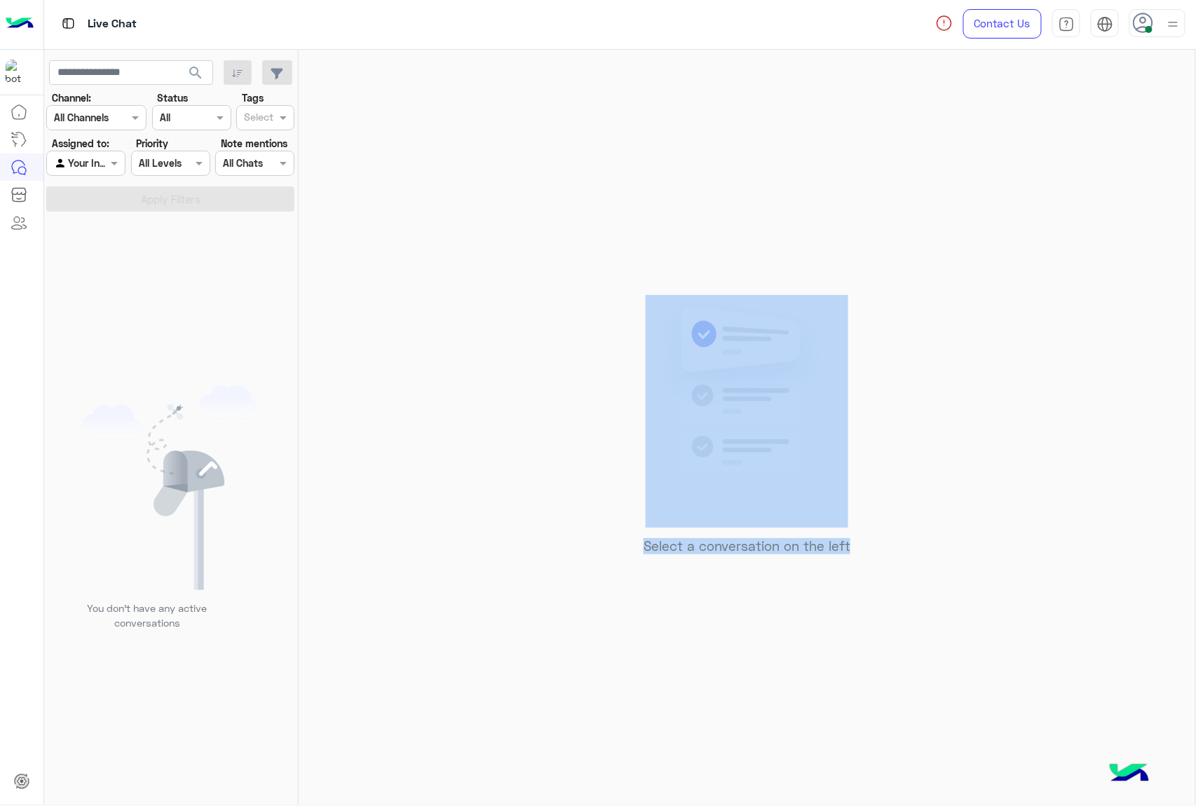
click at [738, 781] on div "Select a conversation on the left" at bounding box center [747, 430] width 897 height 761
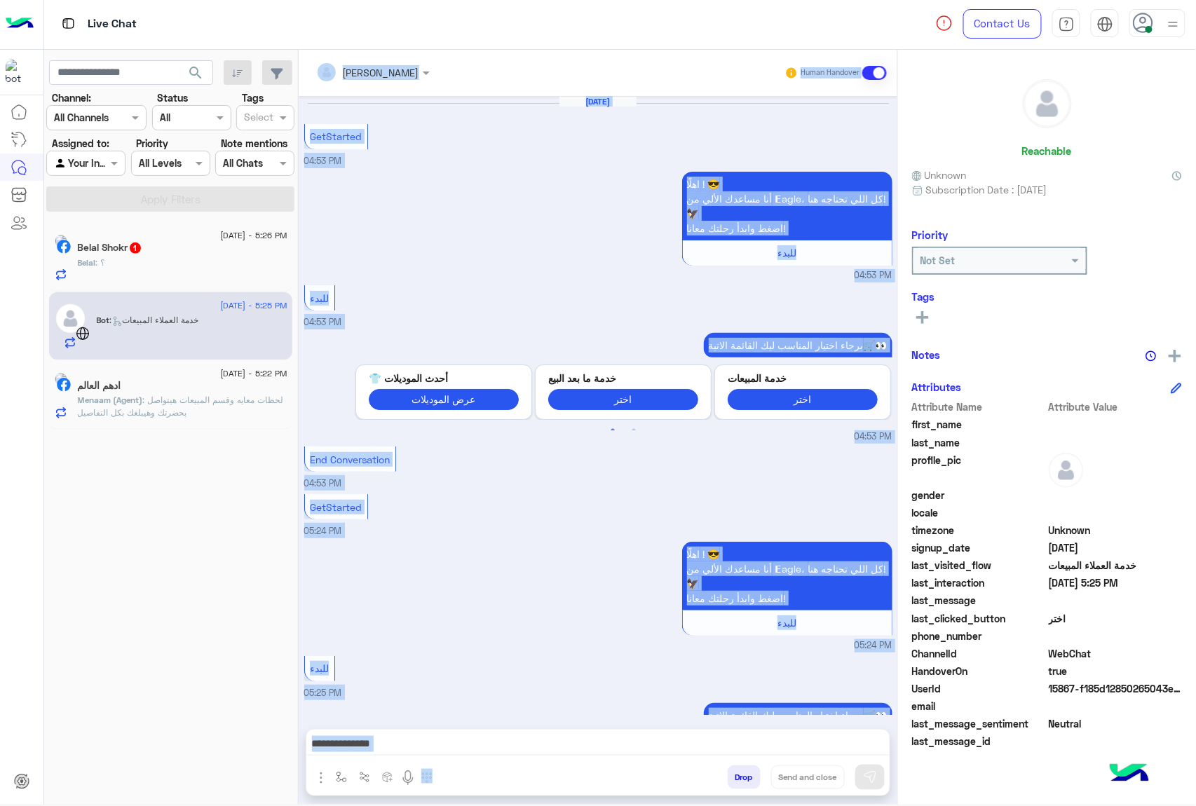
scroll to position [328, 0]
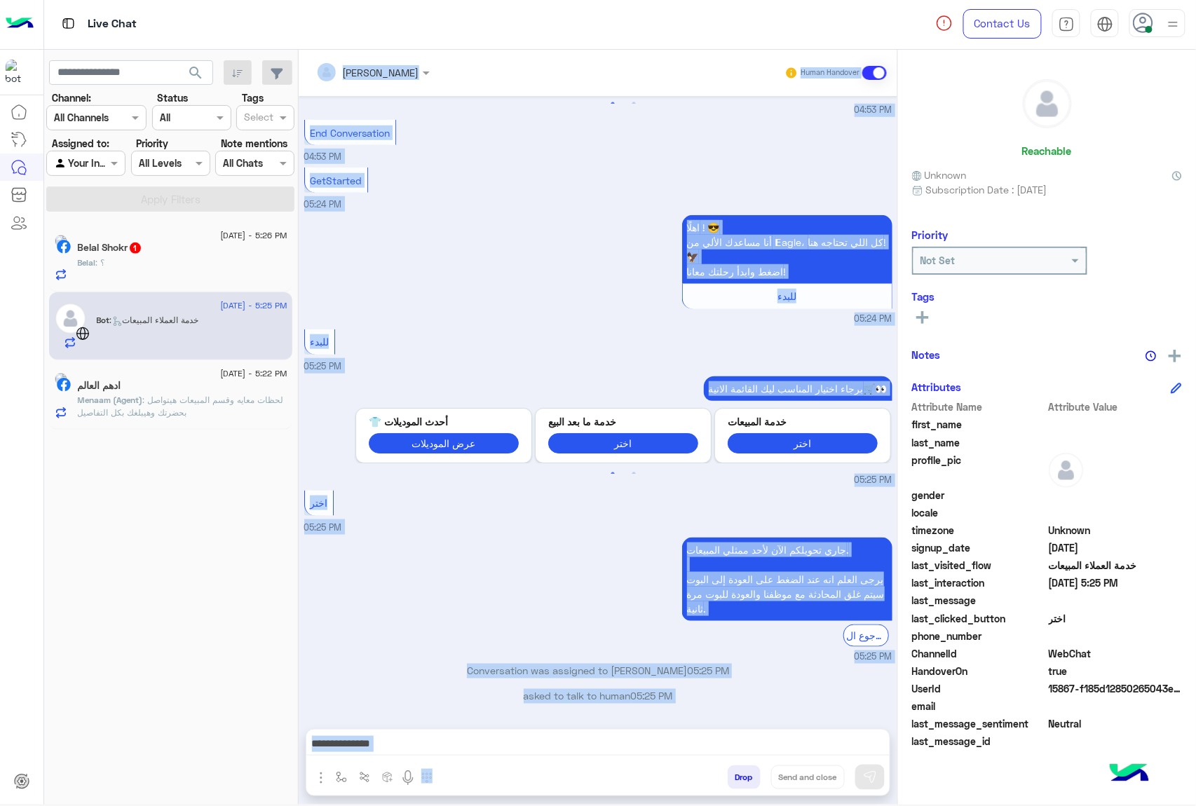
click at [427, 578] on div "جاري تحويلكم الآن لأحد ممثلي المبيعات. يرجى العلم انه عند الضغط على العودة إلى …" at bounding box center [598, 598] width 588 height 129
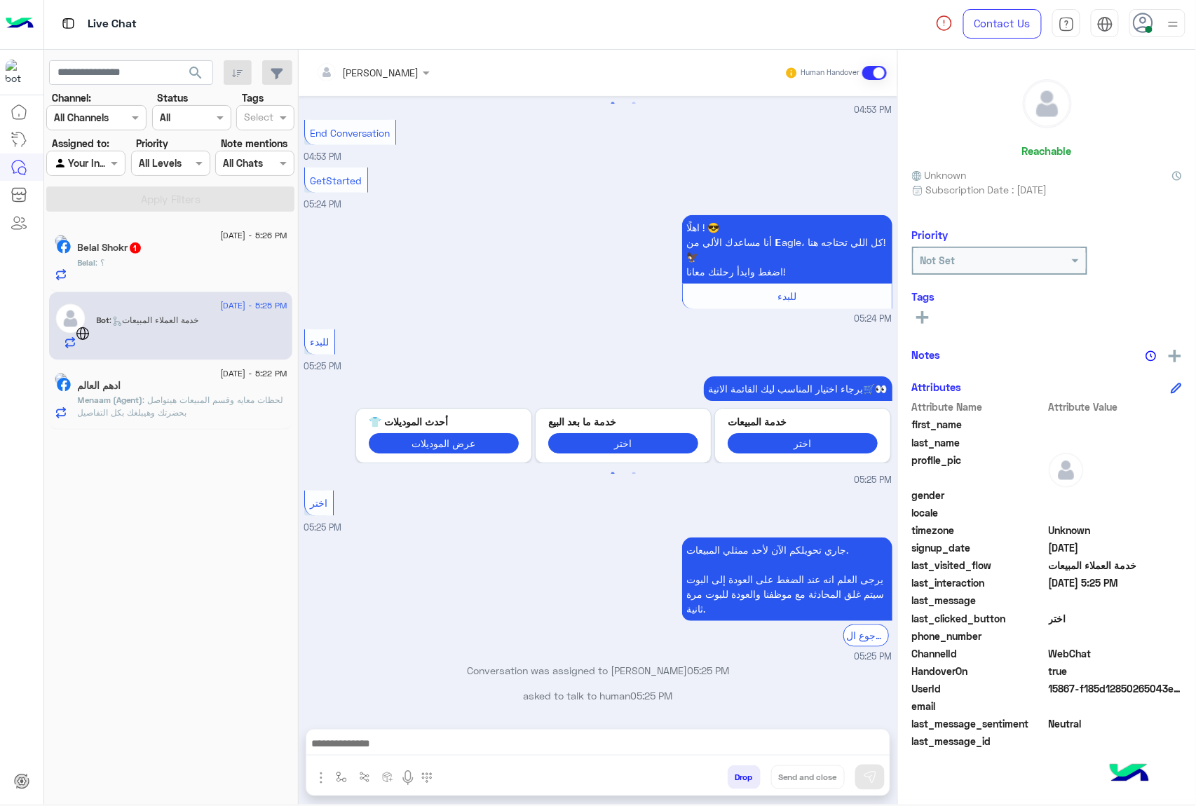
click at [231, 418] on span ": لحظات معايه وقسم المبيعات هيتواصل بحضرتك وهيبلغك بكل التفاصيل" at bounding box center [181, 406] width 206 height 23
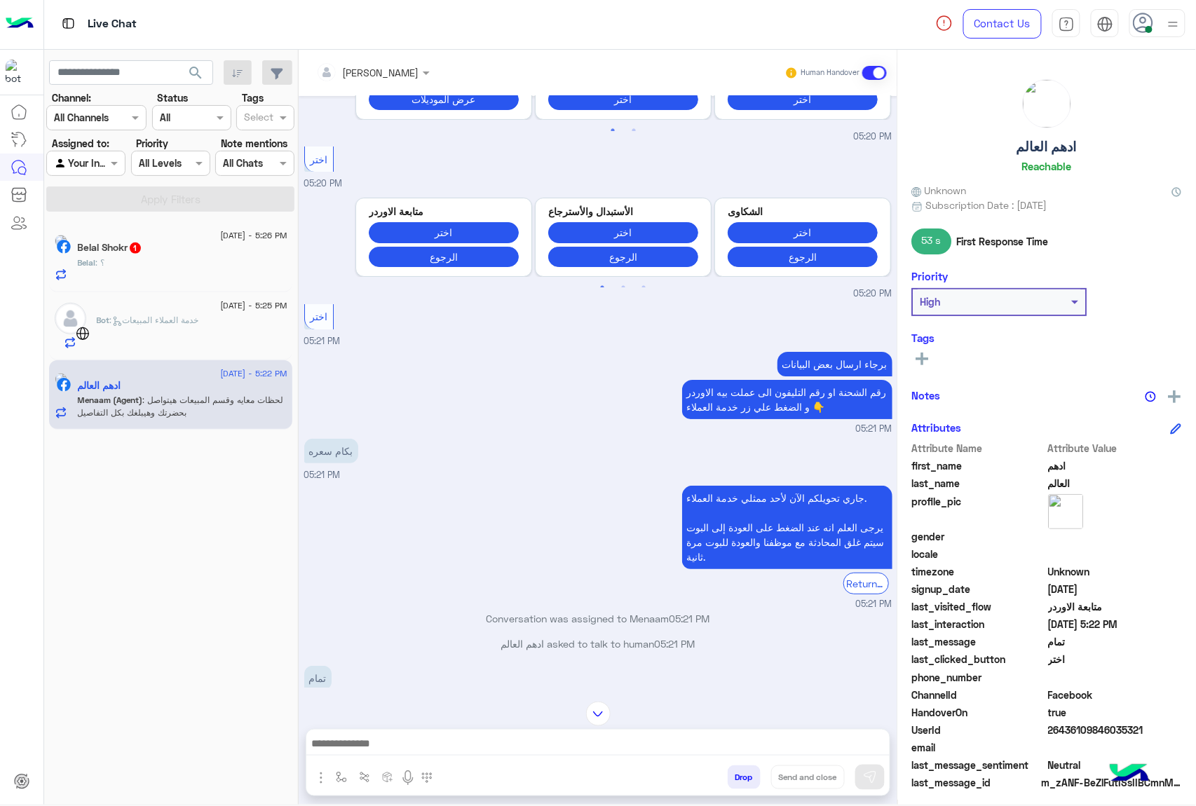
scroll to position [1782, 0]
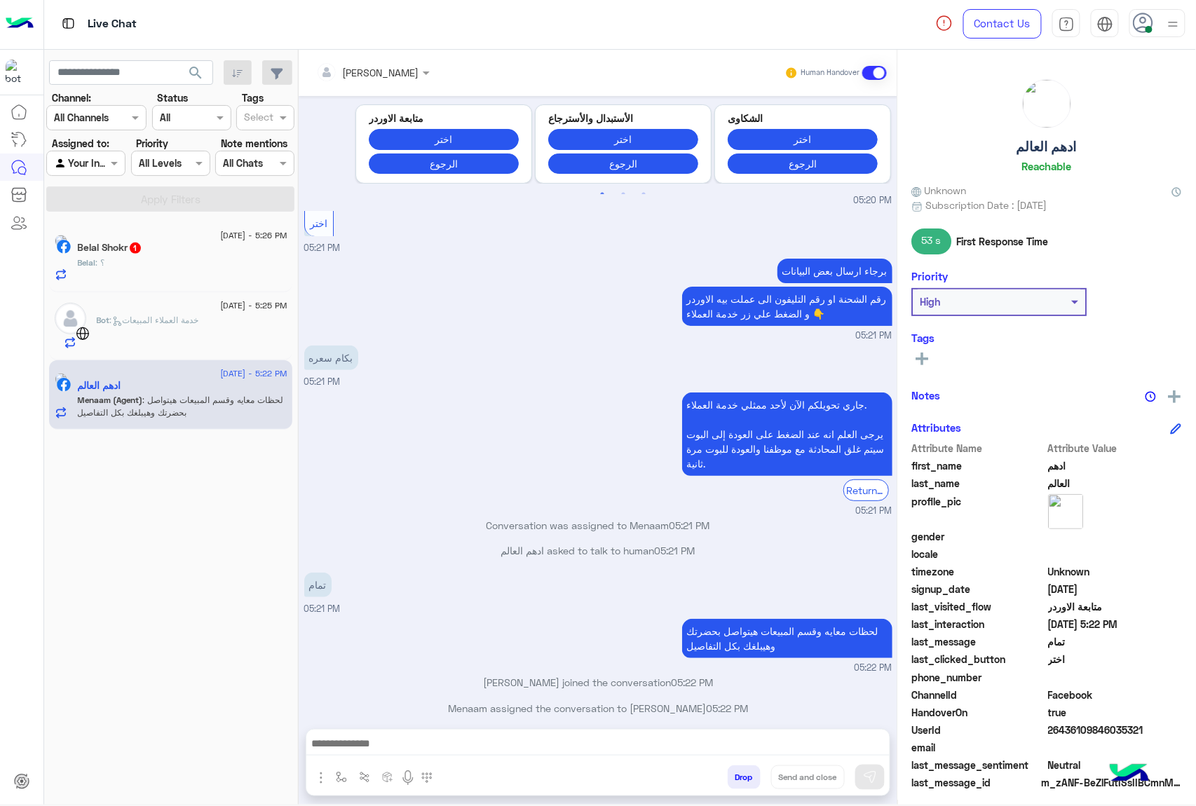
click at [1145, 25] on icon at bounding box center [1143, 23] width 21 height 21
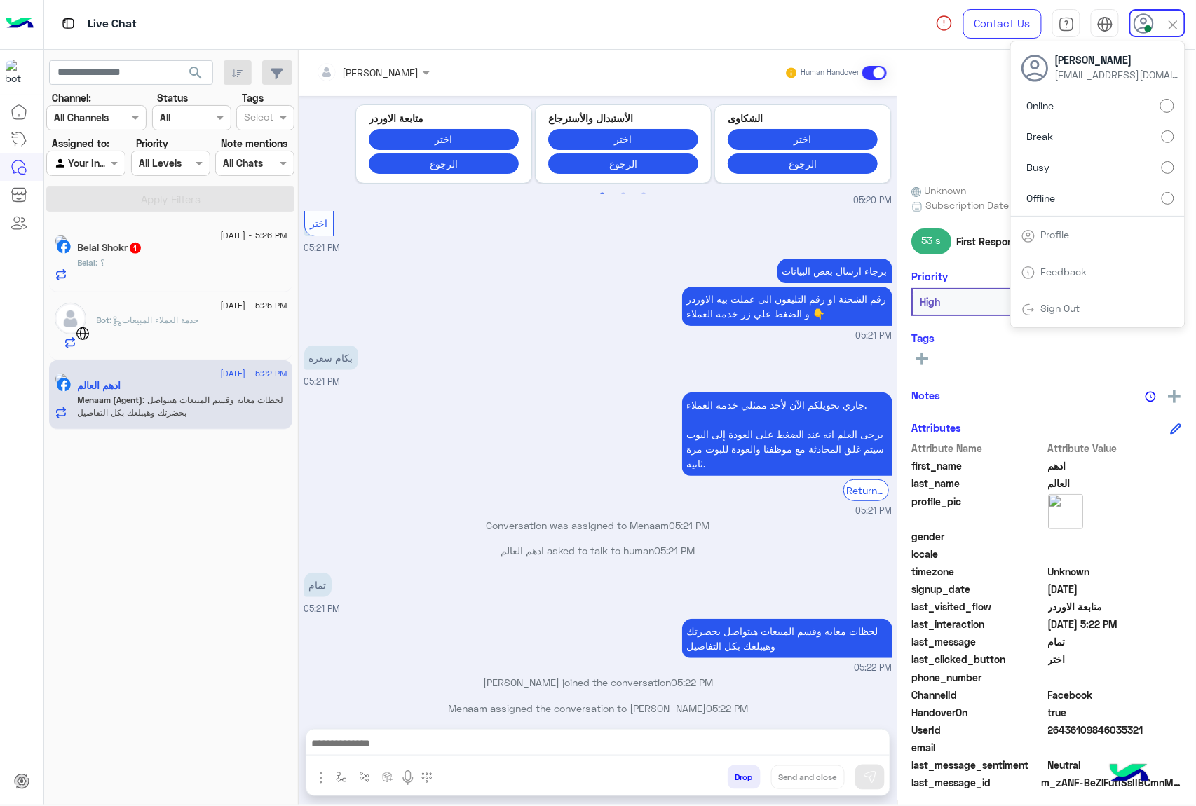
click at [590, 282] on div "برجاء ارسال بعض البيانات رقم الشحنة او رقم التليفون الى عملت بيه الاوردر و الضغ…" at bounding box center [598, 299] width 588 height 88
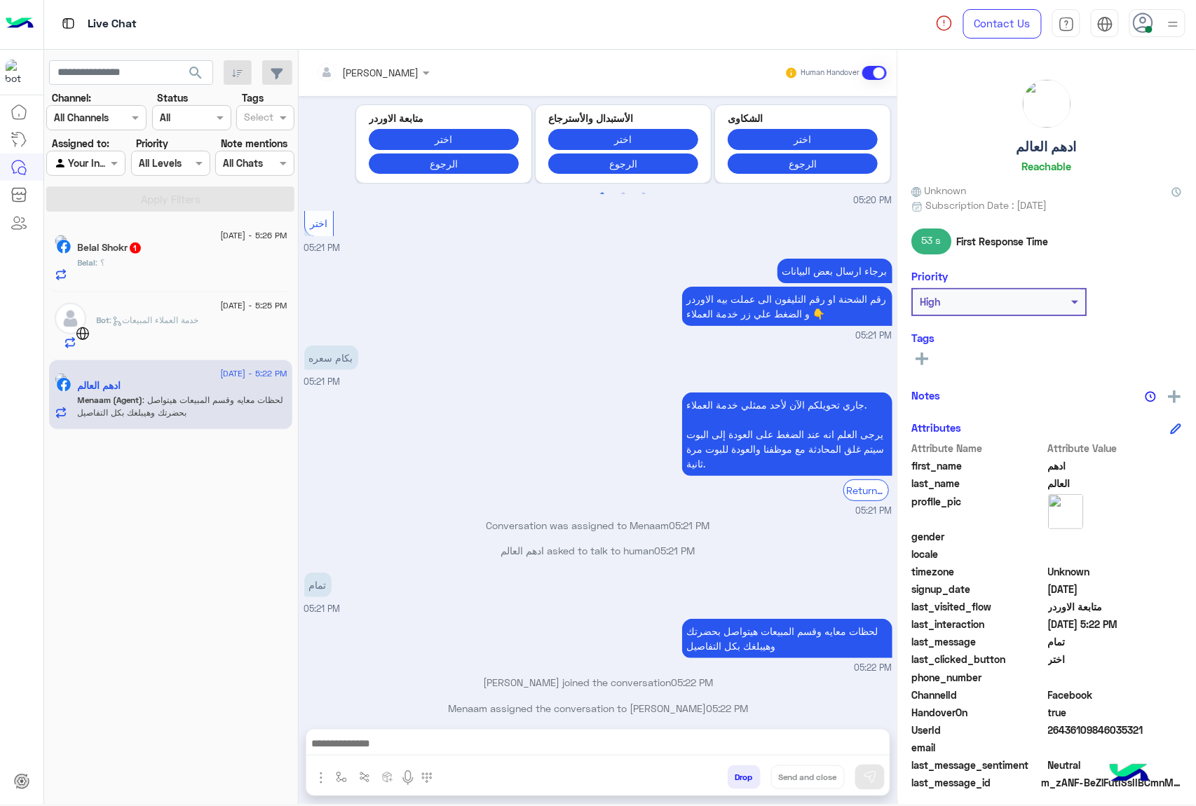
click at [738, 782] on button "Drop" at bounding box center [744, 778] width 33 height 24
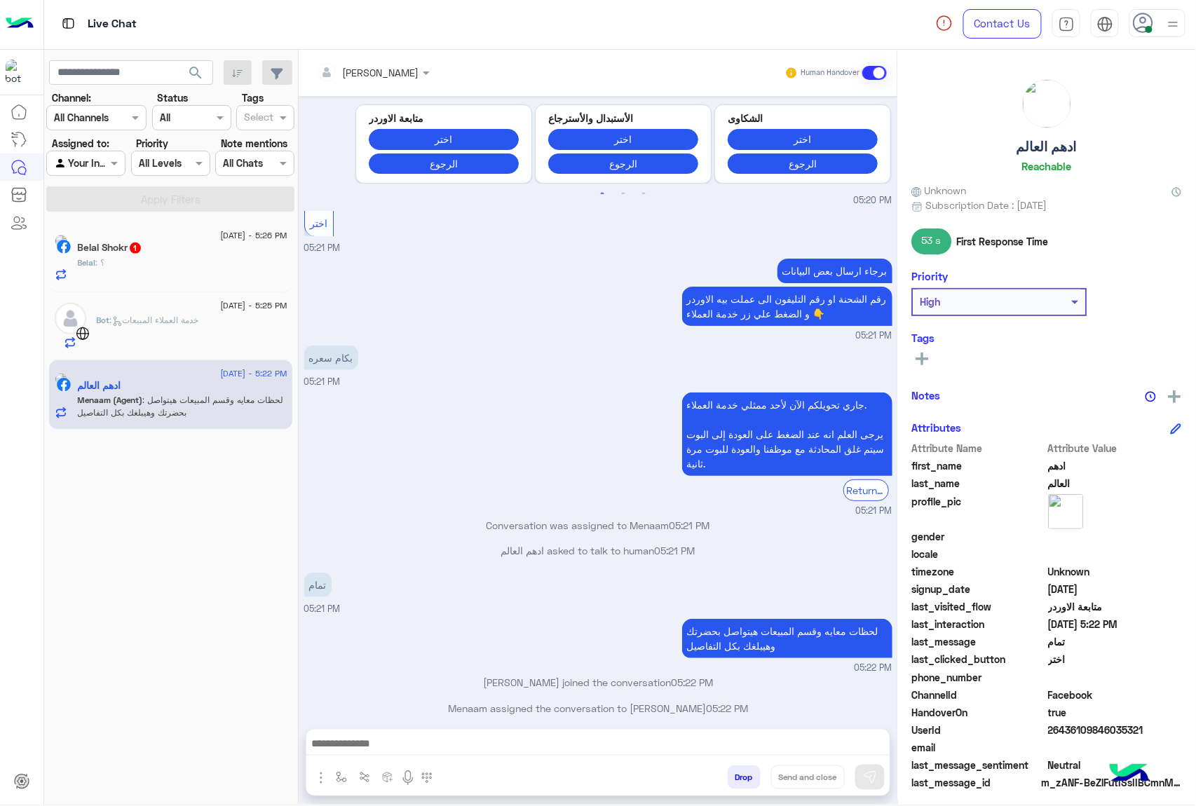
click at [738, 782] on button "Drop" at bounding box center [744, 778] width 33 height 24
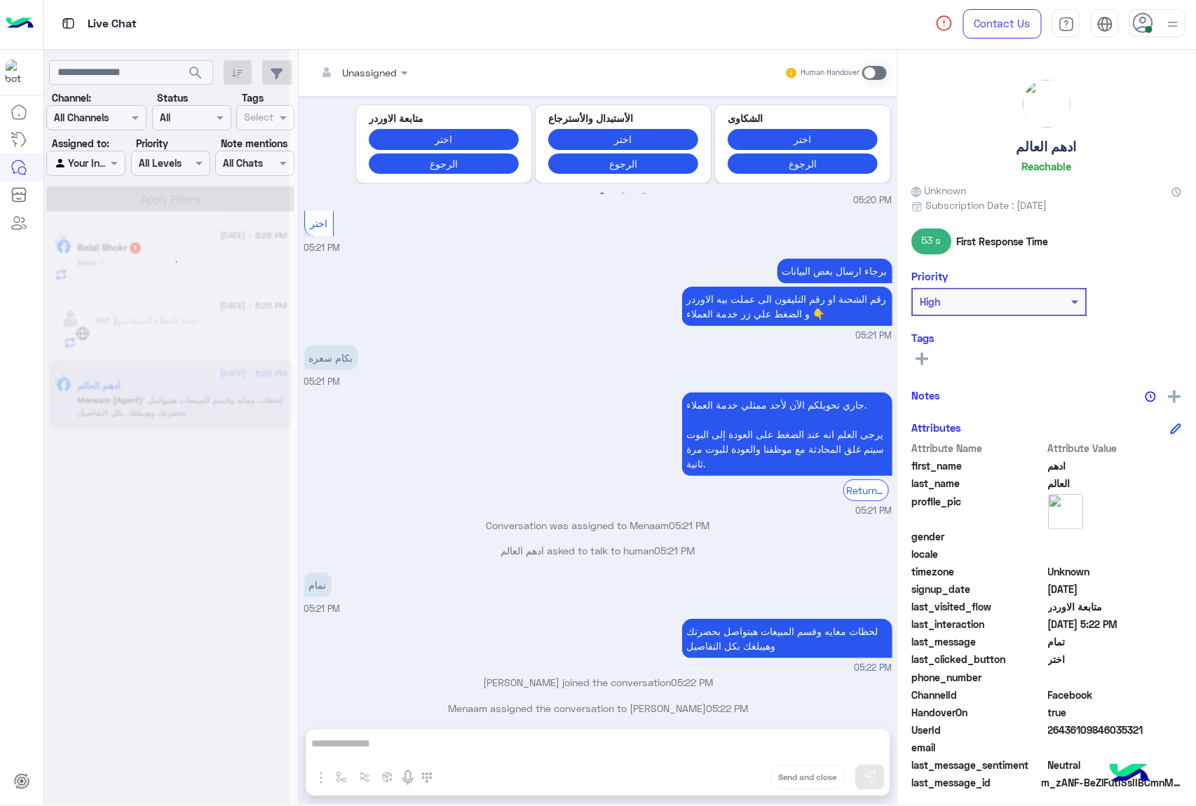
scroll to position [1883, 0]
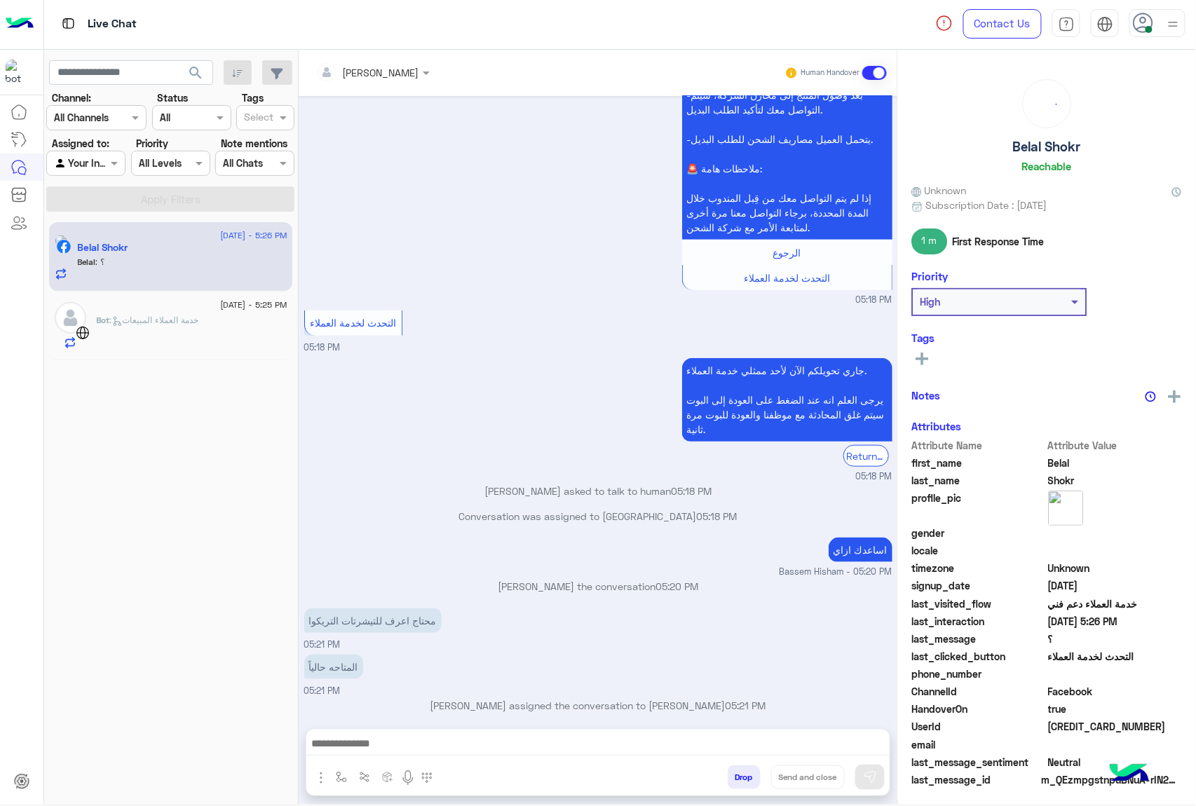
click at [738, 782] on button "Drop" at bounding box center [744, 778] width 33 height 24
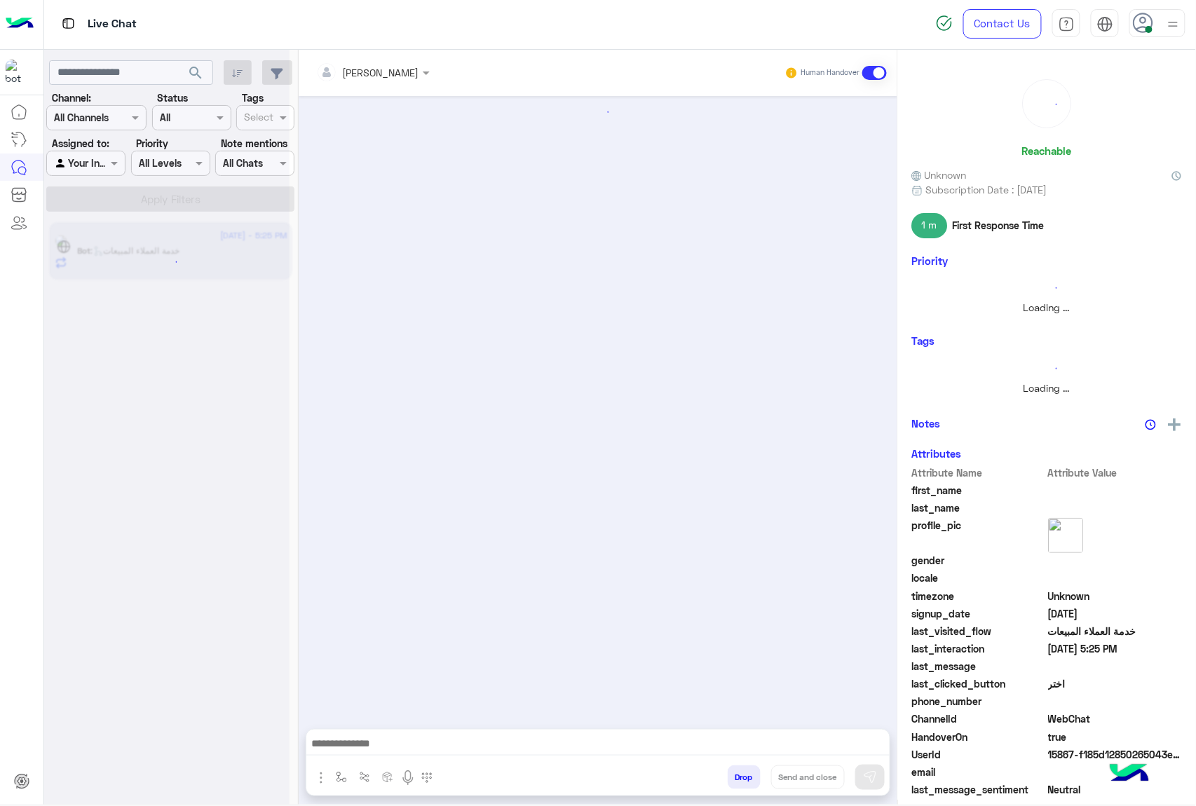
click at [738, 782] on button "Drop" at bounding box center [744, 778] width 33 height 24
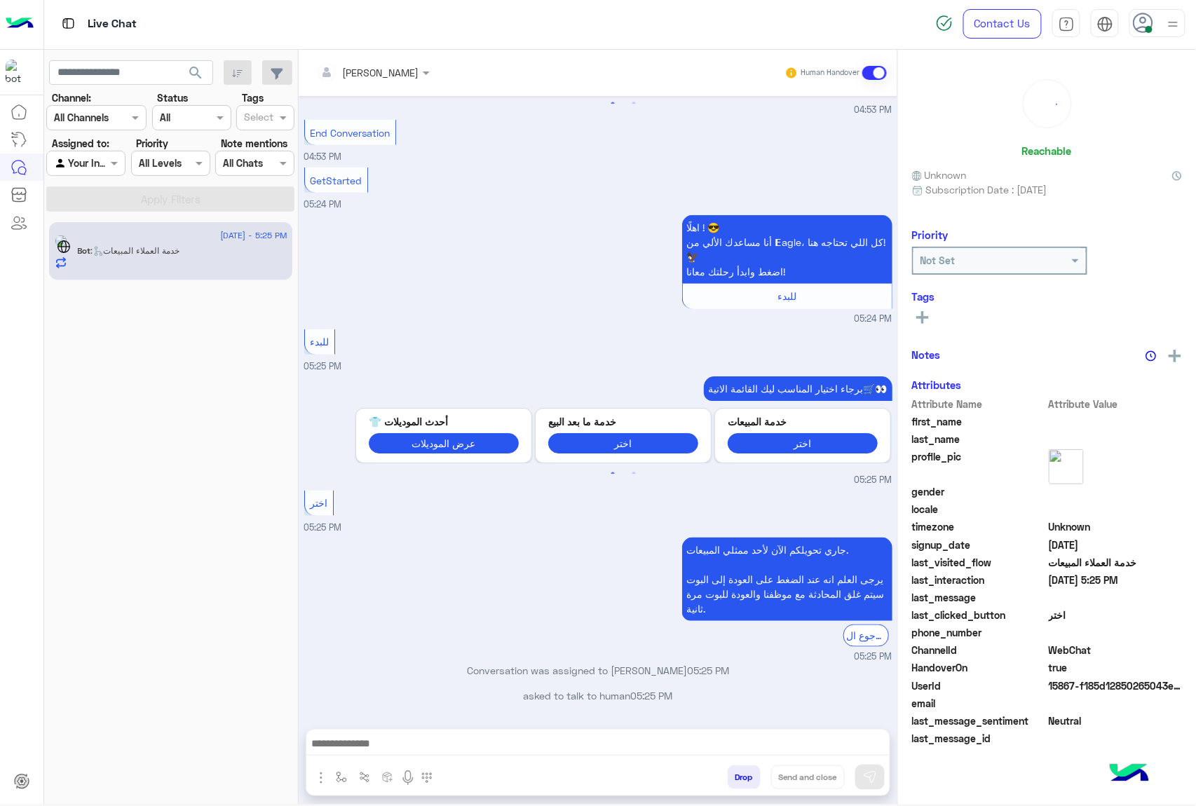
scroll to position [353, 0]
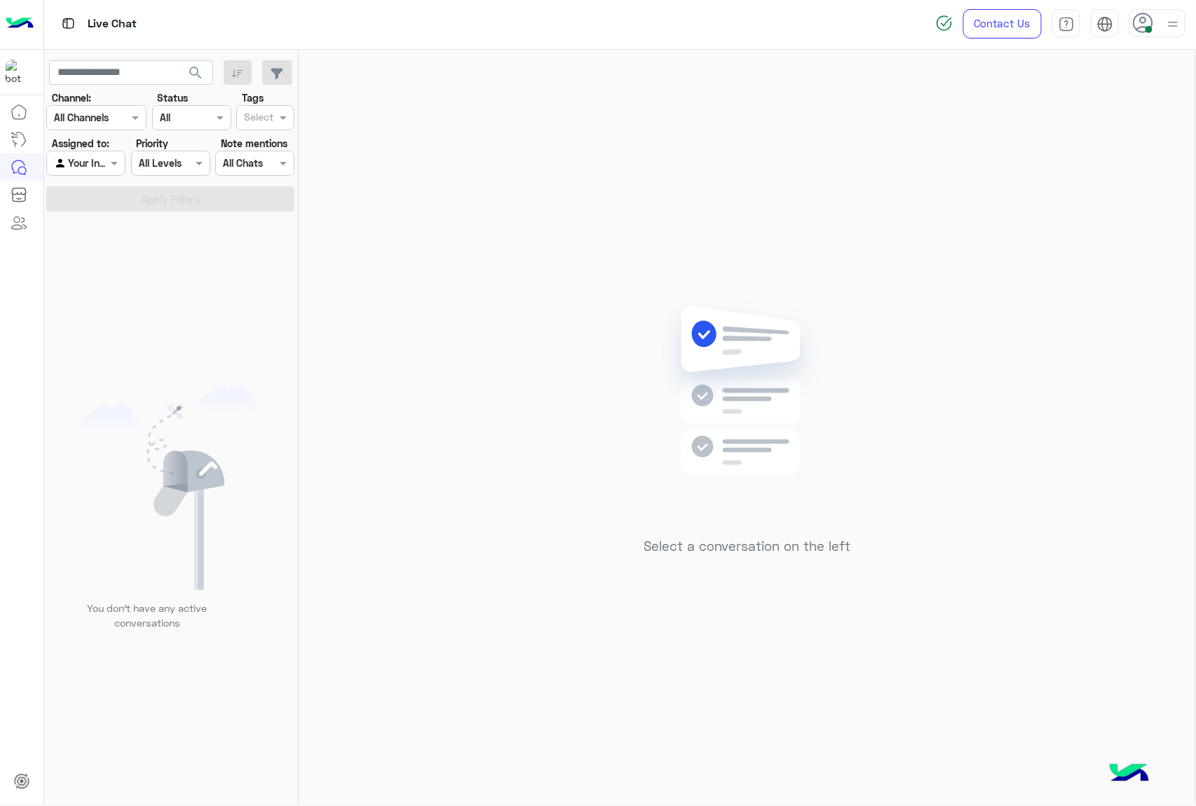
click at [1148, 21] on icon at bounding box center [1143, 23] width 21 height 21
click at [1081, 205] on label "Offline" at bounding box center [1098, 197] width 153 height 25
